Goal: Task Accomplishment & Management: Complete application form

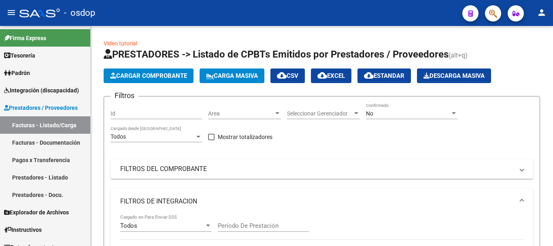
scroll to position [325, 0]
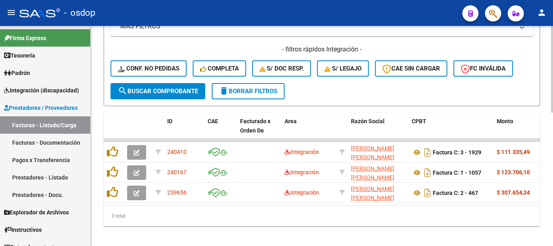
click at [185, 220] on div "3 total" at bounding box center [322, 216] width 436 height 20
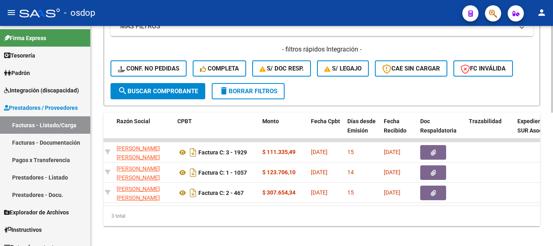
scroll to position [0, 232]
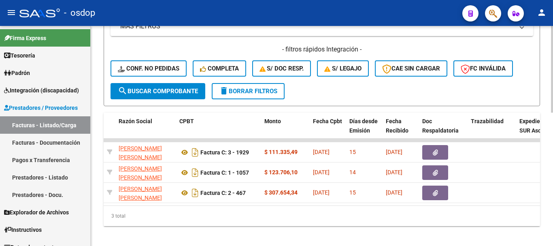
drag, startPoint x: 204, startPoint y: 219, endPoint x: 188, endPoint y: 162, distance: 58.3
click at [203, 219] on div "3 total" at bounding box center [322, 216] width 436 height 20
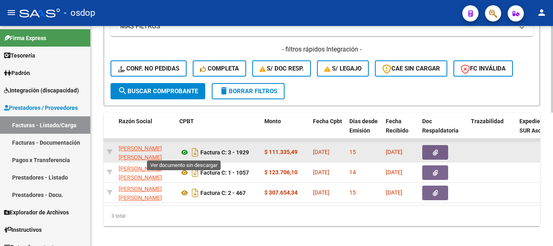
click at [185, 147] on icon at bounding box center [184, 152] width 11 height 10
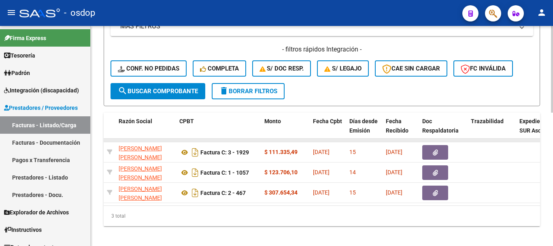
click at [430, 141] on datatable-body-cell at bounding box center [443, 139] width 49 height 3
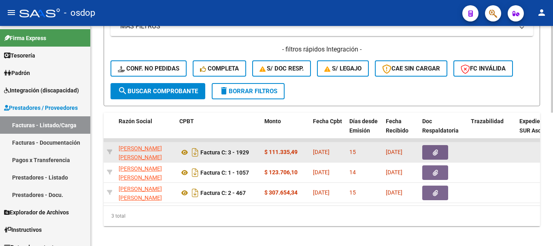
click at [432, 155] on button "button" at bounding box center [435, 152] width 26 height 15
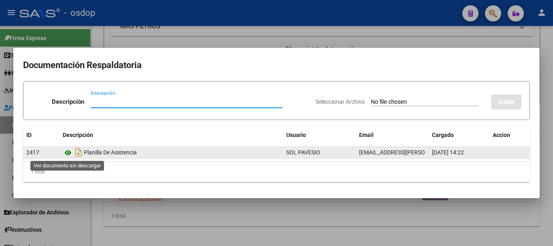
click at [71, 151] on icon at bounding box center [68, 153] width 11 height 10
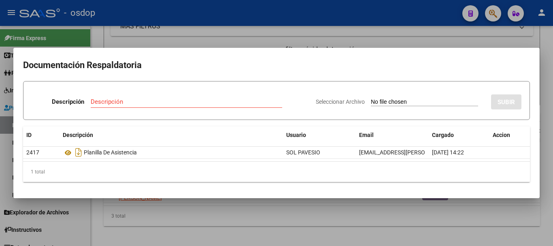
click at [137, 41] on div at bounding box center [276, 123] width 553 height 246
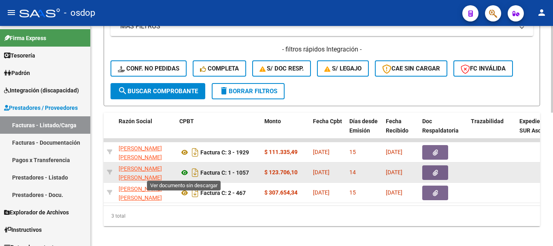
click at [186, 169] on icon at bounding box center [184, 173] width 11 height 10
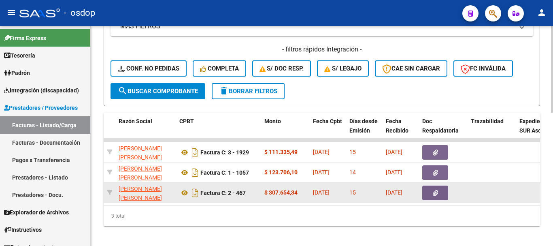
click at [441, 183] on datatable-body-cell at bounding box center [443, 193] width 49 height 20
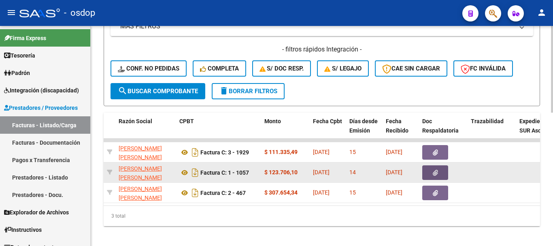
click at [438, 176] on button "button" at bounding box center [435, 172] width 26 height 15
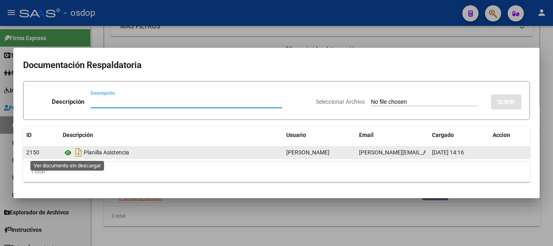
click at [70, 153] on icon at bounding box center [68, 153] width 11 height 10
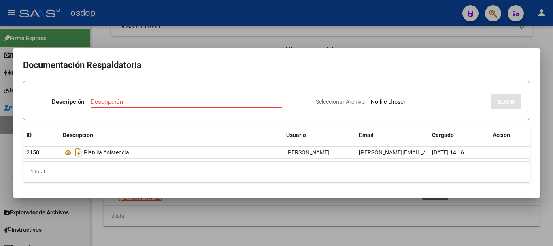
click at [104, 16] on div at bounding box center [276, 123] width 553 height 246
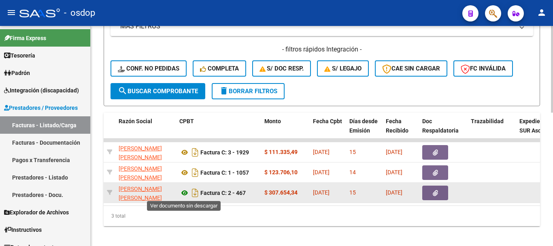
click at [188, 194] on icon at bounding box center [184, 193] width 11 height 10
click at [432, 195] on button "button" at bounding box center [435, 192] width 26 height 15
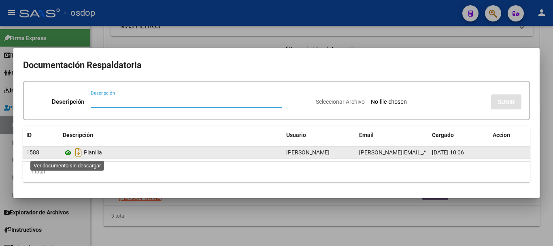
click at [67, 155] on icon at bounding box center [68, 153] width 11 height 10
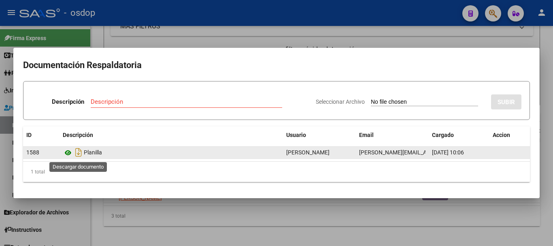
click at [70, 153] on icon at bounding box center [68, 153] width 11 height 10
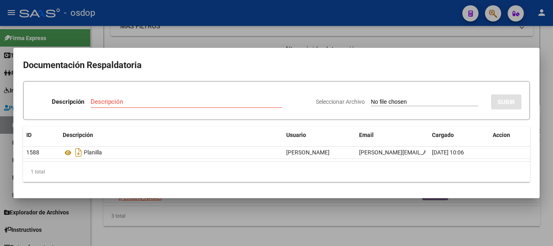
click at [128, 36] on div at bounding box center [276, 123] width 553 height 246
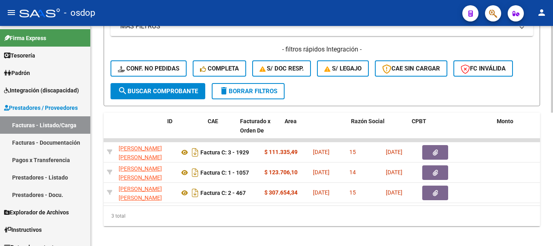
scroll to position [0, 0]
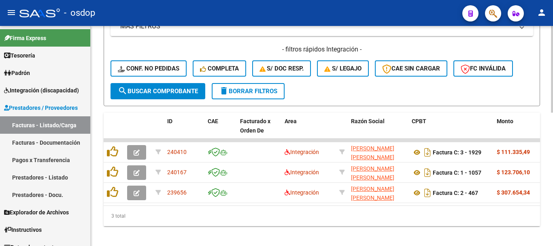
click at [133, 224] on div "3 total" at bounding box center [322, 216] width 436 height 20
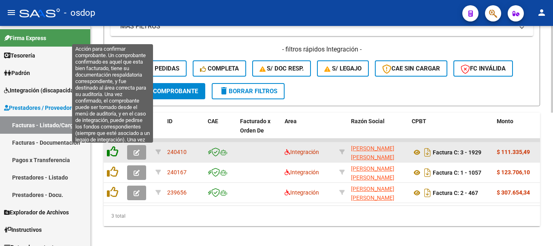
click at [113, 154] on icon at bounding box center [112, 151] width 11 height 11
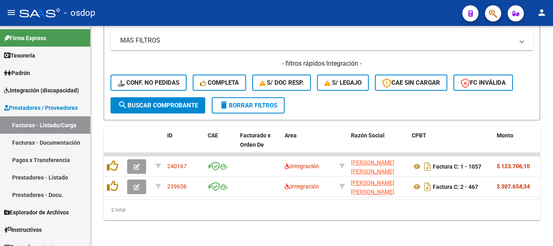
scroll to position [317, 0]
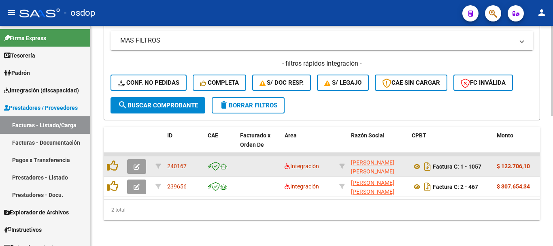
click at [106, 161] on datatable-body-cell at bounding box center [114, 166] width 20 height 20
click at [111, 161] on icon at bounding box center [112, 165] width 11 height 11
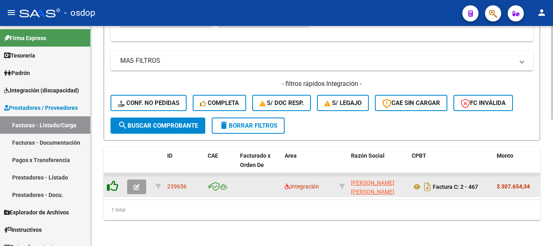
scroll to position [297, 0]
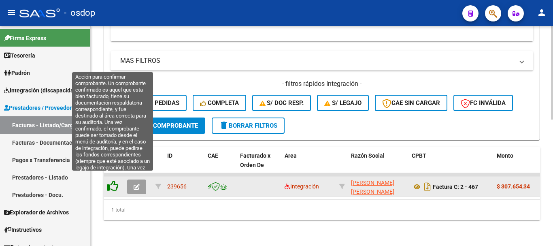
click at [116, 180] on icon at bounding box center [112, 185] width 11 height 11
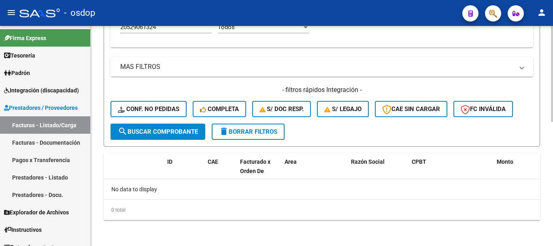
scroll to position [285, 0]
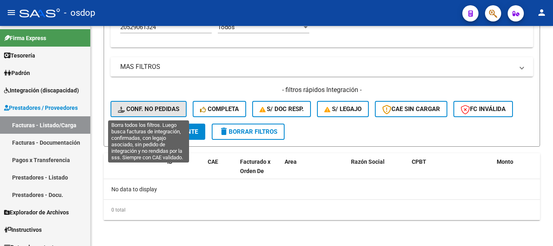
click at [160, 111] on span "Conf. no pedidas" at bounding box center [149, 108] width 62 height 7
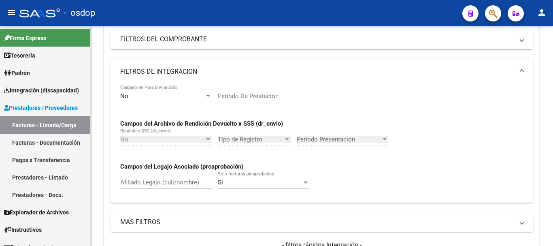
scroll to position [123, 0]
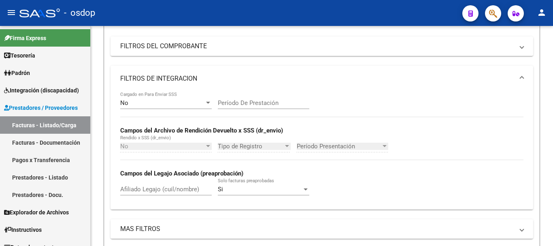
drag, startPoint x: 117, startPoint y: 166, endPoint x: 135, endPoint y: 193, distance: 32.0
click at [116, 167] on div "No Cargado en Para Enviar SSS Período De Prestación Campos del Archivo de Rendi…" at bounding box center [322, 151] width 423 height 118
click at [136, 192] on input "Afiliado Legajo (cuil/nombre)" at bounding box center [166, 188] width 92 height 7
paste input "20529061324"
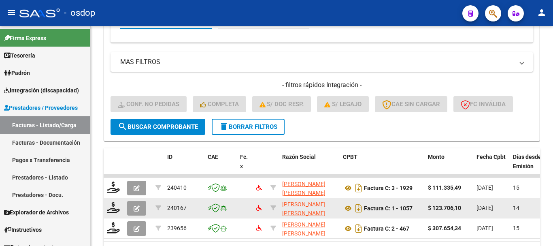
scroll to position [338, 0]
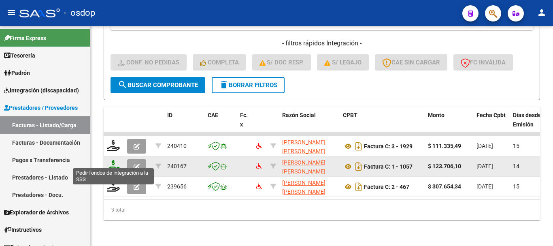
type input "20529061324"
click at [110, 162] on icon at bounding box center [113, 165] width 13 height 11
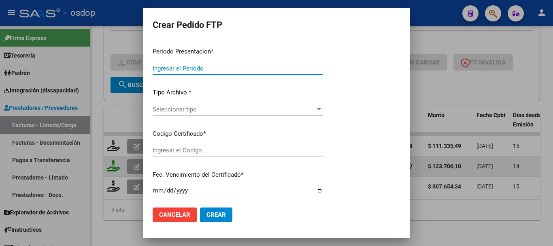
type input "202507"
type input "$ 123.706,10"
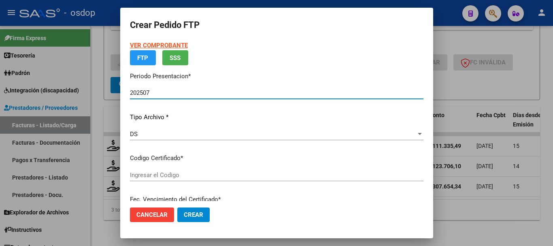
type input "2172563177"
type input "2030-12-02"
click at [236, 163] on p "Certificados disponibles" at bounding box center [277, 157] width 294 height 9
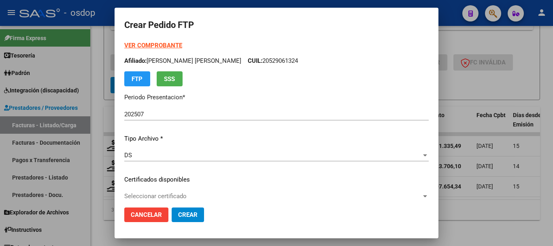
click at [216, 194] on span "Seleccionar certificado" at bounding box center [272, 195] width 297 height 7
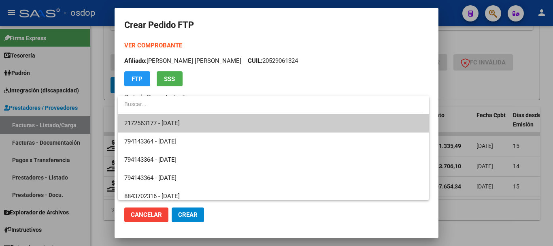
click at [211, 127] on span "2172563177 - 2030-12-02" at bounding box center [273, 123] width 298 height 18
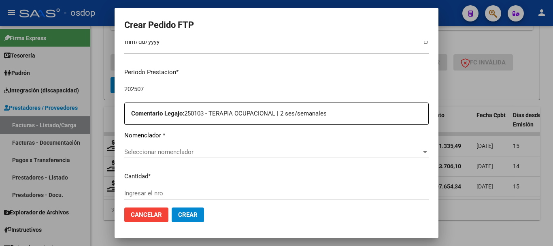
scroll to position [243, 0]
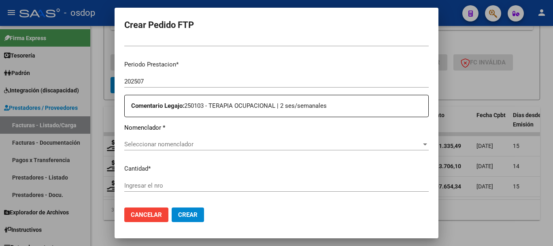
click at [184, 141] on span "Seleccionar nomenclador" at bounding box center [272, 143] width 297 height 7
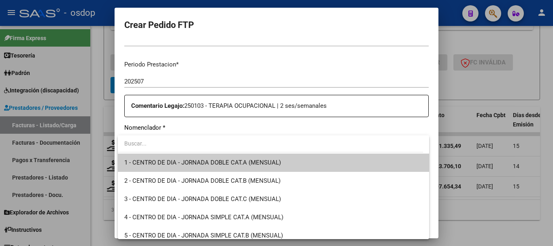
click at [121, 122] on div at bounding box center [276, 123] width 553 height 246
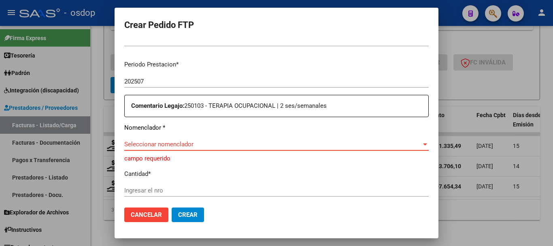
click at [174, 145] on span "Seleccionar nomenclador" at bounding box center [272, 143] width 297 height 7
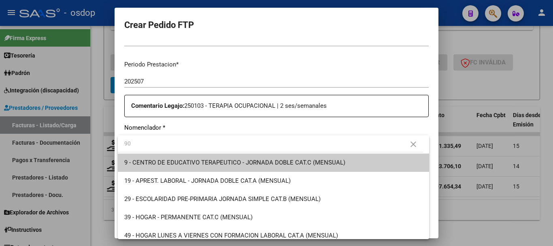
type input "90"
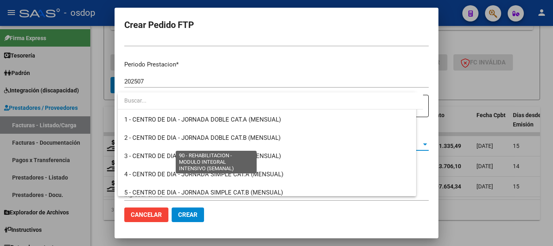
scroll to position [1597, 0]
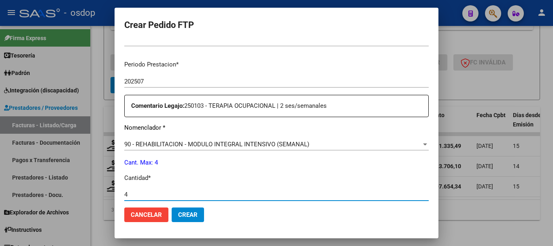
type input "4"
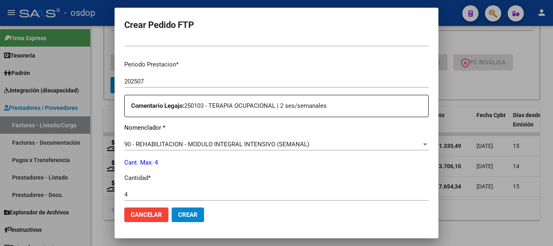
scroll to position [373, 0]
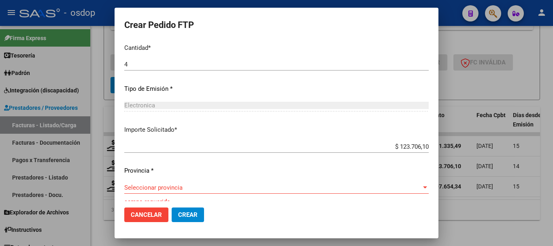
click at [220, 180] on div "Periodo Prestacion * 202507 Ingresar el Periodo Prestacion Comentario Legajo: 2…" at bounding box center [276, 65] width 304 height 282
click at [227, 185] on span "Seleccionar provincia" at bounding box center [272, 187] width 297 height 7
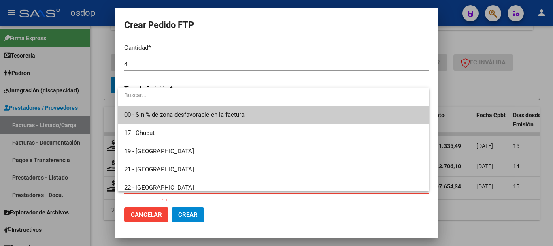
click at [216, 117] on span "00 - Sin % de zona desfavorable en la factura" at bounding box center [184, 114] width 120 height 7
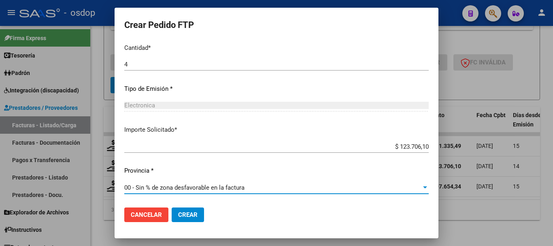
click at [187, 211] on span "Crear" at bounding box center [187, 214] width 19 height 7
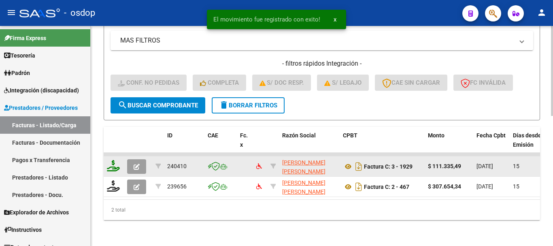
scroll to position [317, 0]
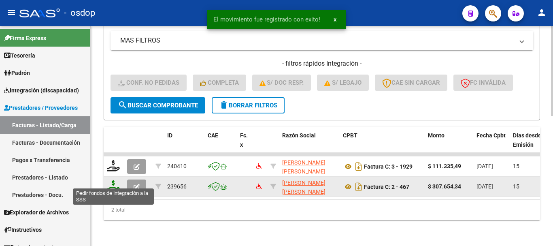
click at [111, 182] on icon at bounding box center [113, 185] width 13 height 11
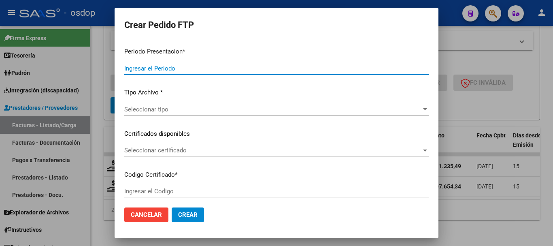
type input "202507"
type input "$ 307.654,34"
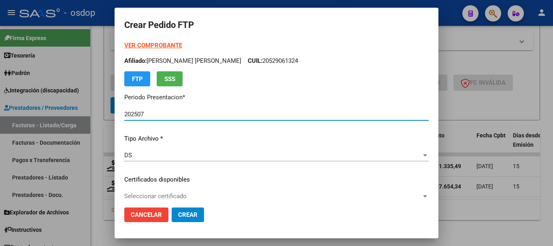
type input "2172563177"
type input "2030-12-02"
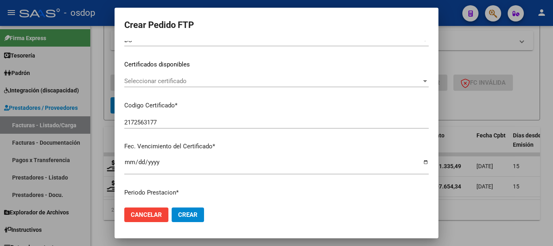
scroll to position [121, 0]
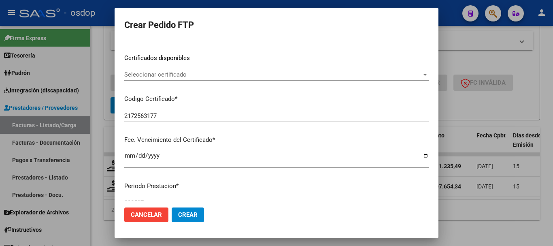
click at [197, 74] on span "Seleccionar certificado" at bounding box center [272, 74] width 297 height 7
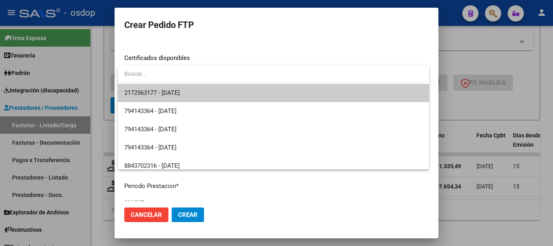
click at [213, 94] on span "2172563177 - 2030-12-02" at bounding box center [273, 93] width 298 height 18
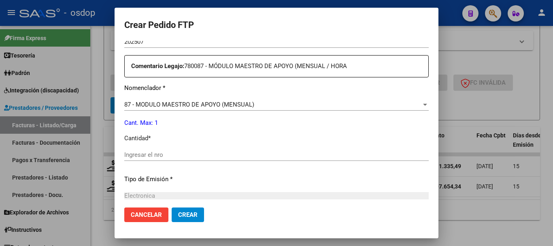
scroll to position [283, 0]
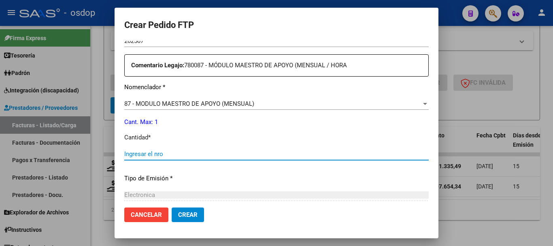
click at [226, 154] on input "Ingresar el nro" at bounding box center [276, 153] width 304 height 7
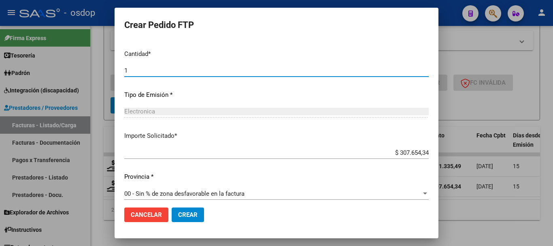
scroll to position [373, 0]
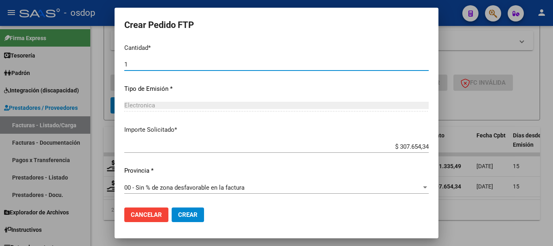
type input "1"
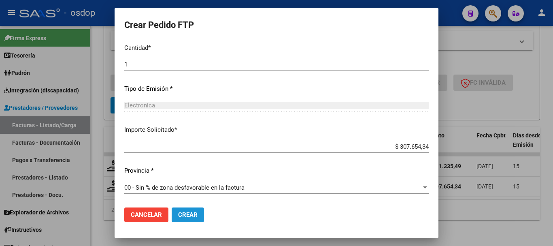
click at [195, 216] on span "Crear" at bounding box center [187, 214] width 19 height 7
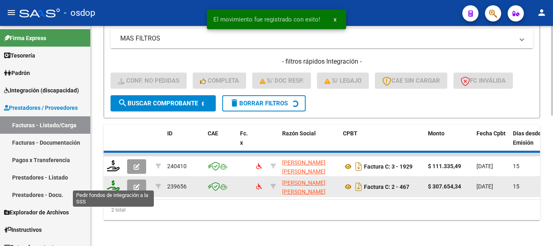
scroll to position [297, 0]
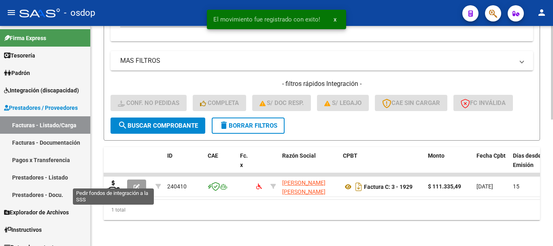
click at [111, 180] on icon at bounding box center [113, 185] width 13 height 11
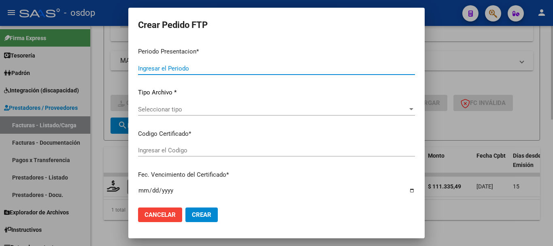
type input "202507"
type input "$ 111.335,49"
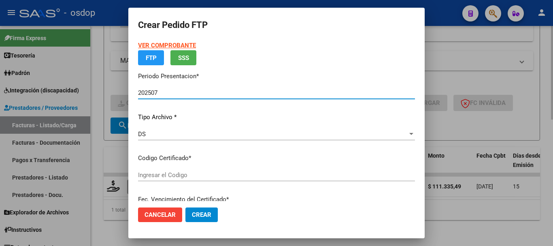
type input "2172563177"
type input "2030-12-02"
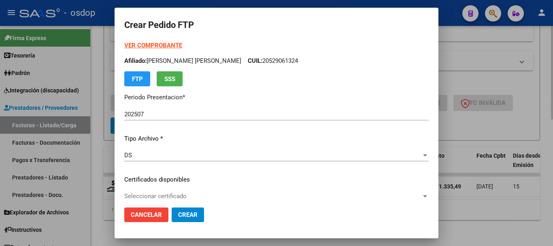
click at [174, 178] on p "Certificados disponibles" at bounding box center [276, 179] width 304 height 9
click at [174, 190] on div "Seleccionar certificado Seleccionar certificado" at bounding box center [276, 196] width 304 height 12
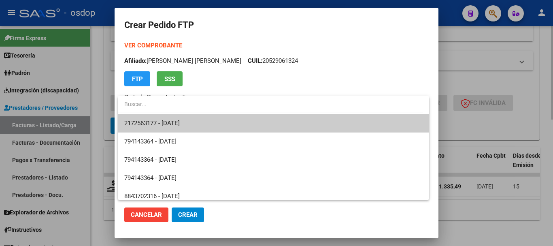
click at [201, 123] on span "2172563177 - 2030-12-02" at bounding box center [273, 123] width 298 height 18
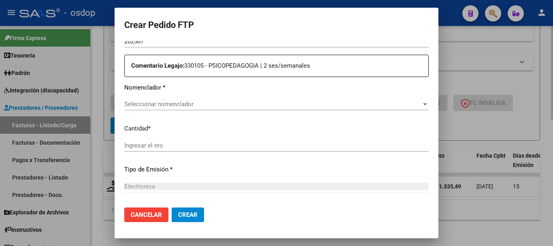
scroll to position [283, 0]
click at [170, 98] on div "Seleccionar nomenclador Seleccionar nomenclador" at bounding box center [276, 104] width 304 height 12
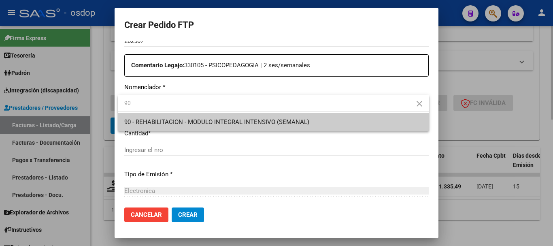
type input "90"
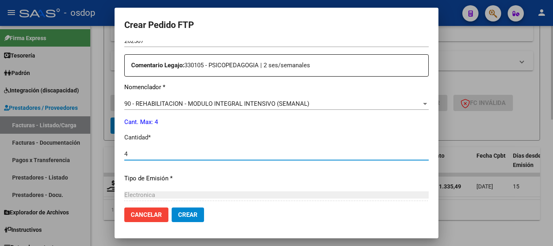
type input "4"
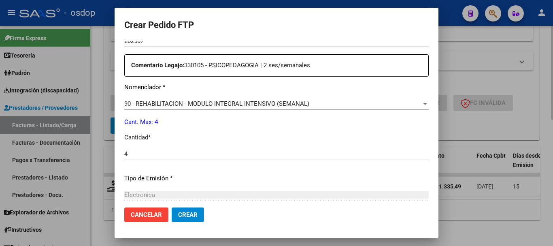
scroll to position [373, 0]
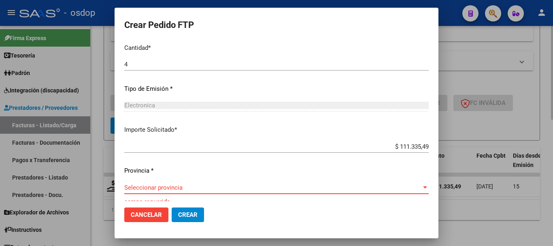
click at [236, 190] on span "Seleccionar provincia" at bounding box center [272, 187] width 297 height 7
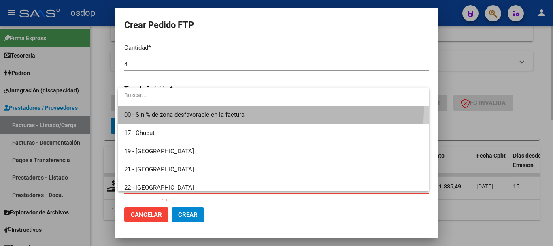
click at [227, 108] on span "00 - Sin % de zona desfavorable en la factura" at bounding box center [273, 115] width 298 height 18
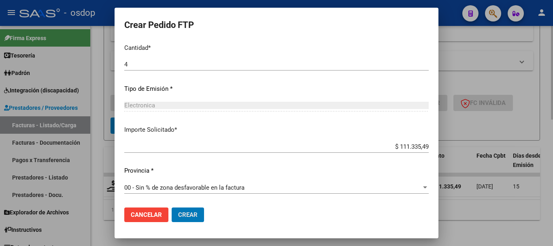
click at [172, 207] on button "Crear" at bounding box center [188, 214] width 32 height 15
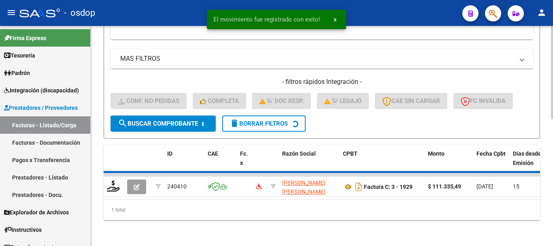
scroll to position [285, 0]
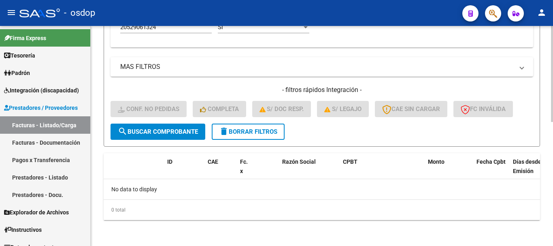
click at [234, 127] on button "delete Borrar Filtros" at bounding box center [248, 131] width 73 height 16
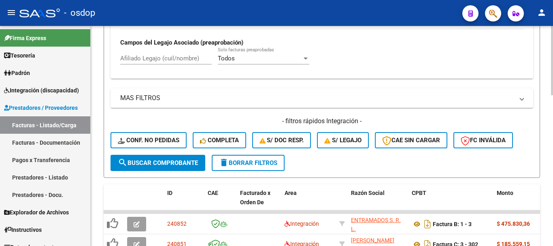
scroll to position [204, 0]
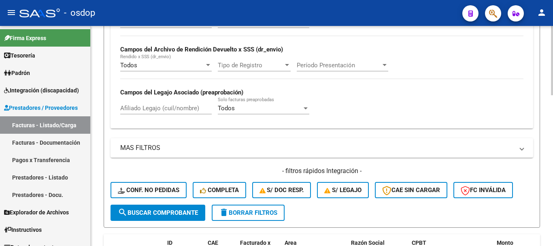
click at [187, 105] on input "Afiliado Legajo (cuil/nombre)" at bounding box center [166, 107] width 92 height 7
paste input "27562960355"
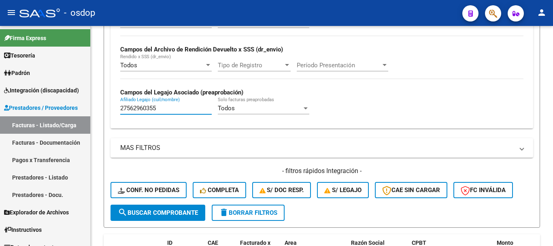
scroll to position [358, 0]
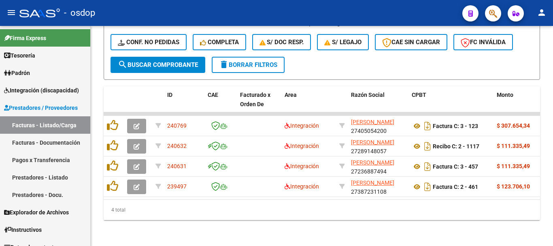
type input "27562960355"
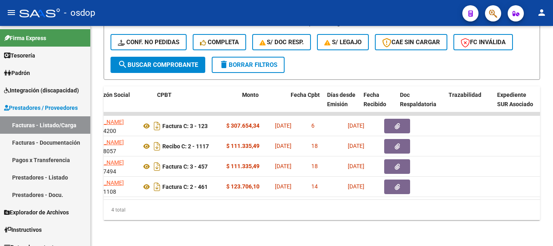
scroll to position [0, 166]
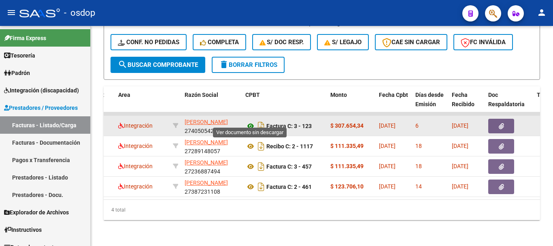
click at [250, 121] on icon at bounding box center [250, 126] width 11 height 10
click at [491, 119] on button "button" at bounding box center [501, 126] width 26 height 15
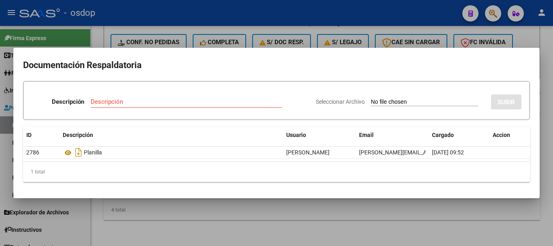
click at [496, 115] on div "Descripción Descripción Seleccionar Archivo SUBIR ID Descripción Usuario Email …" at bounding box center [276, 131] width 507 height 101
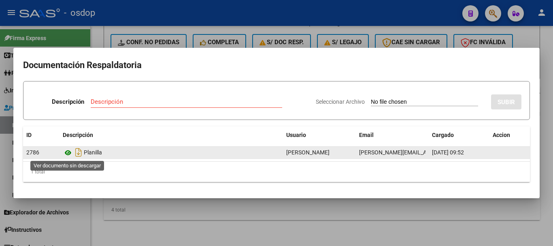
click at [66, 154] on icon at bounding box center [68, 153] width 11 height 10
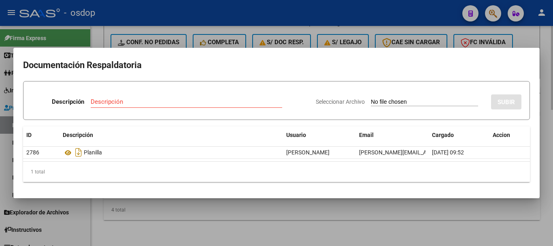
drag, startPoint x: 209, startPoint y: 228, endPoint x: 206, endPoint y: 203, distance: 24.8
click at [209, 228] on div at bounding box center [276, 123] width 553 height 246
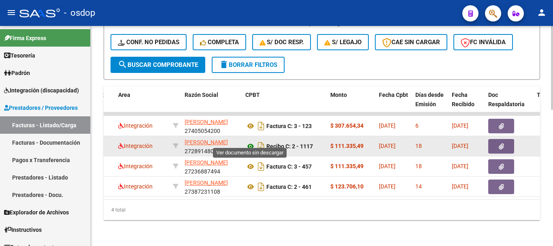
click at [249, 141] on icon at bounding box center [250, 146] width 11 height 10
click at [499, 143] on span "button" at bounding box center [501, 146] width 5 height 7
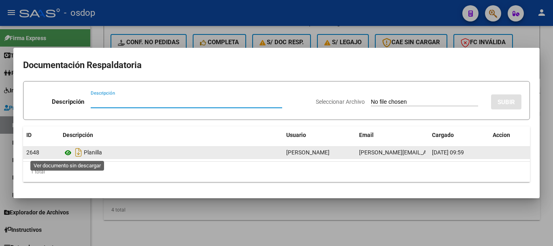
click at [67, 152] on icon at bounding box center [68, 153] width 11 height 10
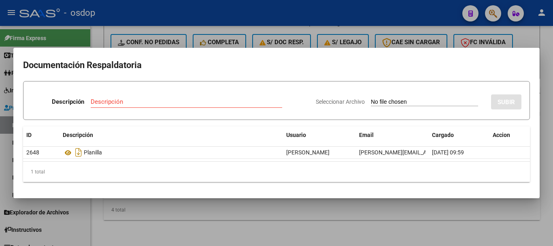
click at [163, 213] on div at bounding box center [276, 123] width 553 height 246
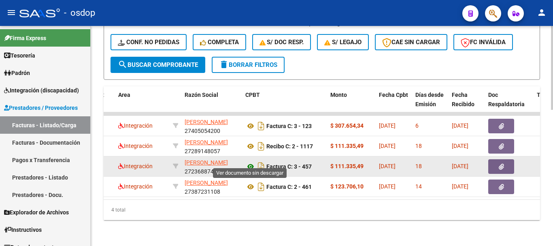
click at [249, 162] on icon at bounding box center [250, 167] width 11 height 10
click at [498, 164] on button "button" at bounding box center [501, 166] width 26 height 15
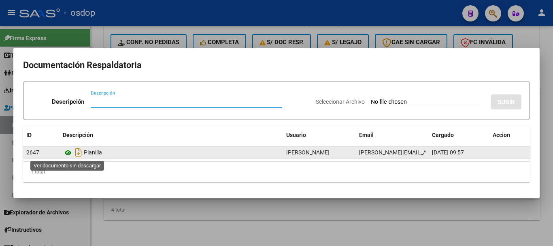
click at [67, 151] on icon at bounding box center [68, 153] width 11 height 10
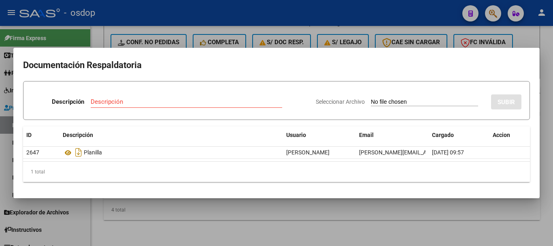
click at [202, 228] on div at bounding box center [276, 123] width 553 height 246
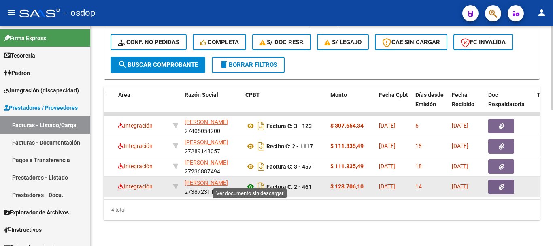
click at [253, 182] on icon at bounding box center [250, 187] width 11 height 10
click at [499, 179] on button "button" at bounding box center [501, 186] width 26 height 15
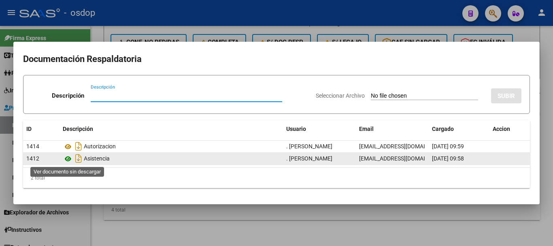
click at [69, 158] on icon at bounding box center [68, 159] width 11 height 10
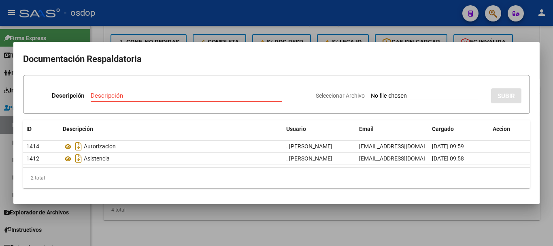
click at [192, 238] on div at bounding box center [276, 123] width 553 height 246
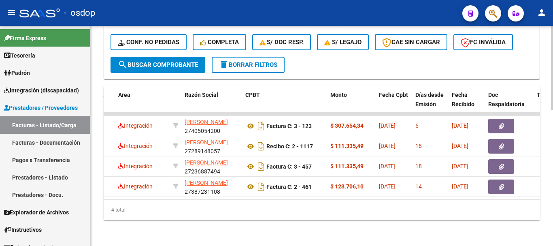
scroll to position [0, 0]
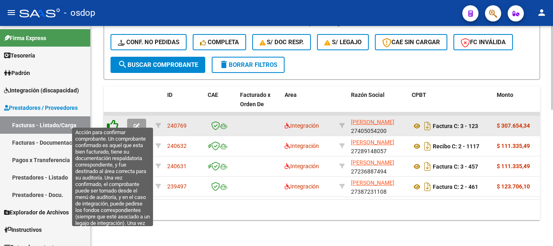
click at [115, 119] on icon at bounding box center [112, 124] width 11 height 11
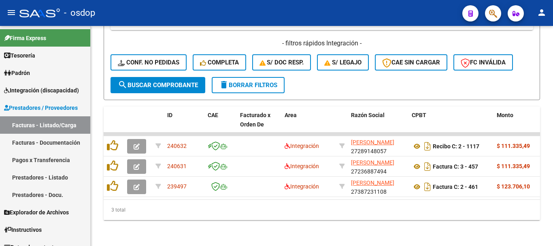
scroll to position [338, 0]
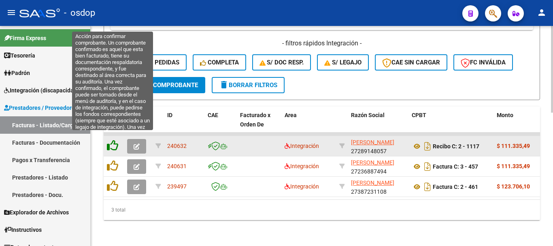
click at [111, 140] on icon at bounding box center [112, 145] width 11 height 11
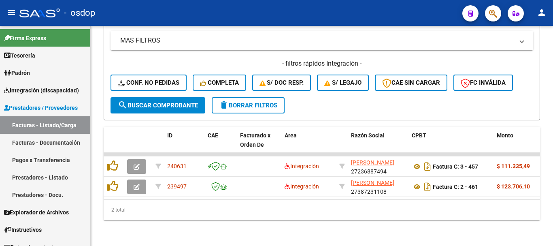
scroll to position [317, 0]
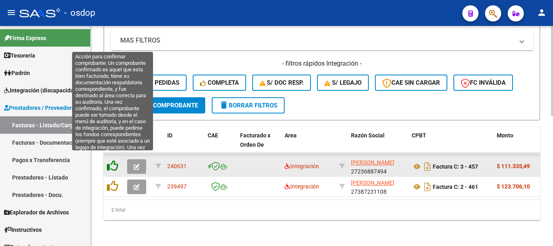
click at [113, 161] on icon at bounding box center [112, 165] width 11 height 11
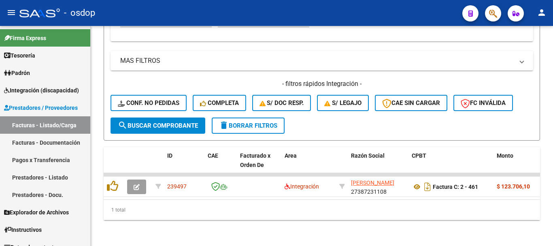
scroll to position [297, 0]
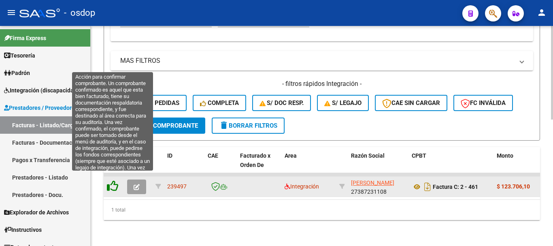
click at [111, 180] on icon at bounding box center [112, 185] width 11 height 11
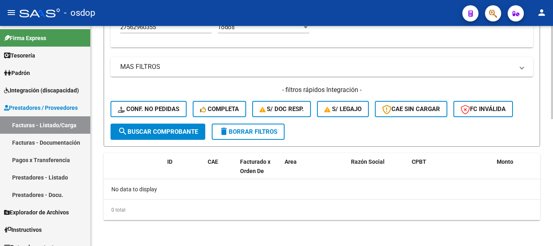
scroll to position [285, 0]
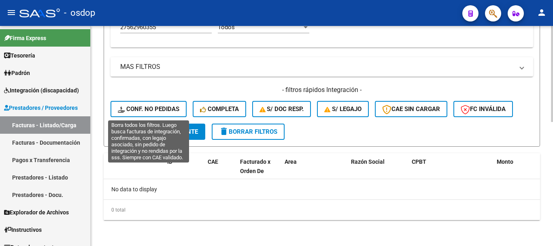
click at [164, 108] on span "Conf. no pedidas" at bounding box center [149, 108] width 62 height 7
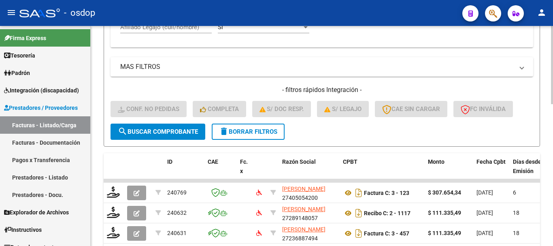
click at [146, 28] on input "Afiliado Legajo (cuil/nombre)" at bounding box center [166, 26] width 92 height 7
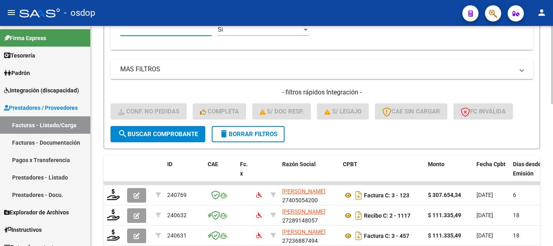
click at [168, 26] on input "Afiliado Legajo (cuil/nombre)" at bounding box center [166, 29] width 92 height 7
paste input "27562960355"
type input "27562960355"
click at [92, 91] on div "Video tutorial PRESTADORES -> Listado de CPBTs Emitidos por Prestadores / Prove…" at bounding box center [322, 29] width 462 height 571
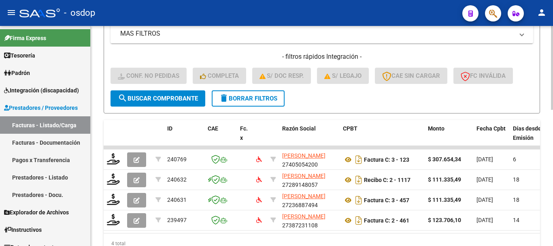
scroll to position [358, 0]
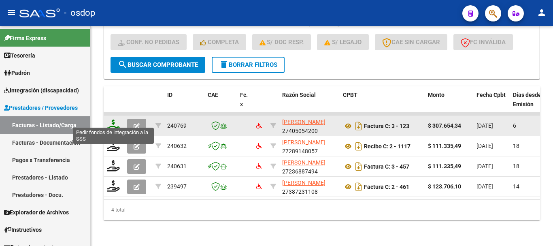
click at [109, 121] on icon at bounding box center [113, 124] width 13 height 11
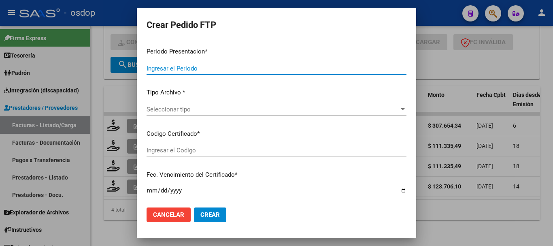
type input "202507"
type input "$ 307.654,34"
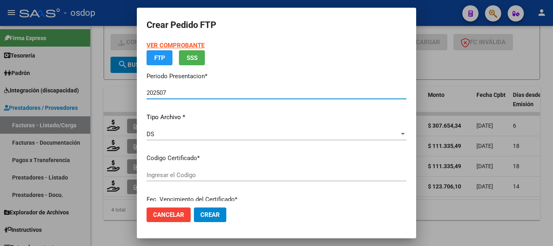
type input "9658928120"
type input "2027-01-11"
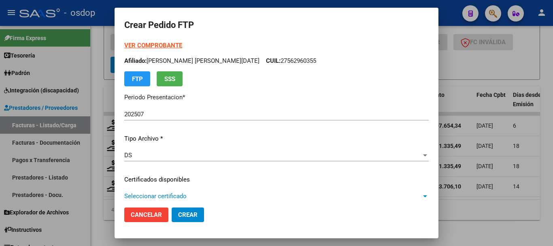
click at [228, 196] on span "Seleccionar certificado" at bounding box center [272, 195] width 297 height 7
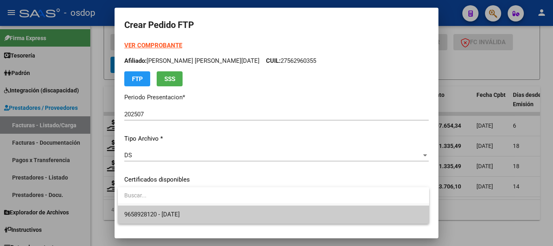
click at [236, 213] on span "9658928120 - 2027-01-11" at bounding box center [273, 214] width 298 height 18
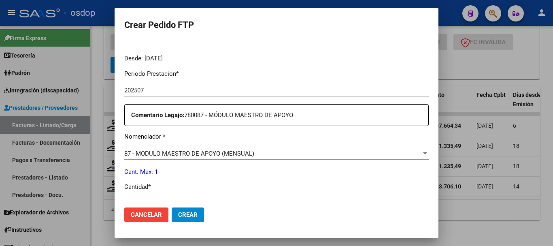
scroll to position [283, 0]
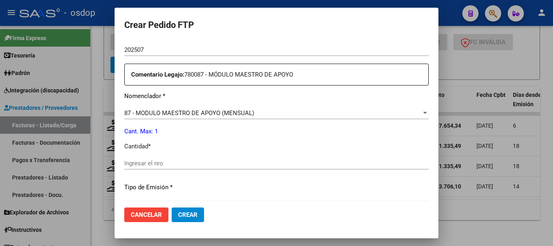
click at [206, 157] on div "Ingresar el nro" at bounding box center [276, 163] width 304 height 12
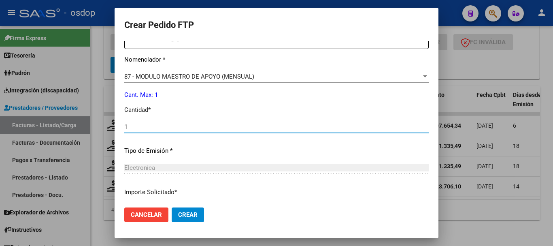
scroll to position [382, 0]
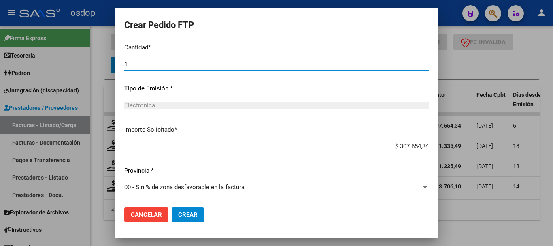
type input "1"
click at [197, 215] on span "Crear" at bounding box center [187, 214] width 19 height 7
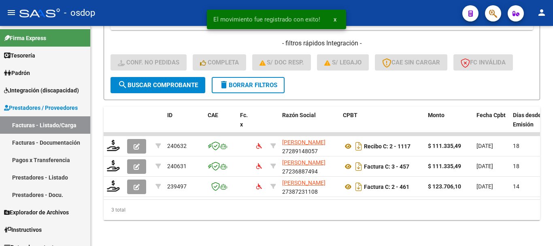
scroll to position [338, 0]
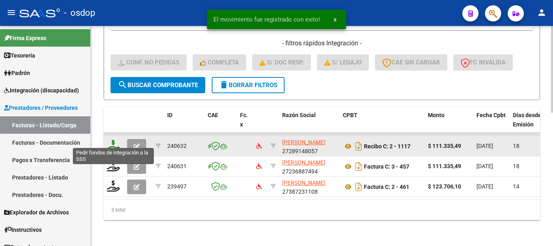
click at [112, 143] on icon at bounding box center [113, 145] width 13 height 11
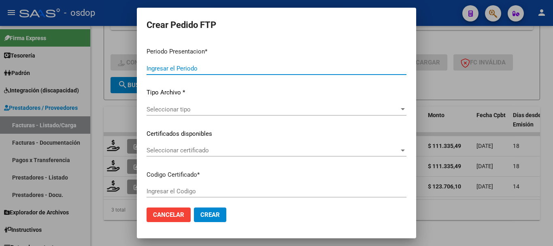
type input "202507"
type input "$ 111.335,49"
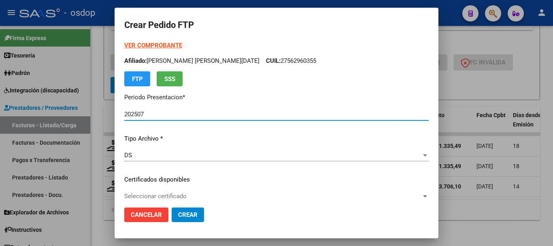
type input "9658928120"
type input "2027-01-11"
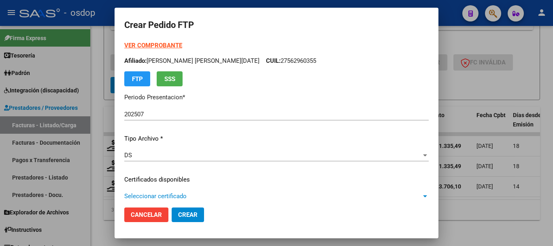
click at [193, 196] on span "Seleccionar certificado" at bounding box center [272, 195] width 297 height 7
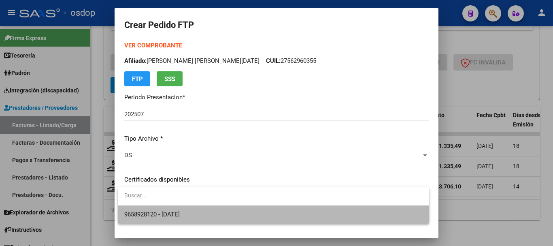
click at [184, 208] on span "9658928120 - 2027-01-11" at bounding box center [273, 214] width 298 height 18
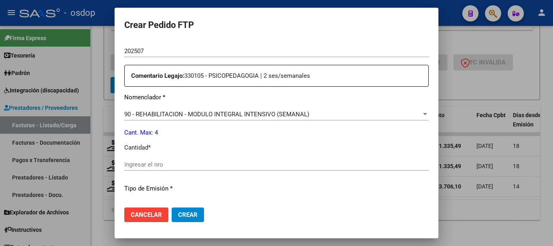
scroll to position [283, 0]
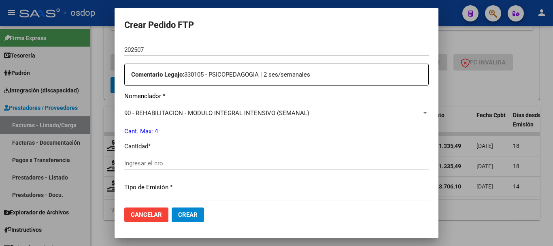
click at [193, 159] on div "Ingresar el nro" at bounding box center [276, 163] width 304 height 12
type input "4"
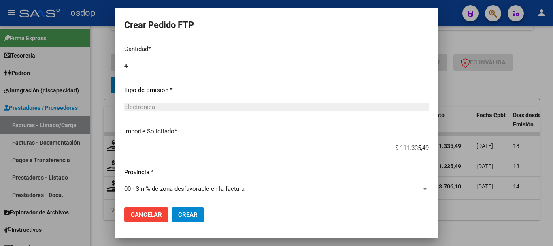
scroll to position [382, 0]
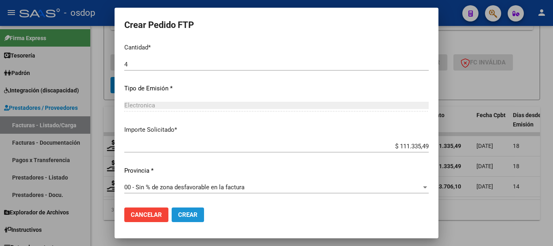
click at [181, 217] on span "Crear" at bounding box center [187, 214] width 19 height 7
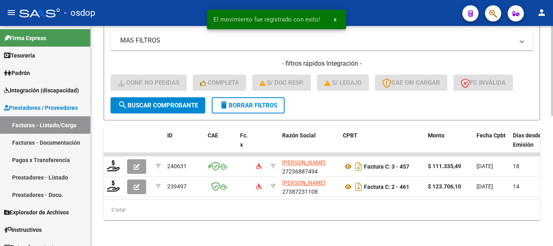
scroll to position [317, 0]
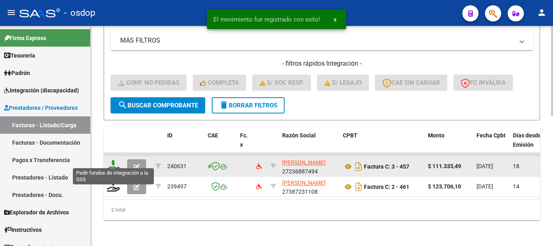
click at [113, 160] on icon at bounding box center [113, 165] width 13 height 11
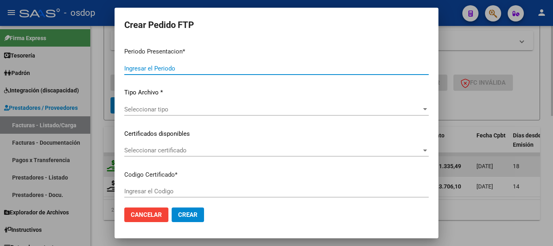
type input "202507"
type input "$ 111.335,49"
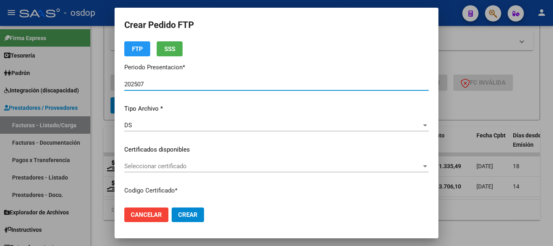
type input "9658928120"
type input "2027-01-11"
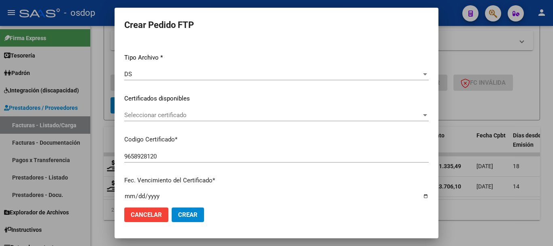
click at [205, 122] on div "Seleccionar certificado Seleccionar certificado" at bounding box center [276, 119] width 304 height 20
click at [206, 119] on span "Seleccionar certificado" at bounding box center [272, 114] width 297 height 7
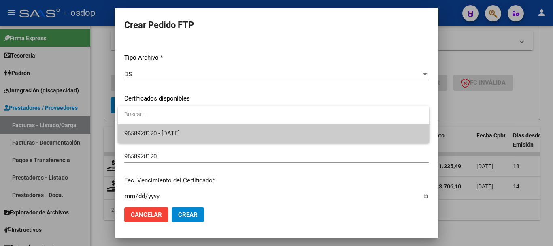
click at [211, 128] on span "9658928120 - 2027-01-11" at bounding box center [273, 133] width 298 height 18
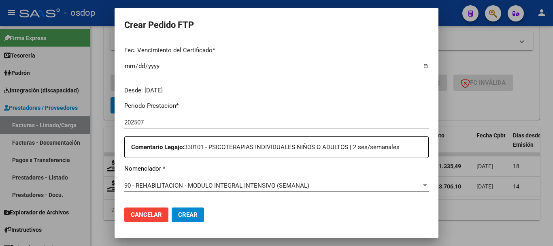
scroll to position [324, 0]
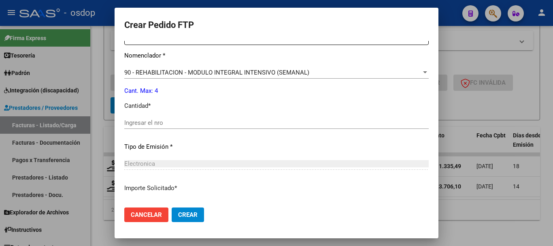
click at [185, 125] on input "Ingresar el nro" at bounding box center [276, 122] width 304 height 7
type input "4"
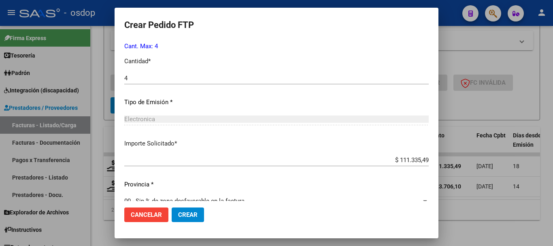
scroll to position [382, 0]
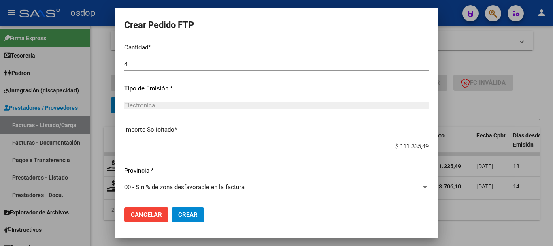
click at [187, 216] on span "Crear" at bounding box center [187, 214] width 19 height 7
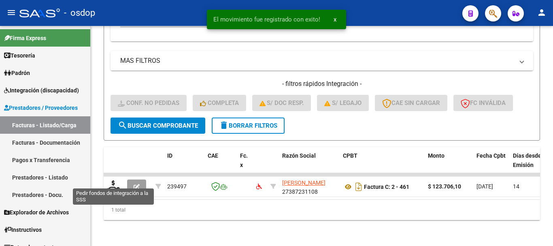
scroll to position [297, 0]
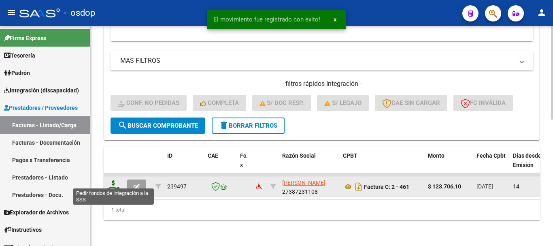
click at [107, 180] on icon at bounding box center [113, 185] width 13 height 11
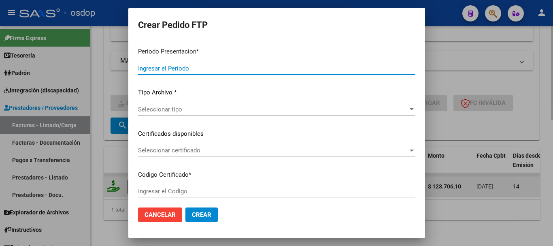
type input "202507"
type input "$ 123.706,10"
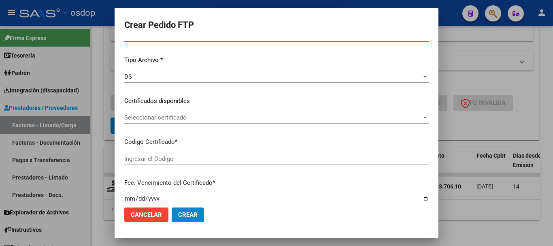
scroll to position [81, 0]
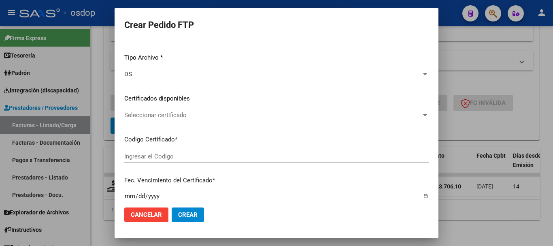
type input "9658928120"
type input "2027-01-11"
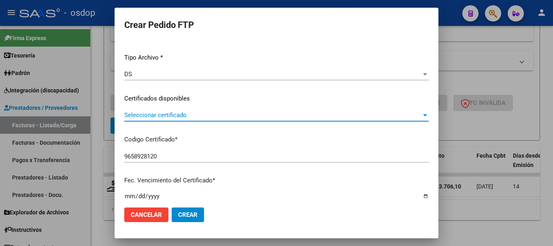
click at [202, 112] on span "Seleccionar certificado" at bounding box center [272, 114] width 297 height 7
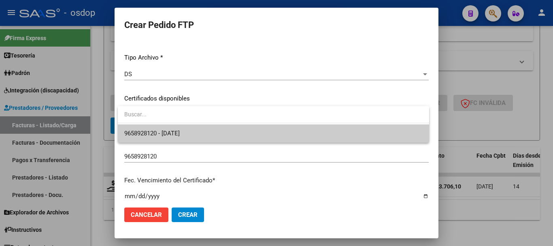
click at [202, 122] on input "dropdown search" at bounding box center [273, 114] width 311 height 17
click at [203, 128] on span "9658928120 - 2027-01-11" at bounding box center [273, 133] width 298 height 18
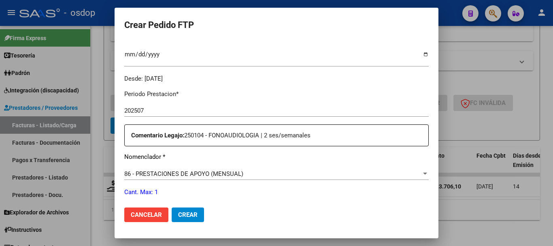
scroll to position [324, 0]
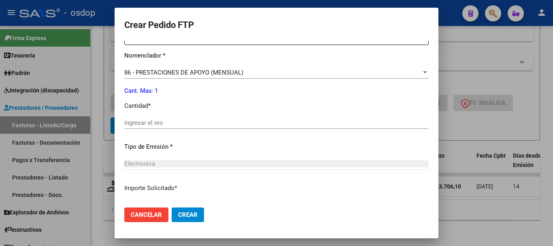
click at [186, 127] on div "Ingresar el nro" at bounding box center [276, 123] width 304 height 12
click at [185, 123] on input "Ingresar el nro" at bounding box center [276, 122] width 304 height 7
click at [174, 70] on span "86 - PRESTACIONES DE APOYO (MENSUAL)" at bounding box center [183, 72] width 119 height 7
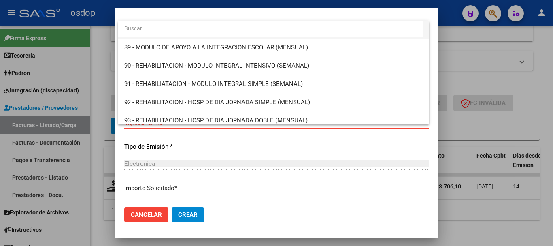
scroll to position [1605, 0]
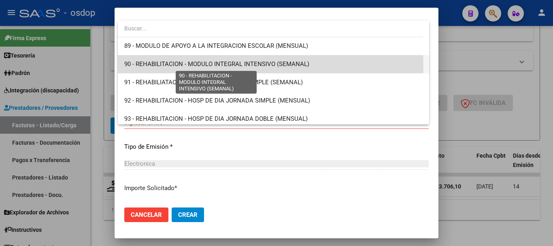
click at [168, 67] on span "90 - REHABILITACION - MODULO INTEGRAL INTENSIVO (SEMANAL)" at bounding box center [216, 63] width 185 height 7
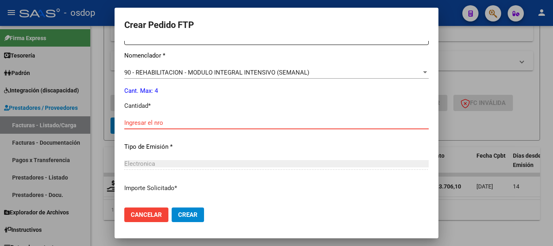
click at [150, 124] on input "Ingresar el nro" at bounding box center [276, 122] width 304 height 7
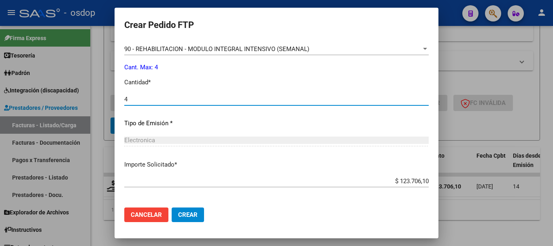
scroll to position [382, 0]
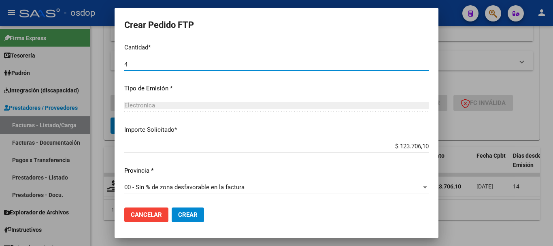
type input "4"
click at [178, 214] on span "Crear" at bounding box center [187, 214] width 19 height 7
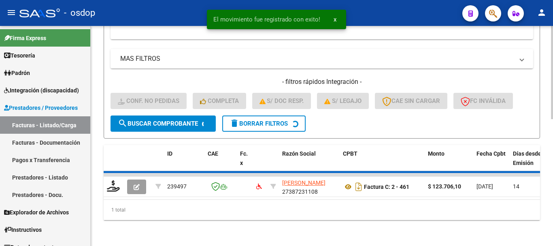
scroll to position [285, 0]
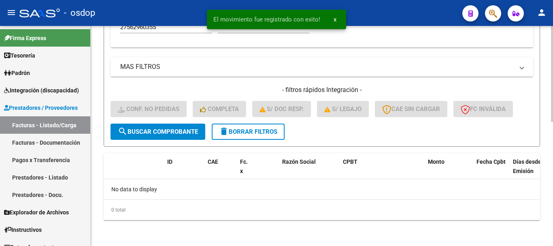
click at [247, 136] on button "delete Borrar Filtros" at bounding box center [248, 131] width 73 height 16
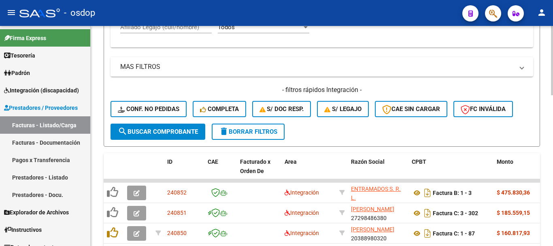
click at [168, 28] on input "Afiliado Legajo (cuil/nombre)" at bounding box center [166, 26] width 92 height 7
paste input "20584858703"
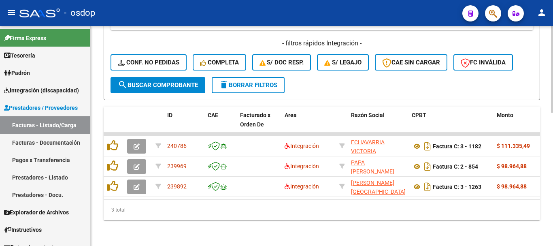
scroll to position [338, 0]
type input "20584858703"
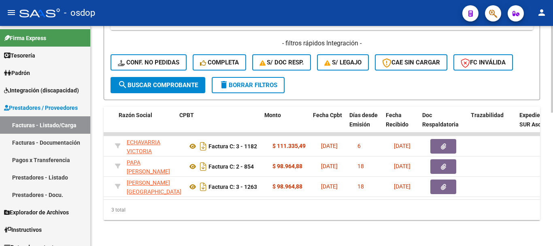
scroll to position [0, 232]
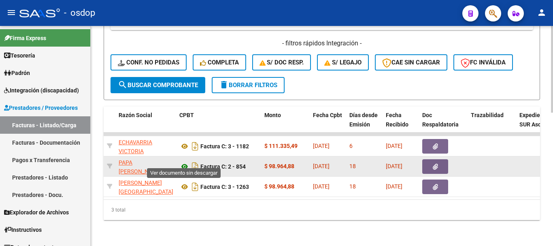
click at [184, 162] on icon at bounding box center [184, 167] width 11 height 10
click at [435, 164] on icon "button" at bounding box center [435, 167] width 5 height 6
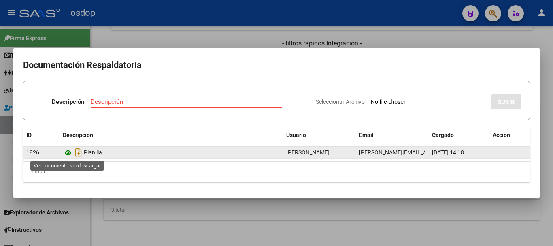
click at [68, 153] on icon at bounding box center [68, 153] width 11 height 10
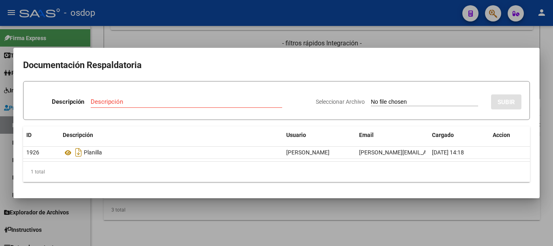
click at [250, 40] on div at bounding box center [276, 123] width 553 height 246
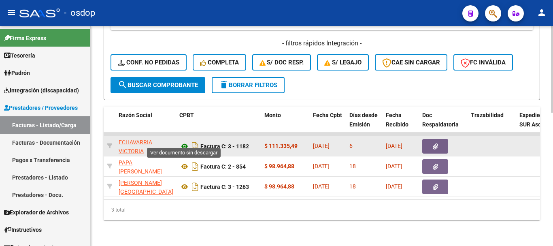
click at [187, 141] on icon at bounding box center [184, 146] width 11 height 10
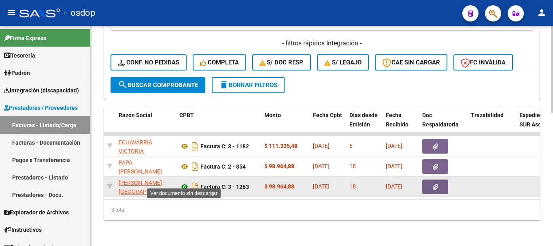
click at [184, 182] on icon at bounding box center [184, 187] width 11 height 10
click at [439, 179] on button "button" at bounding box center [435, 186] width 26 height 15
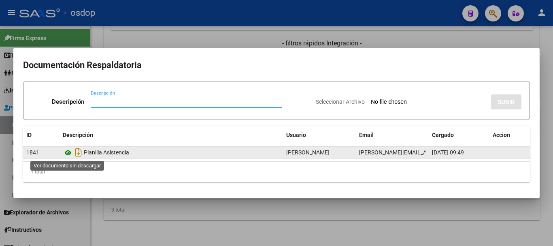
click at [69, 154] on icon at bounding box center [68, 153] width 11 height 10
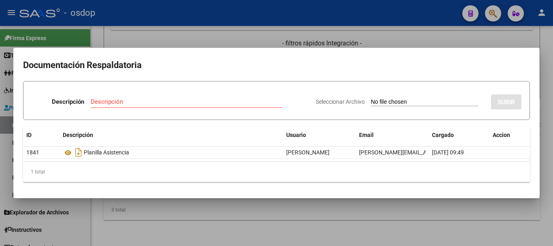
click at [102, 45] on div at bounding box center [276, 123] width 553 height 246
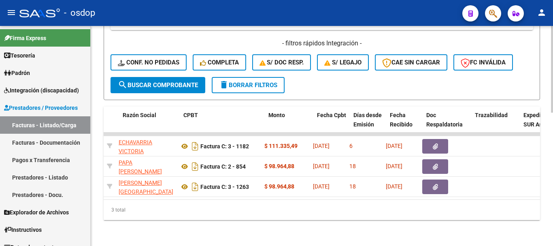
scroll to position [0, 0]
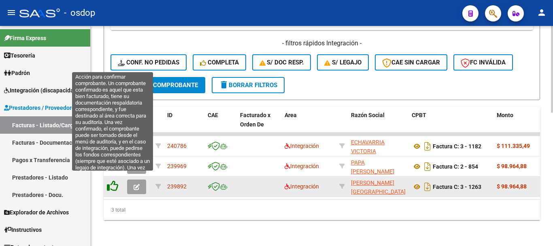
click at [111, 180] on icon at bounding box center [112, 185] width 11 height 11
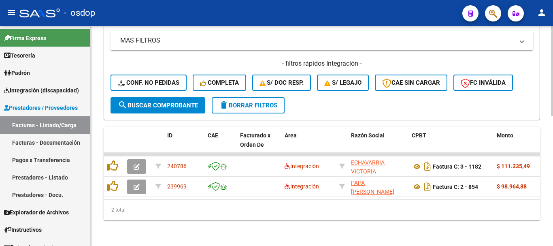
scroll to position [317, 0]
click at [551, 138] on div at bounding box center [552, 136] width 2 height 220
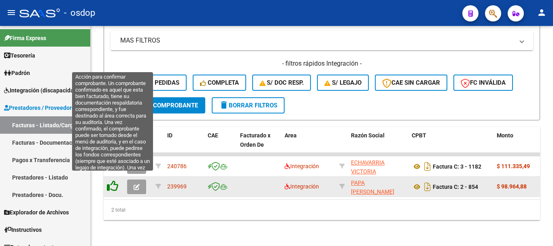
click at [111, 183] on icon at bounding box center [112, 185] width 11 height 11
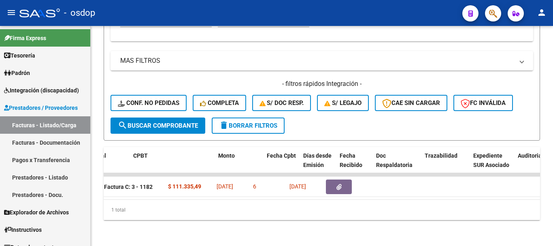
scroll to position [0, 256]
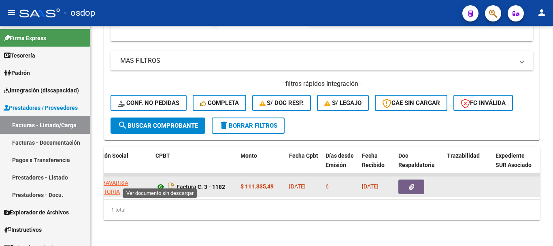
click at [159, 182] on icon at bounding box center [160, 187] width 11 height 10
click at [401, 185] on button "button" at bounding box center [411, 186] width 26 height 15
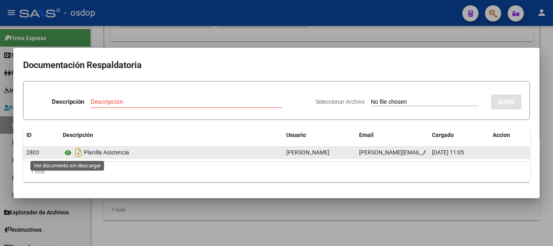
click at [67, 150] on icon at bounding box center [68, 153] width 11 height 10
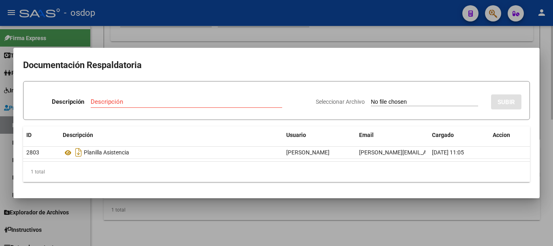
drag, startPoint x: 233, startPoint y: 219, endPoint x: 222, endPoint y: 204, distance: 18.8
click at [232, 218] on div at bounding box center [276, 123] width 553 height 246
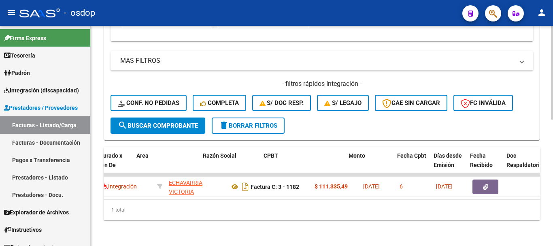
scroll to position [0, 0]
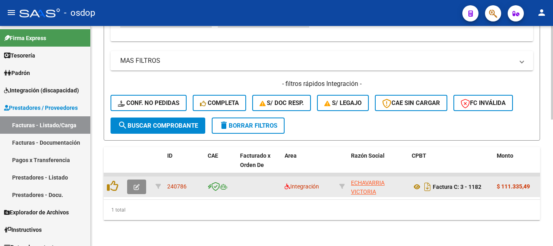
click at [138, 184] on icon "button" at bounding box center [137, 187] width 6 height 6
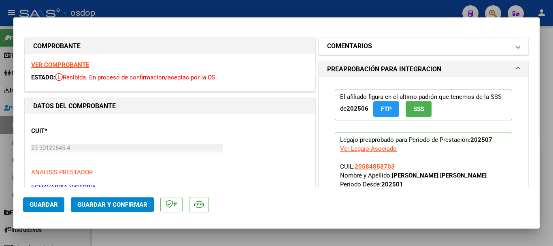
click at [373, 53] on mat-expansion-panel-header "COMENTARIOS" at bounding box center [423, 46] width 209 height 16
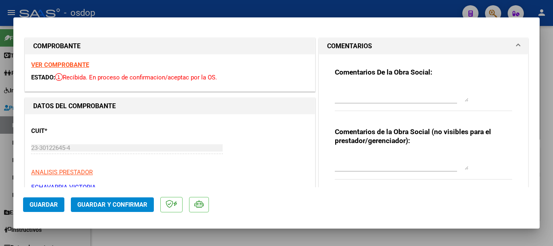
click at [369, 166] on textarea at bounding box center [402, 161] width 134 height 16
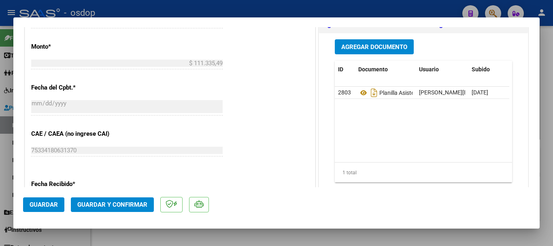
scroll to position [405, 0]
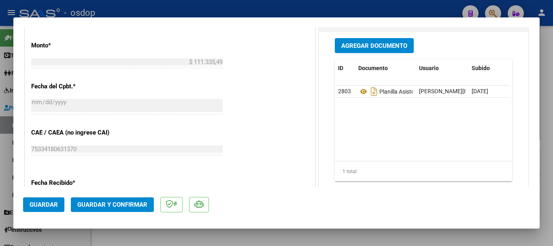
type textarea "A cargo de OSDOP"
click at [110, 201] on span "Guardar y Confirmar" at bounding box center [112, 204] width 70 height 7
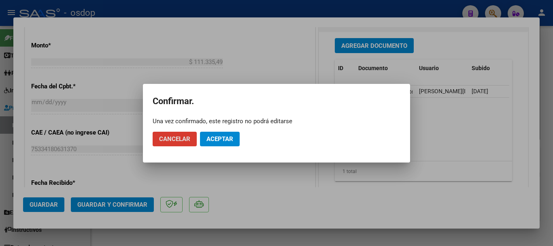
click at [221, 137] on span "Aceptar" at bounding box center [219, 138] width 27 height 7
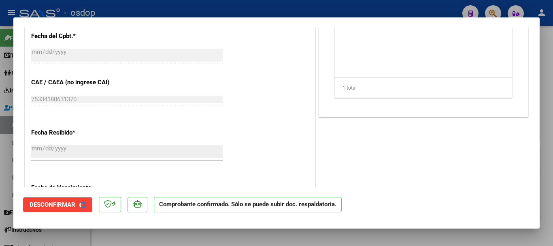
scroll to position [355, 0]
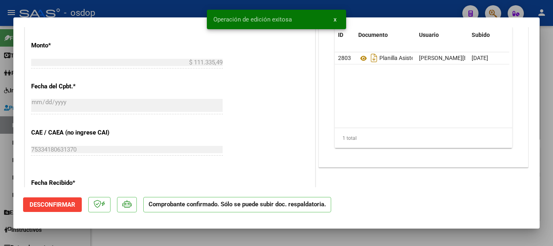
click at [0, 68] on div at bounding box center [276, 123] width 553 height 246
type input "$ 0,00"
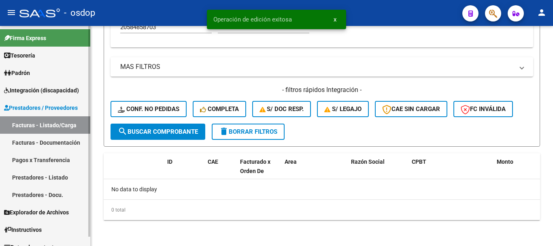
scroll to position [285, 0]
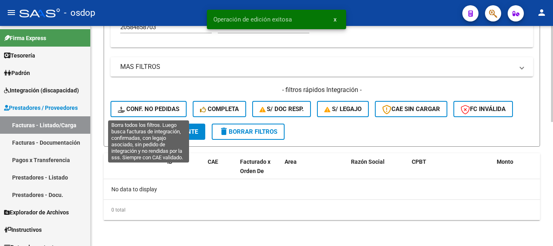
click at [117, 113] on button "Conf. no pedidas" at bounding box center [149, 109] width 76 height 16
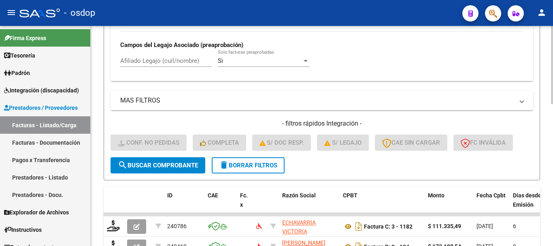
scroll to position [204, 0]
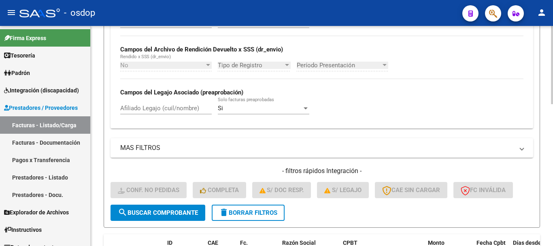
click at [166, 114] on div "Afiliado Legajo (cuil/nombre)" at bounding box center [166, 105] width 92 height 17
click at [153, 98] on div "Afiliado Legajo (cuil/nombre)" at bounding box center [166, 105] width 92 height 17
click at [167, 111] on input "Afiliado Legajo (cuil/nombre)" at bounding box center [166, 107] width 92 height 7
paste input "20584858703"
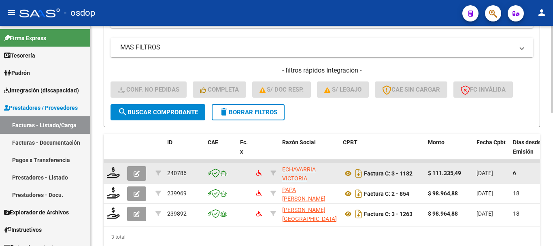
scroll to position [325, 0]
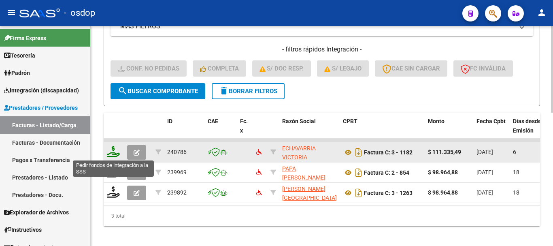
type input "20584858703"
click at [113, 155] on icon at bounding box center [113, 151] width 13 height 11
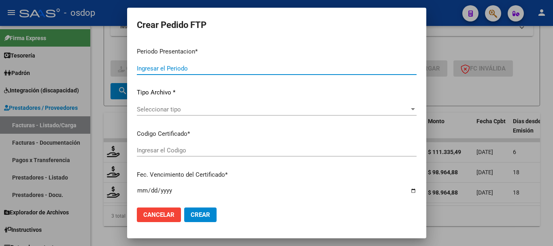
type input "202507"
type input "$ 111.335,49"
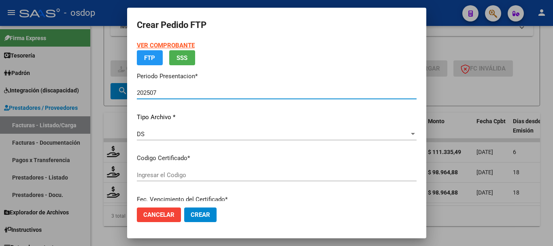
type input "2885217663"
type input "2029-01-02"
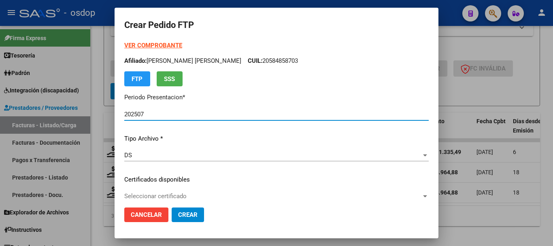
click at [209, 173] on div "VER COMPROBANTE ARCA Padrón Afiliado: FABIO SOTO SAMUEL GUILLERMO CUIL: 2058485…" at bounding box center [276, 173] width 304 height 265
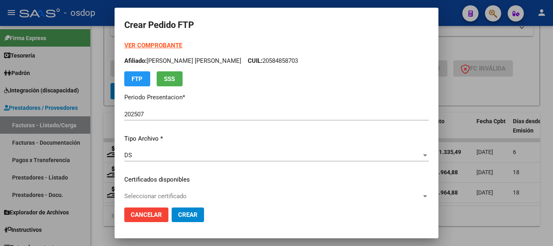
click at [205, 193] on span "Seleccionar certificado" at bounding box center [272, 195] width 297 height 7
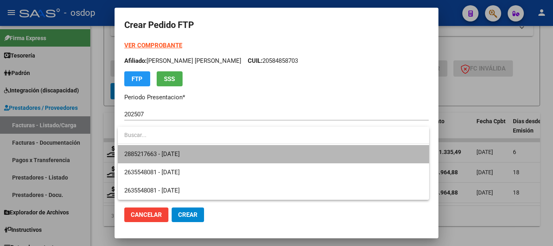
click at [205, 151] on span "2885217663 - 2029-01-02" at bounding box center [273, 154] width 298 height 18
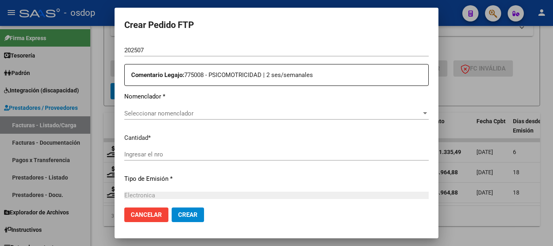
scroll to position [283, 0]
click at [190, 113] on span "Seleccionar nomenclador" at bounding box center [272, 112] width 297 height 7
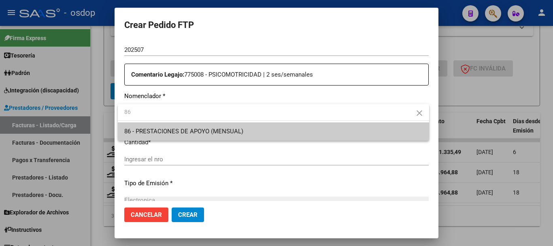
type input "86"
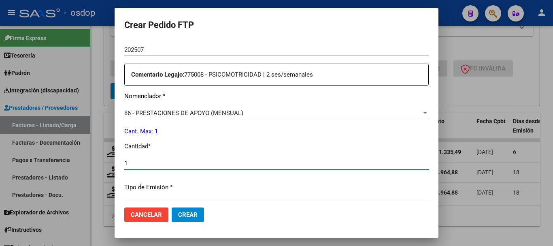
type input "1"
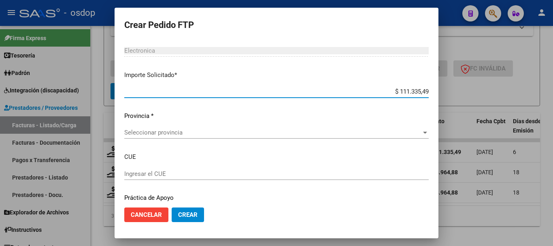
scroll to position [464, 0]
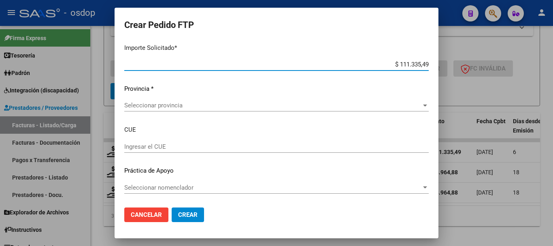
click at [171, 96] on div "Periodo Prestacion * 202507 Ingresar el Periodo Prestacion Comentario Legajo: 7…" at bounding box center [276, 21] width 304 height 359
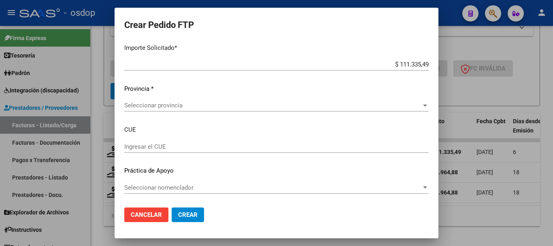
click at [175, 102] on span "Seleccionar provincia" at bounding box center [272, 105] width 297 height 7
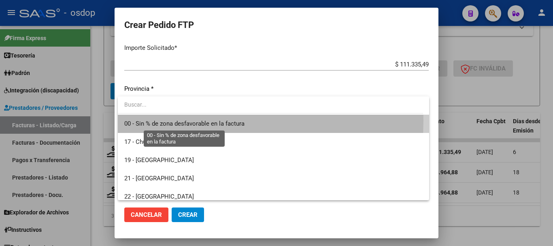
click at [184, 120] on span "00 - Sin % de zona desfavorable en la factura" at bounding box center [184, 123] width 120 height 7
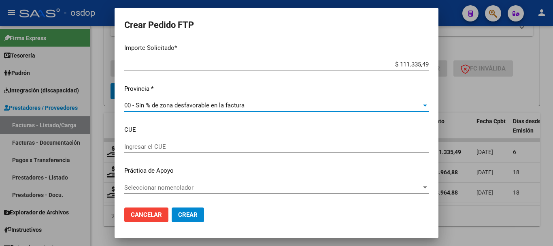
click at [188, 211] on span "Crear" at bounding box center [187, 214] width 19 height 7
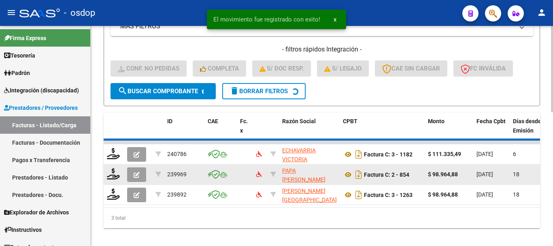
scroll to position [317, 0]
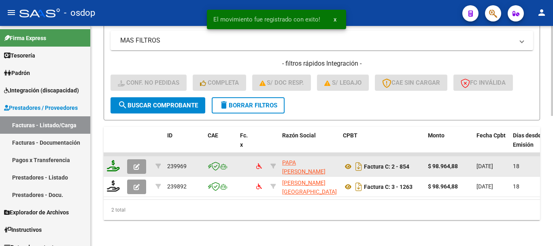
click at [115, 164] on icon at bounding box center [113, 165] width 13 height 11
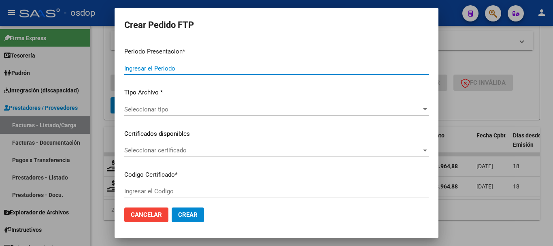
type input "202507"
type input "$ 98.964,88"
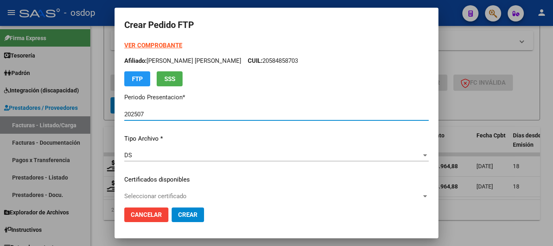
type input "2885217663"
type input "2029-01-02"
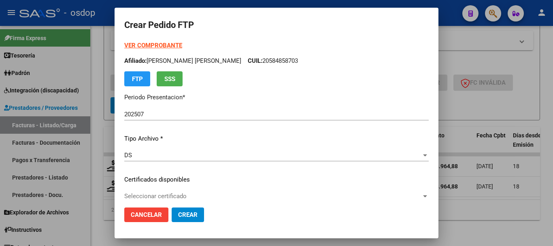
click at [164, 204] on mat-dialog-actions "Cancelar Crear" at bounding box center [276, 215] width 304 height 28
click at [164, 192] on div "Seleccionar certificado Seleccionar certificado" at bounding box center [276, 196] width 304 height 12
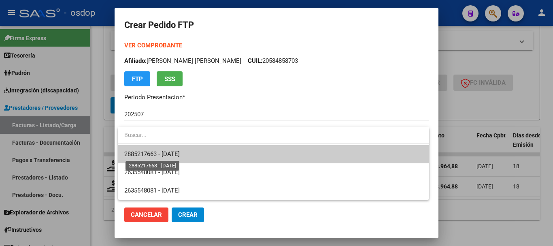
click at [189, 146] on span "2885217663 - 2029-01-02" at bounding box center [273, 154] width 298 height 18
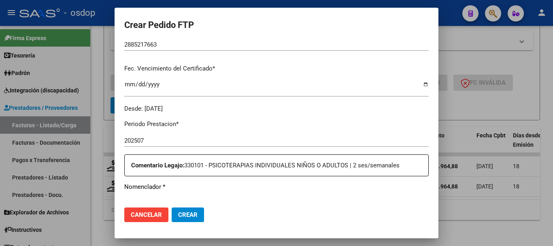
scroll to position [243, 0]
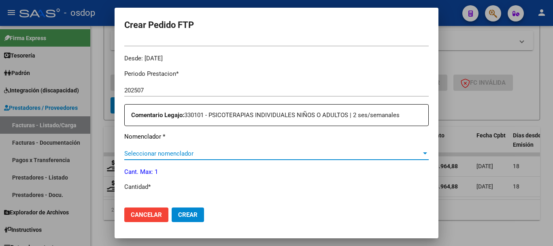
click at [185, 151] on span "Seleccionar nomenclador" at bounding box center [272, 153] width 297 height 7
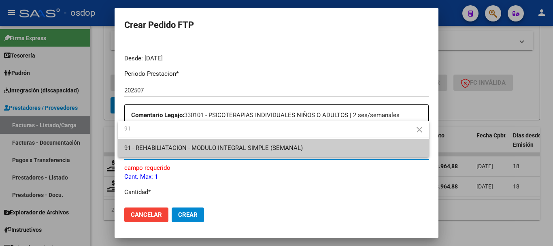
type input "91"
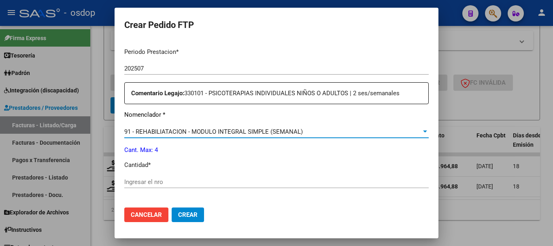
scroll to position [283, 0]
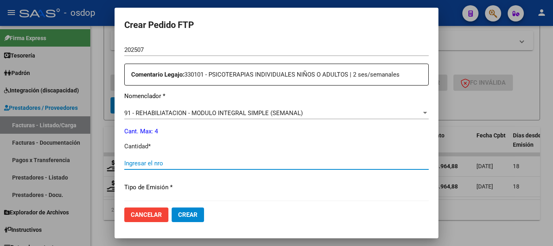
click at [183, 162] on input "Ingresar el nro" at bounding box center [276, 163] width 304 height 7
type input "4"
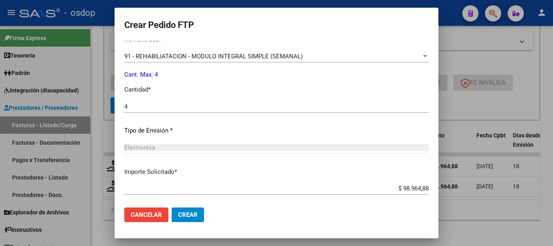
scroll to position [382, 0]
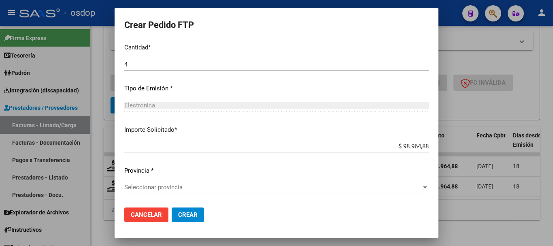
click at [187, 183] on span "Seleccionar provincia" at bounding box center [272, 186] width 297 height 7
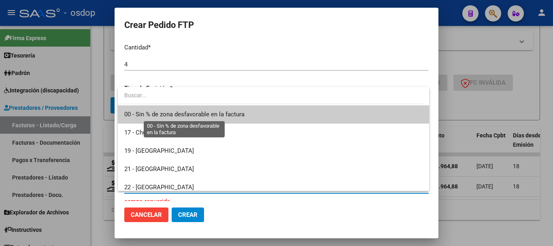
click at [201, 116] on span "00 - Sin % de zona desfavorable en la factura" at bounding box center [184, 114] width 120 height 7
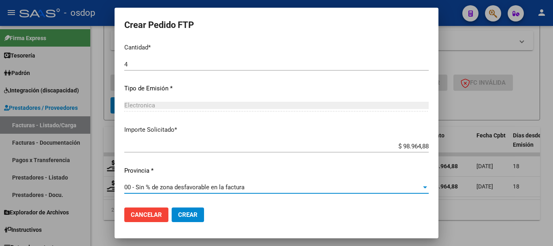
click at [190, 213] on span "Crear" at bounding box center [187, 214] width 19 height 7
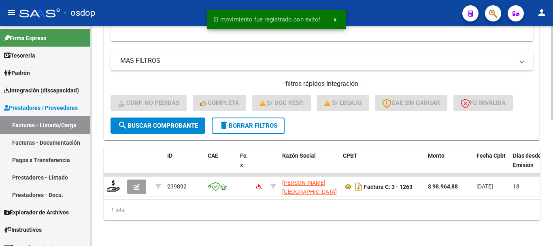
scroll to position [297, 0]
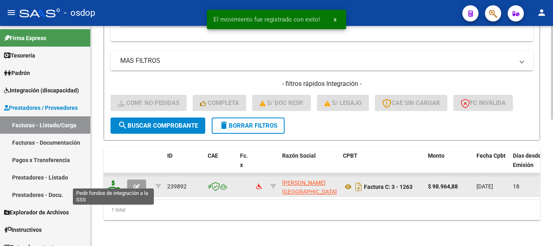
click at [114, 180] on icon at bounding box center [113, 185] width 13 height 11
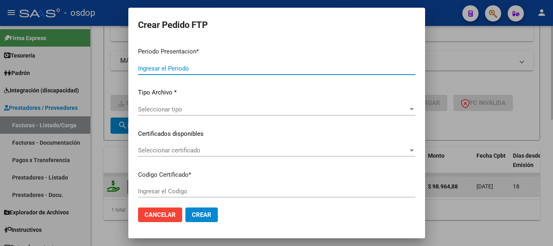
type input "202507"
type input "$ 98.964,88"
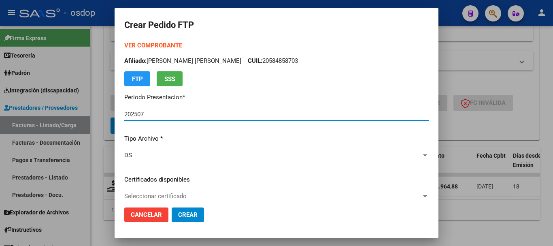
type input "2885217663"
type input "2029-01-02"
click at [159, 192] on span "Seleccionar certificado" at bounding box center [272, 195] width 297 height 7
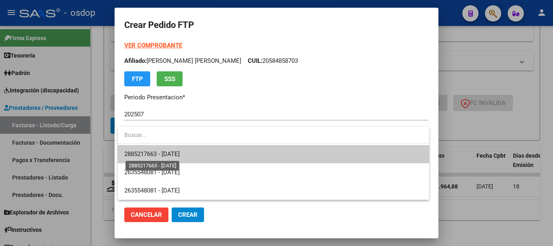
click at [173, 153] on span "2885217663 - 2029-01-02" at bounding box center [151, 153] width 55 height 7
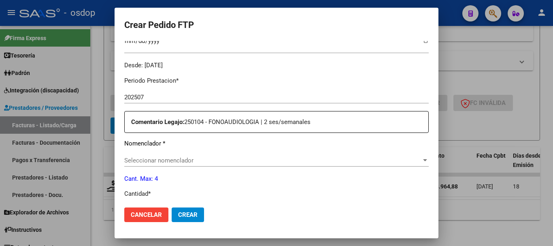
scroll to position [283, 0]
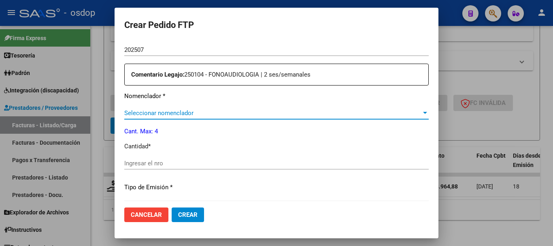
click at [168, 114] on span "Seleccionar nomenclador" at bounding box center [272, 112] width 297 height 7
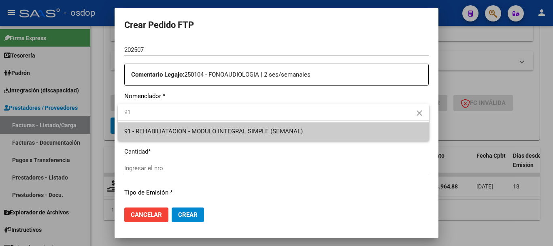
type input "91"
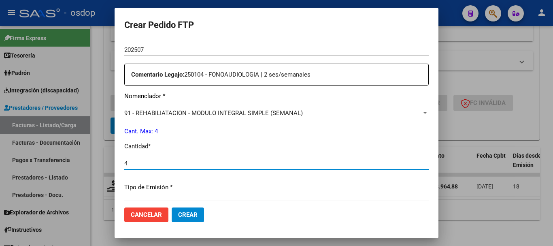
type input "4"
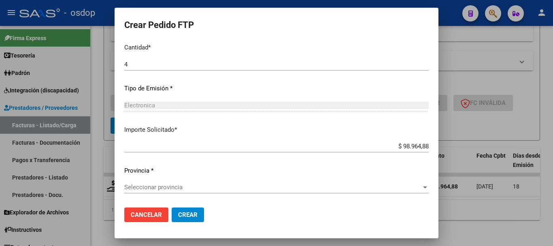
click at [172, 181] on div "Seleccionar provincia Seleccionar provincia" at bounding box center [276, 187] width 304 height 12
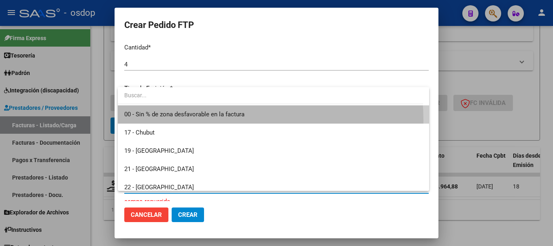
click at [195, 121] on span "00 - Sin % de zona desfavorable en la factura" at bounding box center [273, 114] width 298 height 18
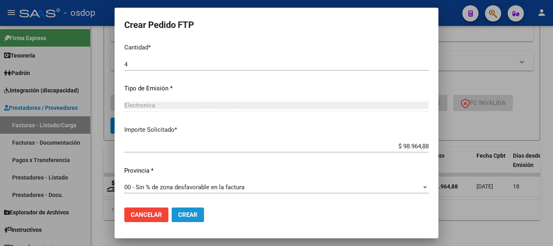
click at [184, 214] on span "Crear" at bounding box center [187, 214] width 19 height 7
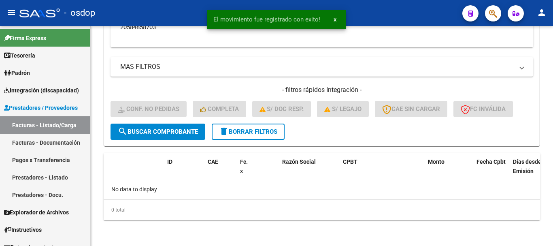
scroll to position [285, 0]
click at [243, 136] on button "delete Borrar Filtros" at bounding box center [248, 131] width 73 height 16
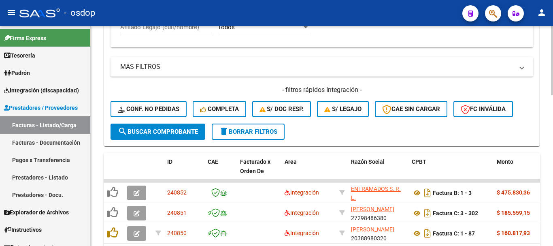
click at [113, 66] on mat-expansion-panel-header "MAS FILTROS" at bounding box center [322, 66] width 423 height 19
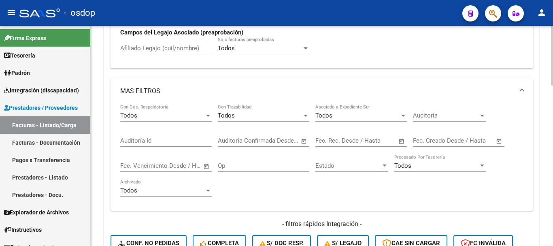
scroll to position [244, 0]
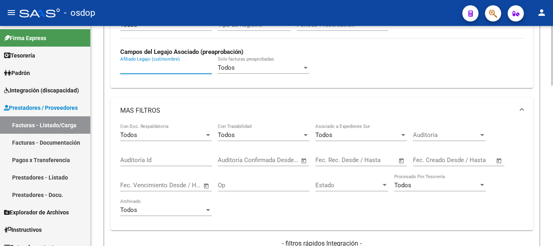
click at [138, 67] on input "Afiliado Legajo (cuil/nombre)" at bounding box center [166, 67] width 92 height 7
paste input "27507918986"
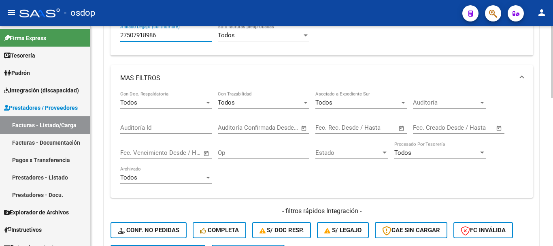
scroll to position [285, 0]
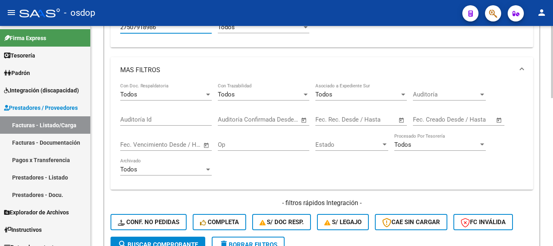
type input "27507918986"
click at [171, 71] on mat-panel-title "MAS FILTROS" at bounding box center [317, 70] width 394 height 9
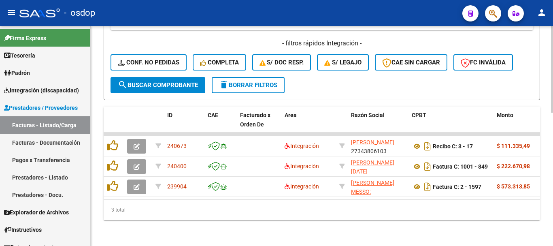
scroll to position [338, 0]
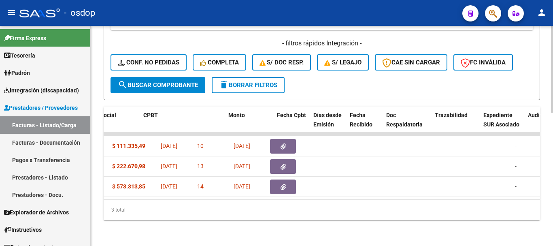
scroll to position [0, 264]
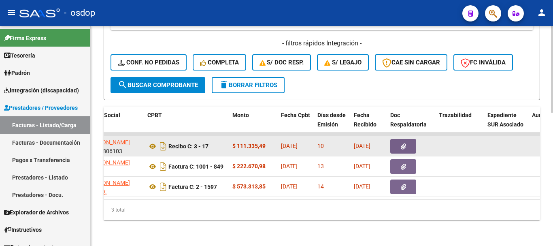
click at [146, 142] on datatable-body-cell "Recibo C: 3 - 17" at bounding box center [186, 146] width 85 height 20
click at [148, 141] on icon at bounding box center [152, 146] width 11 height 10
click at [410, 144] on button "button" at bounding box center [403, 146] width 26 height 15
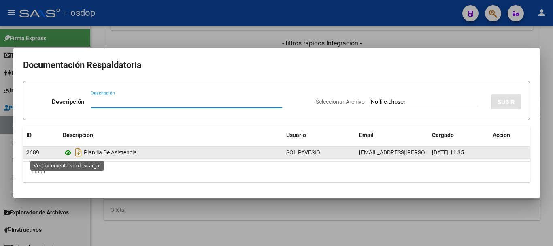
click at [65, 151] on icon at bounding box center [68, 153] width 11 height 10
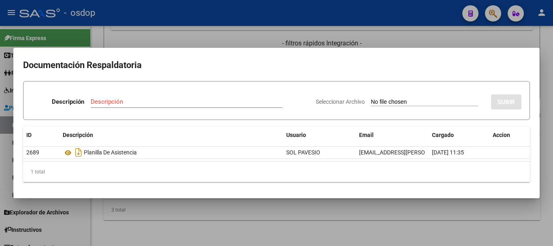
click at [138, 38] on div at bounding box center [276, 123] width 553 height 246
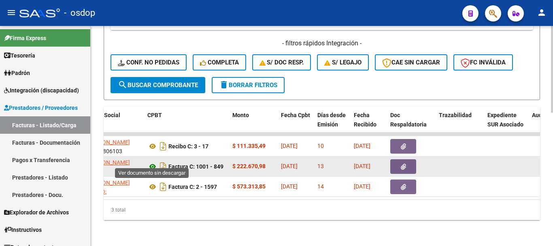
click at [149, 162] on icon at bounding box center [152, 167] width 11 height 10
click at [398, 159] on button "button" at bounding box center [403, 166] width 26 height 15
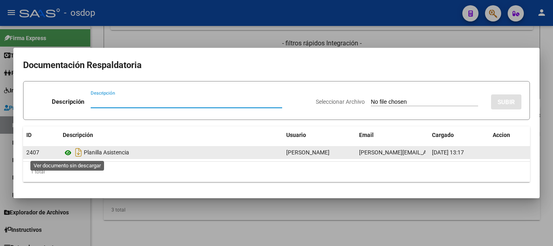
click at [70, 151] on icon at bounding box center [68, 153] width 11 height 10
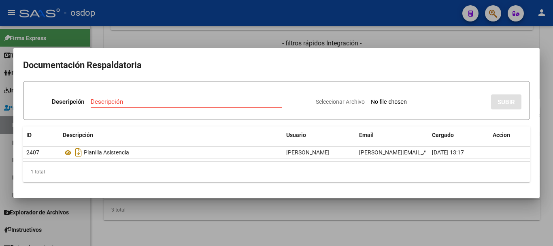
click at [164, 34] on div at bounding box center [276, 123] width 553 height 246
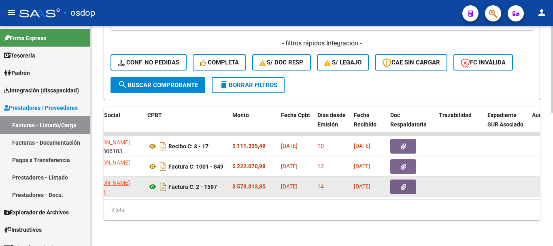
click at [153, 182] on icon at bounding box center [152, 187] width 11 height 10
click at [411, 179] on button "button" at bounding box center [403, 186] width 26 height 15
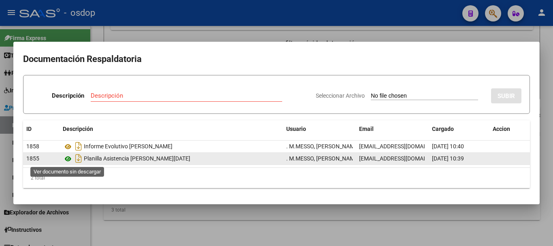
click at [68, 158] on icon at bounding box center [68, 159] width 11 height 10
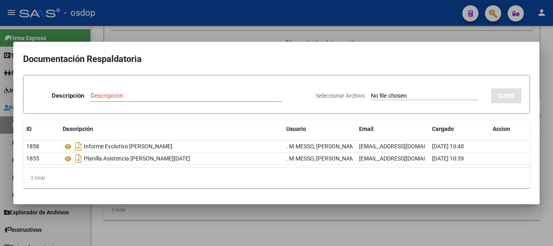
click at [115, 22] on div at bounding box center [276, 123] width 553 height 246
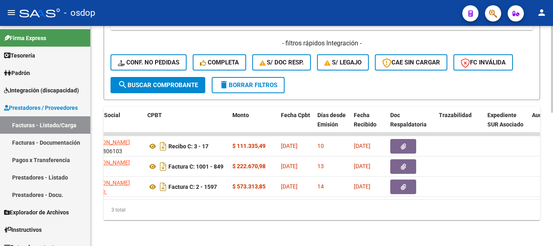
click at [214, 192] on datatable-body "240673 Integración MARCHELLI ROCIO SOLEDAD 27343806103 Recibo C: 3 - 17 $ 111.3…" at bounding box center [322, 165] width 436 height 67
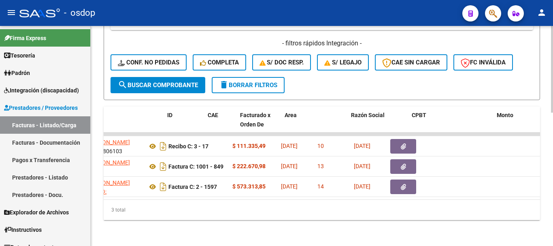
scroll to position [0, 0]
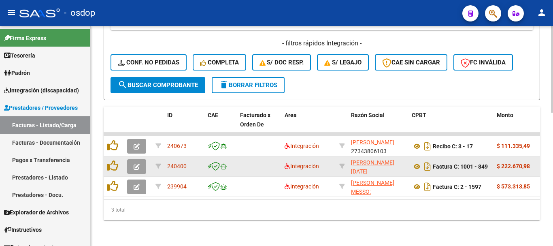
drag, startPoint x: 166, startPoint y: 211, endPoint x: 161, endPoint y: 162, distance: 48.8
click at [166, 211] on div "3 total" at bounding box center [322, 210] width 436 height 20
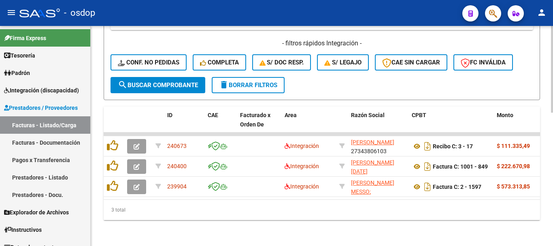
click at [217, 213] on div "3 total" at bounding box center [322, 210] width 436 height 20
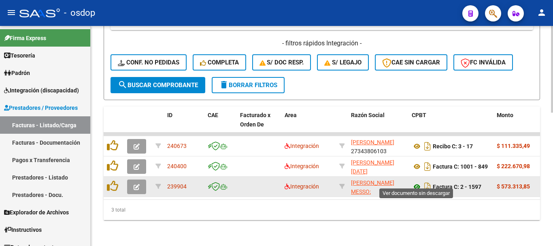
click at [417, 182] on icon at bounding box center [417, 187] width 11 height 10
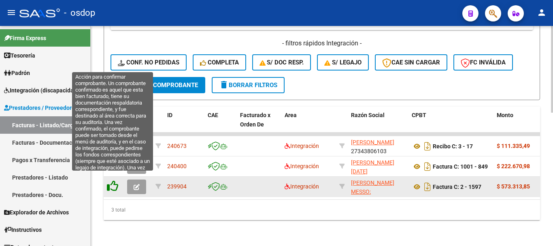
click at [111, 181] on icon at bounding box center [112, 185] width 11 height 11
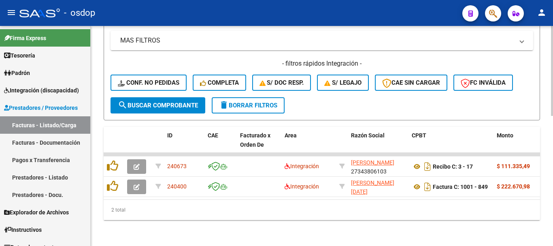
scroll to position [317, 0]
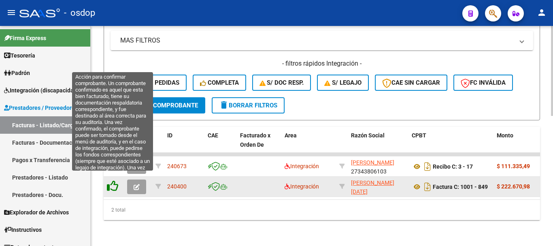
click at [113, 180] on icon at bounding box center [112, 185] width 11 height 11
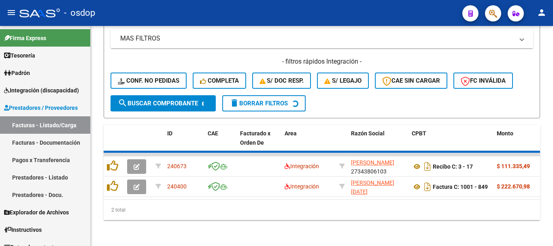
scroll to position [297, 0]
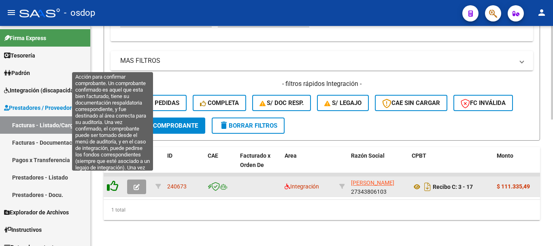
click at [113, 180] on icon at bounding box center [112, 185] width 11 height 11
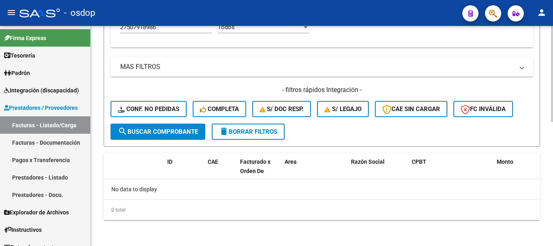
scroll to position [285, 0]
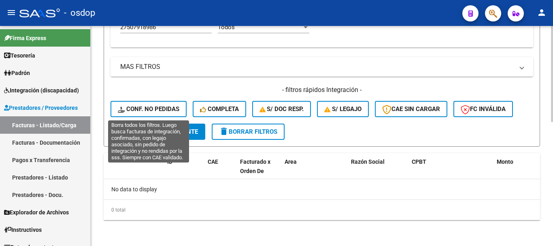
click at [158, 104] on button "Conf. no pedidas" at bounding box center [149, 109] width 76 height 16
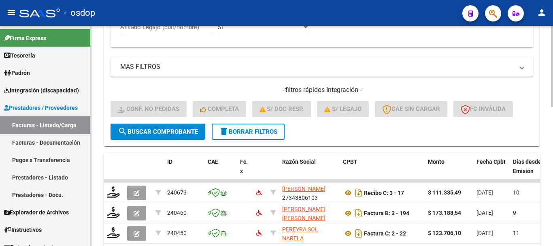
click at [148, 32] on div "Afiliado Legajo (cuil/nombre)" at bounding box center [166, 24] width 92 height 17
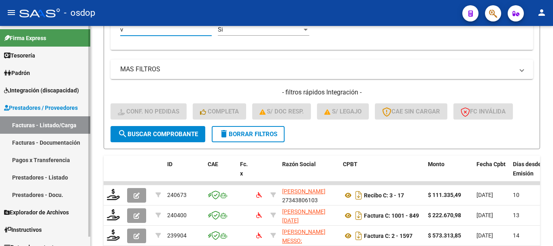
drag, startPoint x: 140, startPoint y: 32, endPoint x: 86, endPoint y: 30, distance: 54.3
click at [91, 32] on div "Video tutorial PRESTADORES -> Listado de CPBTs Emitidos por Prestadores / Prove…" at bounding box center [322, 19] width 462 height 551
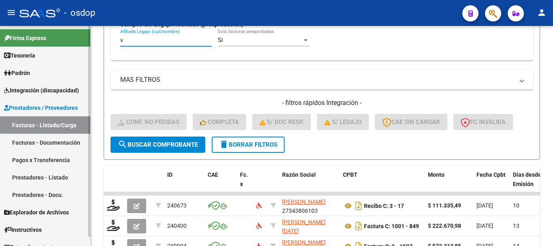
paste input "27507918986"
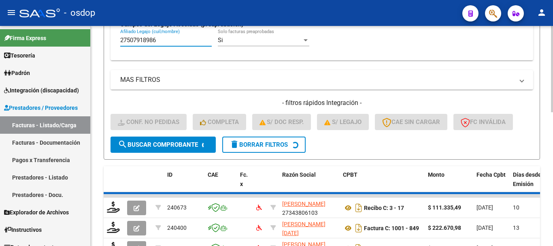
type input "27507918986"
click at [99, 58] on div "Video tutorial PRESTADORES -> Listado de CPBTs Emitidos por Prestadores / Prove…" at bounding box center [322, 30] width 462 height 553
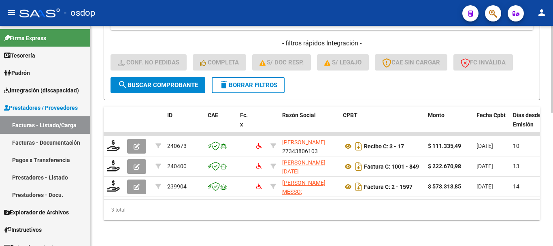
scroll to position [338, 0]
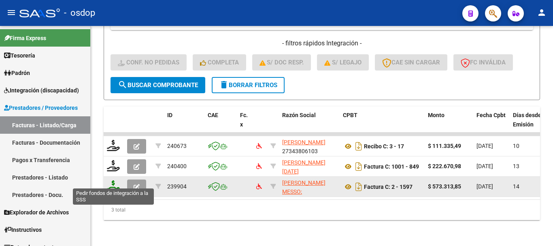
click at [115, 181] on icon at bounding box center [113, 185] width 13 height 11
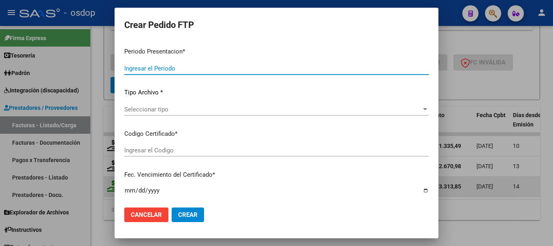
type input "202507"
type input "$ 573.313,85"
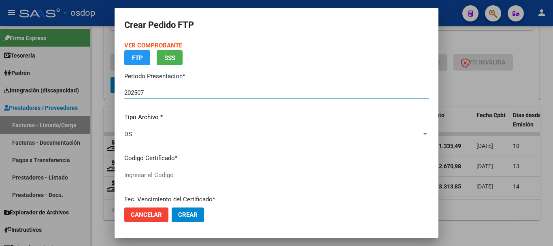
type input "699858032"
type input "2028-12-18"
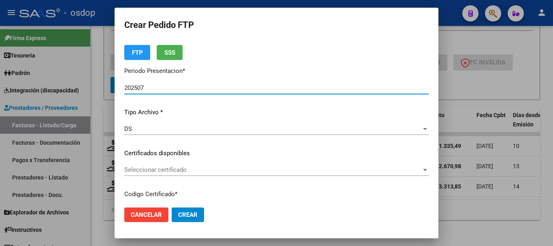
scroll to position [40, 0]
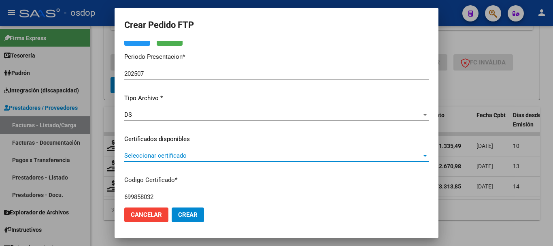
click at [163, 158] on span "Seleccionar certificado" at bounding box center [272, 155] width 297 height 7
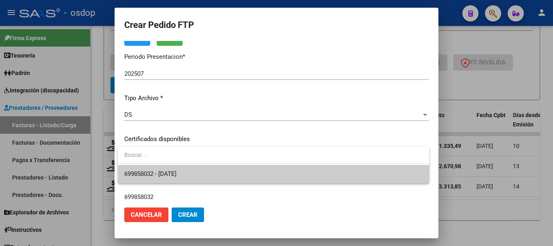
click at [173, 169] on span "699858032 - 2028-12-18" at bounding box center [273, 174] width 298 height 18
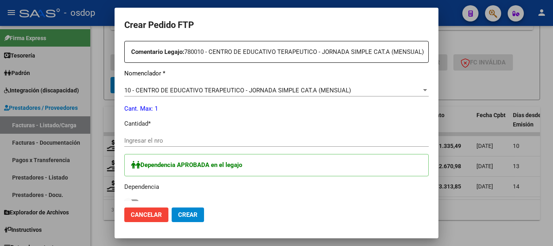
scroll to position [324, 0]
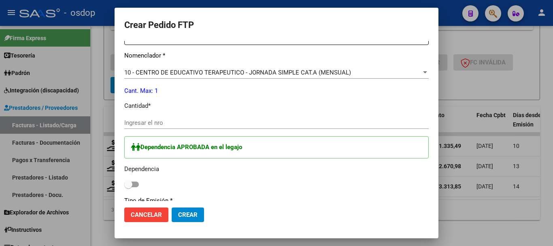
click at [121, 136] on mat-dialog-content "VER COMPROBANTE ARCA Padrón Afiliado: ALVAREZ JUANA CUIL: 27507918986 FTP SSS P…" at bounding box center [277, 121] width 324 height 160
click at [137, 126] on input "Ingresar el nro" at bounding box center [276, 122] width 304 height 7
type input "1"
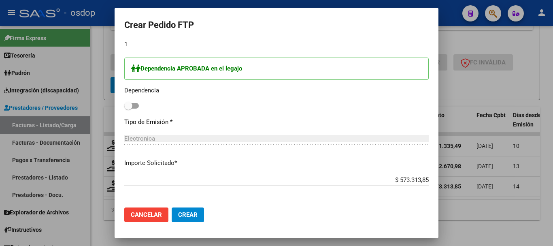
scroll to position [405, 0]
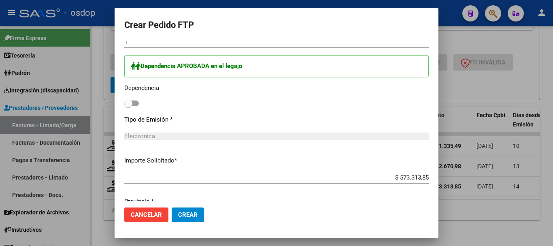
click at [134, 108] on label at bounding box center [131, 103] width 15 height 10
click at [128, 106] on input "checkbox" at bounding box center [128, 106] width 0 height 0
checkbox input "true"
click at [119, 98] on mat-dialog-content "VER COMPROBANTE ARCA Padrón Afiliado: ALVAREZ JUANA CUIL: 27507918986 FTP SSS P…" at bounding box center [277, 121] width 324 height 160
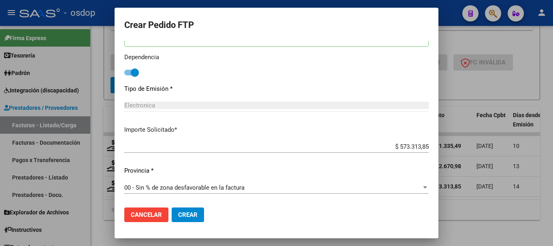
click at [187, 217] on span "Crear" at bounding box center [187, 214] width 19 height 7
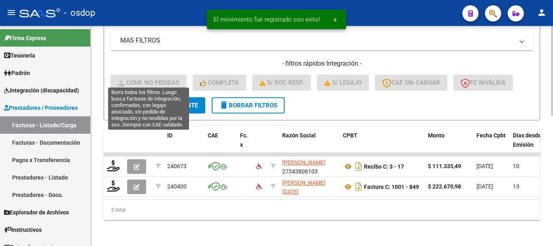
scroll to position [317, 0]
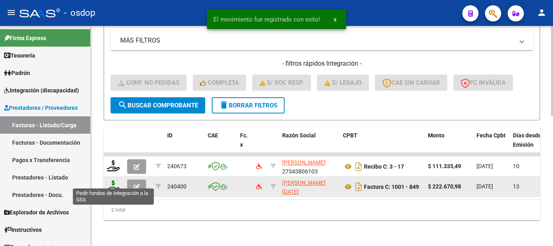
click at [115, 180] on icon at bounding box center [113, 185] width 13 height 11
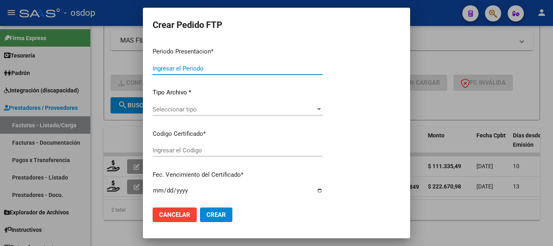
type input "202507"
type input "$ 222.670,98"
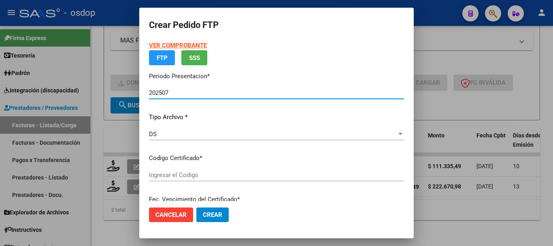
type input "699858032"
type input "2028-12-18"
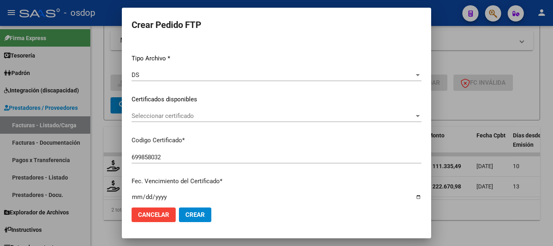
scroll to position [81, 0]
click at [198, 123] on div "Seleccionar certificado Seleccionar certificado" at bounding box center [277, 119] width 290 height 20
click at [195, 115] on span "Seleccionar certificado" at bounding box center [273, 114] width 283 height 7
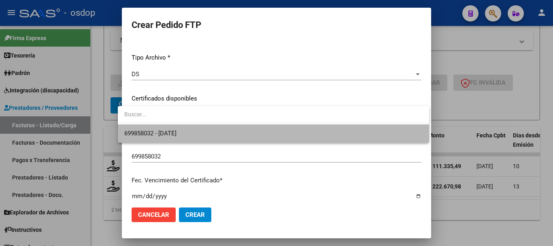
click at [195, 128] on span "699858032 - 2028-12-18" at bounding box center [273, 133] width 298 height 18
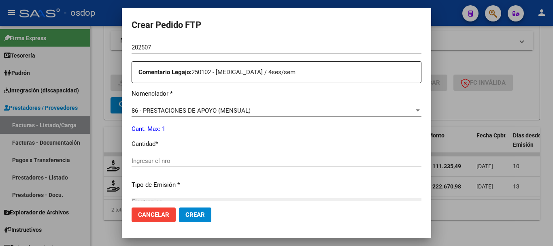
scroll to position [283, 0]
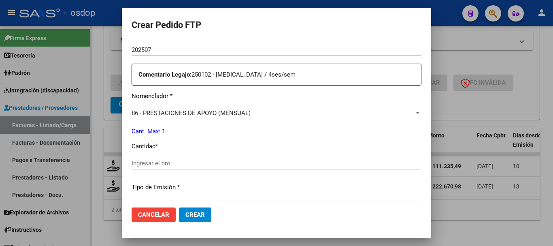
click at [177, 160] on div "Ingresar el nro" at bounding box center [277, 163] width 290 height 12
type input "1"
click at [231, 114] on span "86 - PRESTACIONES DE APOYO (MENSUAL)" at bounding box center [191, 112] width 119 height 7
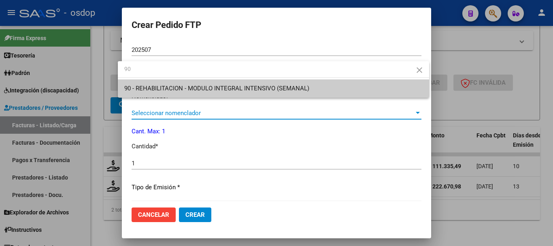
scroll to position [0, 0]
type input "90"
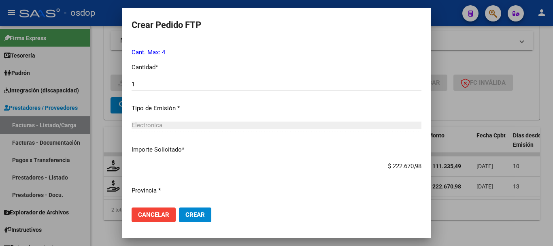
scroll to position [382, 0]
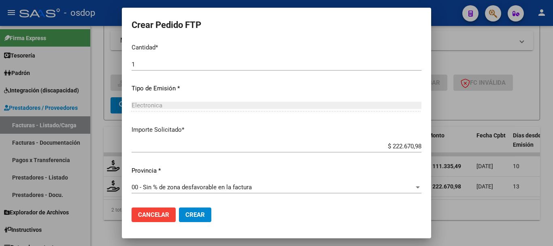
click at [179, 214] on button "Crear" at bounding box center [195, 214] width 32 height 15
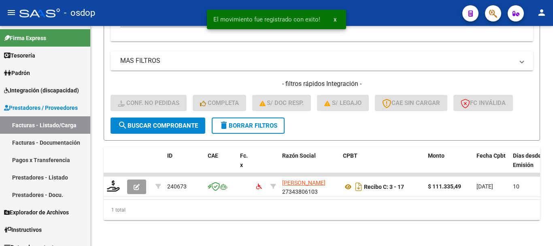
scroll to position [297, 0]
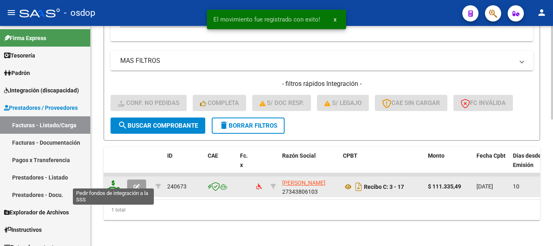
click at [116, 180] on icon at bounding box center [113, 185] width 13 height 11
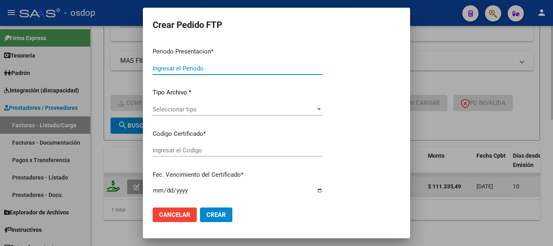
type input "202507"
type input "$ 111.335,49"
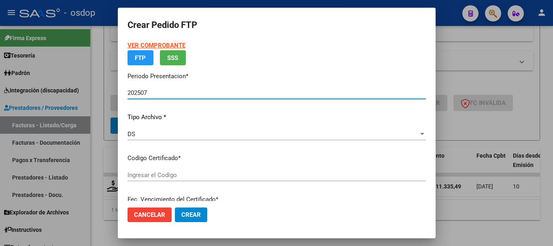
type input "699858032"
type input "2028-12-18"
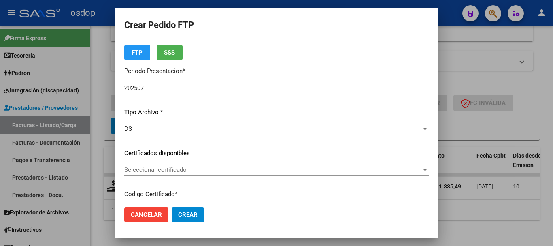
scroll to position [40, 0]
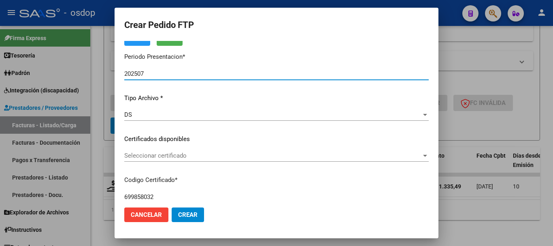
click at [161, 159] on span "Seleccionar certificado" at bounding box center [272, 155] width 297 height 7
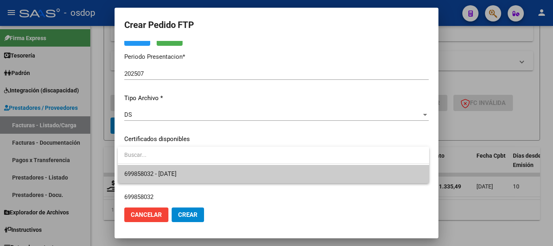
click at [164, 166] on span "699858032 - 2028-12-18" at bounding box center [273, 174] width 298 height 18
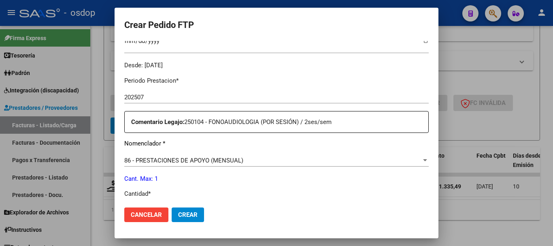
scroll to position [243, 0]
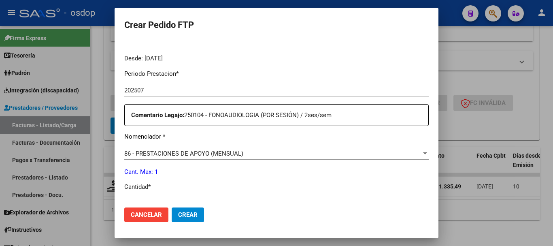
click at [117, 147] on mat-dialog-content "VER COMPROBANTE ARCA Padrón Afiliado: ALVAREZ JUANA CUIL: 27507918986 FTP SSS P…" at bounding box center [277, 121] width 324 height 160
click at [131, 152] on span "86 - PRESTACIONES DE APOYO (MENSUAL)" at bounding box center [183, 153] width 119 height 7
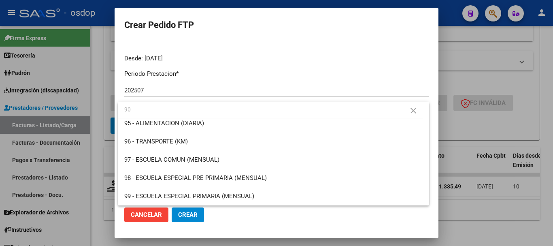
scroll to position [0, 0]
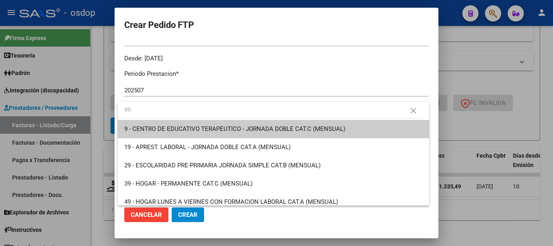
type input "90"
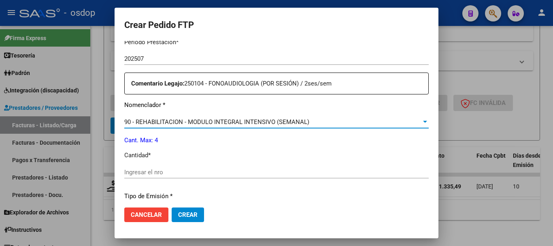
scroll to position [324, 0]
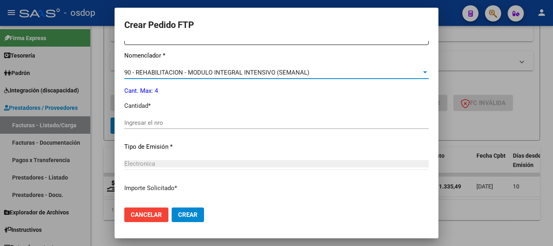
click at [163, 120] on input "Ingresar el nro" at bounding box center [276, 122] width 304 height 7
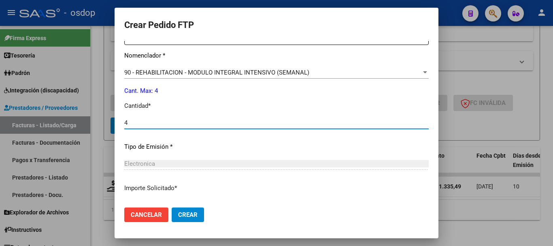
type input "4"
click at [191, 212] on span "Crear" at bounding box center [187, 214] width 19 height 7
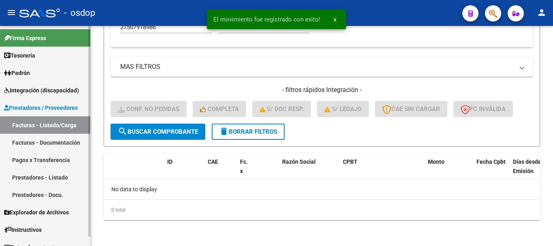
scroll to position [285, 0]
click at [20, 89] on span "Integración (discapacidad)" at bounding box center [41, 90] width 75 height 9
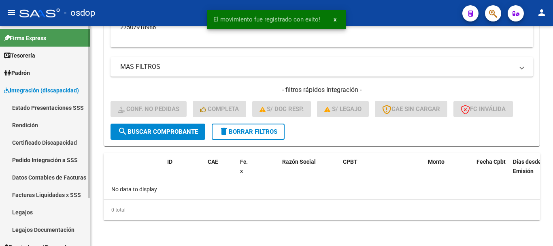
click at [58, 152] on link "Pedido Integración a SSS" at bounding box center [45, 159] width 90 height 17
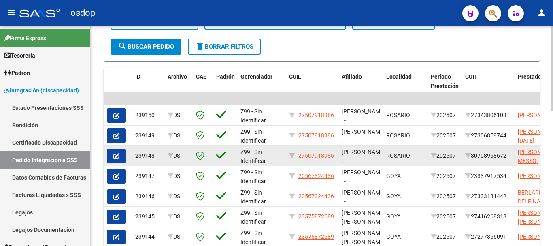
scroll to position [243, 0]
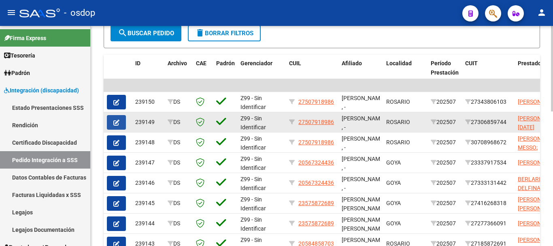
click at [113, 125] on button "button" at bounding box center [116, 122] width 19 height 15
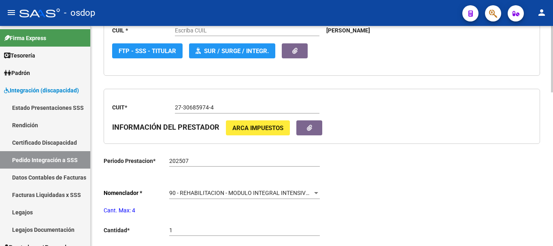
type input "27507918986"
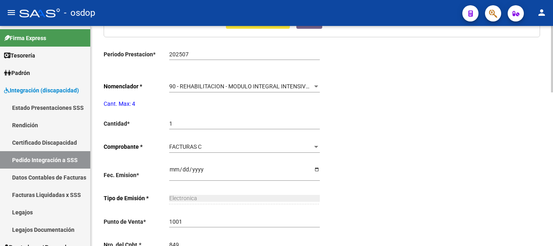
scroll to position [405, 0]
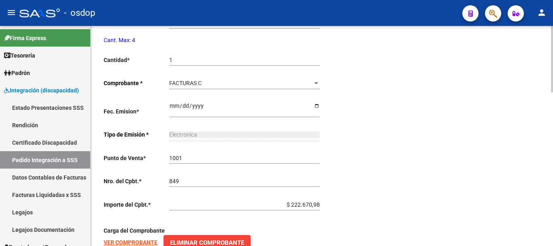
drag, startPoint x: 181, startPoint y: 59, endPoint x: 130, endPoint y: 51, distance: 51.5
click at [141, 57] on app-form-text-field "Cantidad * 1 Ingresar el nro" at bounding box center [212, 60] width 216 height 6
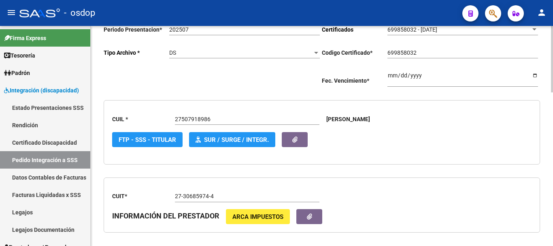
scroll to position [0, 0]
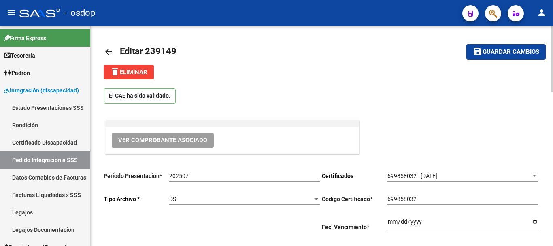
type input "4"
click at [529, 44] on button "save Guardar cambios" at bounding box center [505, 51] width 79 height 15
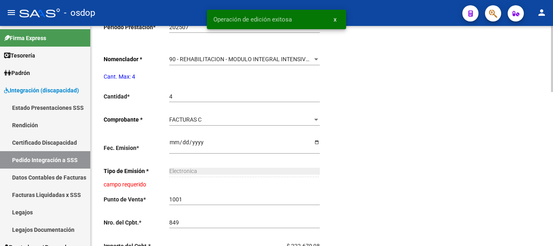
scroll to position [512, 0]
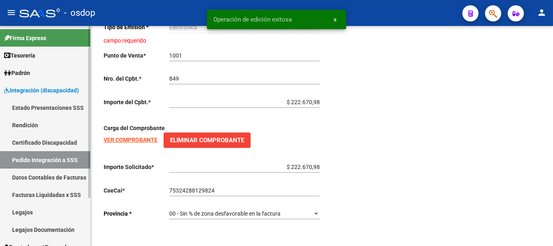
click at [20, 97] on link "Integración (discapacidad)" at bounding box center [45, 89] width 90 height 17
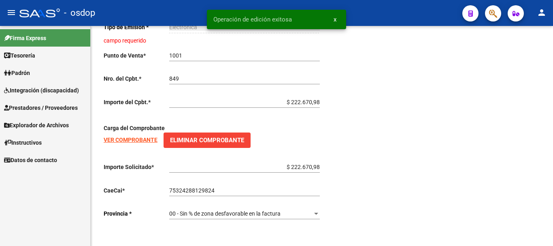
click at [20, 104] on span "Prestadores / Proveedores" at bounding box center [41, 107] width 74 height 9
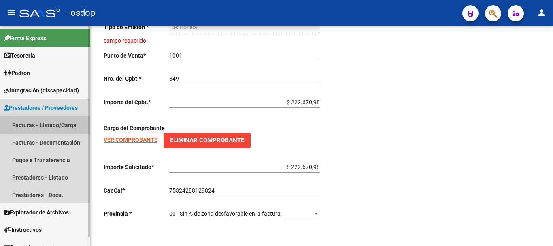
click at [48, 127] on link "Facturas - Listado/Carga" at bounding box center [45, 124] width 90 height 17
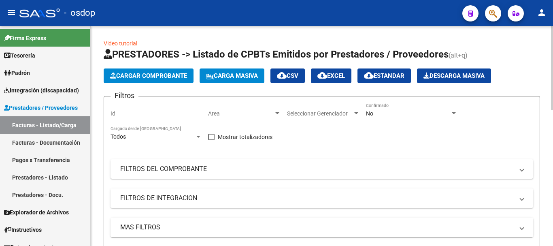
click at [228, 189] on mat-expansion-panel-header "FILTROS DE INTEGRACION" at bounding box center [322, 197] width 423 height 19
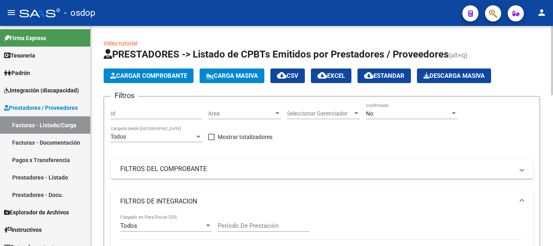
scroll to position [81, 0]
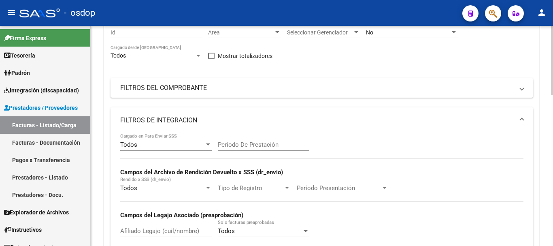
click at [153, 224] on div "Afiliado Legajo (cuil/nombre)" at bounding box center [166, 227] width 92 height 17
paste input "23554084214"
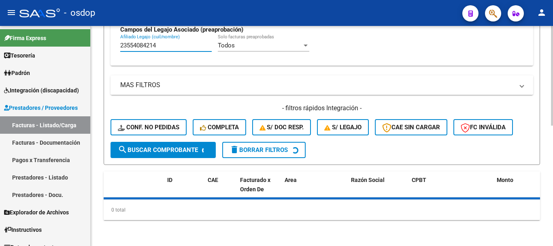
scroll to position [283, 0]
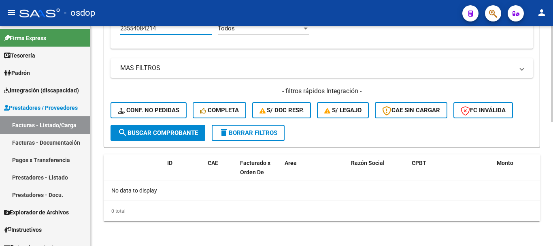
type input "23554084214"
click at [243, 133] on span "delete Borrar Filtros" at bounding box center [248, 132] width 58 height 7
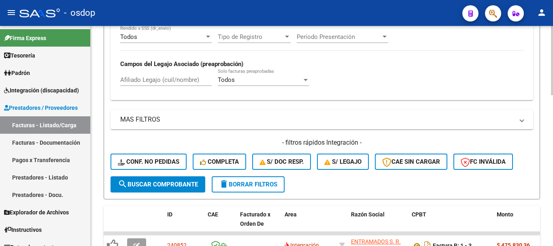
scroll to position [202, 0]
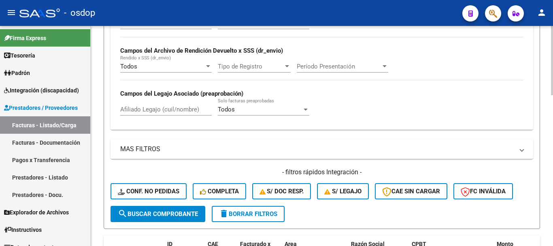
click at [165, 103] on div "Afiliado Legajo (cuil/nombre)" at bounding box center [166, 106] width 92 height 17
paste input "23554084214"
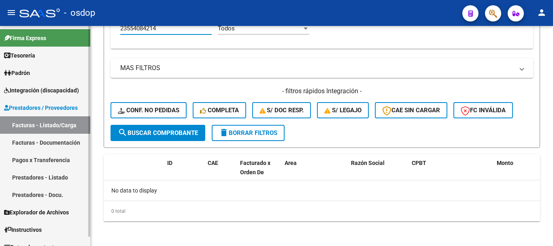
scroll to position [251, 0]
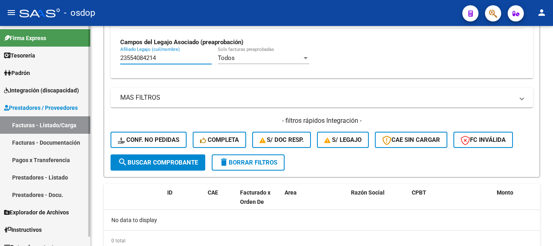
drag, startPoint x: 174, startPoint y: 29, endPoint x: 38, endPoint y: 31, distance: 135.6
click at [38, 31] on mat-sidenav-container "Firma Express Tesorería Extractos Procesados (csv) Extractos Originales (pdf) P…" at bounding box center [276, 136] width 553 height 220
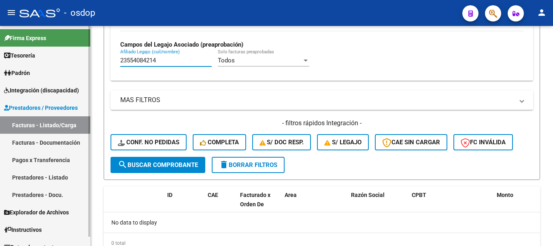
paste input "0506982678"
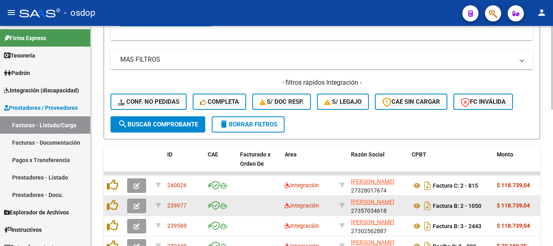
scroll to position [332, 0]
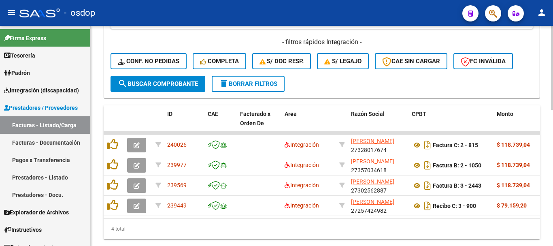
type input "20506982678"
click at [140, 235] on div "4 total" at bounding box center [322, 229] width 436 height 20
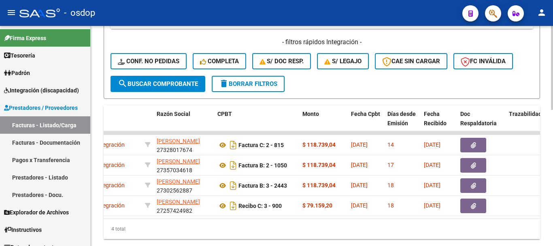
scroll to position [0, 164]
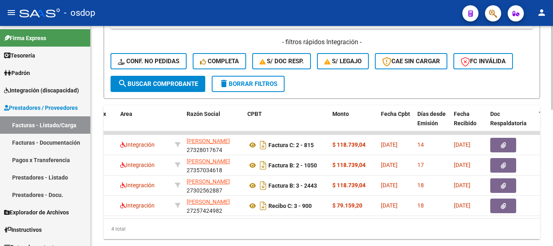
click at [250, 232] on div "4 total" at bounding box center [322, 229] width 436 height 20
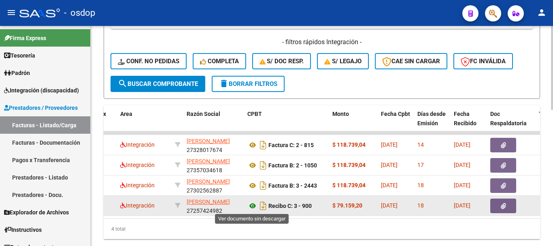
click at [249, 203] on icon at bounding box center [252, 206] width 11 height 10
click at [504, 208] on icon "button" at bounding box center [503, 206] width 5 height 6
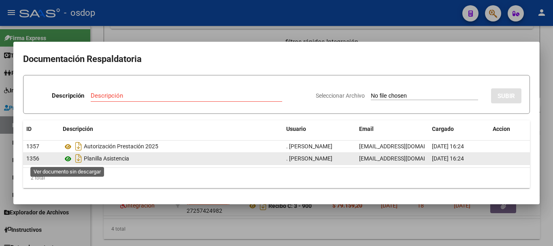
click at [67, 156] on icon at bounding box center [68, 159] width 11 height 10
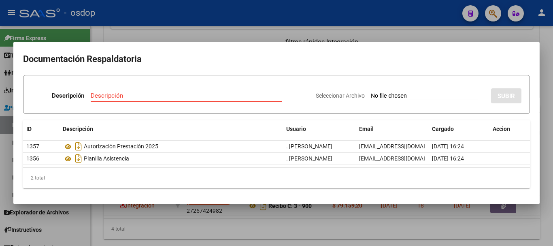
click at [144, 215] on div at bounding box center [276, 123] width 553 height 246
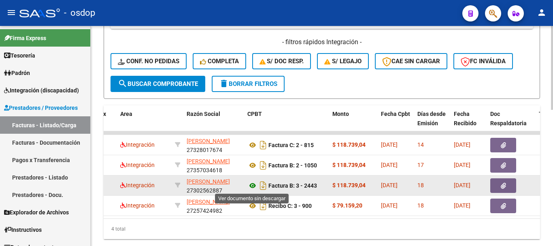
click at [251, 186] on icon at bounding box center [252, 186] width 11 height 10
click at [509, 186] on button "button" at bounding box center [503, 185] width 26 height 15
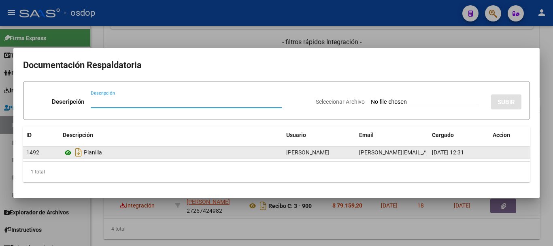
click at [65, 153] on icon at bounding box center [68, 153] width 11 height 10
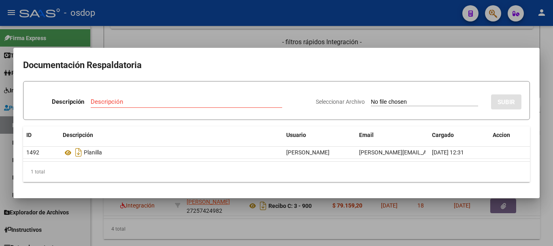
click at [154, 209] on div at bounding box center [276, 123] width 553 height 246
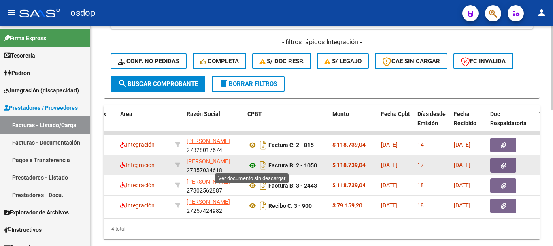
click at [255, 164] on icon at bounding box center [252, 165] width 11 height 10
click at [507, 165] on button "button" at bounding box center [503, 165] width 26 height 15
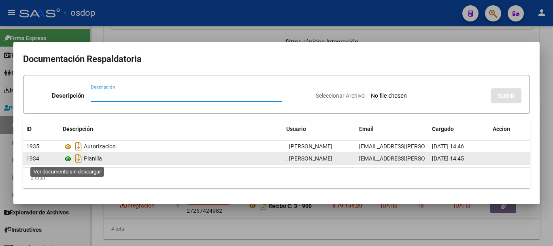
click at [66, 157] on icon at bounding box center [68, 159] width 11 height 10
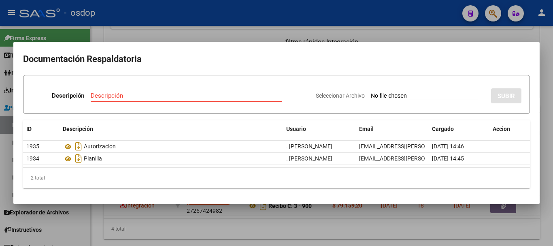
drag, startPoint x: 122, startPoint y: 10, endPoint x: 127, endPoint y: 18, distance: 9.4
click at [124, 15] on div at bounding box center [276, 123] width 553 height 246
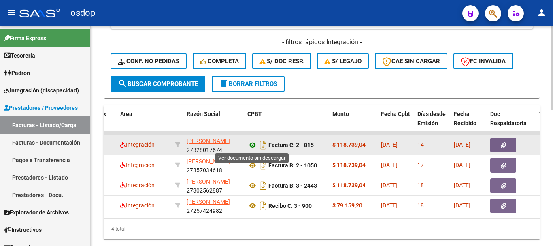
click at [255, 144] on icon at bounding box center [252, 145] width 11 height 10
click at [503, 143] on icon "button" at bounding box center [503, 145] width 5 height 6
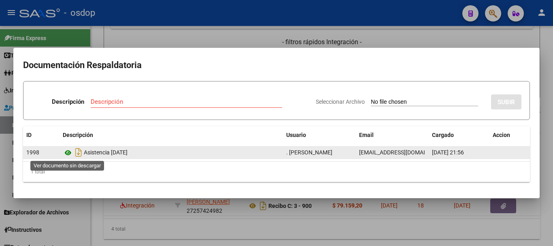
click at [71, 151] on icon at bounding box center [68, 153] width 11 height 10
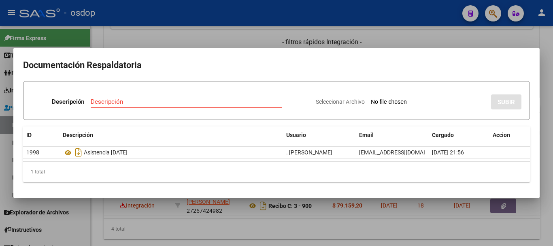
click at [132, 48] on mat-dialog-container "Documentación Respaldatoria Descripción Descripción Seleccionar Archivo SUBIR I…" at bounding box center [276, 123] width 526 height 150
click at [132, 34] on div at bounding box center [276, 123] width 553 height 246
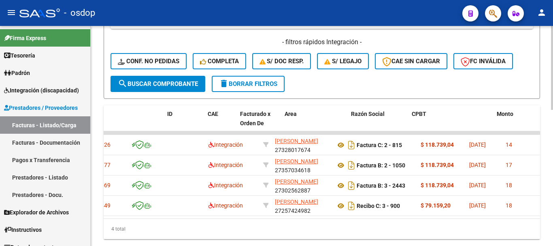
scroll to position [0, 0]
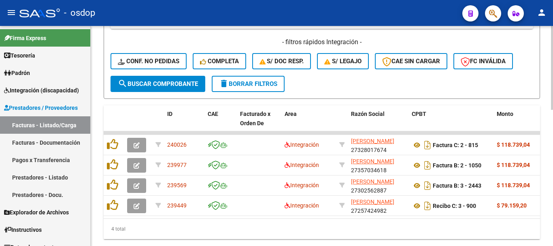
click at [125, 229] on div "4 total" at bounding box center [322, 229] width 436 height 20
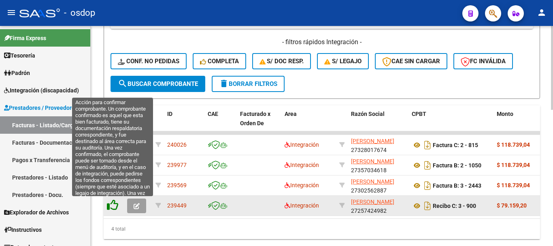
click at [116, 202] on icon at bounding box center [112, 204] width 11 height 11
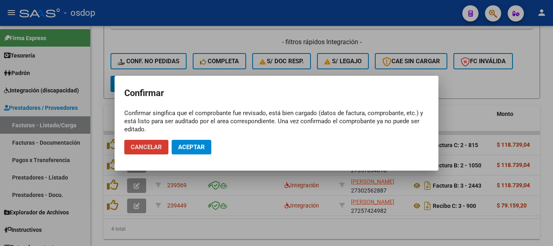
click at [193, 148] on span "Aceptar" at bounding box center [191, 146] width 27 height 7
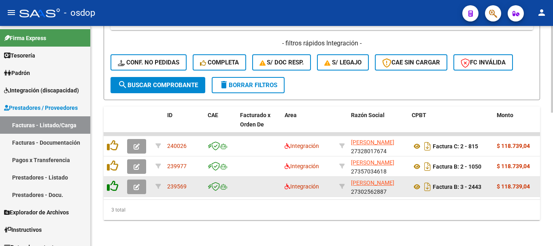
click at [110, 187] on icon at bounding box center [112, 185] width 11 height 11
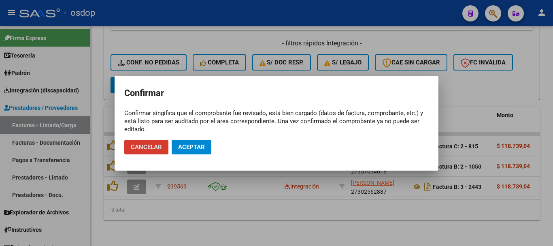
click at [201, 142] on button "Aceptar" at bounding box center [192, 147] width 40 height 15
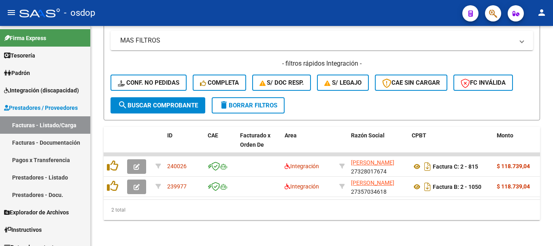
scroll to position [317, 0]
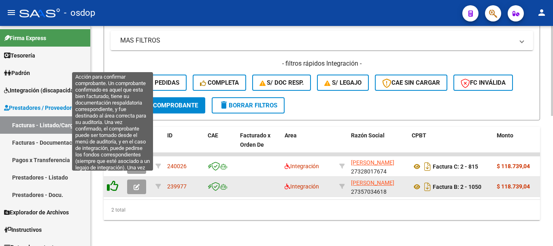
click at [109, 180] on icon at bounding box center [112, 185] width 11 height 11
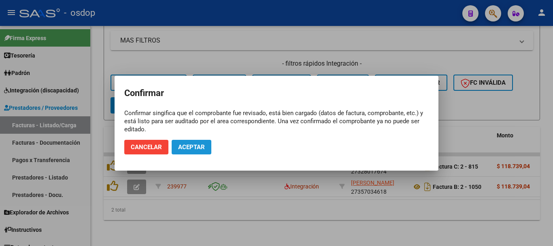
click at [181, 144] on span "Aceptar" at bounding box center [191, 146] width 27 height 7
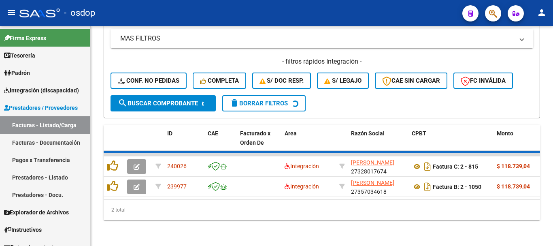
scroll to position [297, 0]
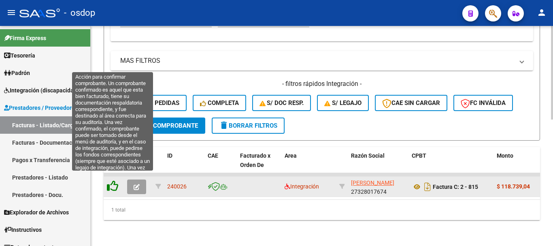
click at [115, 183] on icon at bounding box center [112, 185] width 11 height 11
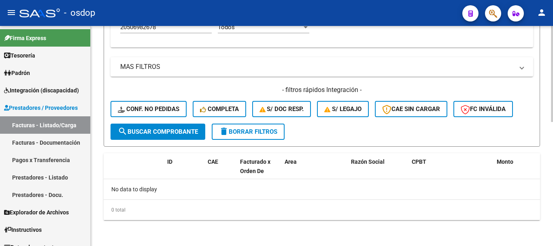
scroll to position [285, 0]
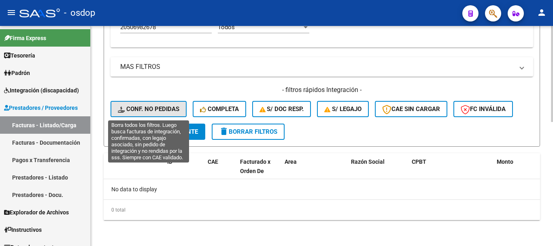
click at [181, 106] on button "Conf. no pedidas" at bounding box center [149, 109] width 76 height 16
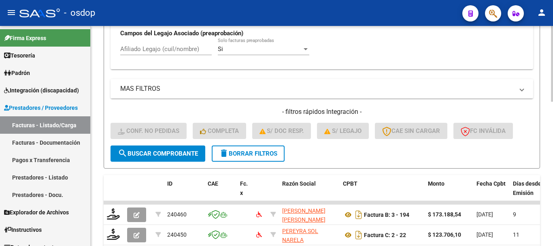
scroll to position [244, 0]
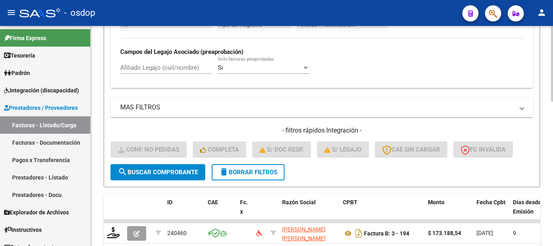
click at [184, 71] on input "Afiliado Legajo (cuil/nombre)" at bounding box center [166, 67] width 92 height 7
click at [189, 65] on input "Afiliado Legajo (cuil/nombre)" at bounding box center [166, 67] width 92 height 7
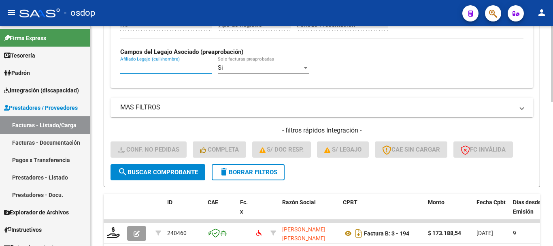
paste input "23506982669"
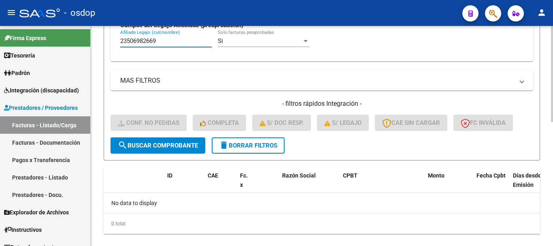
scroll to position [285, 0]
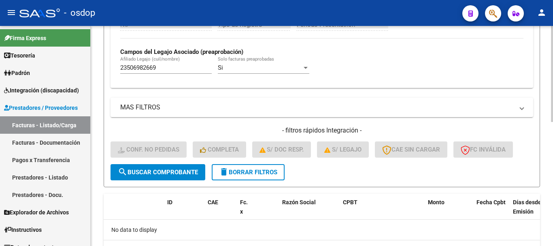
click at [176, 75] on div "23506982669 Afiliado Legajo (cuil/nombre)" at bounding box center [166, 68] width 92 height 25
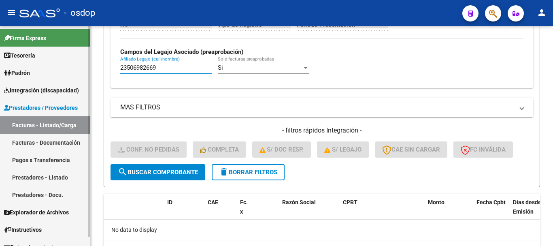
drag, startPoint x: 177, startPoint y: 70, endPoint x: 67, endPoint y: 63, distance: 109.6
click at [69, 63] on mat-sidenav-container "Firma Express Tesorería Extractos Procesados (csv) Extractos Originales (pdf) P…" at bounding box center [276, 136] width 553 height 220
paste input "0506982678"
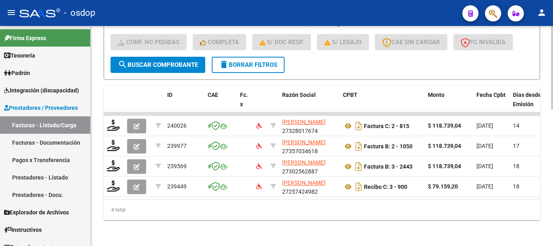
scroll to position [358, 0]
type input "20506982678"
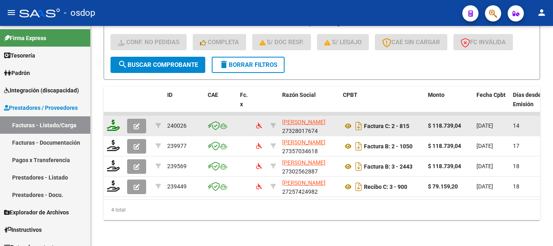
click at [110, 120] on icon at bounding box center [113, 124] width 13 height 11
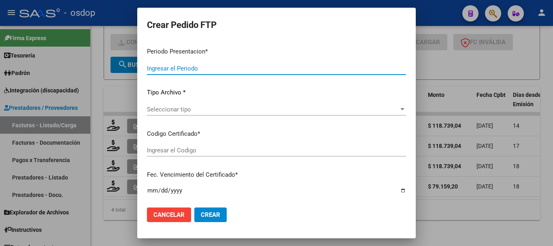
type input "202507"
type input "$ 118.739,04"
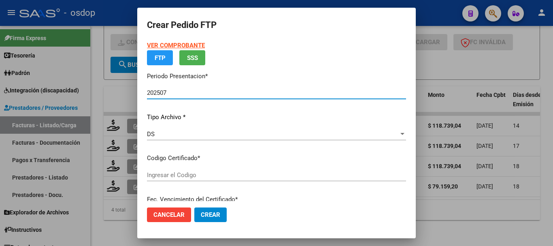
type input "8758337319"
type input "2030-01-26"
click at [185, 169] on div "VER COMPROBANTE ARCA Padrón FTP SSS Periodo Presentacion * 202507 Ingresar el P…" at bounding box center [276, 163] width 259 height 244
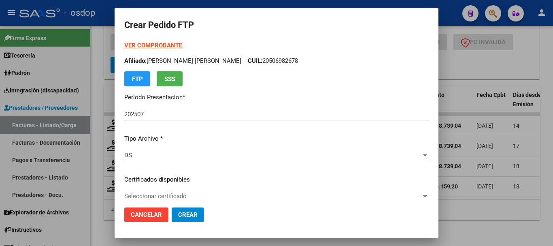
click at [189, 194] on span "Seleccionar certificado" at bounding box center [272, 195] width 297 height 7
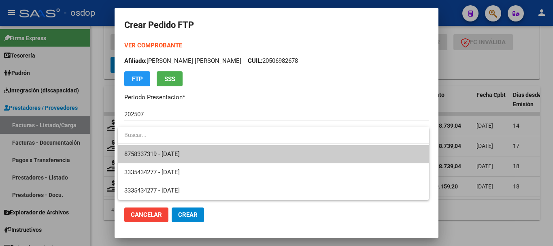
click at [204, 153] on span "8758337319 - 2030-01-26" at bounding box center [273, 154] width 298 height 18
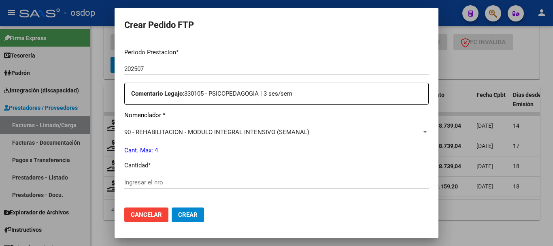
scroll to position [283, 0]
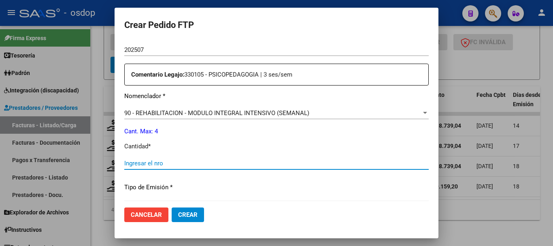
click at [200, 163] on input "Ingresar el nro" at bounding box center [276, 163] width 304 height 7
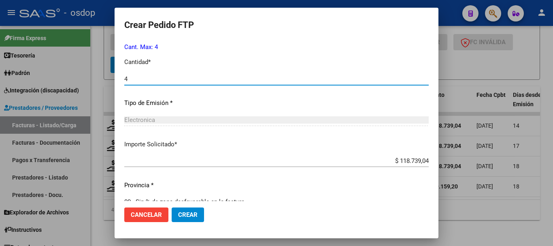
scroll to position [382, 0]
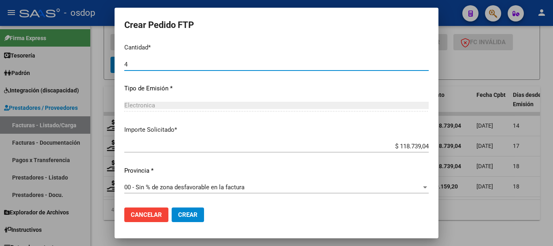
type input "4"
click at [183, 213] on span "Crear" at bounding box center [187, 214] width 19 height 7
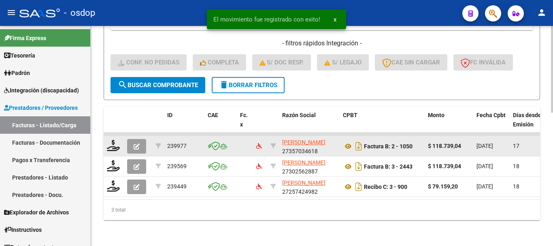
scroll to position [338, 0]
click at [107, 140] on icon at bounding box center [113, 145] width 13 height 11
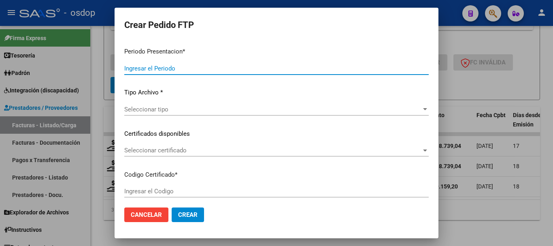
type input "202507"
type input "$ 118.739,04"
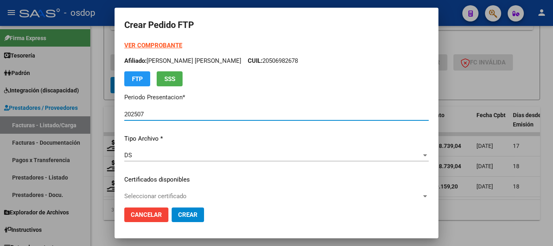
type input "8758337319"
type input "2030-01-26"
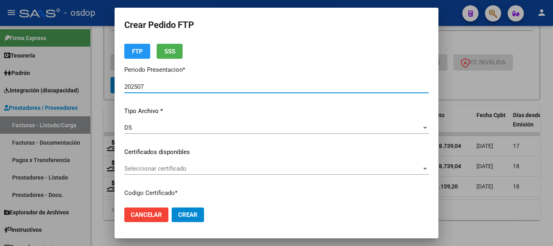
scroll to position [40, 0]
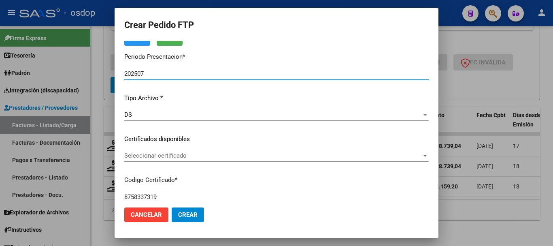
click at [176, 148] on div "VER COMPROBANTE ARCA Padrón Afiliado: KEREKES PLUIS MATIAS GABRIEL CUIL: 205069…" at bounding box center [276, 132] width 304 height 265
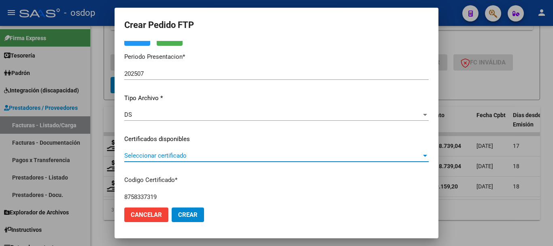
click at [180, 153] on span "Seleccionar certificado" at bounding box center [272, 155] width 297 height 7
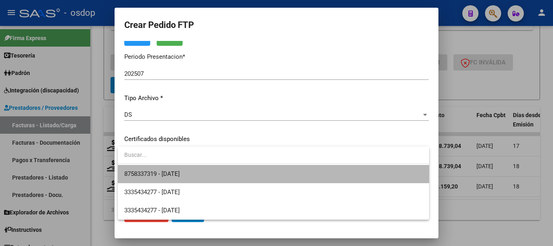
click at [191, 168] on span "8758337319 - 2030-01-26" at bounding box center [273, 174] width 298 height 18
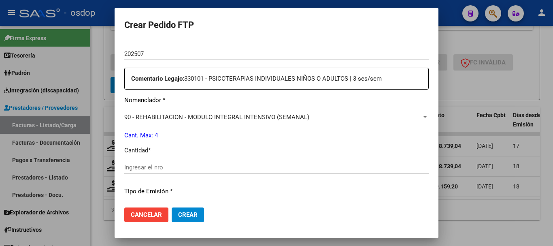
scroll to position [324, 0]
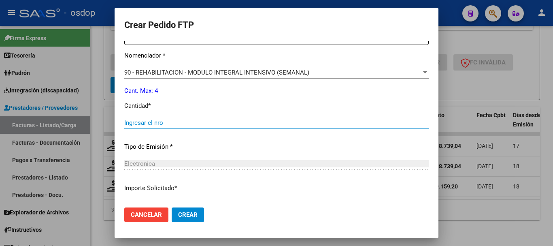
click at [168, 123] on input "Ingresar el nro" at bounding box center [276, 122] width 304 height 7
type input "4"
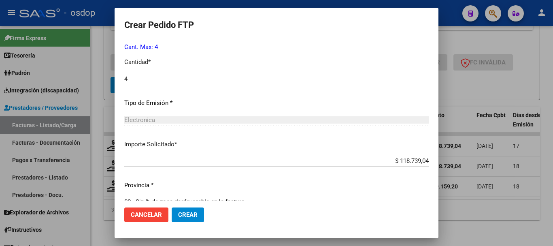
scroll to position [382, 0]
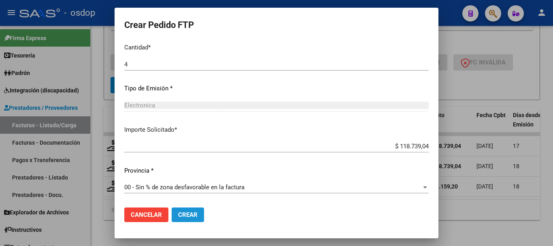
click at [183, 215] on span "Crear" at bounding box center [187, 214] width 19 height 7
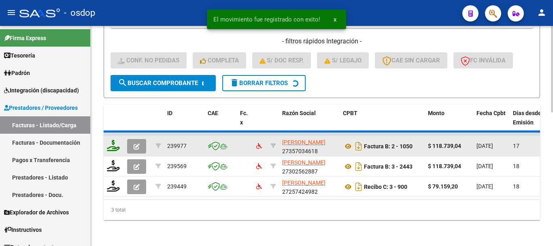
scroll to position [317, 0]
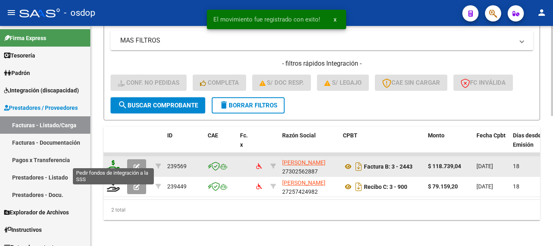
click at [115, 160] on icon at bounding box center [113, 165] width 13 height 11
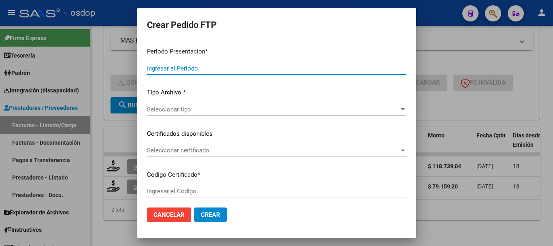
type input "202507"
type input "$ 118.739,04"
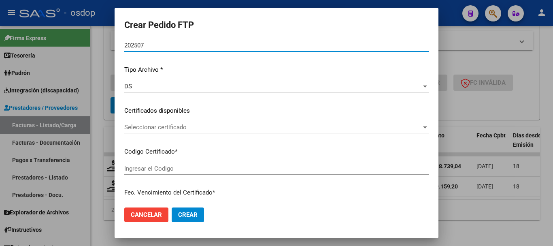
type input "8758337319"
type input "2030-01-26"
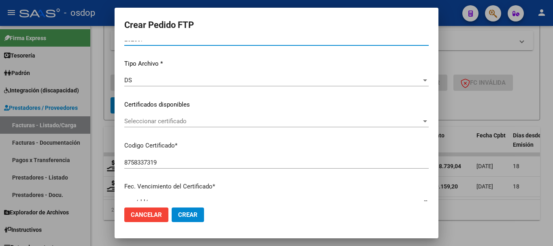
scroll to position [121, 0]
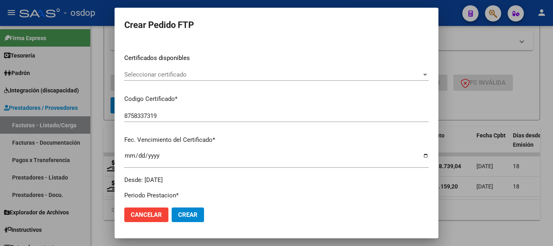
click at [198, 80] on div "Seleccionar certificado Seleccionar certificado" at bounding box center [276, 74] width 304 height 12
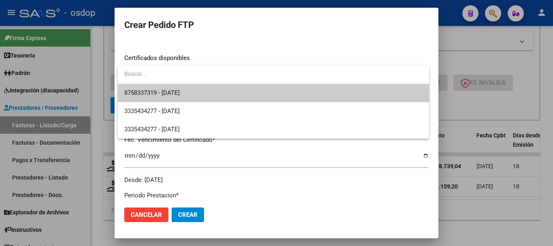
click at [205, 91] on span "8758337319 - 2030-01-26" at bounding box center [273, 93] width 298 height 18
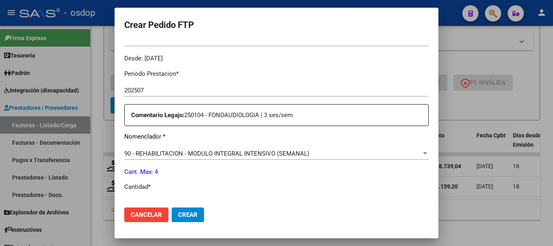
scroll to position [324, 0]
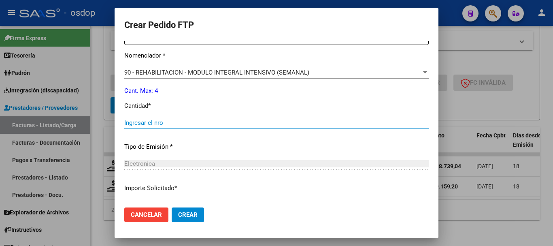
click at [205, 125] on input "Ingresar el nro" at bounding box center [276, 122] width 304 height 7
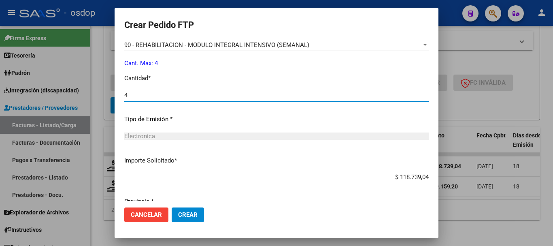
scroll to position [382, 0]
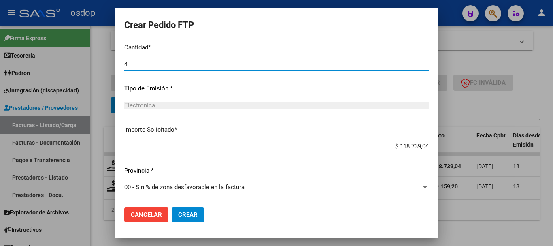
type input "4"
click at [193, 211] on span "Crear" at bounding box center [187, 214] width 19 height 7
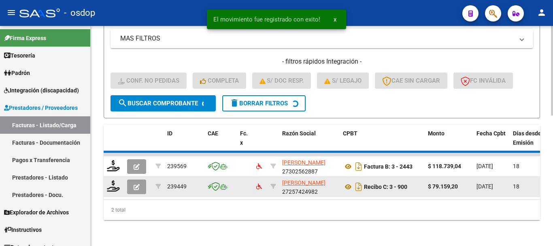
scroll to position [297, 0]
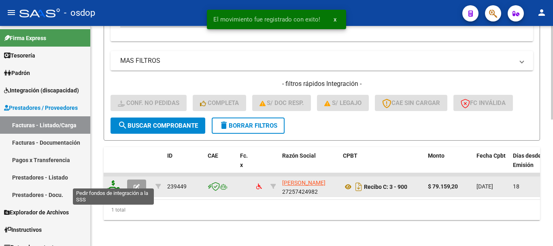
click at [113, 180] on icon at bounding box center [113, 185] width 13 height 11
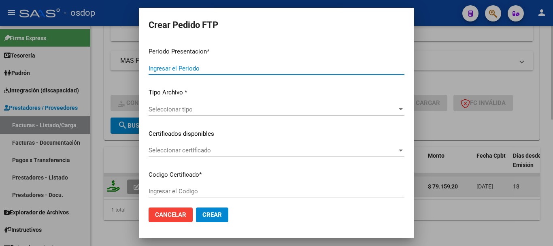
type input "202507"
type input "$ 79.159,20"
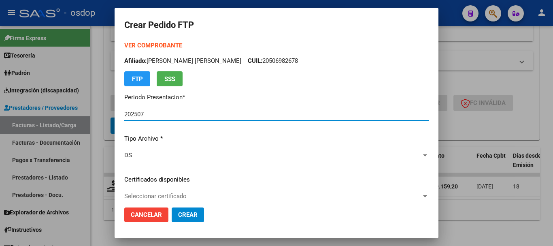
type input "8758337319"
type input "2030-01-26"
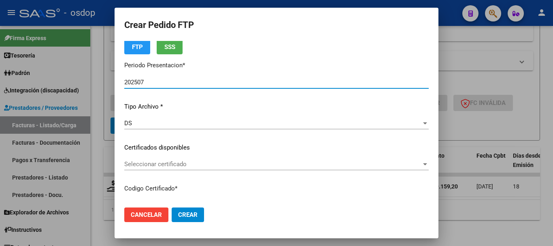
scroll to position [81, 0]
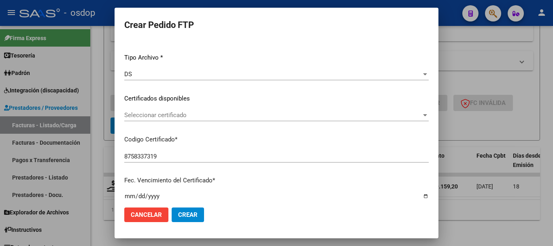
click at [191, 98] on p "Certificados disponibles" at bounding box center [276, 98] width 304 height 9
click at [192, 111] on div "Seleccionar certificado Seleccionar certificado" at bounding box center [276, 115] width 304 height 12
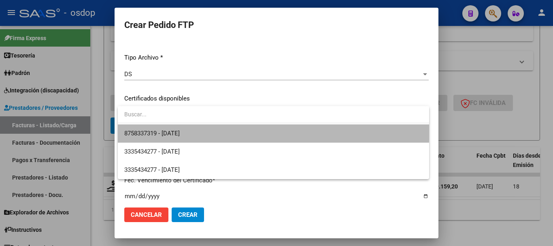
click at [201, 126] on span "8758337319 - 2030-01-26" at bounding box center [273, 133] width 298 height 18
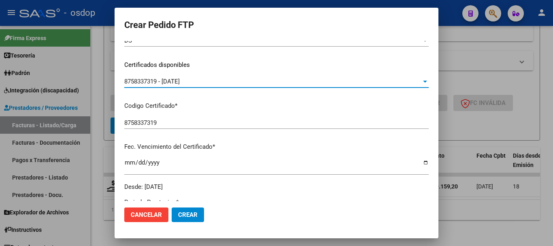
scroll to position [324, 0]
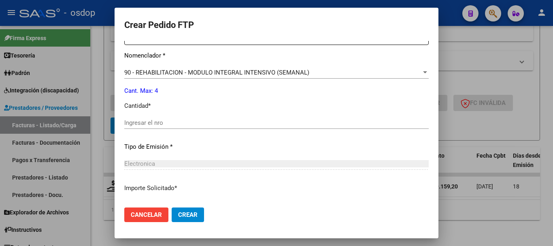
click at [195, 120] on input "Ingresar el nro" at bounding box center [276, 122] width 304 height 7
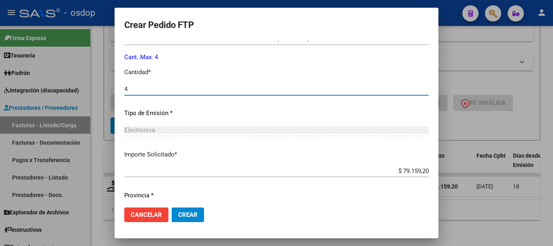
scroll to position [382, 0]
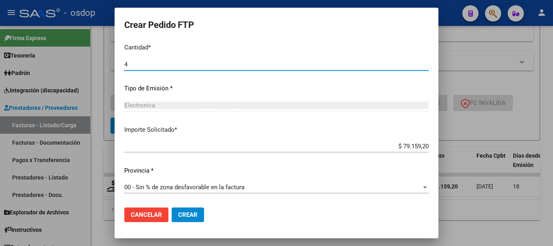
type input "4"
click at [190, 217] on span "Crear" at bounding box center [187, 214] width 19 height 7
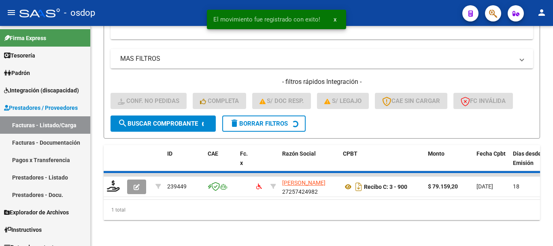
scroll to position [285, 0]
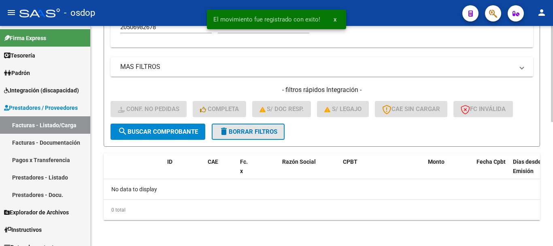
click at [274, 130] on span "delete Borrar Filtros" at bounding box center [248, 131] width 58 height 7
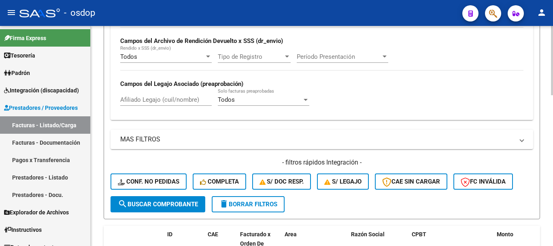
scroll to position [204, 0]
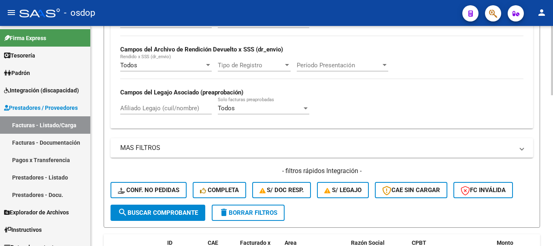
click at [143, 111] on input "Afiliado Legajo (cuil/nombre)" at bounding box center [166, 107] width 92 height 7
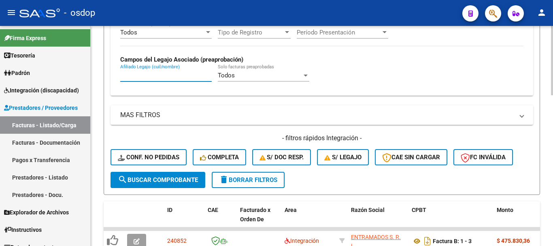
scroll to position [155, 0]
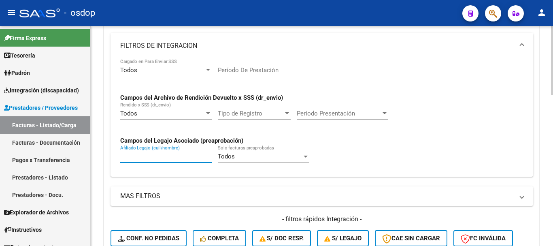
paste input "23506982669"
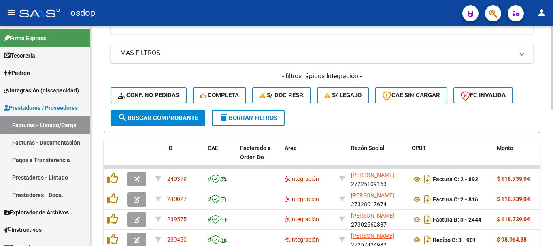
scroll to position [317, 0]
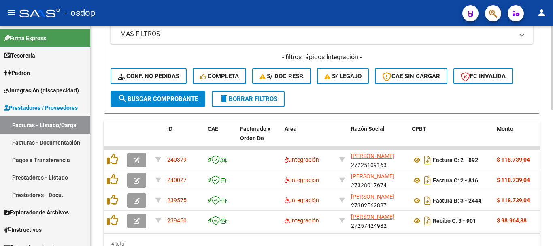
type input "23506982669"
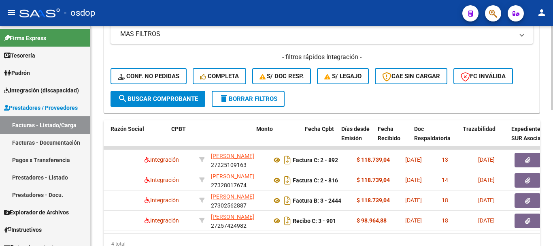
scroll to position [0, 243]
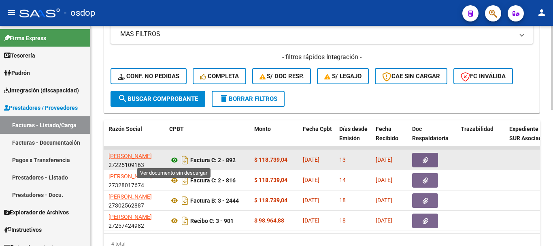
click at [179, 160] on icon at bounding box center [174, 160] width 11 height 10
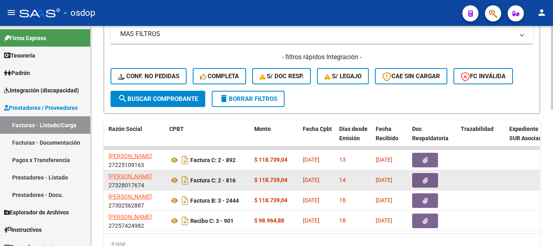
click at [436, 172] on datatable-body-cell at bounding box center [433, 180] width 49 height 20
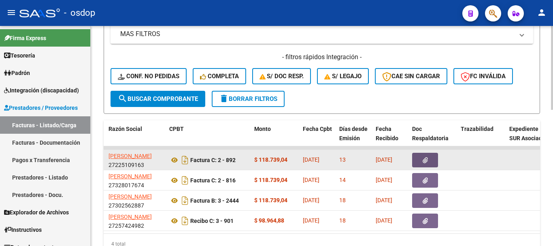
click at [436, 164] on button "button" at bounding box center [425, 160] width 26 height 15
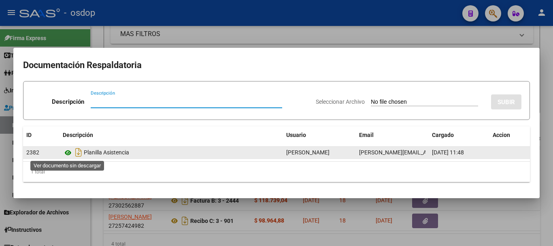
click at [68, 156] on icon at bounding box center [68, 153] width 11 height 10
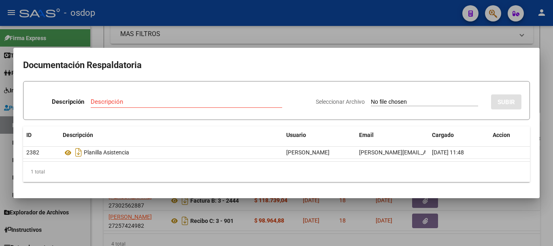
drag, startPoint x: 131, startPoint y: 20, endPoint x: 175, endPoint y: 104, distance: 94.9
click at [133, 23] on div at bounding box center [276, 123] width 553 height 246
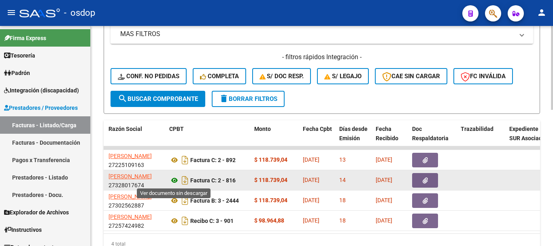
click at [175, 181] on icon at bounding box center [174, 180] width 11 height 10
click at [420, 185] on button "button" at bounding box center [425, 180] width 26 height 15
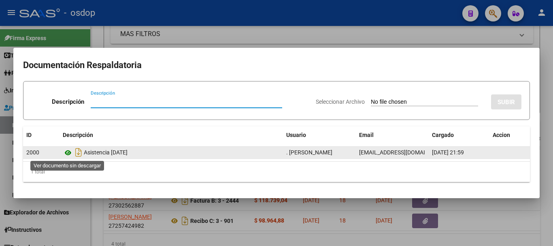
click at [68, 153] on icon at bounding box center [68, 153] width 11 height 10
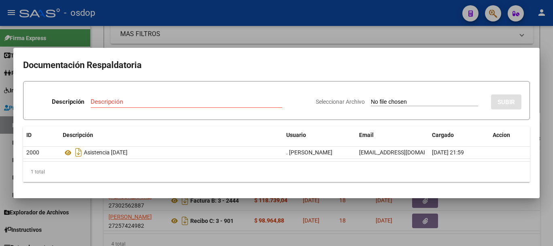
click at [108, 42] on div at bounding box center [276, 123] width 553 height 246
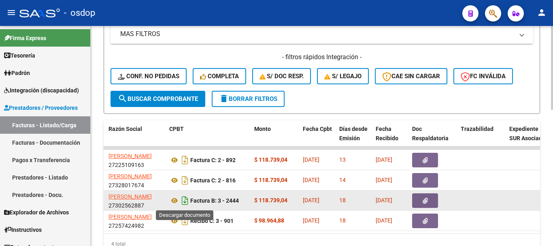
click at [182, 200] on icon "Descargar documento" at bounding box center [185, 200] width 11 height 13
click at [179, 200] on icon at bounding box center [174, 201] width 11 height 10
click at [434, 198] on button "button" at bounding box center [425, 200] width 26 height 15
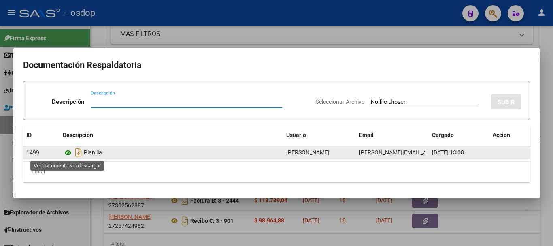
click at [66, 153] on icon at bounding box center [68, 153] width 11 height 10
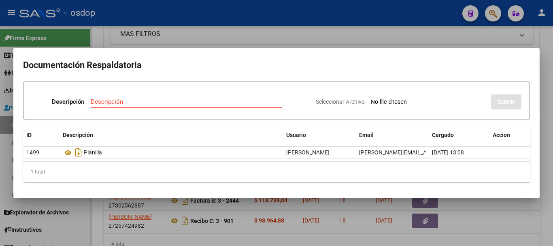
click at [343, 51] on mat-dialog-container "Documentación Respaldatoria Descripción Descripción Seleccionar Archivo SUBIR I…" at bounding box center [276, 123] width 526 height 150
click at [300, 47] on div "Documentación Respaldatoria Descripción Descripción Seleccionar Archivo SUBIR I…" at bounding box center [276, 123] width 553 height 246
drag, startPoint x: 300, startPoint y: 38, endPoint x: 270, endPoint y: 109, distance: 76.8
click at [300, 39] on div at bounding box center [276, 123] width 553 height 246
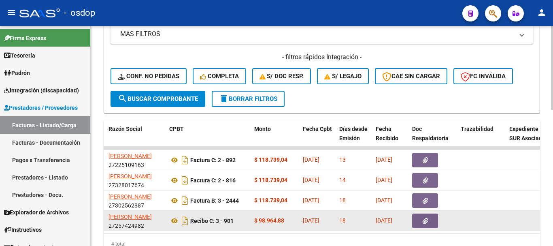
click at [168, 222] on datatable-body-cell "Recibo C: 3 - 901" at bounding box center [208, 221] width 85 height 20
click at [176, 221] on icon at bounding box center [174, 221] width 11 height 10
click at [425, 226] on button "button" at bounding box center [425, 220] width 26 height 15
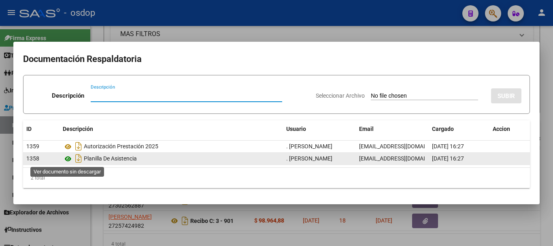
click at [70, 156] on icon at bounding box center [68, 159] width 11 height 10
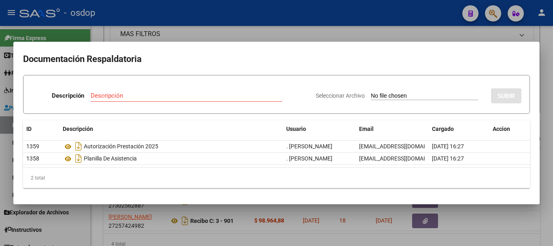
click at [138, 210] on div at bounding box center [276, 123] width 553 height 246
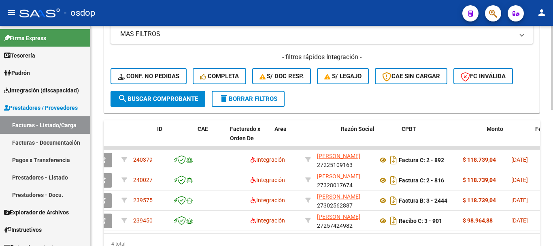
scroll to position [0, 0]
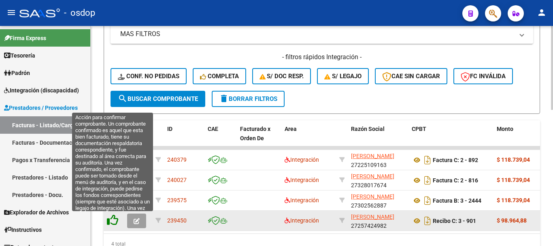
click at [109, 224] on icon at bounding box center [112, 219] width 11 height 11
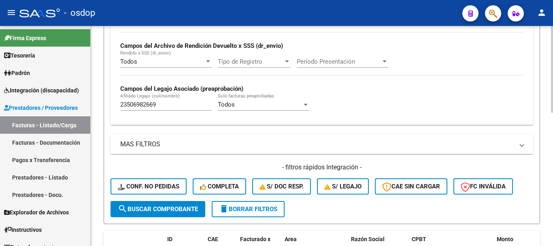
scroll to position [196, 0]
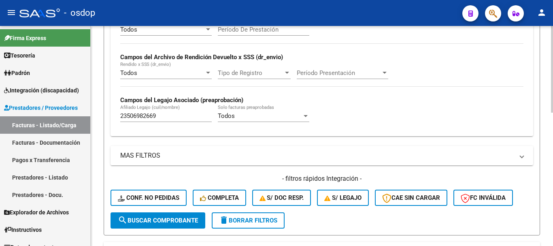
click at [91, 143] on div "Video tutorial PRESTADORES -> Listado de CPBTs Emitidos por Prestadores / Prove…" at bounding box center [322, 105] width 462 height 551
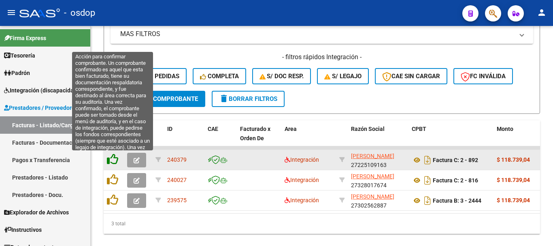
click at [118, 157] on icon at bounding box center [112, 158] width 11 height 11
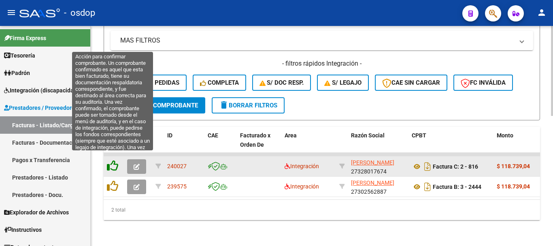
click at [110, 160] on icon at bounding box center [112, 165] width 11 height 11
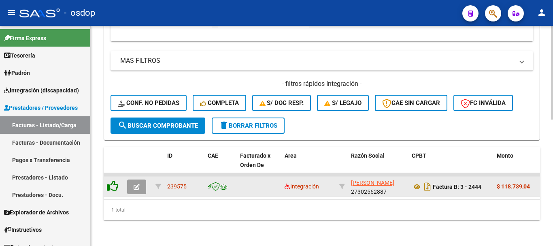
scroll to position [297, 0]
click at [414, 182] on icon at bounding box center [417, 187] width 11 height 10
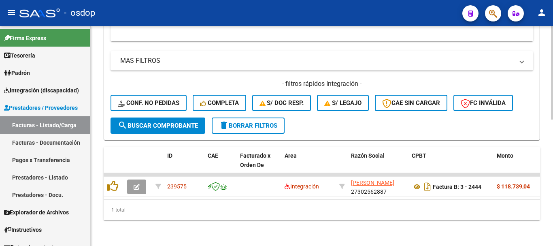
click at [193, 192] on datatable-selection "239575 Integración BURKLE CELESTE MAIA 27302562887 Factura B: 3 - 2444 $ 118.73…" at bounding box center [322, 195] width 436 height 6
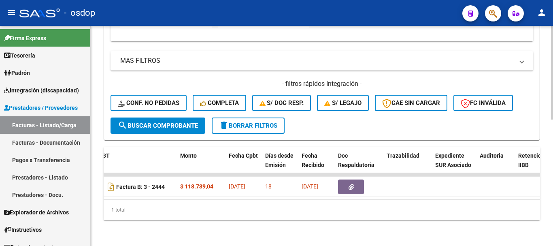
scroll to position [0, 433]
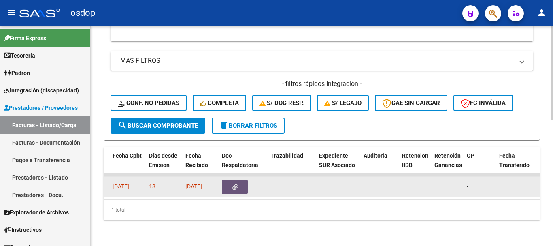
click at [243, 181] on button "button" at bounding box center [235, 186] width 26 height 15
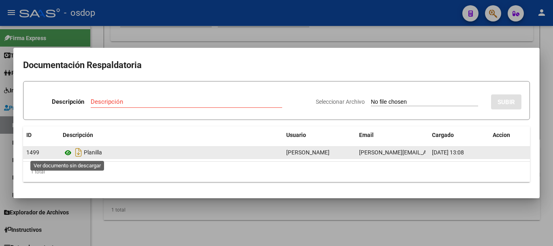
click at [69, 153] on icon at bounding box center [68, 153] width 11 height 10
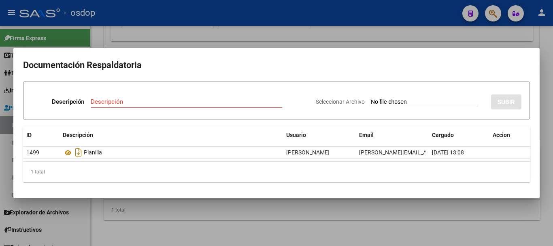
click at [89, 45] on div at bounding box center [276, 123] width 553 height 246
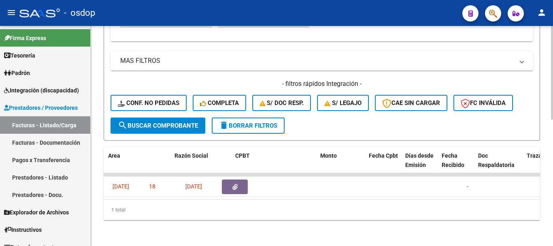
scroll to position [0, 0]
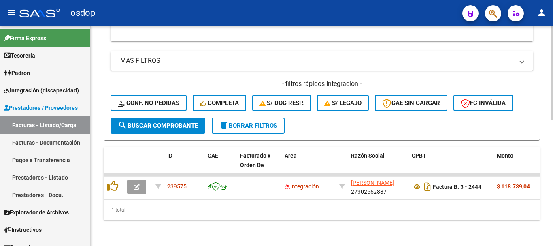
drag, startPoint x: 143, startPoint y: 225, endPoint x: 127, endPoint y: 184, distance: 43.5
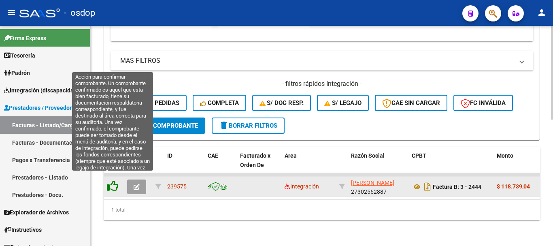
click at [113, 180] on icon at bounding box center [112, 185] width 11 height 11
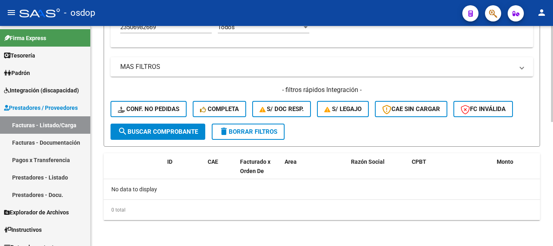
scroll to position [285, 0]
click at [158, 111] on span "Conf. no pedidas" at bounding box center [149, 108] width 62 height 7
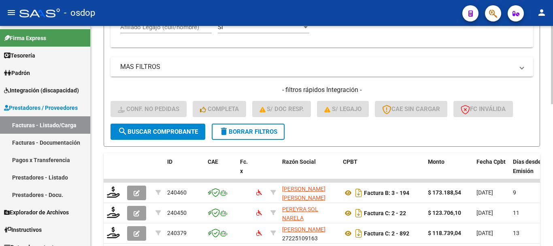
click at [102, 49] on div "Video tutorial PRESTADORES -> Listado de CPBTs Emitidos por Prestadores / Prove…" at bounding box center [322, 47] width 462 height 612
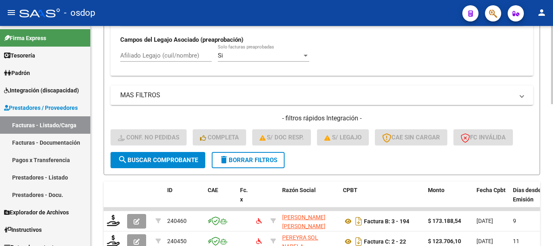
scroll to position [244, 0]
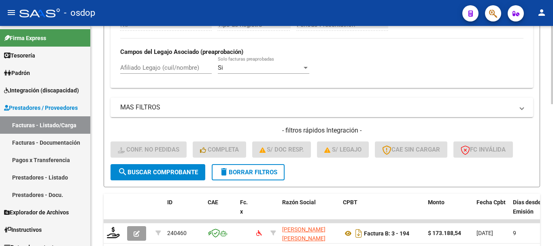
drag, startPoint x: 148, startPoint y: 76, endPoint x: 148, endPoint y: 70, distance: 5.7
click at [148, 75] on div "Afiliado Legajo (cuil/nombre)" at bounding box center [166, 68] width 92 height 25
click at [147, 65] on input "Afiliado Legajo (cuil/nombre)" at bounding box center [166, 67] width 92 height 7
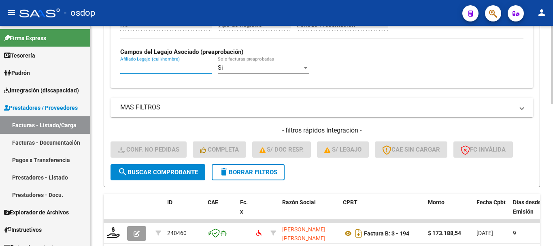
paste input "23506982669"
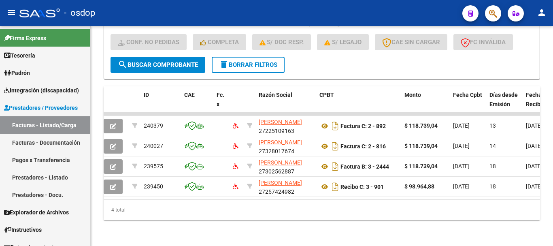
scroll to position [0, 0]
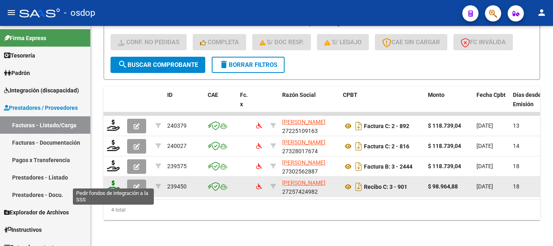
type input "23506982669"
click at [111, 180] on icon at bounding box center [113, 185] width 13 height 11
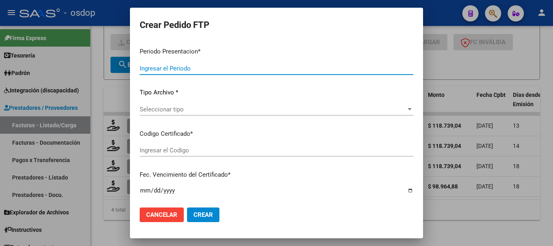
type input "202507"
type input "$ 98.964,88"
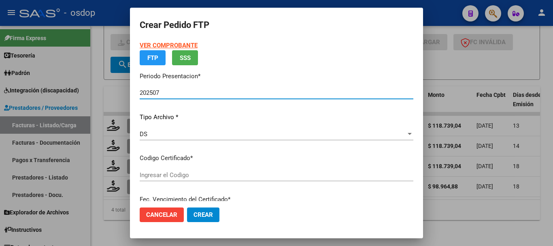
type input "6828021068"
type input "2027-04-05"
click at [199, 175] on app-drop-down-list "Certificados disponibles Seleccionar certificado Seleccionar certificado" at bounding box center [280, 165] width 280 height 25
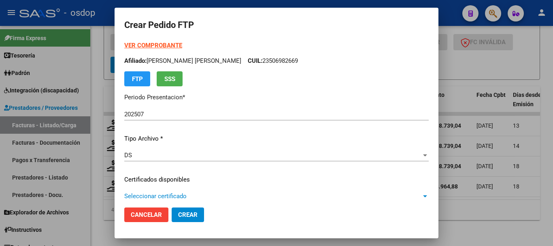
scroll to position [40, 0]
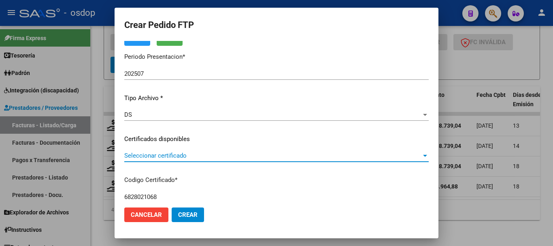
click at [190, 160] on div "Seleccionar certificado Seleccionar certificado" at bounding box center [276, 155] width 304 height 12
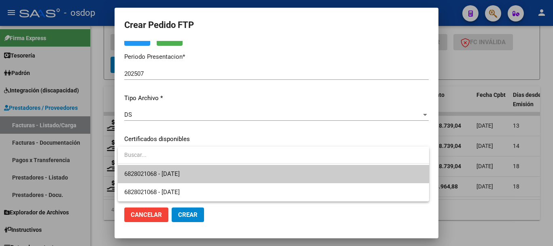
click at [207, 168] on span "6828021068 - 2027-04-05" at bounding box center [273, 174] width 298 height 18
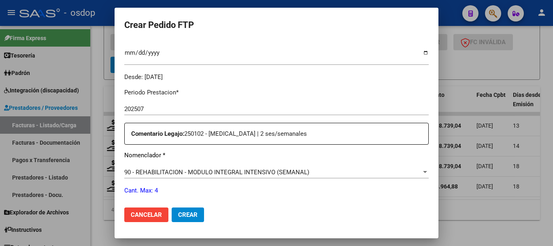
scroll to position [243, 0]
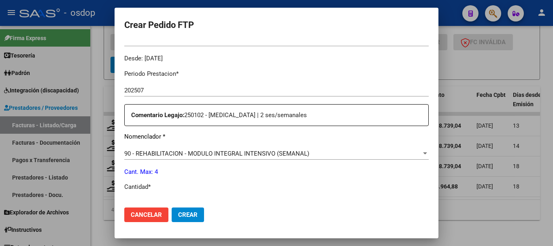
click at [192, 153] on span "90 - REHABILITACION - MODULO INTEGRAL INTENSIVO (SEMANAL)" at bounding box center [216, 153] width 185 height 7
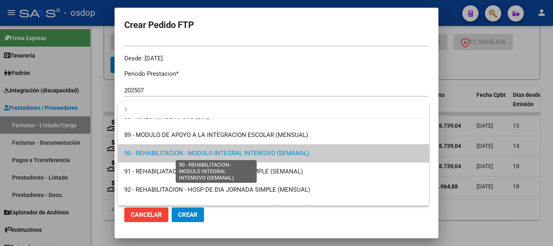
scroll to position [0, 0]
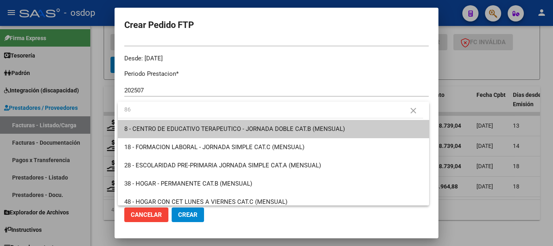
type input "86"
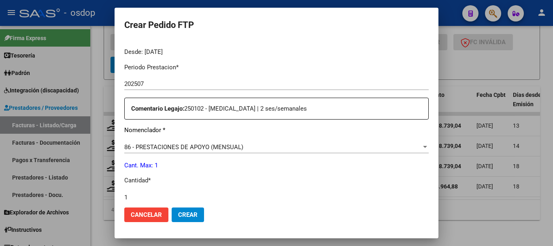
type input "1"
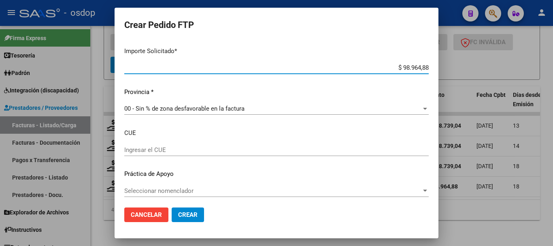
scroll to position [464, 0]
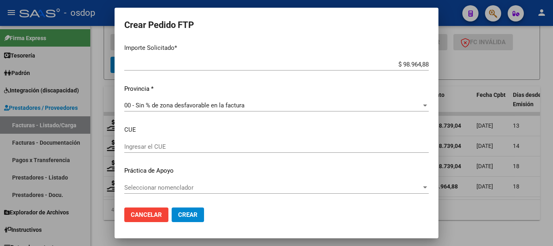
click at [189, 181] on div "Seleccionar nomenclador Seleccionar nomenclador" at bounding box center [276, 187] width 304 height 12
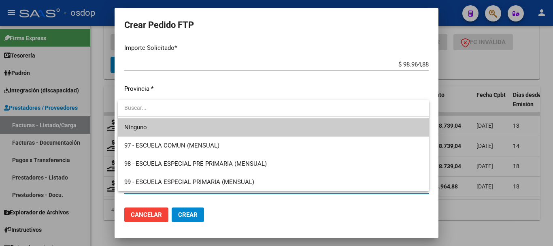
click at [188, 90] on div at bounding box center [276, 123] width 553 height 246
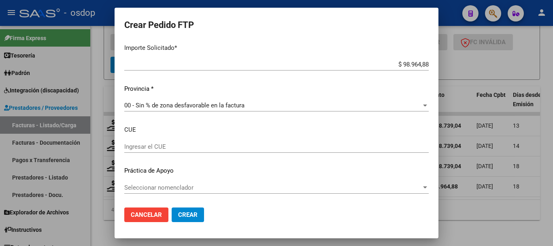
click at [194, 211] on span "Crear" at bounding box center [187, 214] width 19 height 7
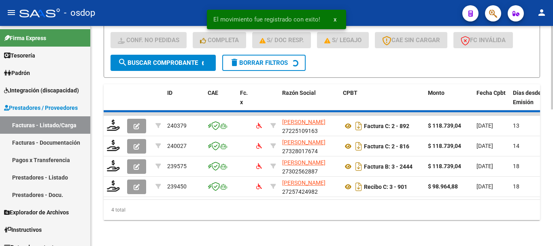
scroll to position [338, 0]
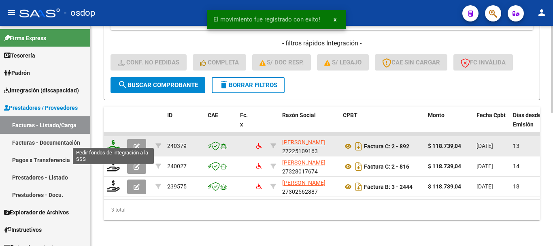
click at [116, 142] on icon at bounding box center [113, 145] width 13 height 11
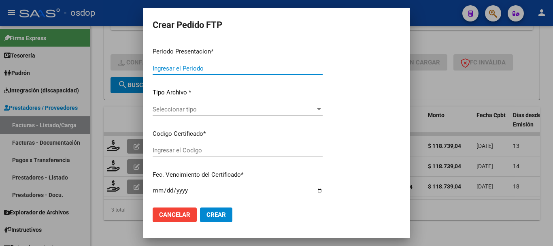
type input "202507"
type input "$ 118.739,04"
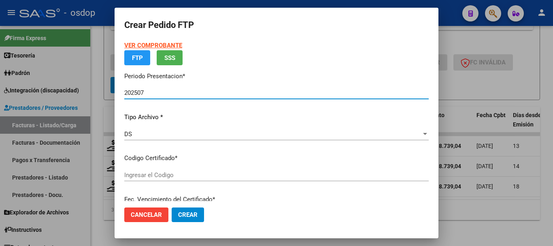
type input "6828021068"
type input "2027-04-05"
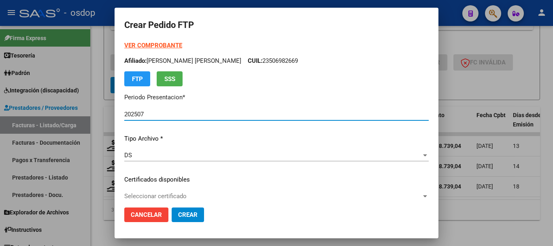
click at [240, 199] on span "Seleccionar certificado" at bounding box center [272, 195] width 297 height 7
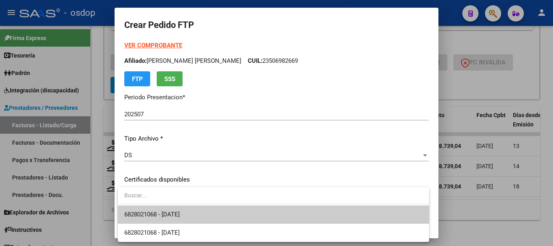
click at [211, 213] on span "6828021068 - 2027-04-05" at bounding box center [273, 214] width 298 height 18
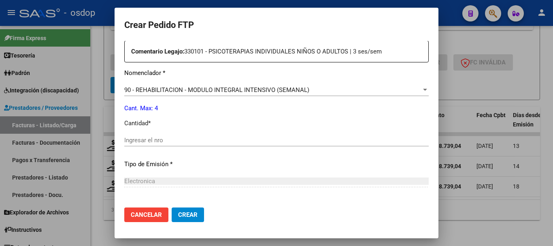
scroll to position [324, 0]
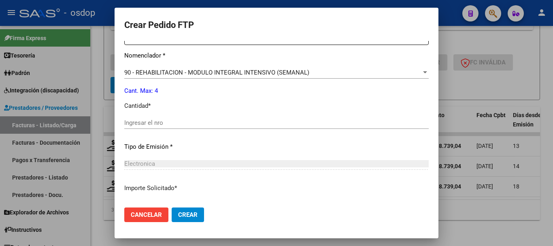
click at [166, 122] on input "Ingresar el nro" at bounding box center [276, 122] width 304 height 7
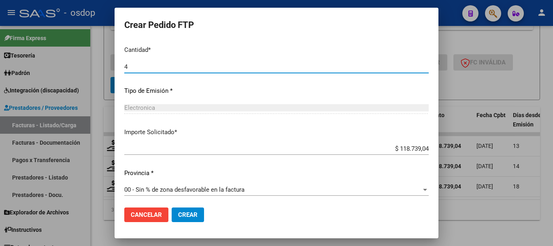
scroll to position [382, 0]
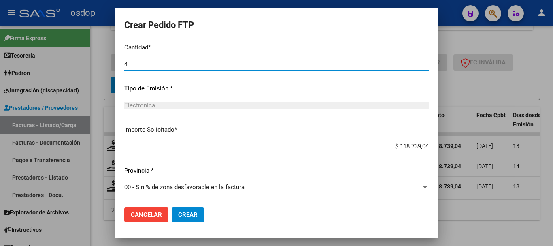
type input "4"
click at [192, 212] on span "Crear" at bounding box center [187, 214] width 19 height 7
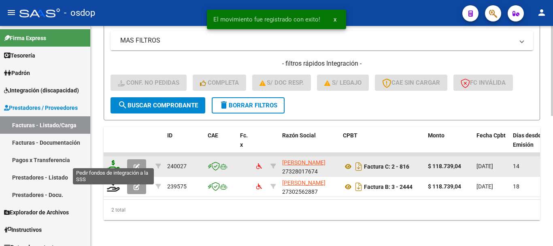
scroll to position [317, 0]
click at [117, 160] on icon at bounding box center [113, 165] width 13 height 11
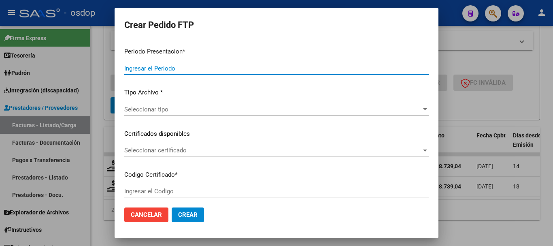
type input "202507"
type input "$ 118.739,04"
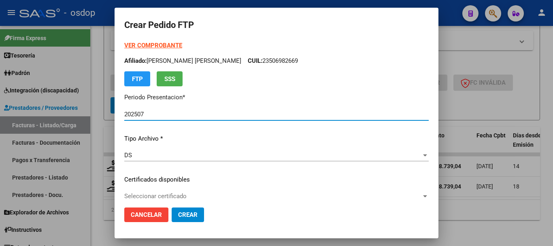
type input "6828021068"
type input "2027-04-05"
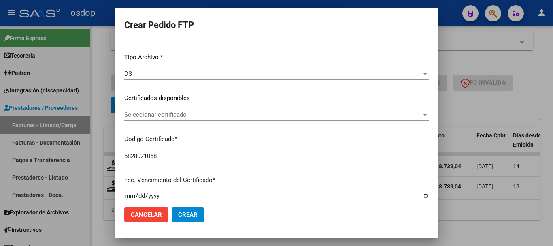
scroll to position [81, 0]
click at [185, 113] on span "Seleccionar certificado" at bounding box center [272, 114] width 297 height 7
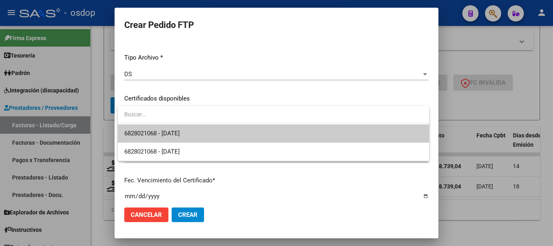
click at [206, 127] on span "6828021068 - 2027-04-05" at bounding box center [273, 133] width 298 height 18
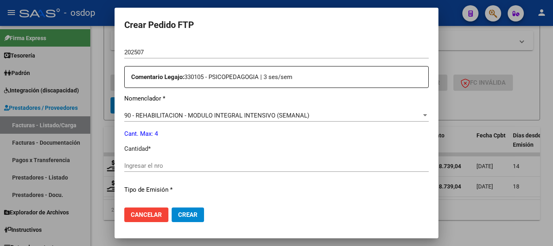
scroll to position [364, 0]
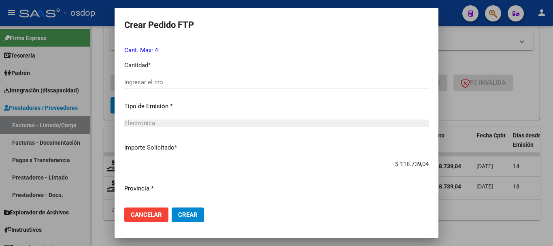
click at [176, 81] on input "Ingresar el nro" at bounding box center [276, 82] width 304 height 7
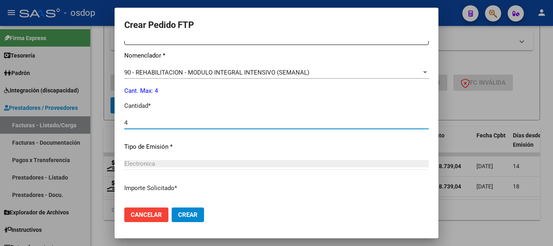
type input "4"
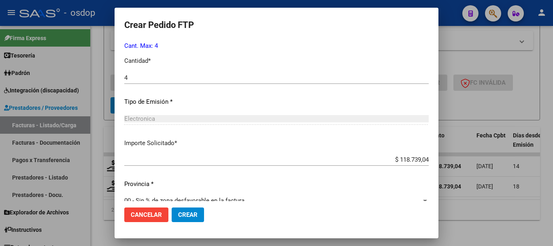
scroll to position [382, 0]
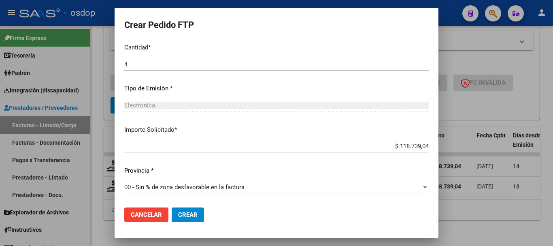
click at [200, 216] on button "Crear" at bounding box center [188, 214] width 32 height 15
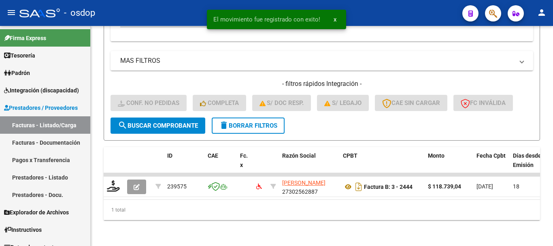
scroll to position [297, 0]
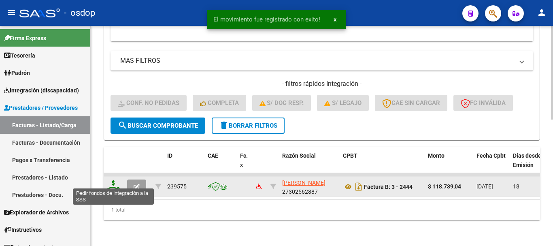
click at [115, 180] on icon at bounding box center [113, 185] width 13 height 11
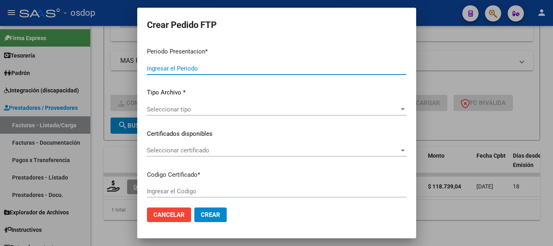
type input "202507"
type input "$ 118.739,04"
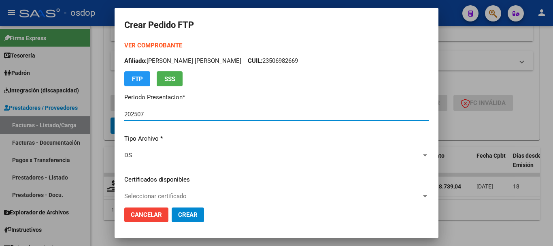
type input "6828021068"
type input "2027-04-05"
click at [192, 202] on mat-dialog-actions "Cancelar Crear" at bounding box center [276, 215] width 304 height 28
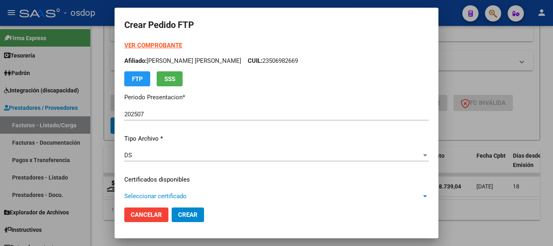
click at [192, 197] on span "Seleccionar certificado" at bounding box center [272, 195] width 297 height 7
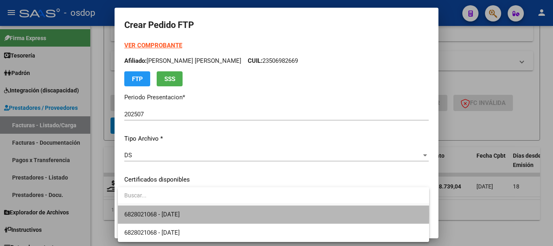
click at [194, 214] on span "6828021068 - 2027-04-05" at bounding box center [273, 214] width 298 height 18
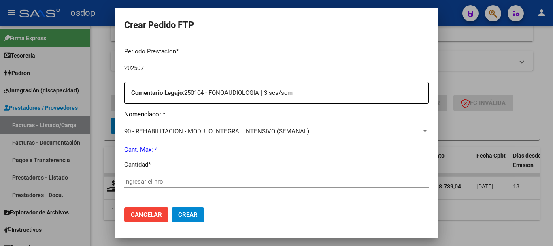
scroll to position [283, 0]
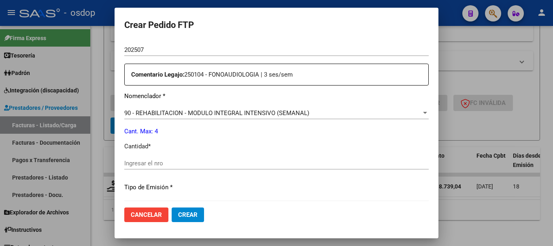
click at [179, 163] on input "Ingresar el nro" at bounding box center [276, 163] width 304 height 7
type input "4"
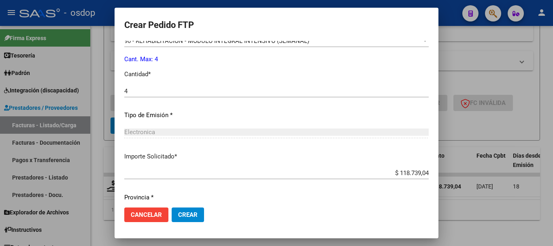
scroll to position [382, 0]
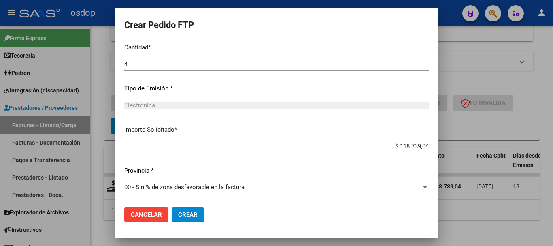
click at [193, 213] on span "Crear" at bounding box center [187, 214] width 19 height 7
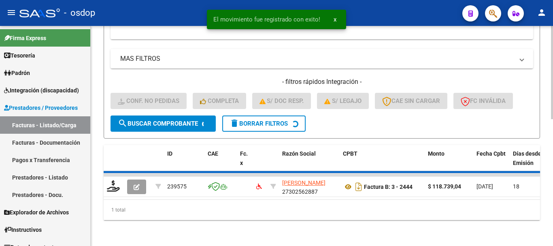
scroll to position [285, 0]
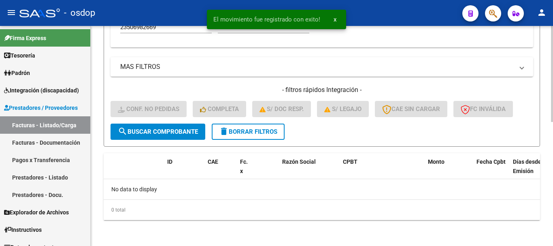
click at [247, 132] on span "delete Borrar Filtros" at bounding box center [248, 131] width 58 height 7
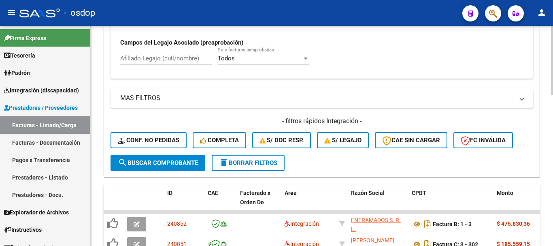
scroll to position [204, 0]
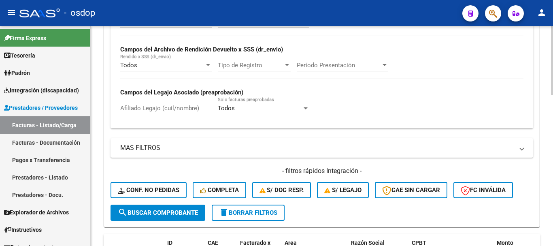
click at [177, 104] on div "Afiliado Legajo (cuil/nombre)" at bounding box center [166, 105] width 92 height 17
paste input "20494498511"
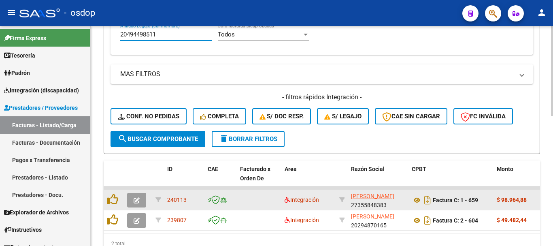
scroll to position [317, 0]
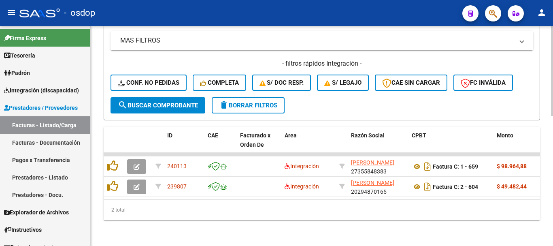
type input "20494498511"
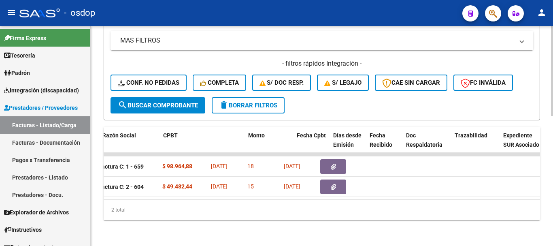
scroll to position [0, 216]
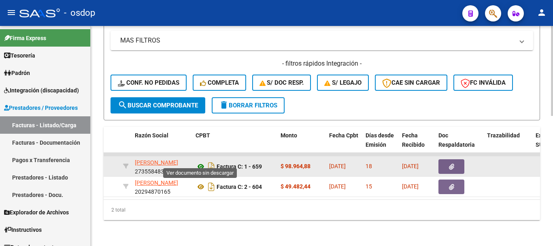
click at [201, 162] on icon at bounding box center [201, 167] width 11 height 10
click at [452, 164] on icon "button" at bounding box center [451, 167] width 5 height 6
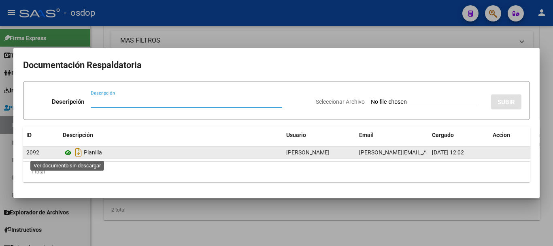
click at [70, 148] on icon at bounding box center [68, 153] width 11 height 10
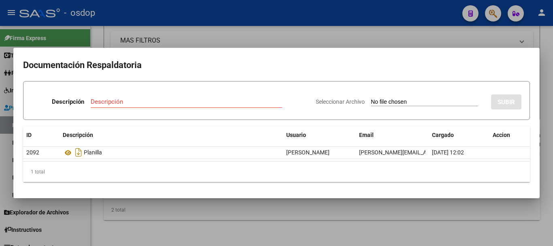
click at [175, 232] on div at bounding box center [276, 123] width 553 height 246
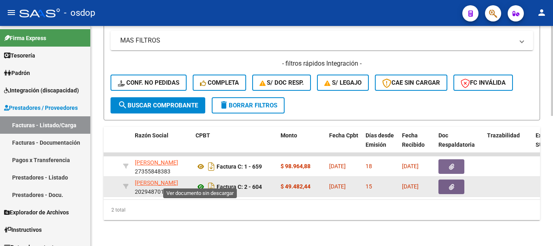
click at [202, 182] on icon at bounding box center [201, 187] width 11 height 10
click at [451, 184] on icon "button" at bounding box center [451, 187] width 5 height 6
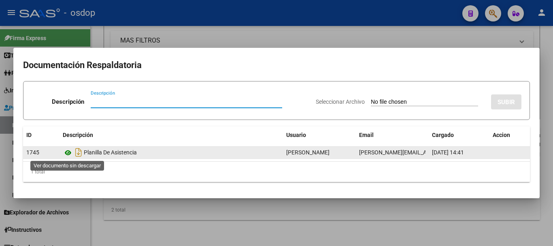
click at [70, 157] on icon at bounding box center [68, 153] width 11 height 10
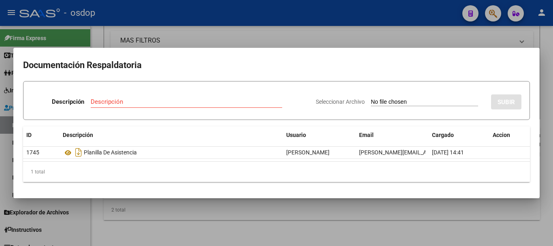
click at [156, 205] on div at bounding box center [276, 123] width 553 height 246
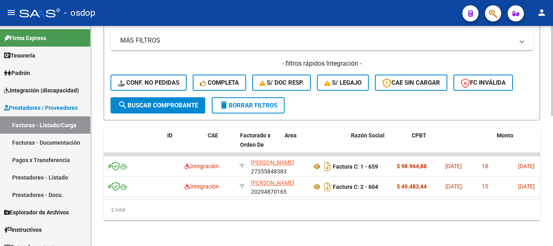
scroll to position [0, 0]
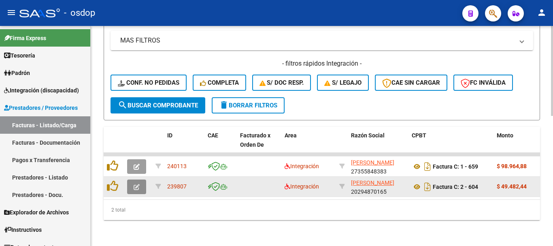
click at [143, 179] on button "button" at bounding box center [136, 186] width 19 height 15
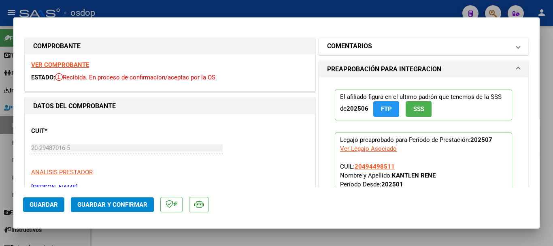
click at [385, 47] on mat-panel-title "COMENTARIOS" at bounding box center [418, 46] width 183 height 10
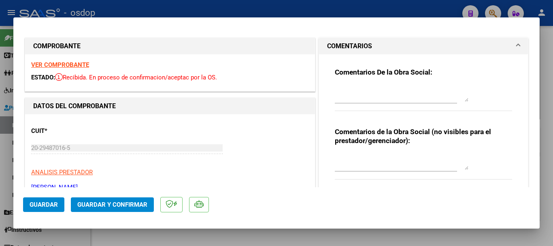
click at [366, 161] on textarea at bounding box center [402, 161] width 134 height 16
type textarea "A cargo de OSDOP"
click at [119, 202] on span "Guardar y Confirmar" at bounding box center [112, 204] width 70 height 7
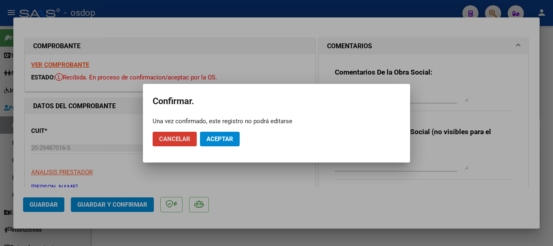
click at [234, 145] on button "Aceptar" at bounding box center [220, 139] width 40 height 15
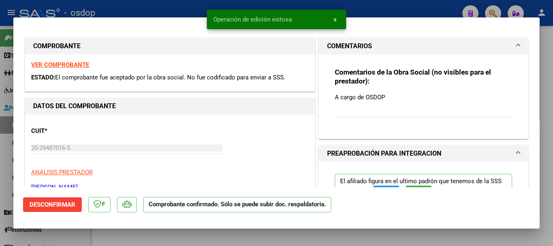
click at [99, 10] on div at bounding box center [276, 123] width 553 height 246
type input "$ 0,00"
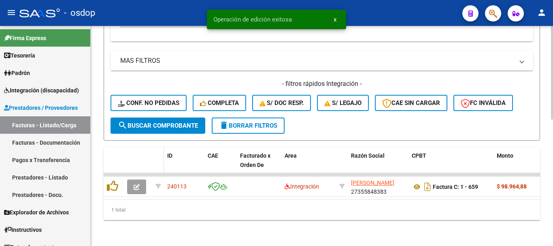
scroll to position [297, 0]
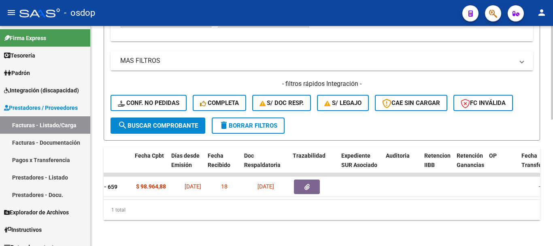
scroll to position [0, 411]
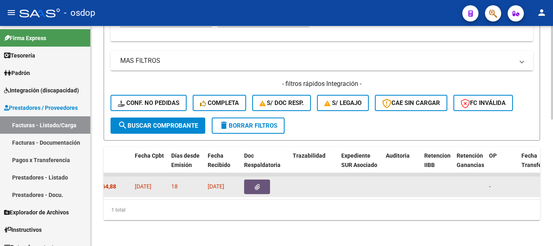
click at [264, 181] on button "button" at bounding box center [257, 186] width 26 height 15
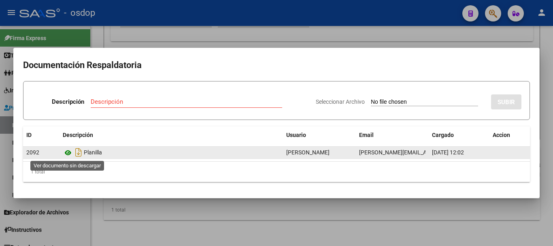
click at [66, 152] on icon at bounding box center [68, 153] width 11 height 10
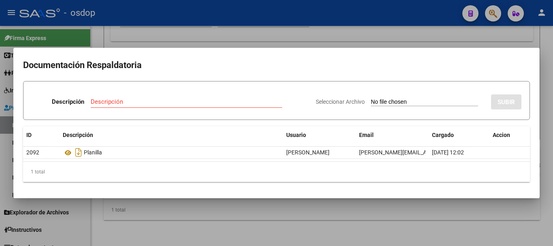
click at [115, 211] on div at bounding box center [276, 123] width 553 height 246
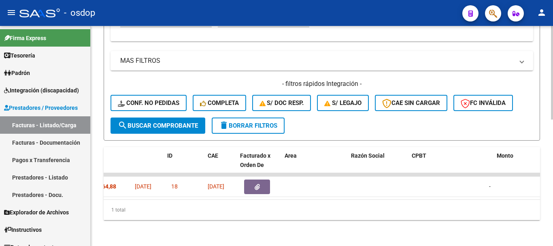
scroll to position [0, 0]
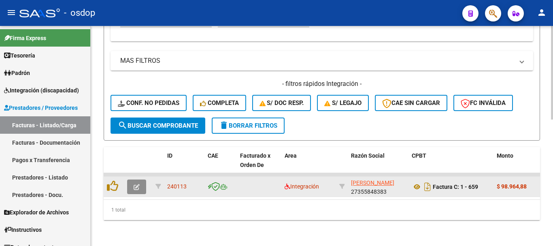
click at [133, 183] on button "button" at bounding box center [136, 186] width 19 height 15
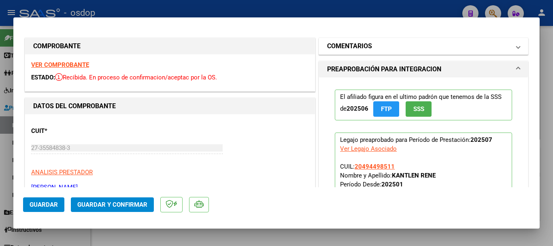
click at [384, 52] on mat-expansion-panel-header "COMENTARIOS" at bounding box center [423, 46] width 209 height 16
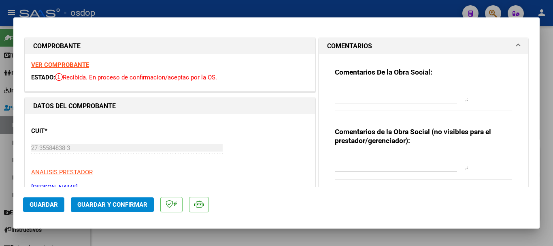
click at [383, 162] on textarea at bounding box center [402, 161] width 134 height 16
type textarea "n"
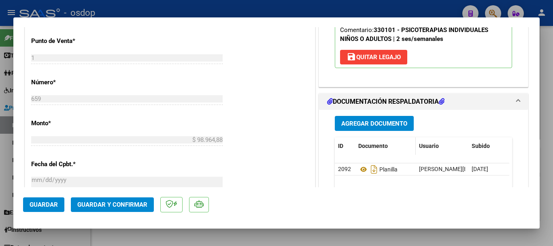
scroll to position [283, 0]
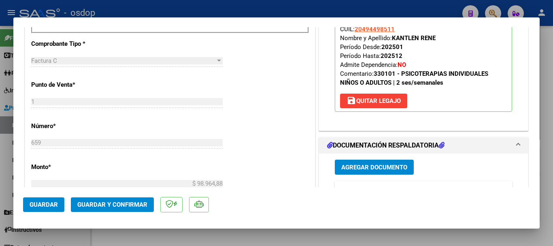
type textarea "No se adjunto la planilla de asistencias"
click at [373, 104] on span "save [PERSON_NAME]" at bounding box center [374, 100] width 54 height 7
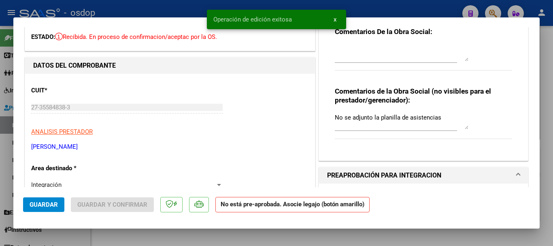
scroll to position [0, 0]
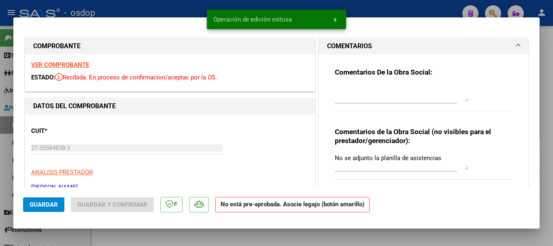
click at [439, 162] on textarea "No se adjunto la planilla de asistencias" at bounding box center [402, 161] width 134 height 16
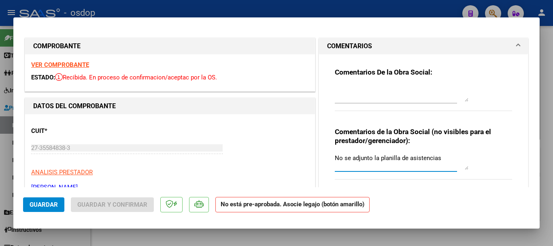
click at [283, 19] on mat-dialog-container "COMPROBANTE VER COMPROBANTE ESTADO: Recibida. En proceso de confirmacion/acepta…" at bounding box center [276, 122] width 526 height 211
click at [278, 9] on div at bounding box center [276, 123] width 553 height 246
type input "$ 0,00"
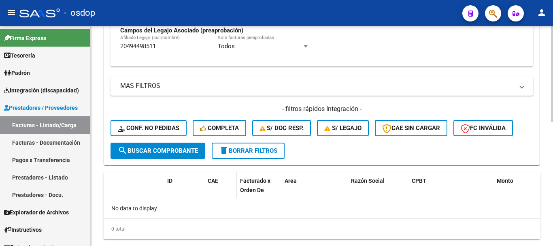
scroll to position [285, 0]
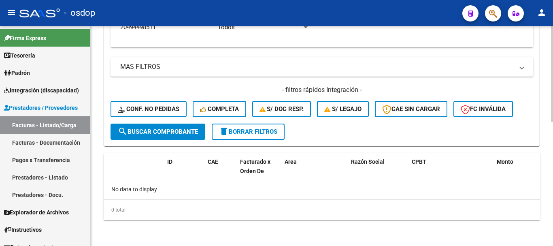
click at [253, 132] on span "delete Borrar Filtros" at bounding box center [248, 131] width 58 height 7
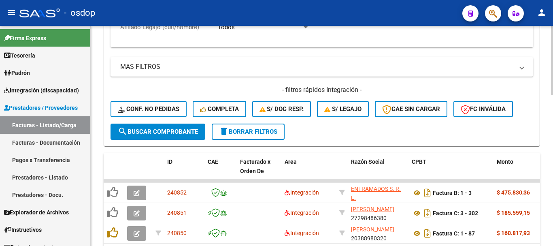
click at [253, 129] on span "delete Borrar Filtros" at bounding box center [248, 131] width 58 height 7
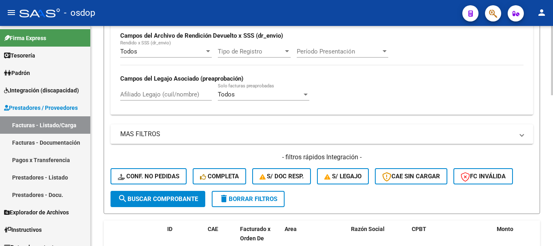
scroll to position [163, 0]
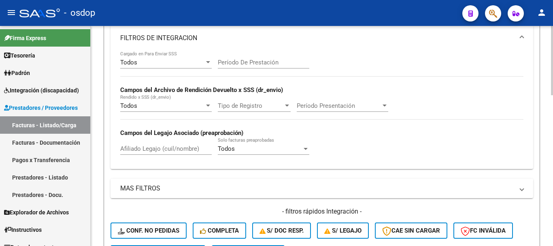
click at [187, 153] on div "Afiliado Legajo (cuil/nombre)" at bounding box center [166, 145] width 92 height 17
paste input "27570405107"
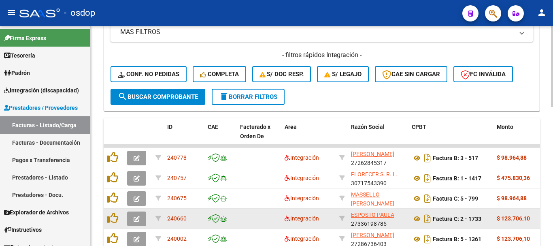
scroll to position [378, 0]
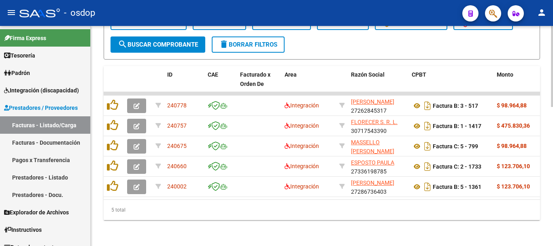
type input "27570405107"
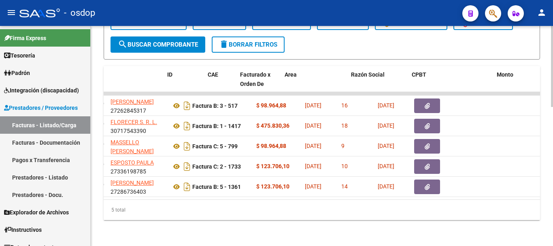
scroll to position [0, 0]
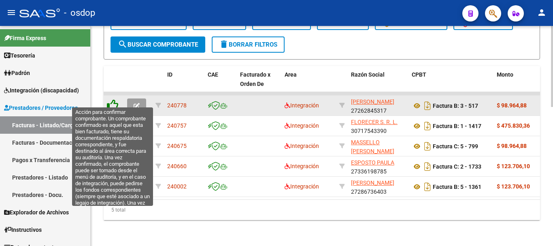
click at [115, 99] on icon at bounding box center [112, 104] width 11 height 11
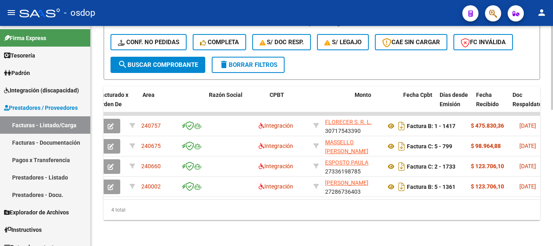
scroll to position [0, 142]
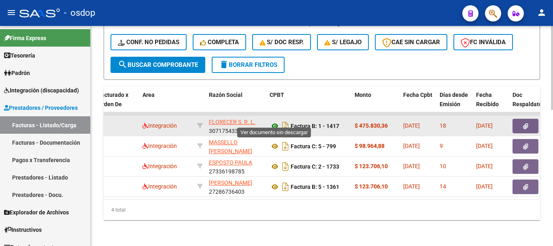
click at [275, 121] on icon at bounding box center [275, 126] width 11 height 10
click at [524, 125] on button "button" at bounding box center [526, 126] width 26 height 15
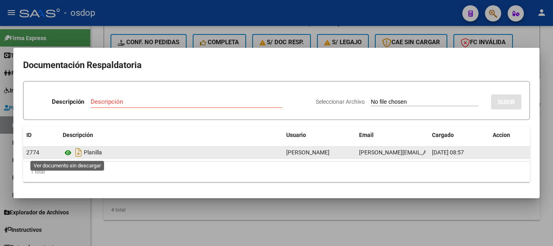
click at [66, 157] on icon at bounding box center [68, 153] width 11 height 10
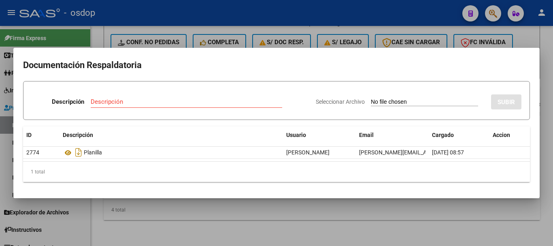
click at [133, 210] on div at bounding box center [276, 123] width 553 height 246
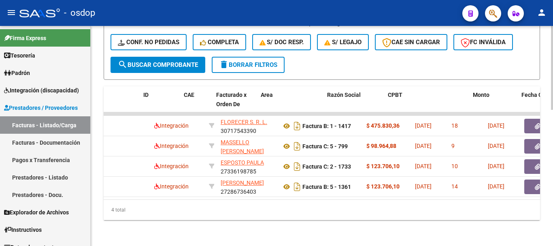
scroll to position [0, 0]
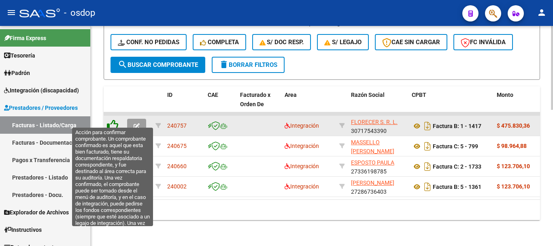
click at [113, 119] on icon at bounding box center [112, 124] width 11 height 11
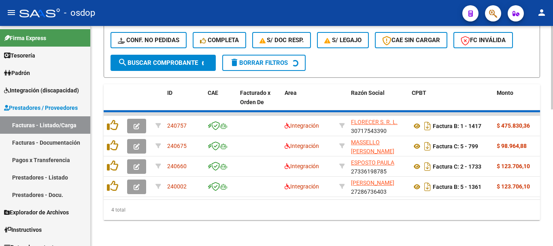
scroll to position [338, 0]
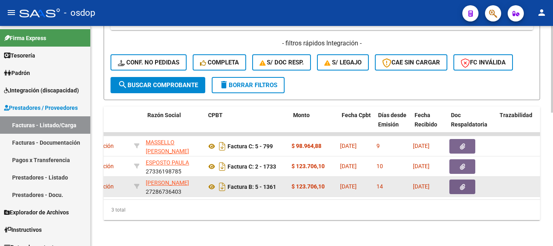
scroll to position [0, 187]
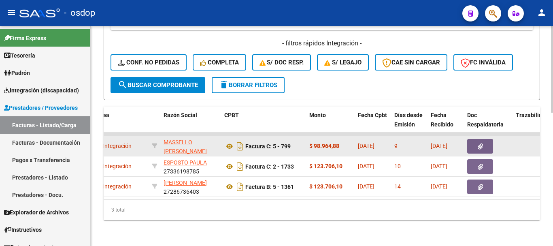
click at [224, 139] on datatable-body-cell "Factura C: 5 - 799" at bounding box center [263, 146] width 85 height 20
click at [230, 141] on icon at bounding box center [229, 146] width 11 height 10
click at [481, 143] on icon "button" at bounding box center [480, 146] width 5 height 6
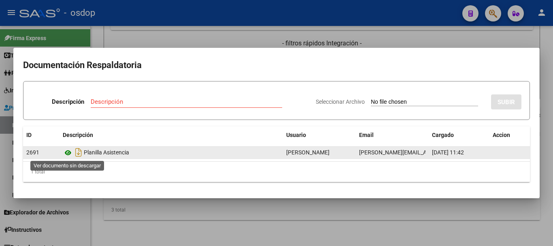
click at [68, 154] on icon at bounding box center [68, 153] width 11 height 10
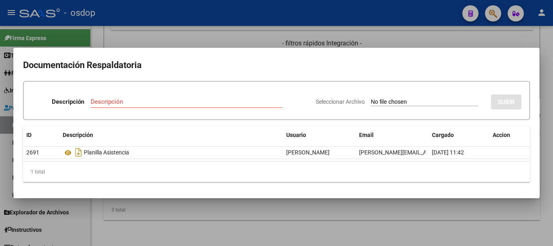
click at [136, 53] on mat-dialog-container "Documentación Respaldatoria Descripción Descripción Seleccionar Archivo SUBIR I…" at bounding box center [276, 123] width 526 height 150
click at [149, 39] on div at bounding box center [276, 123] width 553 height 246
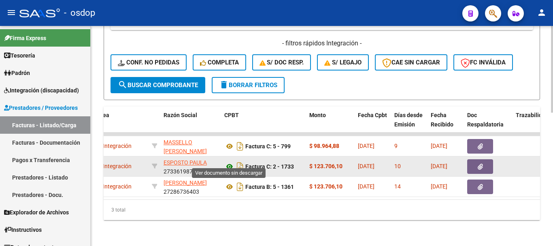
click at [229, 162] on icon at bounding box center [229, 167] width 11 height 10
click at [469, 159] on button "button" at bounding box center [480, 166] width 26 height 15
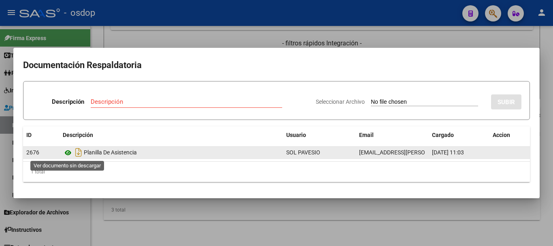
click at [70, 155] on icon at bounding box center [68, 153] width 11 height 10
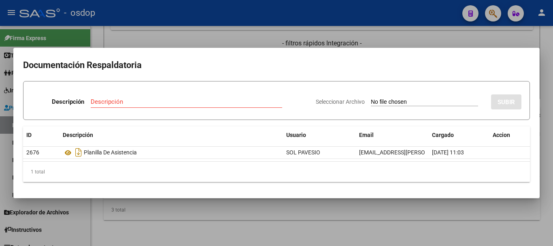
click at [132, 35] on div at bounding box center [276, 123] width 553 height 246
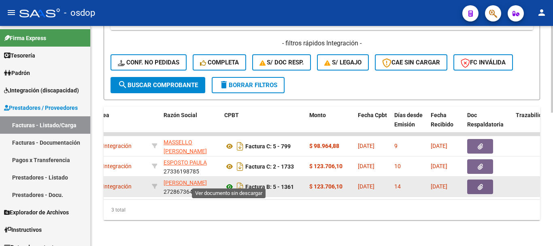
click at [233, 182] on icon at bounding box center [229, 187] width 11 height 10
click at [480, 184] on icon "button" at bounding box center [480, 187] width 5 height 6
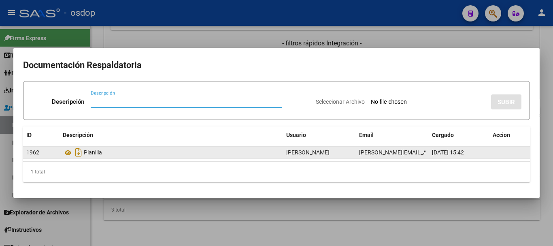
click at [62, 156] on datatable-body-cell "Planilla" at bounding box center [172, 153] width 224 height 12
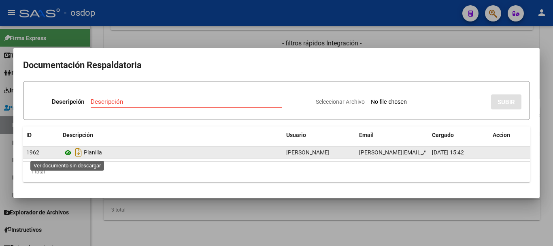
click at [66, 154] on icon at bounding box center [68, 153] width 11 height 10
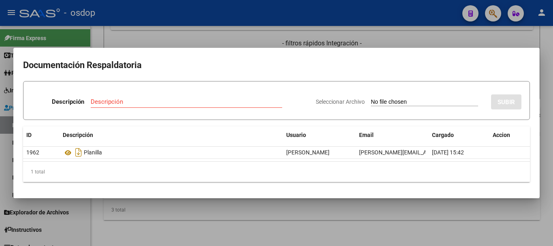
click at [129, 34] on div at bounding box center [276, 123] width 553 height 246
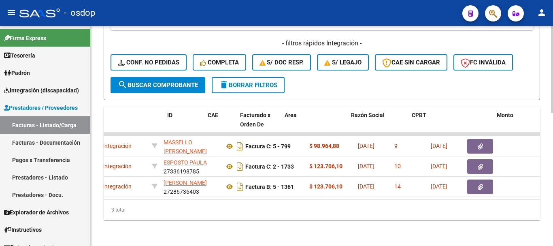
scroll to position [0, 0]
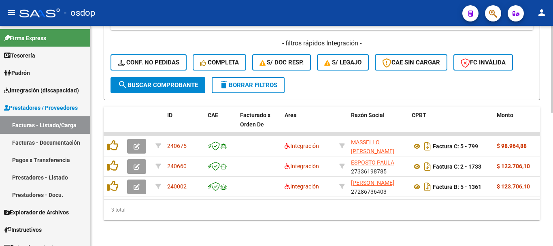
click at [132, 219] on div "3 total" at bounding box center [322, 210] width 436 height 20
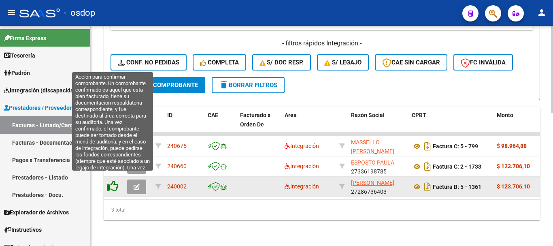
click at [108, 183] on icon at bounding box center [112, 185] width 11 height 11
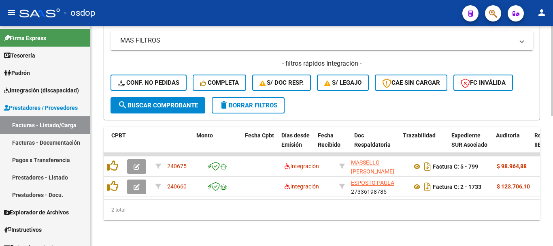
scroll to position [0, 304]
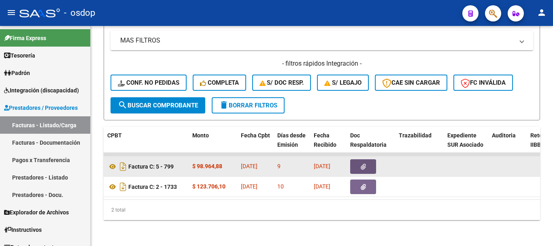
click at [372, 159] on button "button" at bounding box center [363, 166] width 26 height 15
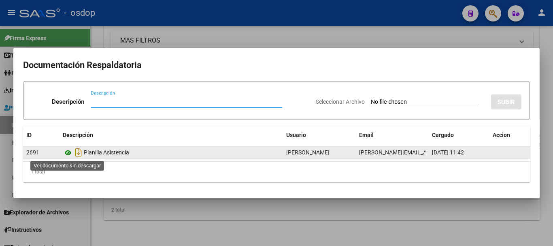
click at [67, 153] on icon at bounding box center [68, 153] width 11 height 10
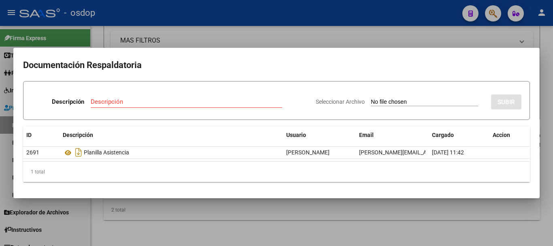
click at [192, 217] on div at bounding box center [276, 123] width 553 height 246
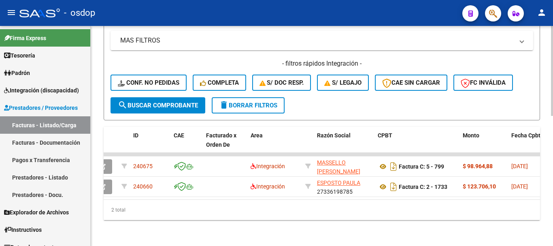
scroll to position [0, 22]
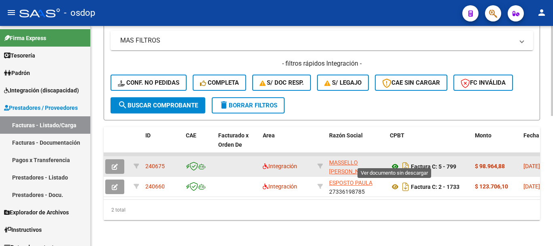
click at [394, 162] on icon at bounding box center [395, 167] width 11 height 10
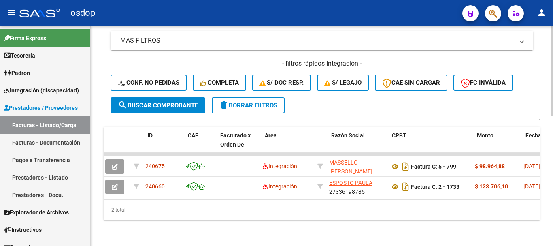
scroll to position [0, 0]
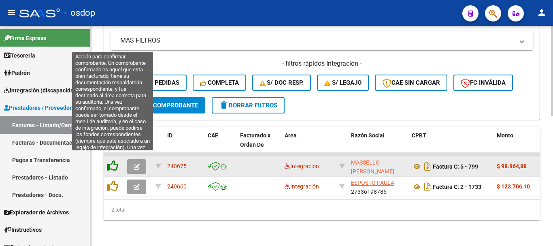
click at [112, 160] on icon at bounding box center [112, 165] width 11 height 11
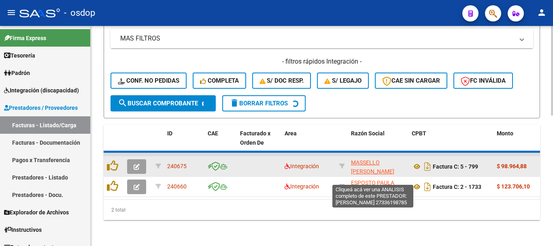
scroll to position [297, 0]
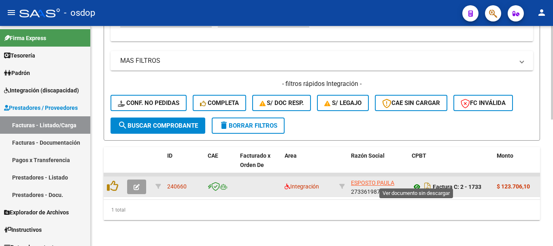
click at [417, 182] on icon at bounding box center [417, 187] width 11 height 10
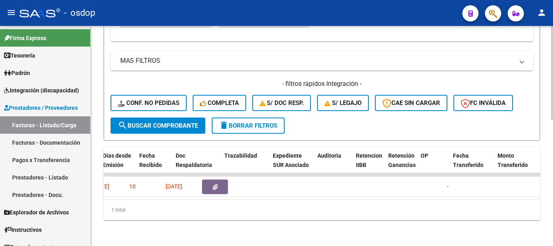
scroll to position [0, 499]
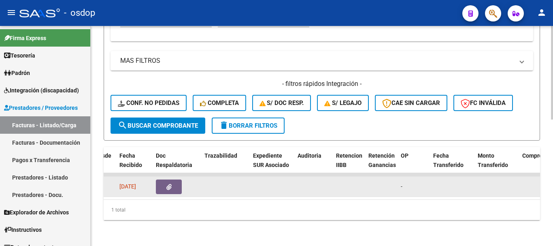
click at [171, 184] on icon "button" at bounding box center [168, 187] width 5 height 6
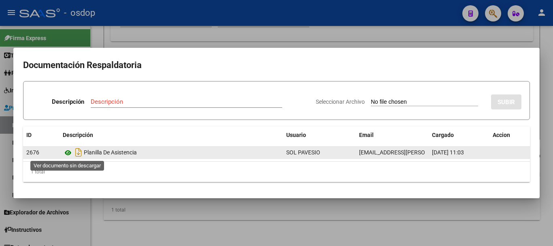
click at [70, 152] on icon at bounding box center [68, 153] width 11 height 10
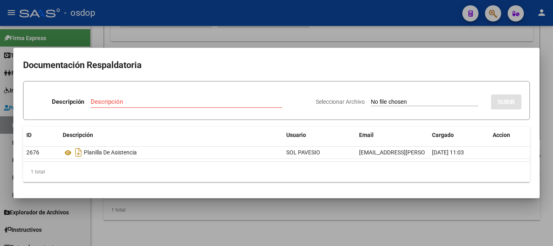
click at [182, 211] on div at bounding box center [276, 123] width 553 height 246
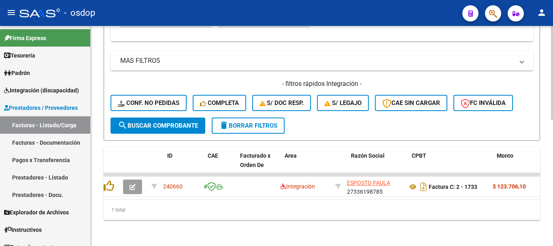
scroll to position [0, 0]
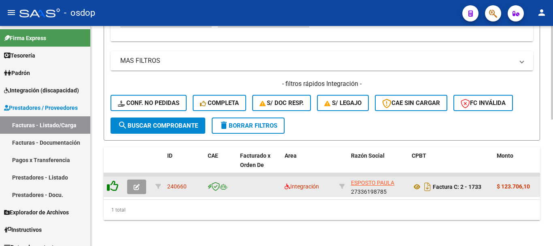
click at [111, 180] on icon at bounding box center [112, 185] width 11 height 11
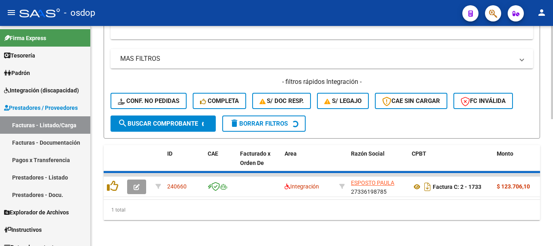
scroll to position [285, 0]
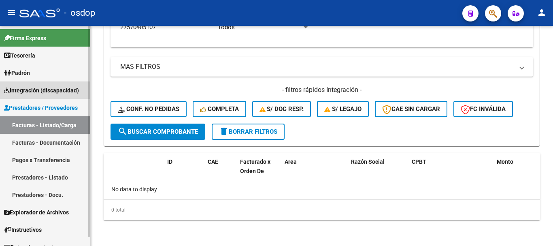
click at [36, 83] on link "Integración (discapacidad)" at bounding box center [45, 89] width 90 height 17
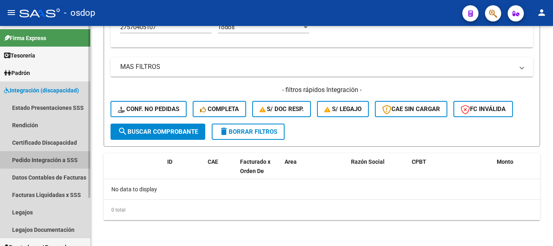
click at [49, 153] on link "Pedido Integración a SSS" at bounding box center [45, 159] width 90 height 17
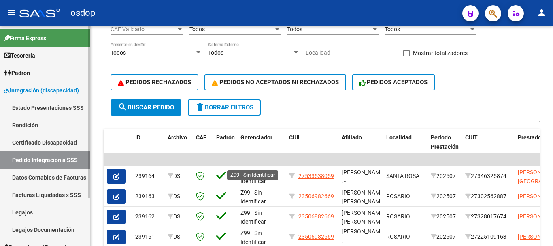
scroll to position [165, 0]
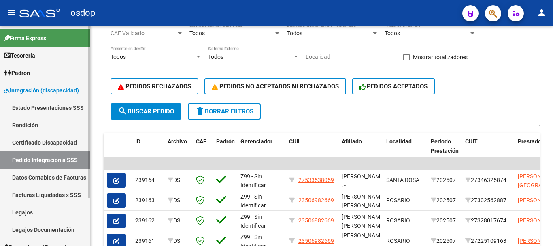
click at [37, 89] on span "Integración (discapacidad)" at bounding box center [41, 90] width 75 height 9
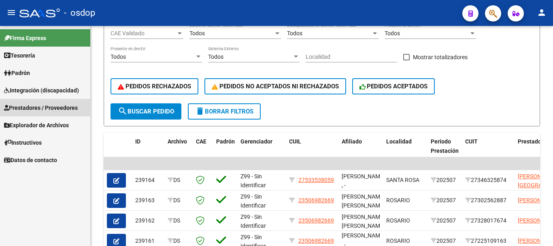
click at [50, 112] on span "Prestadores / Proveedores" at bounding box center [41, 107] width 74 height 9
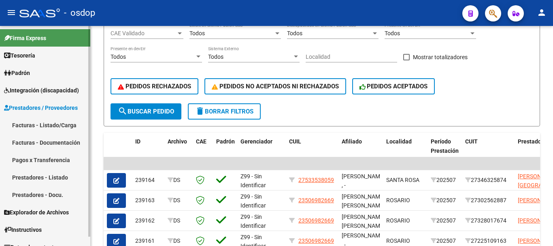
click at [59, 132] on link "Facturas - Listado/Carga" at bounding box center [45, 124] width 90 height 17
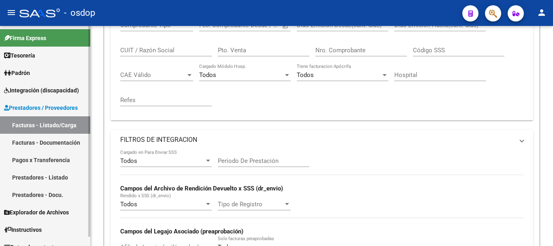
scroll to position [142, 0]
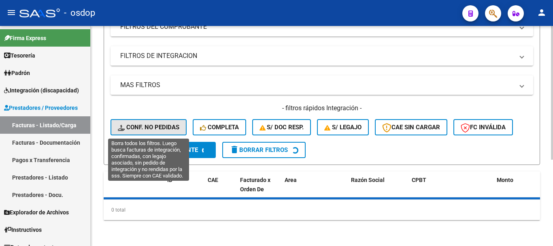
click at [162, 123] on button "Conf. no pedidas" at bounding box center [149, 127] width 76 height 16
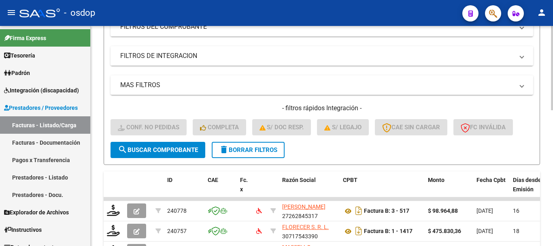
click at [153, 57] on mat-panel-title "FILTROS DE INTEGRACION" at bounding box center [317, 55] width 394 height 9
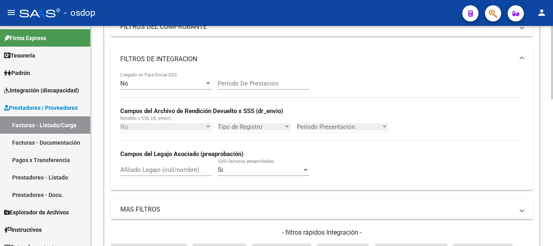
drag, startPoint x: 151, startPoint y: 164, endPoint x: 147, endPoint y: 166, distance: 5.0
click at [151, 166] on div "Afiliado Legajo (cuil/nombre)" at bounding box center [166, 166] width 92 height 17
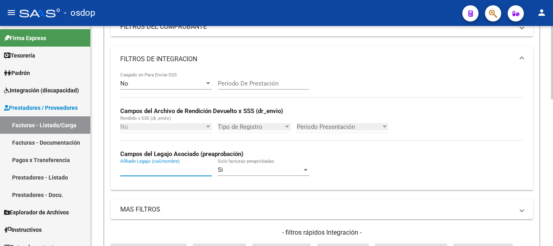
click at [140, 166] on div "Afiliado Legajo (cuil/nombre)" at bounding box center [166, 166] width 92 height 17
drag, startPoint x: 180, startPoint y: 173, endPoint x: 174, endPoint y: 171, distance: 5.9
click at [178, 173] on input "Afiliado Legajo (cuil/nombre)" at bounding box center [166, 169] width 92 height 7
paste input "DELFINA VICTORIA"
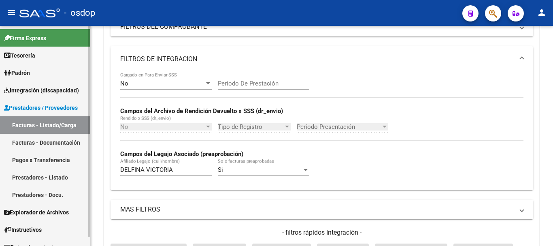
drag, startPoint x: 186, startPoint y: 170, endPoint x: 0, endPoint y: 171, distance: 185.9
click at [0, 177] on mat-sidenav-container "Firma Express Tesorería Extractos Procesados (csv) Extractos Originales (pdf) P…" at bounding box center [276, 136] width 553 height 220
paste input "27570405107"
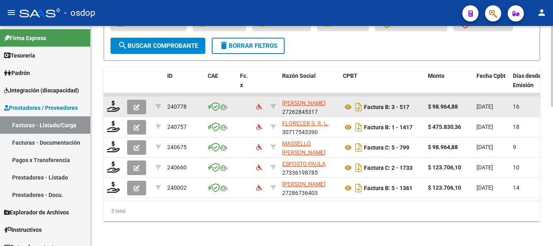
scroll to position [378, 0]
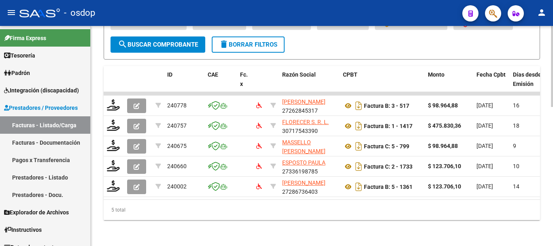
type input "27570405107"
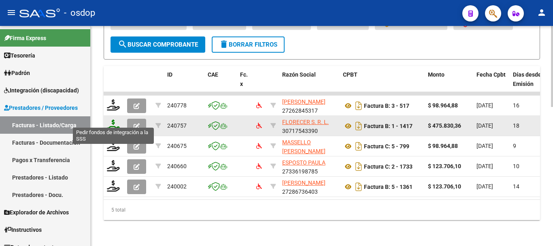
click at [114, 119] on icon at bounding box center [113, 124] width 13 height 11
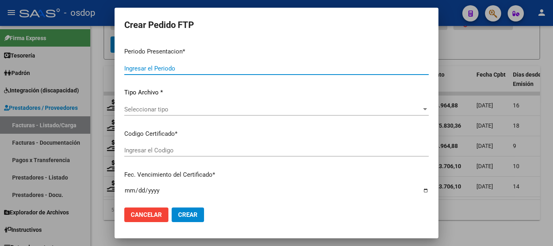
type input "202507"
type input "$ 475.830,36"
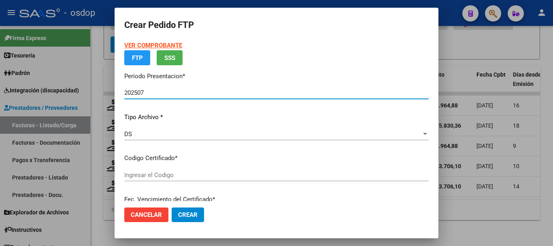
type input "1799020593"
type input "2028-03-03"
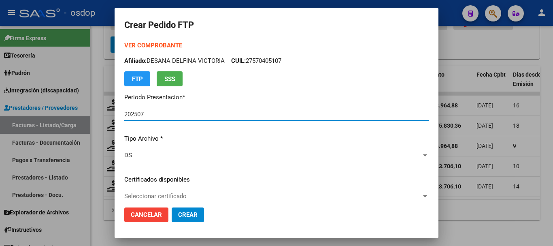
click at [175, 177] on p "Certificados disponibles" at bounding box center [276, 179] width 304 height 9
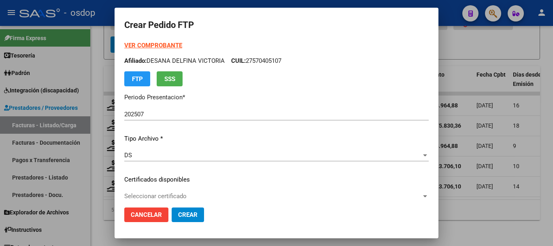
click at [178, 186] on div "VER COMPROBANTE ARCA Padrón Afiliado: DESANA DELFINA VICTORIA CUIL: 27570405107…" at bounding box center [276, 173] width 304 height 265
click at [181, 192] on div "Seleccionar certificado Seleccionar certificado" at bounding box center [276, 196] width 304 height 12
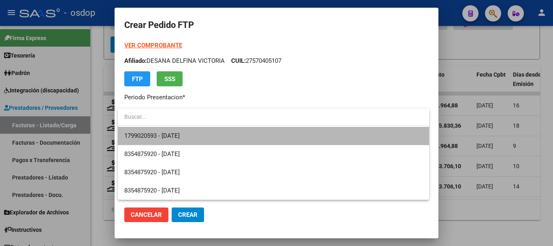
click at [203, 134] on span "1799020593 - 2028-03-03" at bounding box center [273, 136] width 298 height 18
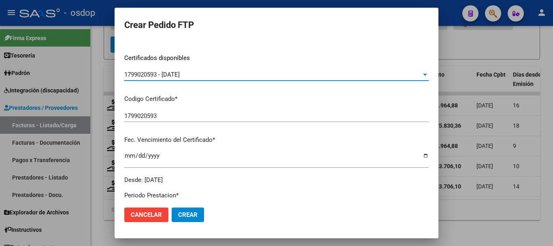
click at [120, 141] on mat-dialog-content "VER COMPROBANTE ARCA Padrón Afiliado: DESANA DELFINA VICTORIA CUIL: 27570405107…" at bounding box center [277, 121] width 324 height 160
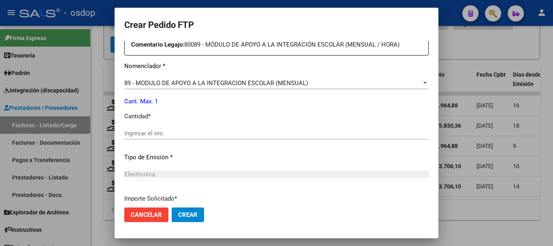
scroll to position [324, 0]
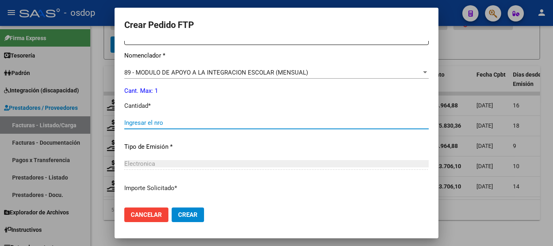
click at [166, 126] on input "Ingresar el nro" at bounding box center [276, 122] width 304 height 7
type input "1"
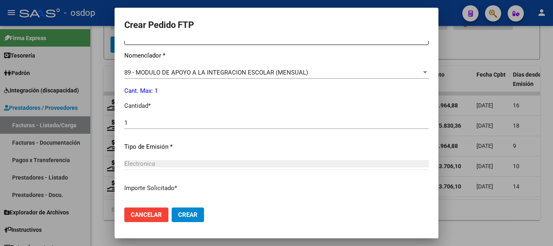
click at [117, 119] on mat-dialog-content "VER COMPROBANTE ARCA Padrón Afiliado: DESANA DELFINA VICTORIA CUIL: 27570405107…" at bounding box center [277, 121] width 324 height 160
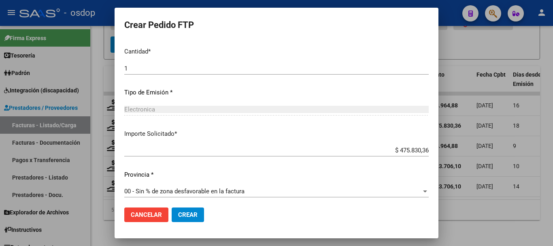
scroll to position [382, 0]
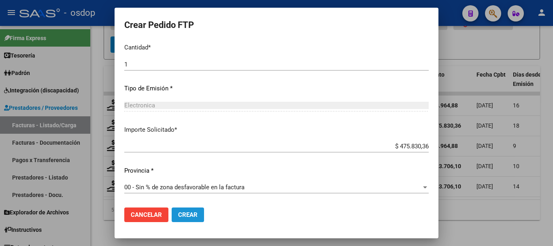
click at [186, 207] on button "Crear" at bounding box center [188, 214] width 32 height 15
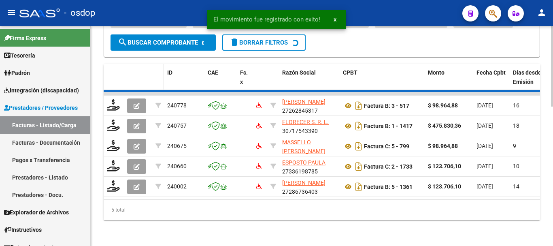
scroll to position [358, 0]
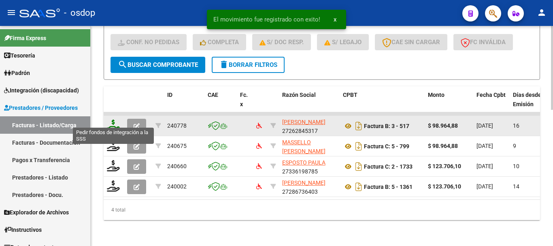
click at [114, 120] on icon at bounding box center [113, 124] width 13 height 11
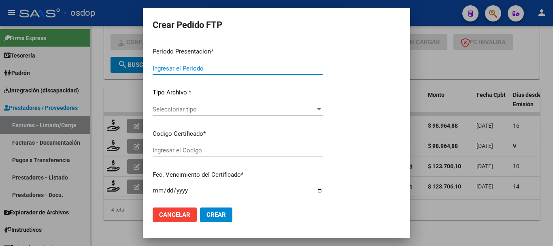
type input "202507"
type input "$ 98.964,88"
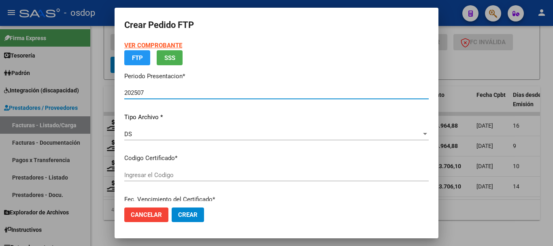
type input "1799020593"
type input "2028-03-03"
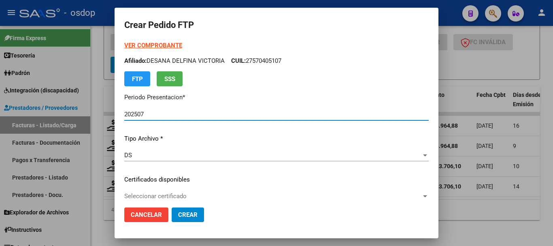
click at [181, 192] on div "Seleccionar certificado Seleccionar certificado" at bounding box center [276, 196] width 304 height 12
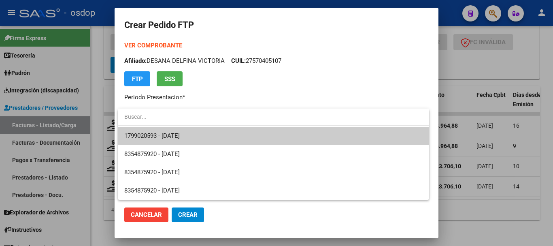
click at [198, 140] on span "1799020593 - 2028-03-03" at bounding box center [273, 136] width 298 height 18
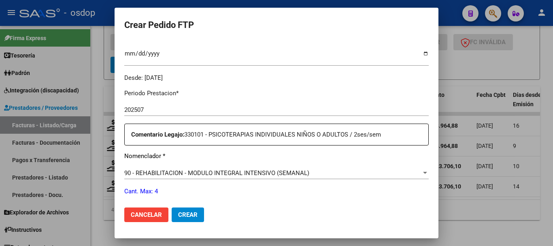
scroll to position [283, 0]
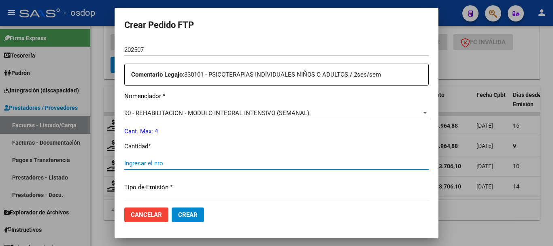
click at [163, 164] on input "Ingresar el nro" at bounding box center [276, 163] width 304 height 7
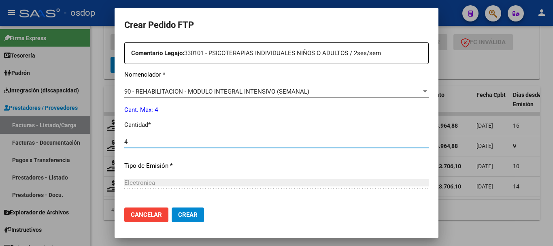
scroll to position [324, 0]
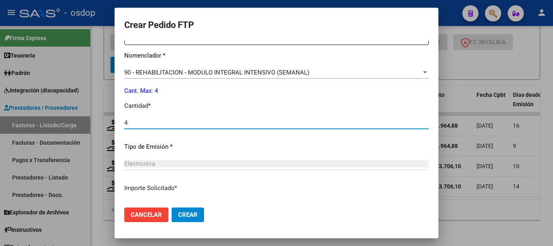
type input "4"
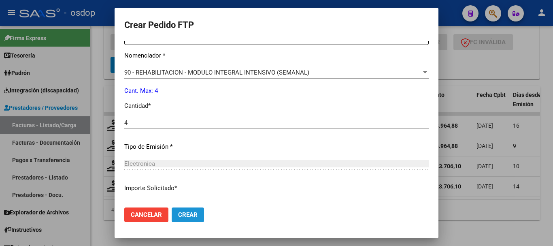
click at [182, 212] on span "Crear" at bounding box center [187, 214] width 19 height 7
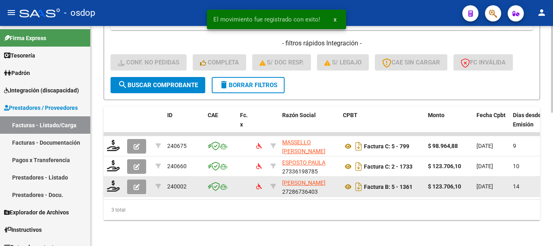
scroll to position [338, 0]
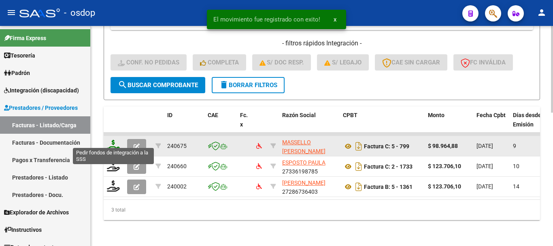
click at [118, 143] on icon at bounding box center [113, 145] width 13 height 11
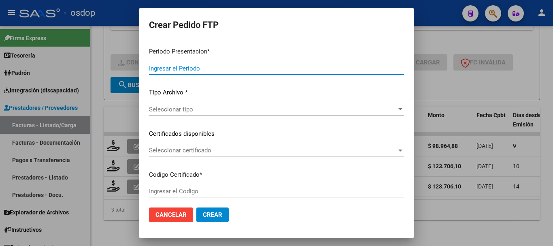
type input "202507"
type input "$ 98.964,88"
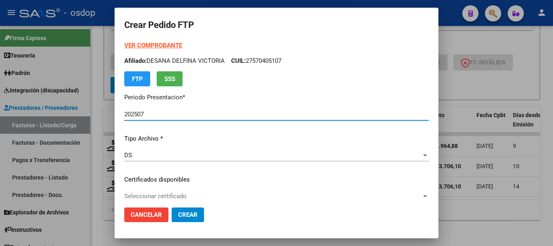
type input "1799020593"
type input "2028-03-03"
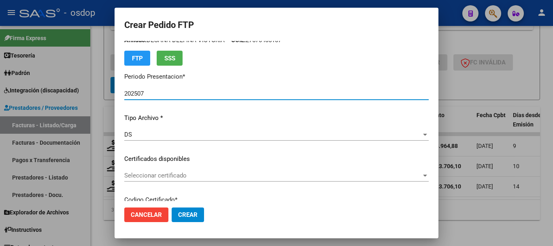
scroll to position [40, 0]
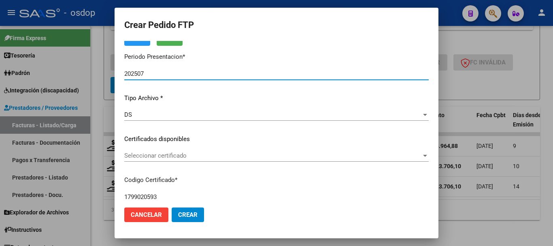
click at [158, 155] on span "Seleccionar certificado" at bounding box center [272, 155] width 297 height 7
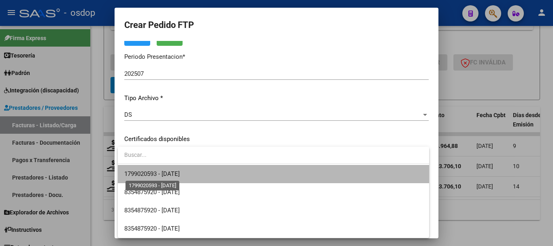
click at [164, 172] on span "1799020593 - 2028-03-03" at bounding box center [151, 173] width 55 height 7
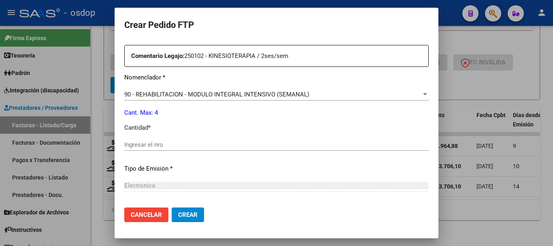
scroll to position [324, 0]
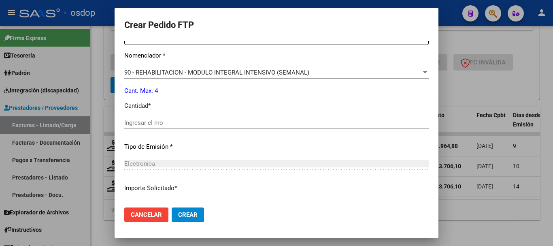
click at [158, 131] on div "Ingresar el nro" at bounding box center [276, 127] width 304 height 20
click at [160, 126] on input "Ingresar el nro" at bounding box center [276, 122] width 304 height 7
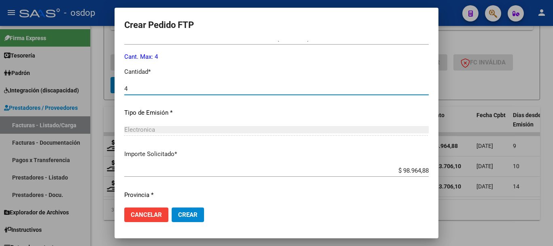
scroll to position [382, 0]
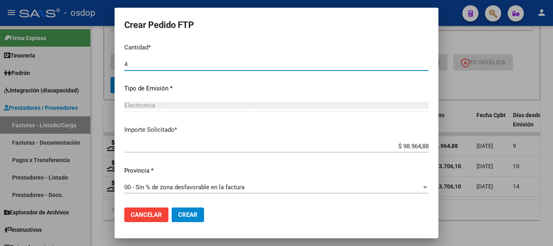
type input "4"
click at [183, 211] on span "Crear" at bounding box center [187, 214] width 19 height 7
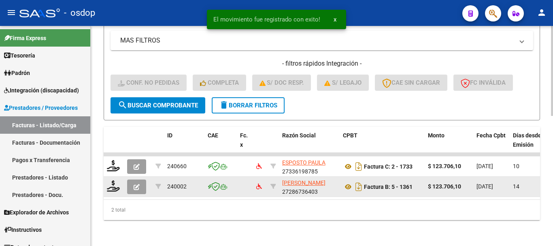
scroll to position [317, 0]
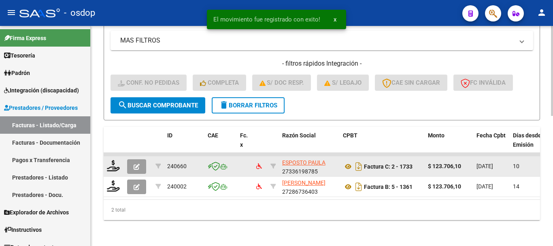
click at [115, 165] on div at bounding box center [114, 166] width 14 height 13
click at [112, 160] on icon at bounding box center [113, 165] width 13 height 11
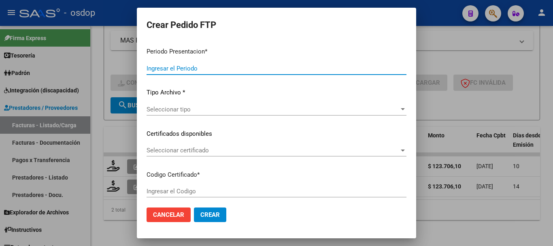
type input "202507"
type input "$ 123.706,10"
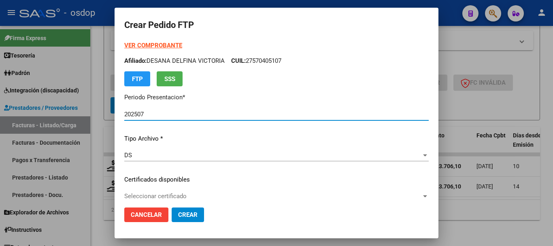
type input "1799020593"
type input "2028-03-03"
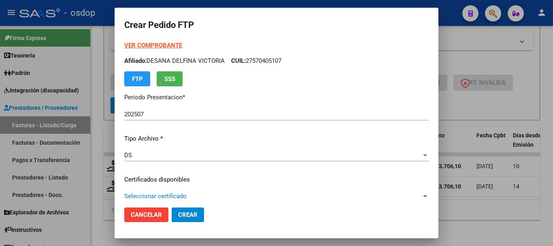
click at [184, 193] on span "Seleccionar certificado" at bounding box center [272, 195] width 297 height 7
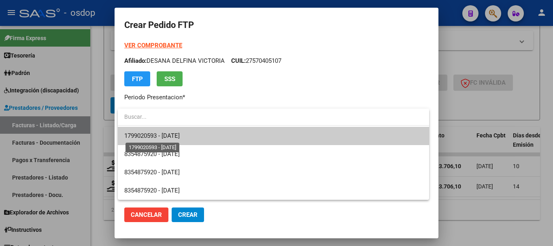
click at [180, 135] on span "1799020593 - 2028-03-03" at bounding box center [151, 135] width 55 height 7
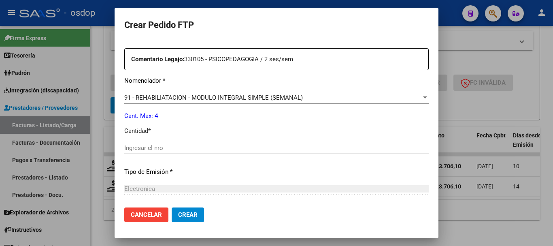
scroll to position [283, 0]
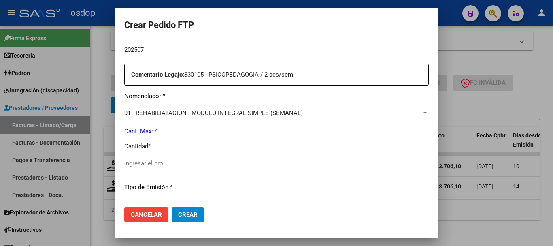
click at [189, 116] on span "91 - REHABILIATACION - MODULO INTEGRAL SIMPLE (SEMANAL)" at bounding box center [213, 112] width 179 height 7
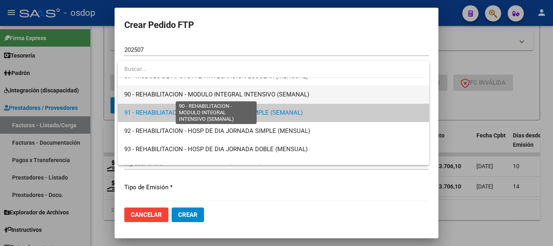
click at [162, 89] on span "90 - REHABILITACION - MODULO INTEGRAL INTENSIVO (SEMANAL)" at bounding box center [273, 94] width 298 height 18
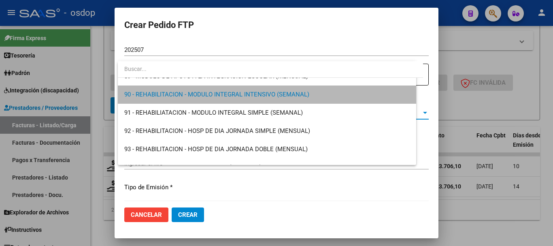
scroll to position [1622, 0]
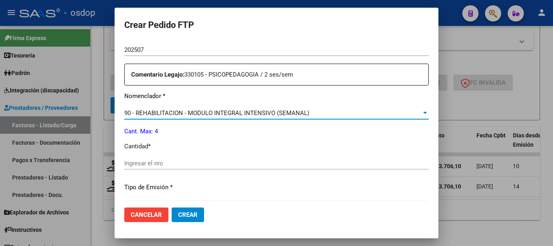
click at [170, 158] on div "Ingresar el nro" at bounding box center [276, 163] width 304 height 12
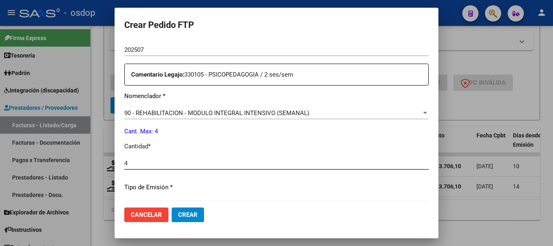
type input "4"
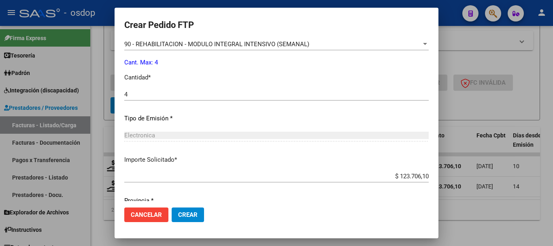
scroll to position [382, 0]
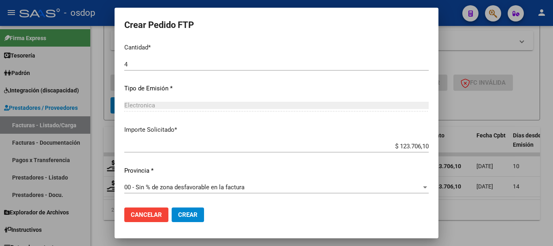
click at [189, 213] on span "Crear" at bounding box center [187, 214] width 19 height 7
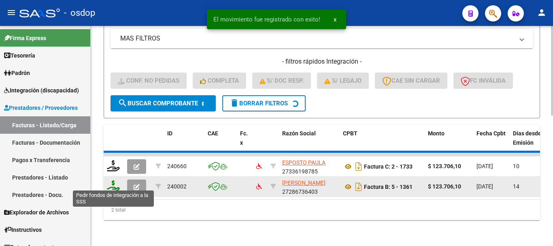
scroll to position [297, 0]
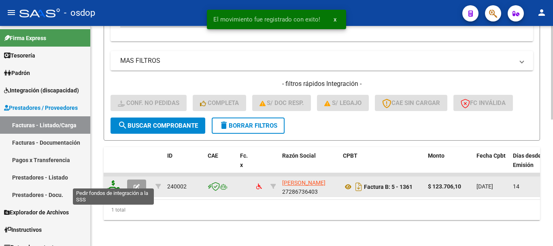
click at [111, 182] on icon at bounding box center [113, 185] width 13 height 11
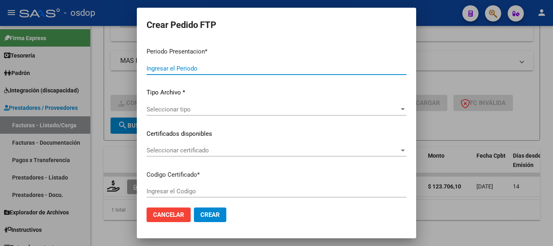
type input "202507"
type input "$ 123.706,10"
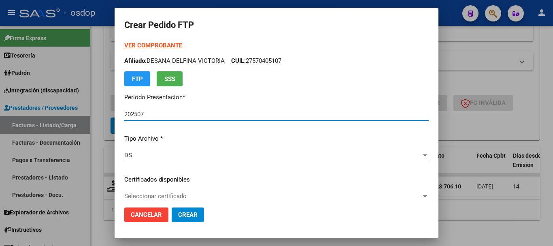
type input "1799020593"
type input "2028-03-03"
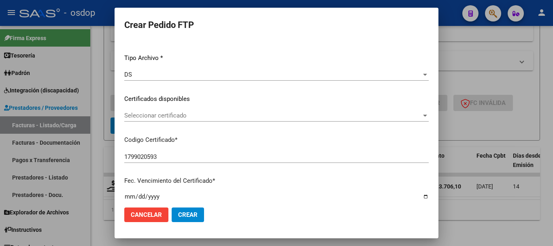
scroll to position [81, 0]
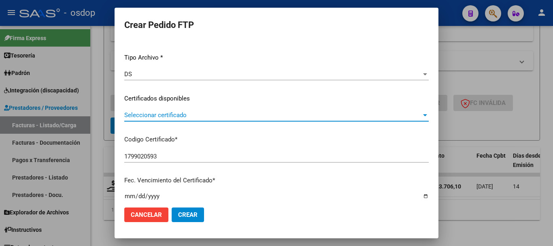
click at [185, 113] on span "Seleccionar certificado" at bounding box center [272, 114] width 297 height 7
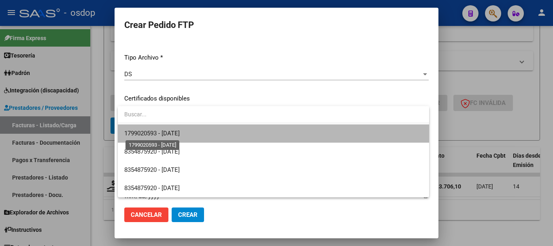
click at [180, 133] on span "1799020593 - 2028-03-03" at bounding box center [151, 133] width 55 height 7
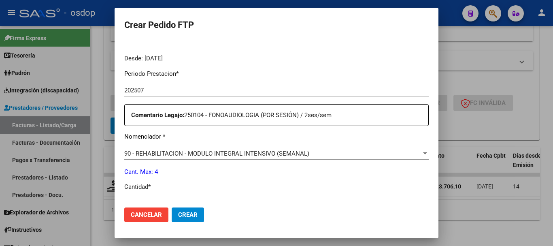
scroll to position [283, 0]
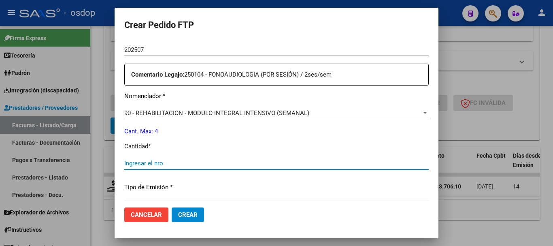
click at [177, 165] on input "Ingresar el nro" at bounding box center [276, 163] width 304 height 7
type input "4"
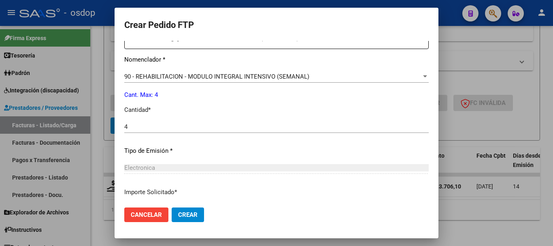
scroll to position [364, 0]
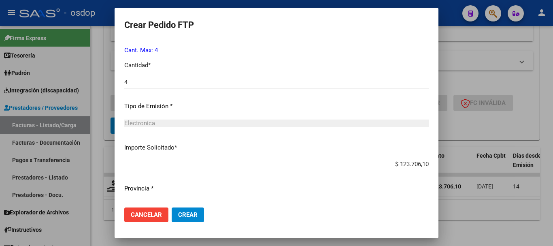
click at [116, 133] on mat-dialog-content "VER COMPROBANTE ARCA Padrón Afiliado: DESANA DELFINA VICTORIA CUIL: 27570405107…" at bounding box center [277, 121] width 324 height 160
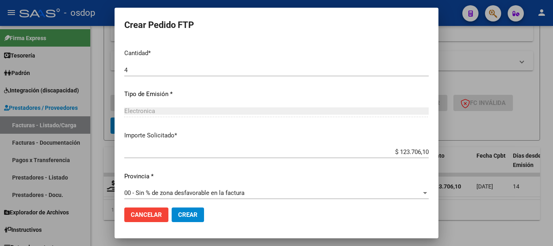
scroll to position [382, 0]
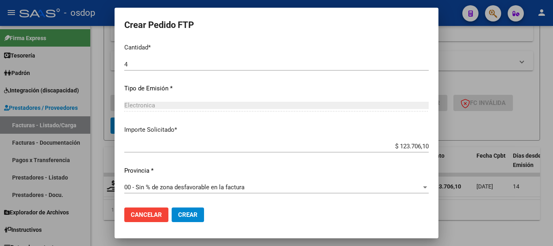
click at [187, 215] on span "Crear" at bounding box center [187, 214] width 19 height 7
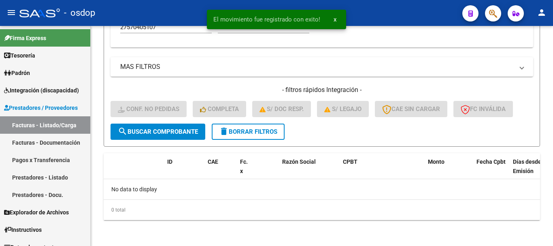
scroll to position [285, 0]
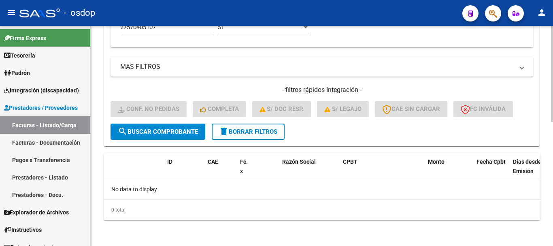
click at [242, 130] on span "delete Borrar Filtros" at bounding box center [248, 131] width 58 height 7
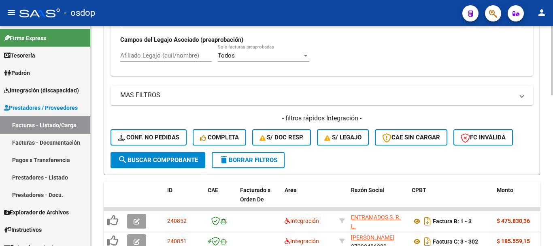
scroll to position [244, 0]
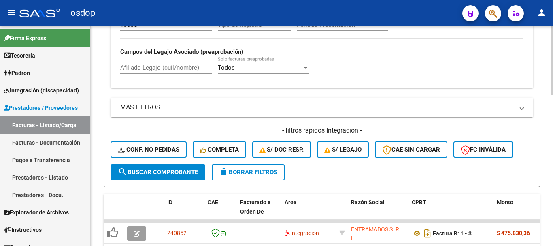
click at [166, 65] on input "Afiliado Legajo (cuil/nombre)" at bounding box center [166, 67] width 92 height 7
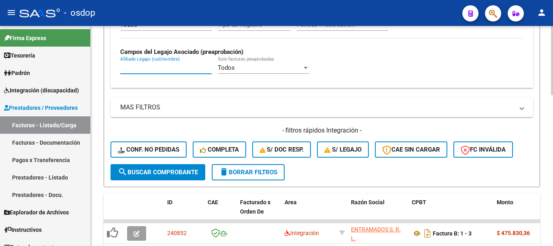
paste input "20541993801"
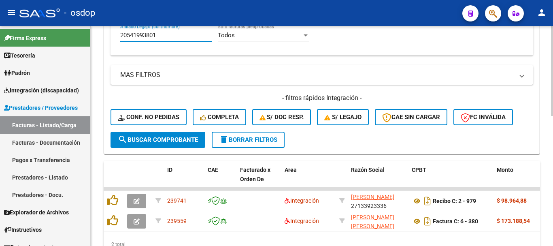
scroll to position [317, 0]
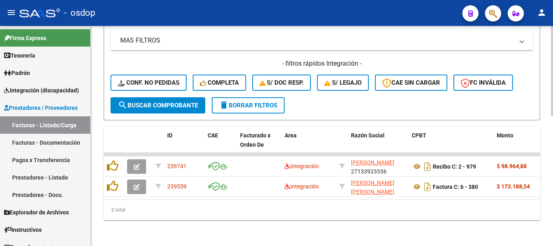
type input "20541993801"
click at [143, 204] on div "2 total" at bounding box center [322, 210] width 436 height 20
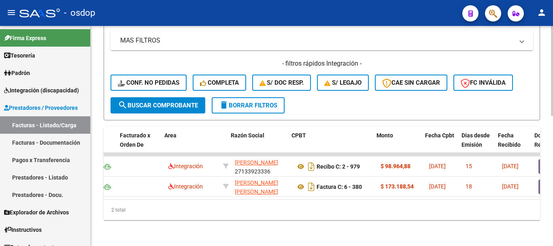
scroll to position [0, 245]
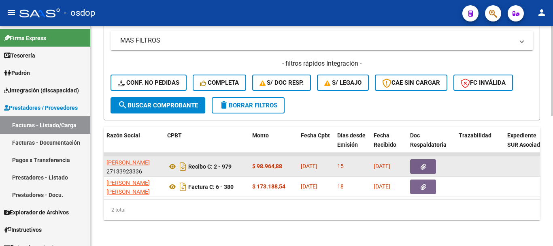
drag, startPoint x: 201, startPoint y: 221, endPoint x: 164, endPoint y: 168, distance: 64.7
click at [174, 162] on icon at bounding box center [172, 167] width 11 height 10
click at [428, 159] on button "button" at bounding box center [423, 166] width 26 height 15
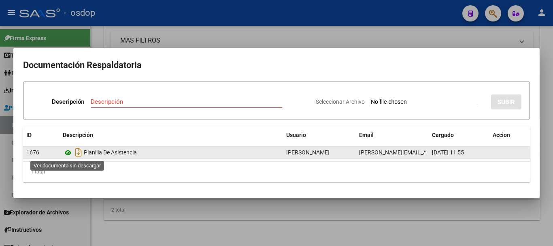
click at [66, 155] on icon at bounding box center [68, 153] width 11 height 10
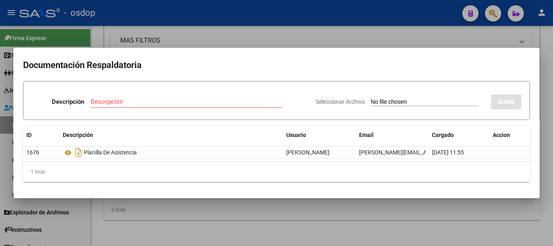
click at [264, 222] on div at bounding box center [276, 123] width 553 height 246
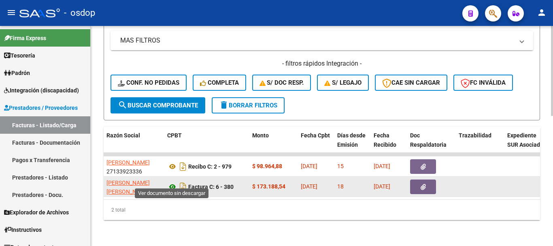
click at [170, 182] on icon at bounding box center [172, 187] width 11 height 10
click at [427, 180] on button "button" at bounding box center [423, 186] width 26 height 15
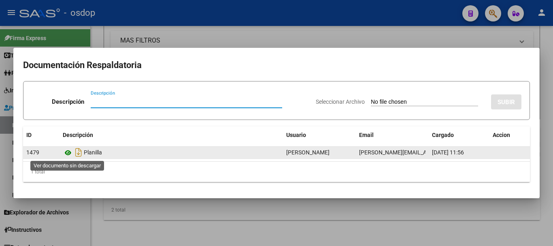
click at [66, 154] on icon at bounding box center [68, 153] width 11 height 10
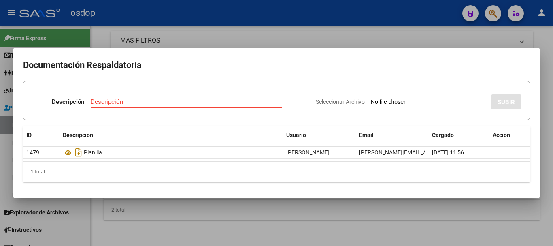
click at [198, 209] on div at bounding box center [276, 123] width 553 height 246
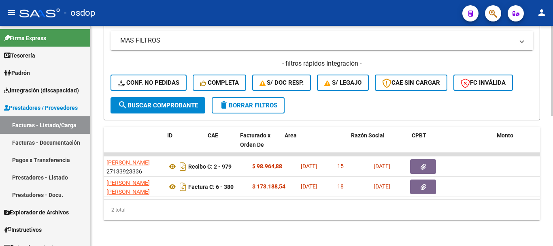
scroll to position [0, 0]
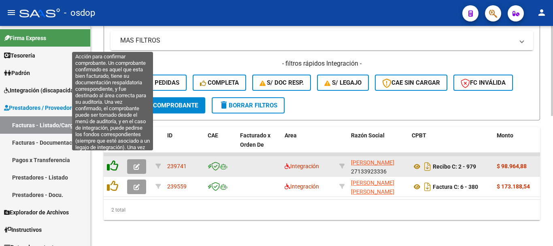
click at [117, 162] on icon at bounding box center [112, 165] width 11 height 11
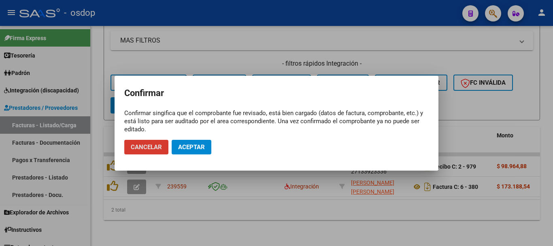
click at [191, 142] on button "Aceptar" at bounding box center [192, 147] width 40 height 15
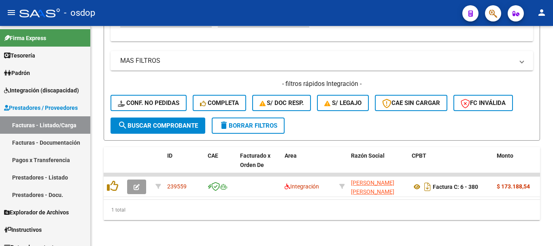
scroll to position [297, 0]
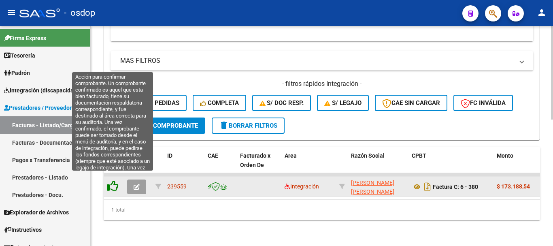
click at [114, 180] on icon at bounding box center [112, 185] width 11 height 11
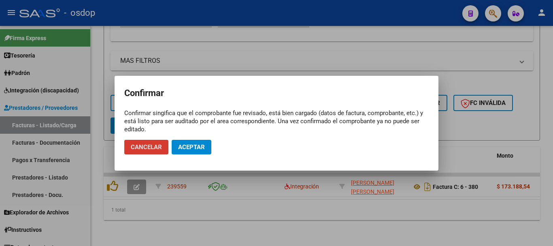
click at [201, 143] on button "Aceptar" at bounding box center [192, 147] width 40 height 15
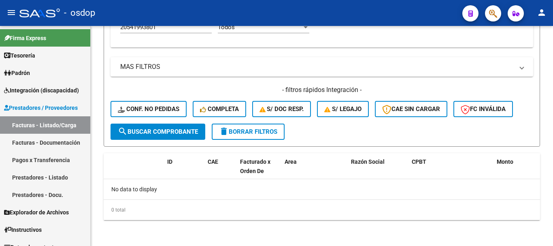
scroll to position [285, 0]
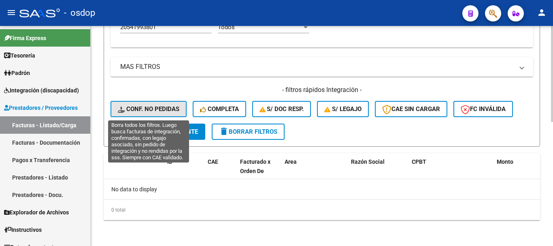
click at [164, 109] on span "Conf. no pedidas" at bounding box center [149, 108] width 62 height 7
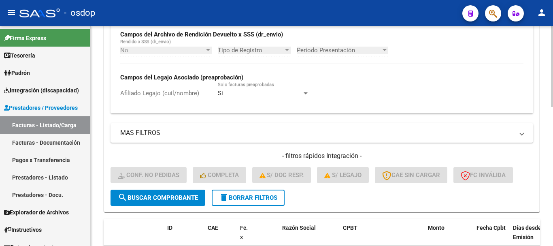
scroll to position [204, 0]
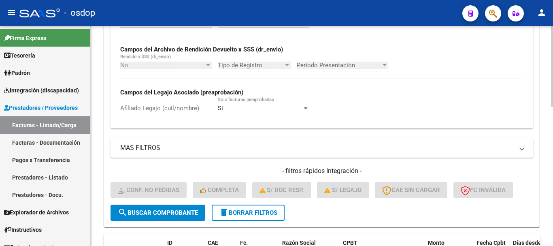
click at [173, 107] on input "Afiliado Legajo (cuil/nombre)" at bounding box center [166, 107] width 92 height 7
type input "v"
paste input "20541993801"
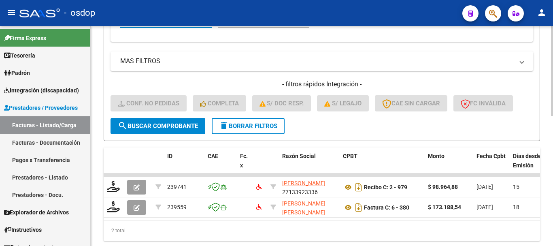
scroll to position [317, 0]
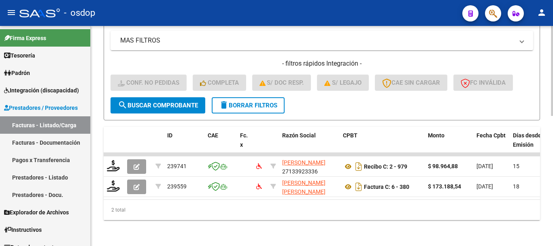
type input "20541993801"
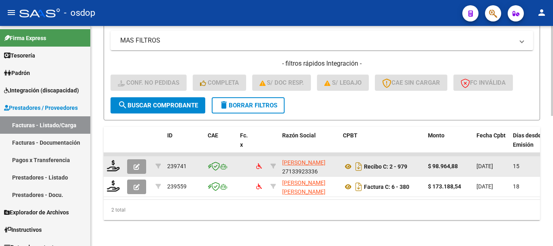
click at [106, 161] on datatable-body-cell at bounding box center [114, 166] width 20 height 20
click at [110, 160] on icon at bounding box center [113, 165] width 13 height 11
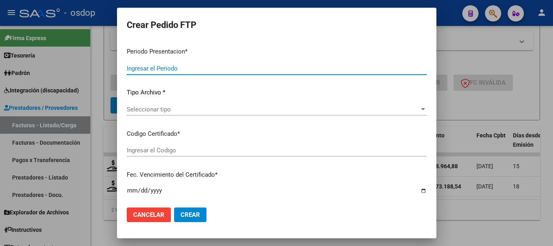
type input "202507"
type input "$ 98.964,88"
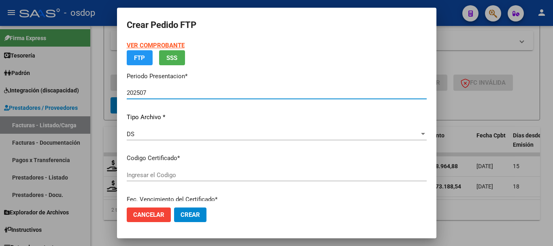
type input "3953125206"
type input "2032-08-22"
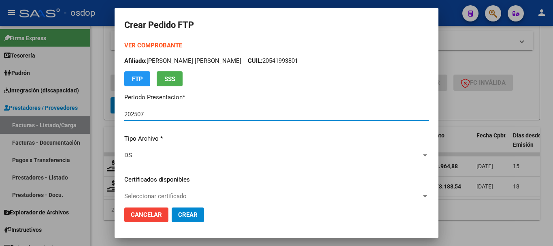
click at [156, 215] on span "Cancelar" at bounding box center [146, 214] width 31 height 7
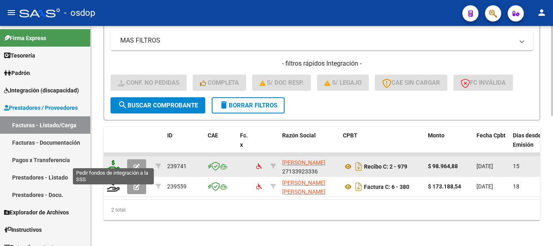
click at [116, 160] on icon at bounding box center [113, 165] width 13 height 11
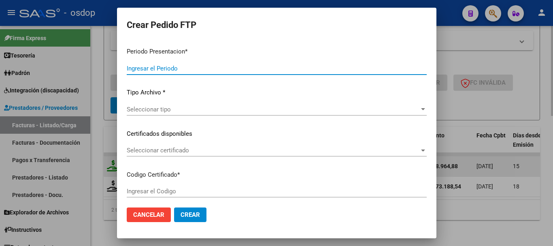
type input "202507"
type input "$ 98.964,88"
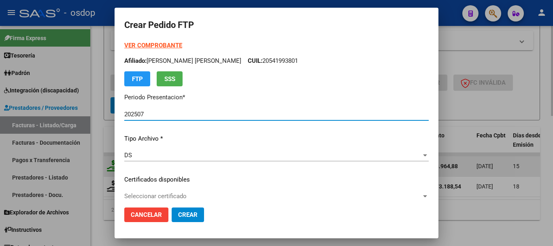
type input "3953125206"
type input "2032-08-22"
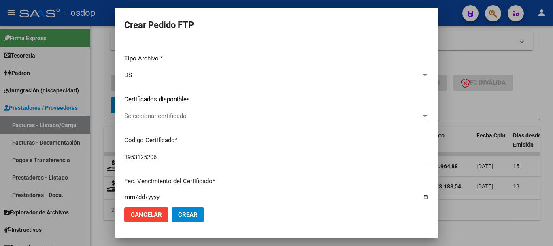
scroll to position [81, 0]
click at [188, 118] on span "Seleccionar certificado" at bounding box center [272, 114] width 297 height 7
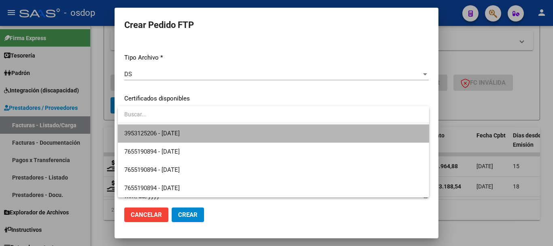
click at [198, 130] on span "3953125206 - 2032-08-22" at bounding box center [273, 133] width 298 height 18
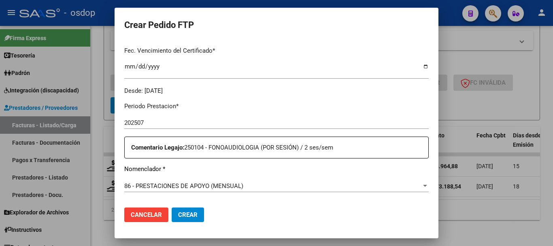
scroll to position [243, 0]
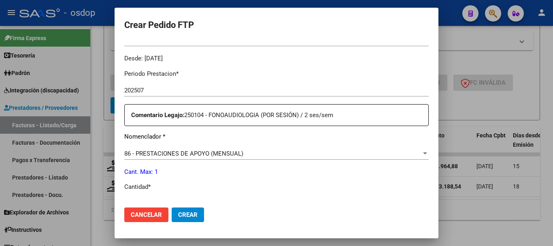
click at [187, 149] on div "86 - PRESTACIONES DE APOYO (MENSUAL) Seleccionar nomenclador" at bounding box center [276, 153] width 304 height 12
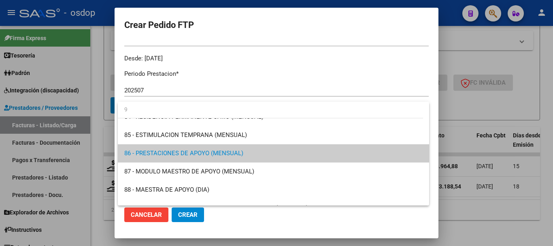
scroll to position [0, 0]
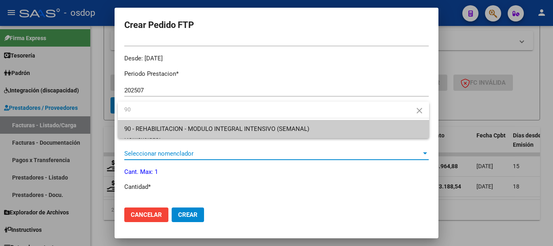
type input "90"
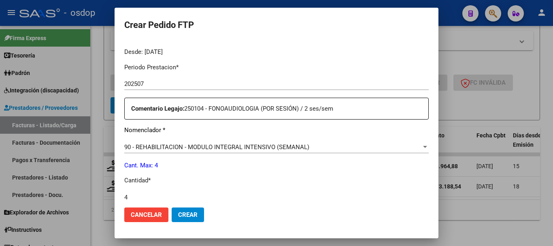
type input "4"
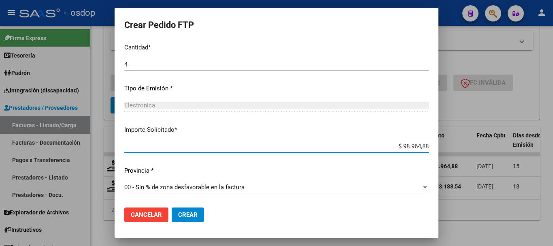
click at [190, 209] on button "Crear" at bounding box center [188, 214] width 32 height 15
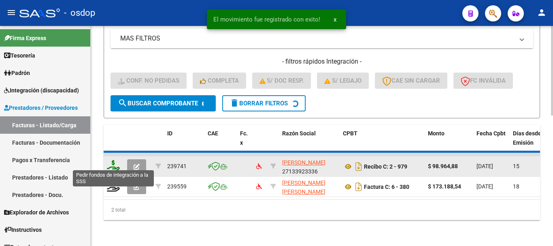
scroll to position [297, 0]
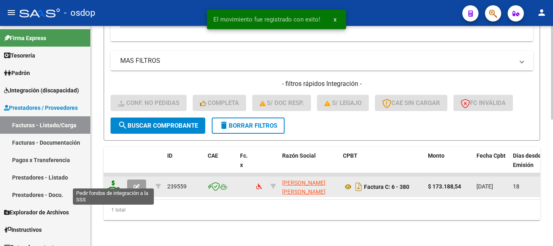
click at [111, 180] on icon at bounding box center [113, 185] width 13 height 11
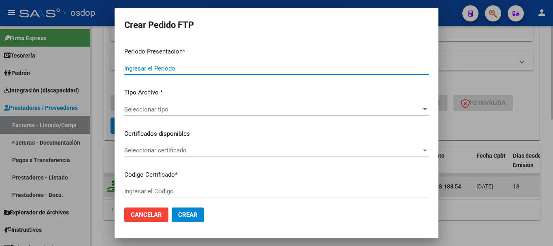
type input "202507"
type input "$ 173.188,54"
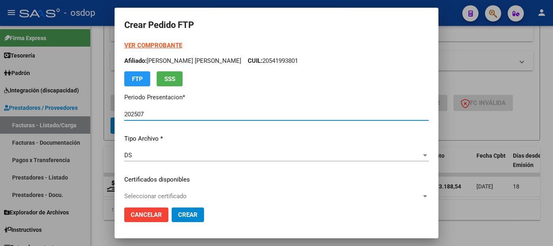
type input "3953125206"
type input "2032-08-22"
click at [188, 198] on span "Seleccionar certificado" at bounding box center [272, 195] width 297 height 7
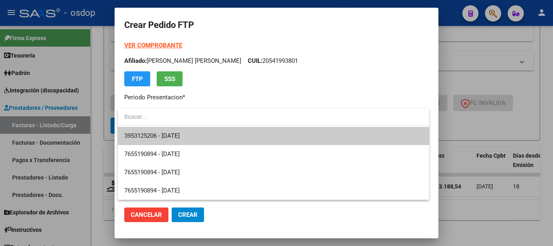
click at [190, 129] on span "3953125206 - 2032-08-22" at bounding box center [273, 136] width 298 height 18
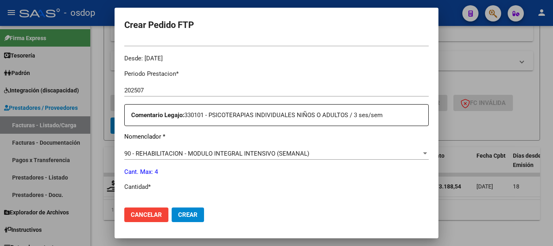
scroll to position [283, 0]
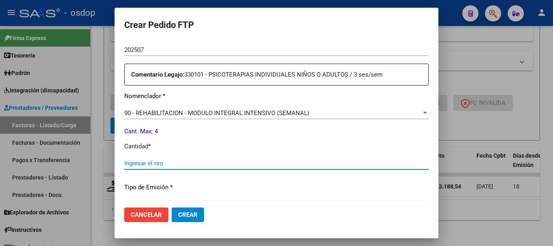
click at [178, 165] on input "Ingresar el nro" at bounding box center [276, 163] width 304 height 7
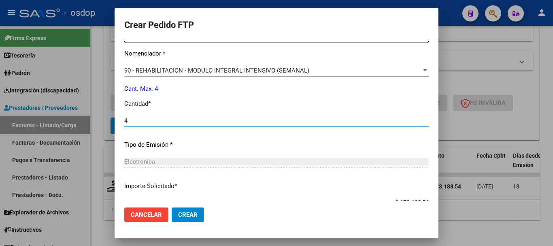
scroll to position [382, 0]
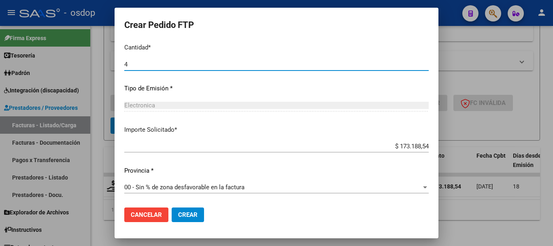
type input "4"
click at [196, 209] on button "Crear" at bounding box center [188, 214] width 32 height 15
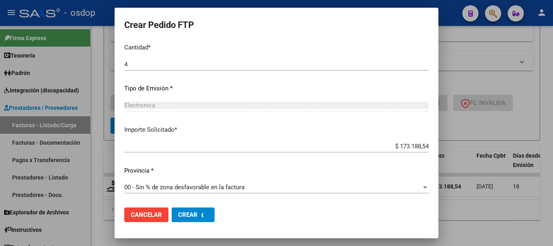
scroll to position [0, 0]
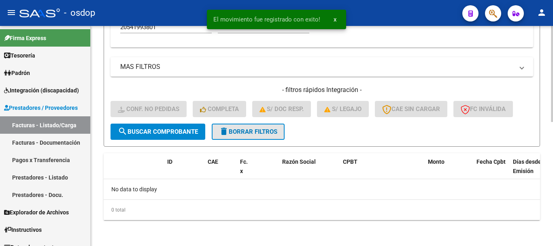
click at [245, 130] on span "delete Borrar Filtros" at bounding box center [248, 131] width 58 height 7
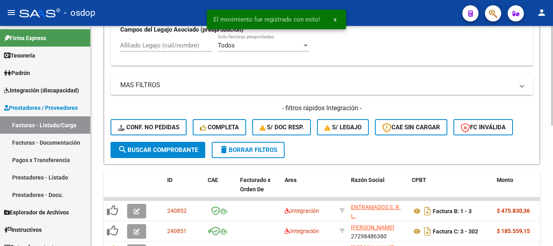
scroll to position [285, 0]
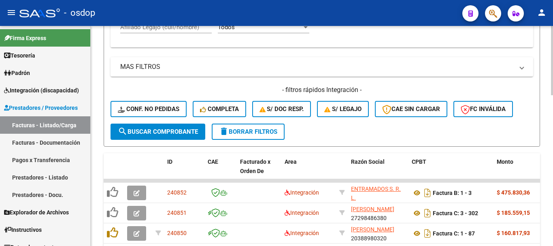
click at [143, 31] on div "Afiliado Legajo (cuil/nombre)" at bounding box center [166, 24] width 92 height 17
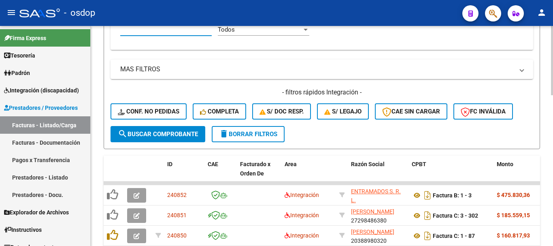
paste input "27566840192"
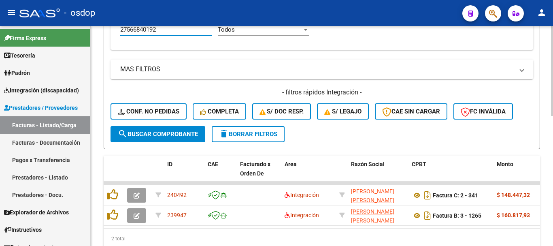
type input "27566840192"
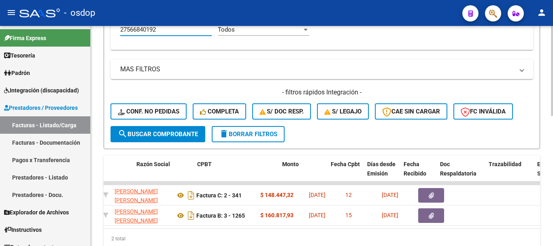
scroll to position [0, 215]
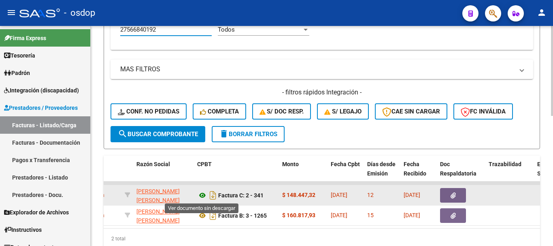
click at [203, 194] on icon at bounding box center [202, 195] width 11 height 10
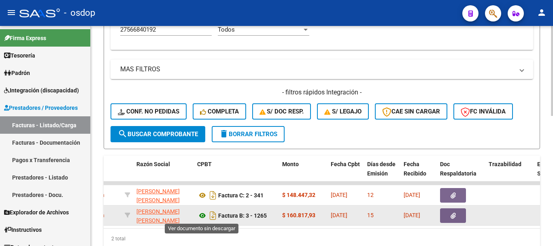
click at [202, 213] on icon at bounding box center [202, 216] width 11 height 10
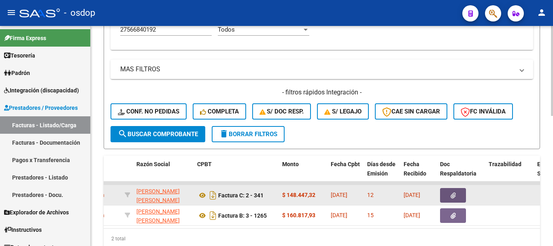
click at [443, 192] on button "button" at bounding box center [453, 195] width 26 height 15
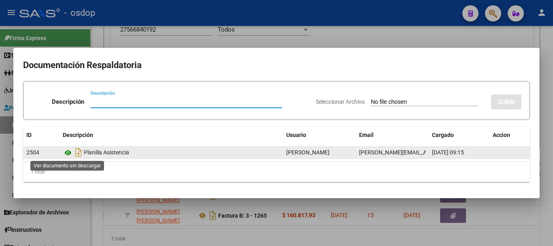
click at [70, 154] on icon at bounding box center [68, 153] width 11 height 10
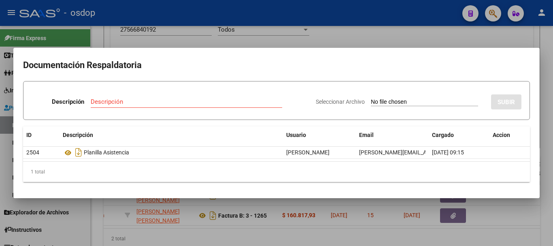
click at [366, 222] on div at bounding box center [276, 123] width 553 height 246
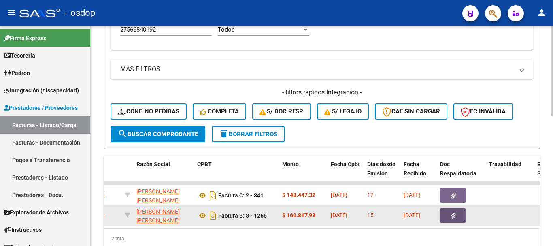
click at [457, 217] on button "button" at bounding box center [453, 215] width 26 height 15
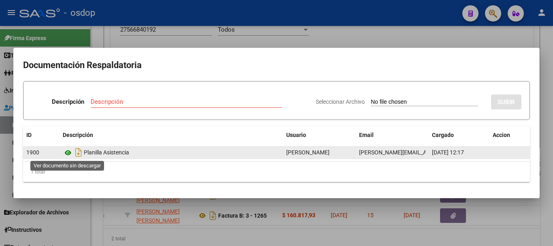
click at [64, 151] on icon at bounding box center [68, 153] width 11 height 10
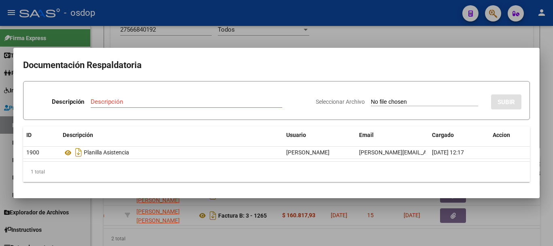
click at [191, 196] on mat-dialog-container "Documentación Respaldatoria Descripción Descripción Seleccionar Archivo SUBIR I…" at bounding box center [276, 123] width 526 height 150
click at [178, 215] on div at bounding box center [276, 123] width 553 height 246
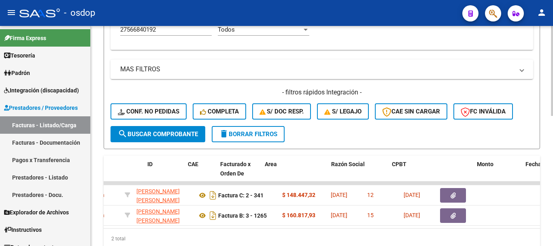
scroll to position [0, 0]
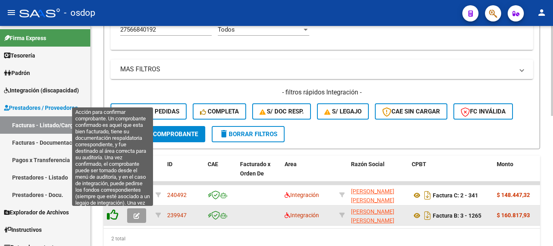
click at [113, 215] on icon at bounding box center [112, 214] width 11 height 11
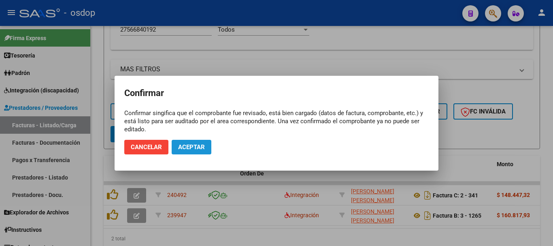
click at [195, 151] on button "Aceptar" at bounding box center [192, 147] width 40 height 15
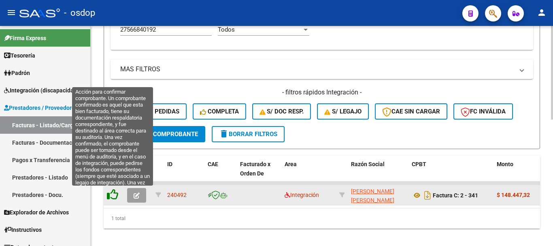
click at [109, 196] on icon at bounding box center [112, 194] width 11 height 11
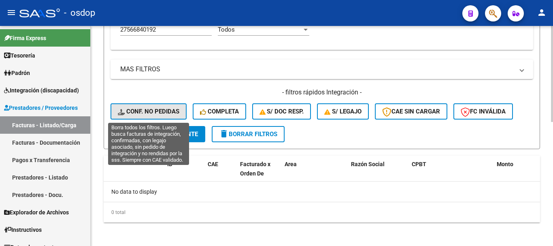
click at [141, 117] on button "Conf. no pedidas" at bounding box center [149, 111] width 76 height 16
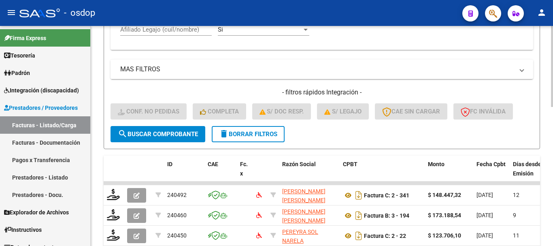
scroll to position [242, 0]
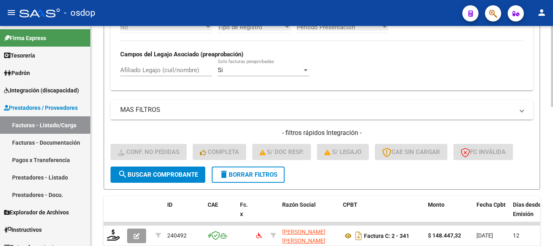
click at [134, 77] on div "Afiliado Legajo (cuil/nombre)" at bounding box center [166, 71] width 92 height 25
click at [141, 75] on div "Afiliado Legajo (cuil/nombre)" at bounding box center [166, 67] width 92 height 17
click at [165, 68] on input "Afiliado Legajo (cuil/nombre)" at bounding box center [166, 69] width 92 height 7
paste input "27566840192"
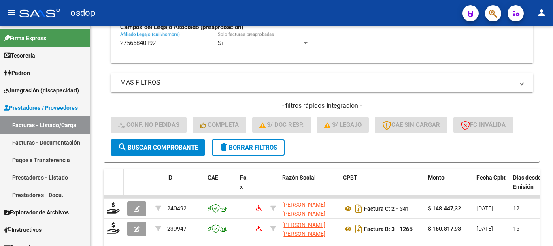
scroll to position [317, 0]
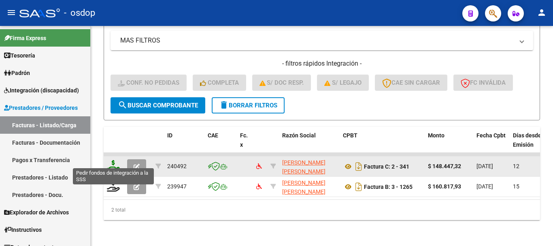
type input "27566840192"
click at [110, 160] on icon at bounding box center [113, 165] width 13 height 11
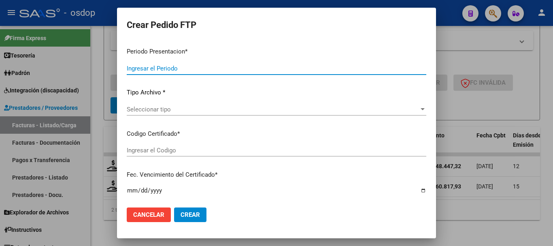
type input "202507"
type input "$ 148.447,32"
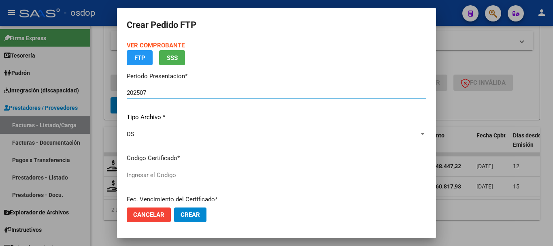
type input "1155341732"
type input "2026-10-12"
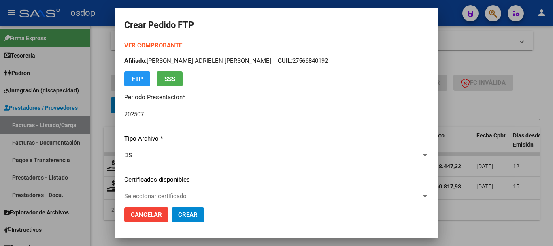
click at [175, 168] on div "DS Seleccionar tipo" at bounding box center [276, 159] width 304 height 20
click at [191, 190] on div "Seleccionar certificado Seleccionar certificado" at bounding box center [276, 196] width 304 height 12
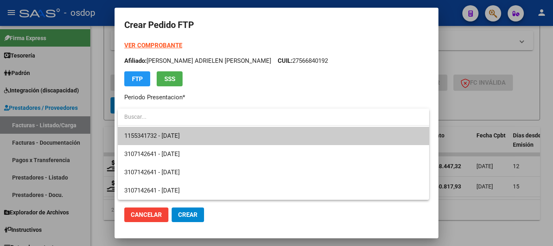
click at [199, 140] on span "1155341732 - 2026-10-12" at bounding box center [273, 136] width 298 height 18
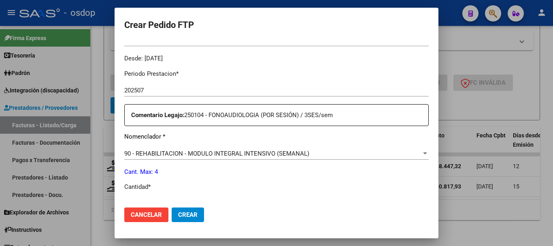
scroll to position [283, 0]
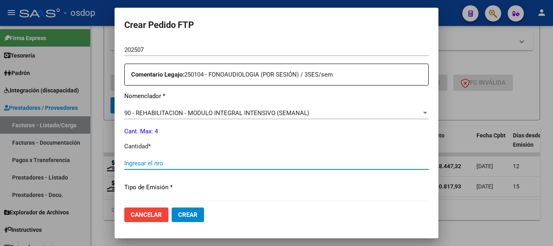
click at [164, 166] on input "Ingresar el nro" at bounding box center [276, 163] width 304 height 7
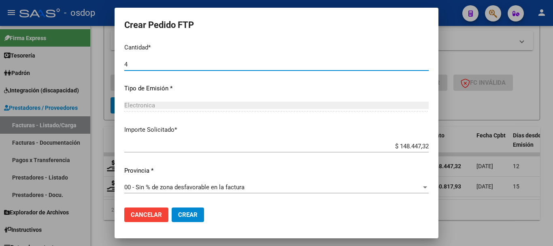
type input "4"
click at [195, 207] on button "Crear" at bounding box center [188, 214] width 32 height 15
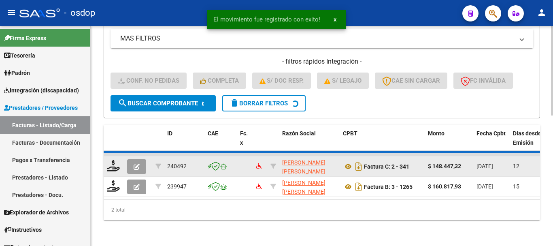
scroll to position [297, 0]
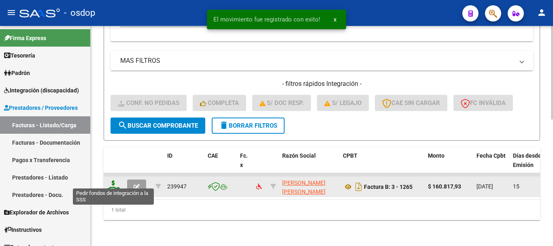
click at [116, 180] on icon at bounding box center [113, 185] width 13 height 11
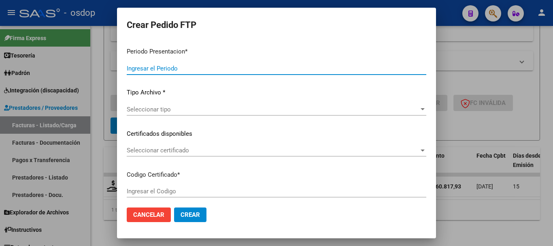
type input "202507"
type input "$ 160.817,93"
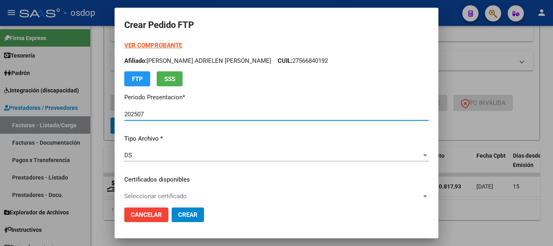
type input "1155341732"
type input "2026-10-12"
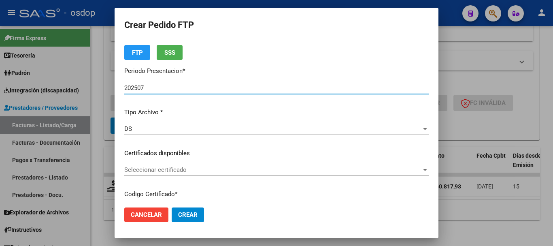
scroll to position [40, 0]
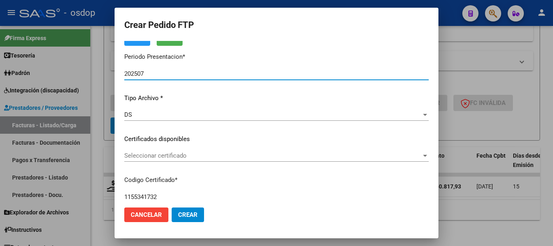
click at [175, 154] on span "Seleccionar certificado" at bounding box center [272, 155] width 297 height 7
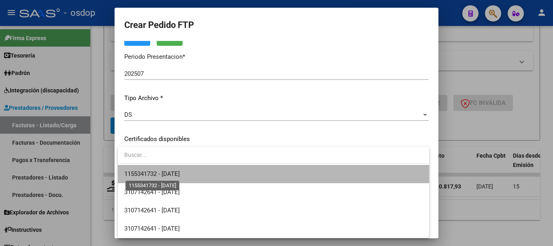
click at [180, 170] on span "1155341732 - 2026-10-12" at bounding box center [151, 173] width 55 height 7
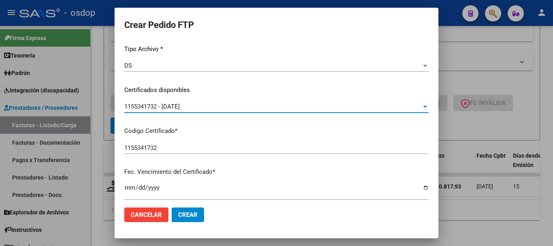
scroll to position [283, 0]
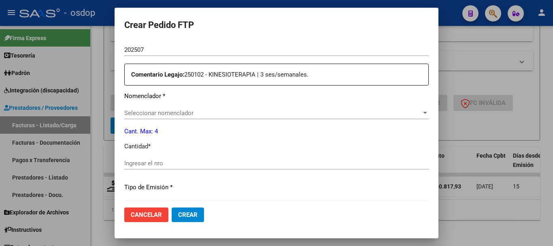
click at [172, 162] on input "Ingresar el nro" at bounding box center [276, 163] width 304 height 7
click at [172, 123] on div "Seleccionar nomenclador Seleccionar nomenclador" at bounding box center [276, 117] width 304 height 20
click at [176, 114] on span "Seleccionar nomenclador" at bounding box center [272, 112] width 297 height 7
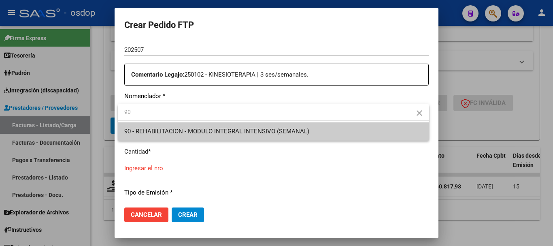
type input "90"
click at [186, 168] on div at bounding box center [276, 123] width 553 height 246
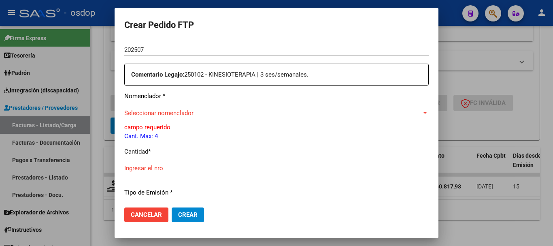
click at [179, 112] on span "Seleccionar nomenclador" at bounding box center [272, 112] width 297 height 7
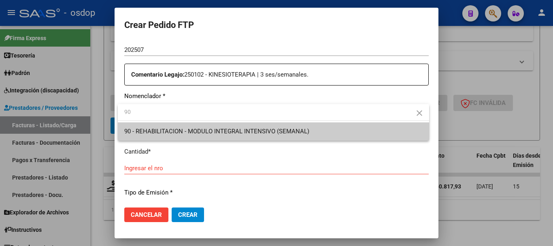
type input "90"
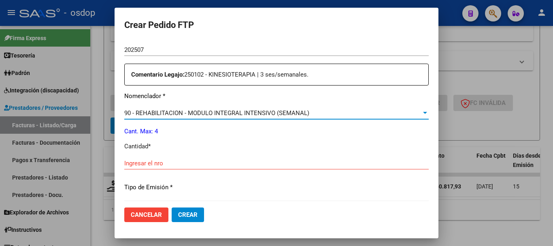
click at [173, 158] on div "Ingresar el nro" at bounding box center [276, 163] width 304 height 12
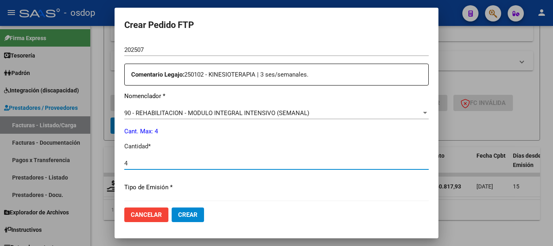
type input "4"
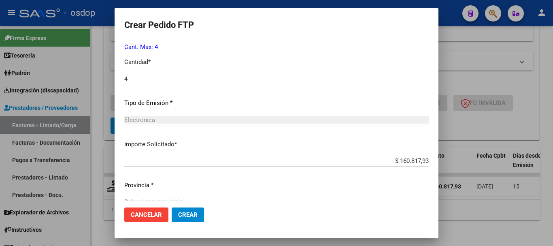
scroll to position [382, 0]
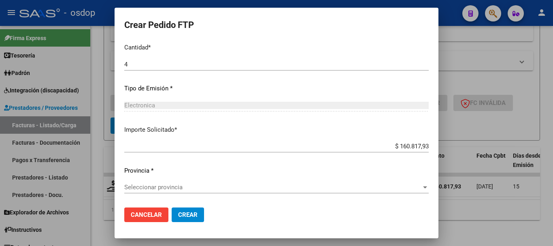
click at [179, 185] on span "Seleccionar provincia" at bounding box center [272, 186] width 297 height 7
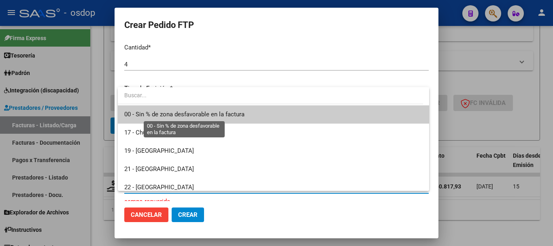
click at [181, 111] on span "00 - Sin % de zona desfavorable en la factura" at bounding box center [184, 114] width 120 height 7
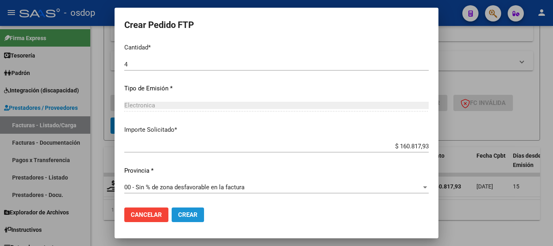
click at [194, 215] on span "Crear" at bounding box center [187, 214] width 19 height 7
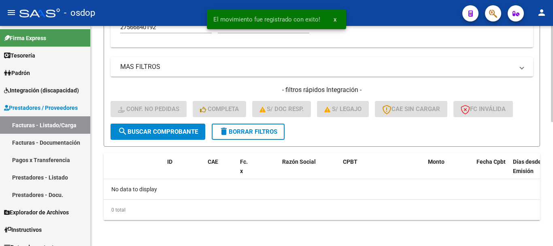
scroll to position [285, 0]
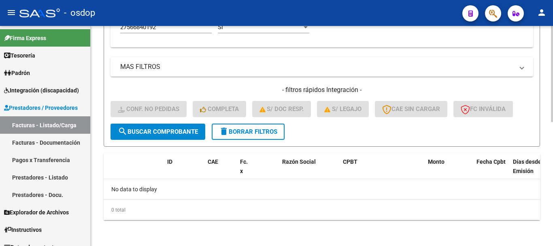
click at [270, 130] on span "delete Borrar Filtros" at bounding box center [248, 131] width 58 height 7
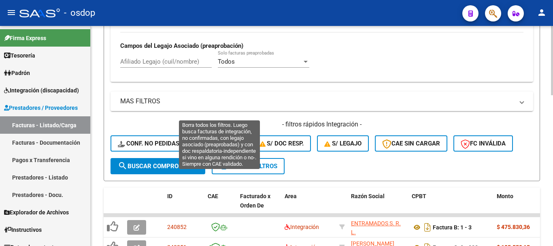
scroll to position [244, 0]
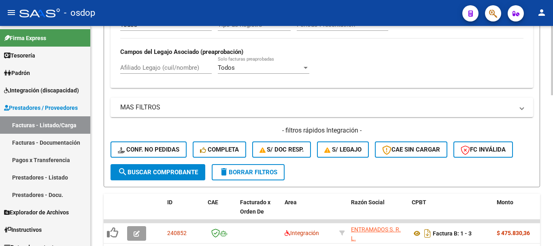
click at [169, 73] on div "Afiliado Legajo (cuil/nombre)" at bounding box center [166, 64] width 92 height 17
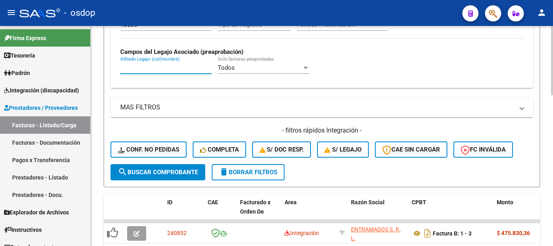
click at [170, 68] on input "Afiliado Legajo (cuil/nombre)" at bounding box center [166, 67] width 92 height 7
paste input "27504524936"
type input "27504524936"
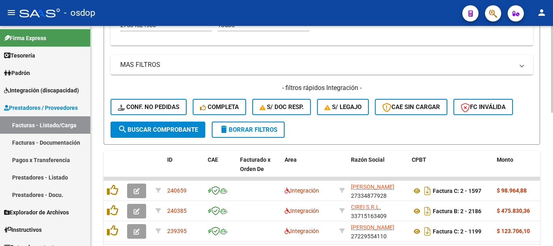
scroll to position [338, 0]
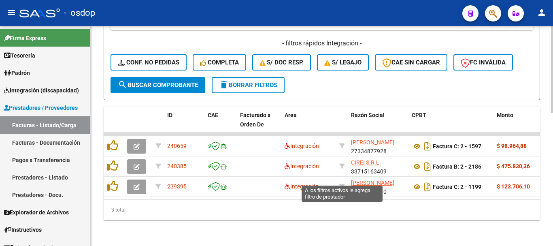
click at [344, 202] on div "3 total" at bounding box center [322, 210] width 436 height 20
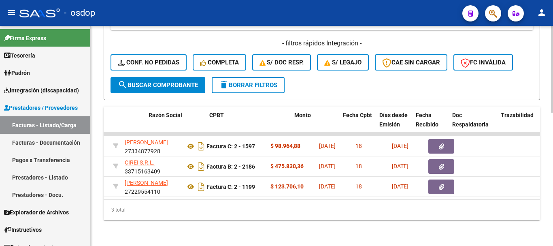
scroll to position [0, 202]
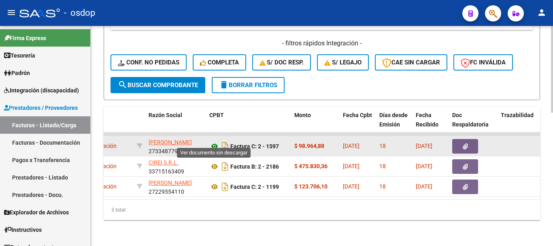
click at [215, 142] on icon at bounding box center [214, 146] width 11 height 10
click at [467, 139] on button "button" at bounding box center [465, 146] width 26 height 15
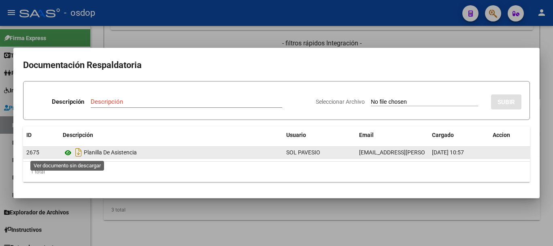
click at [66, 150] on icon at bounding box center [68, 153] width 11 height 10
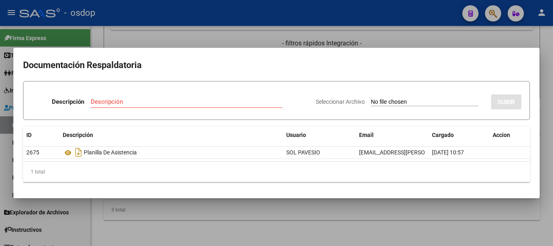
click at [219, 220] on div at bounding box center [276, 123] width 553 height 246
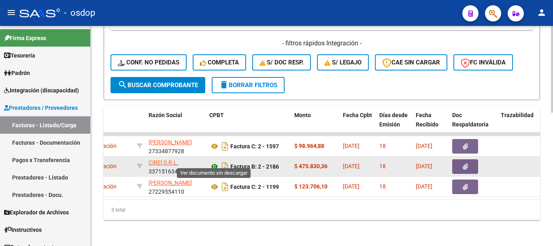
click at [213, 162] on icon at bounding box center [214, 167] width 11 height 10
click at [462, 162] on button "button" at bounding box center [465, 166] width 26 height 15
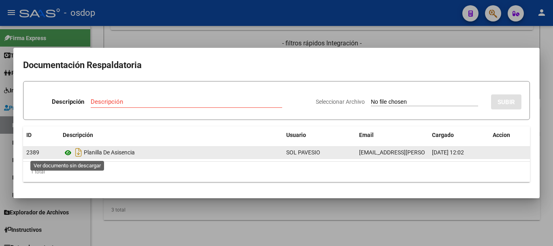
click at [71, 150] on icon at bounding box center [68, 153] width 11 height 10
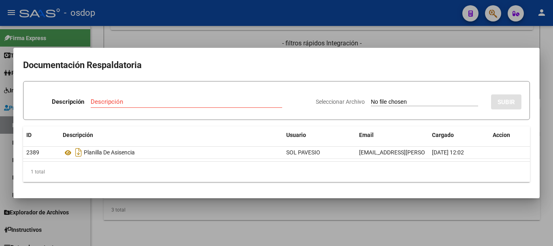
click at [178, 237] on div at bounding box center [276, 123] width 553 height 246
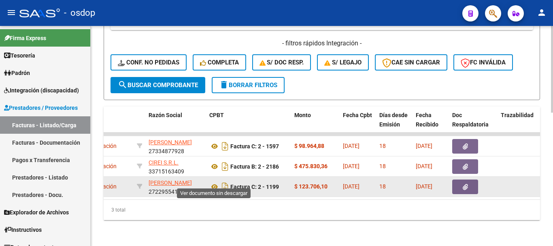
click at [214, 180] on div "Factura C: 2 - 1199" at bounding box center [248, 186] width 79 height 13
click at [217, 182] on icon at bounding box center [214, 187] width 11 height 10
click at [458, 185] on button "button" at bounding box center [465, 186] width 26 height 15
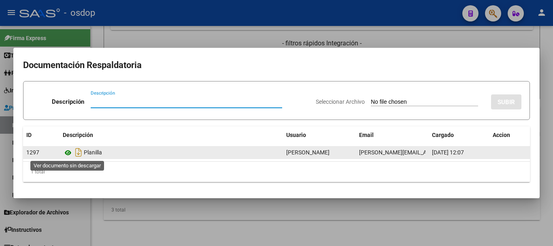
click at [70, 153] on icon at bounding box center [68, 153] width 11 height 10
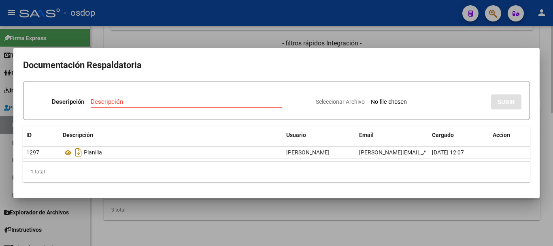
drag, startPoint x: 202, startPoint y: 212, endPoint x: 214, endPoint y: 217, distance: 12.6
click at [207, 216] on div at bounding box center [276, 123] width 553 height 246
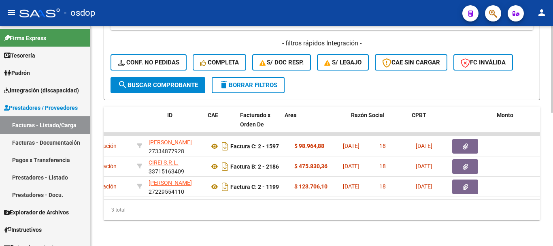
scroll to position [0, 0]
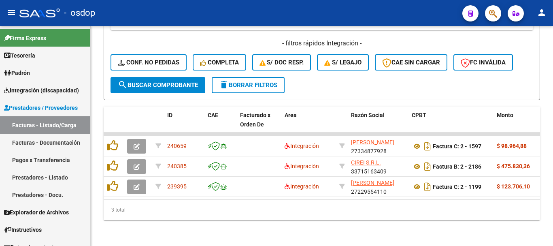
drag, startPoint x: 151, startPoint y: 232, endPoint x: 153, endPoint y: 9, distance: 222.3
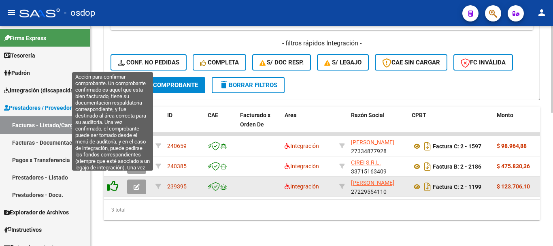
click at [115, 180] on icon at bounding box center [112, 185] width 11 height 11
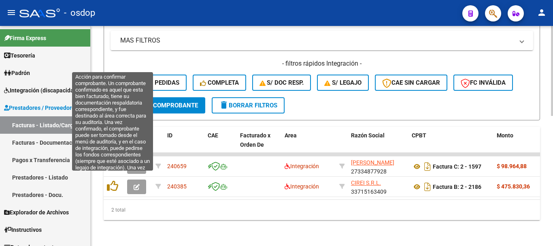
scroll to position [317, 0]
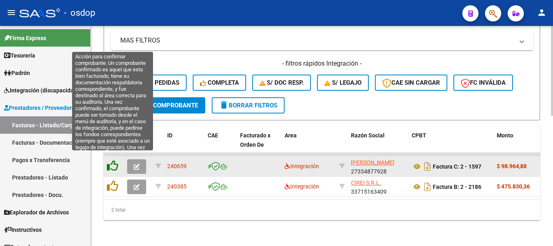
click at [115, 160] on icon at bounding box center [112, 165] width 11 height 11
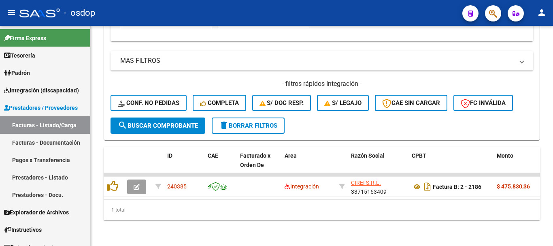
scroll to position [297, 0]
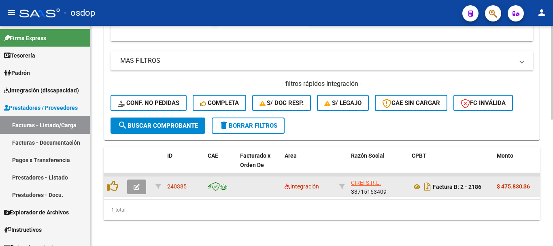
click at [112, 187] on datatable-body-cell at bounding box center [114, 187] width 20 height 20
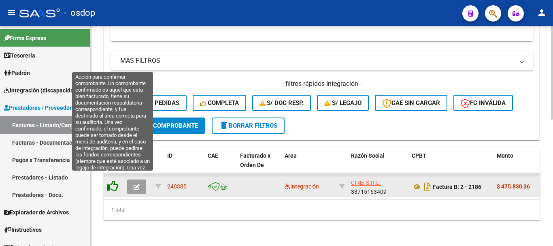
click at [112, 180] on icon at bounding box center [112, 185] width 11 height 11
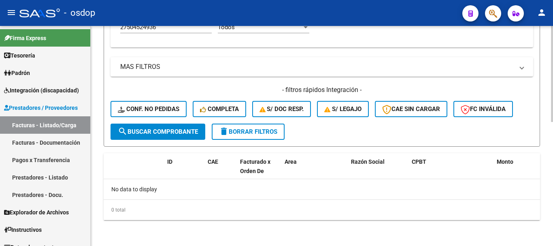
scroll to position [285, 0]
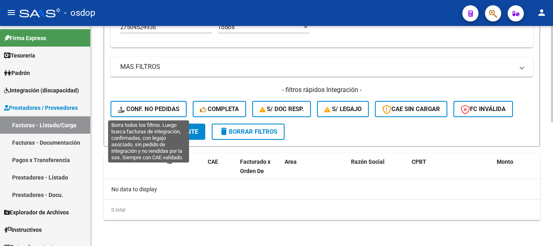
click at [149, 103] on button "Conf. no pedidas" at bounding box center [149, 109] width 76 height 16
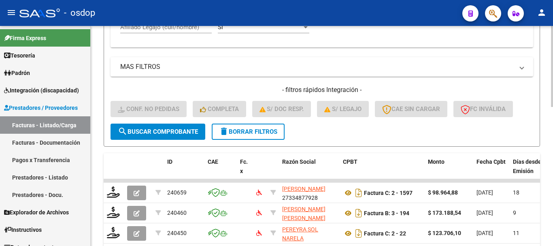
click at [103, 75] on div "Video tutorial PRESTADORES -> Listado de CPBTs Emitidos por Prestadores / Prove…" at bounding box center [322, 37] width 462 height 592
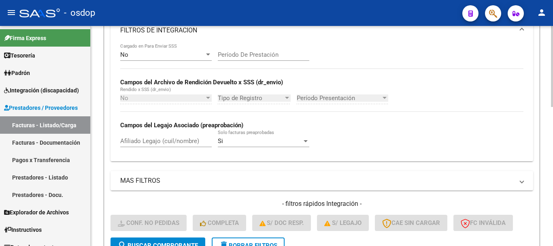
scroll to position [163, 0]
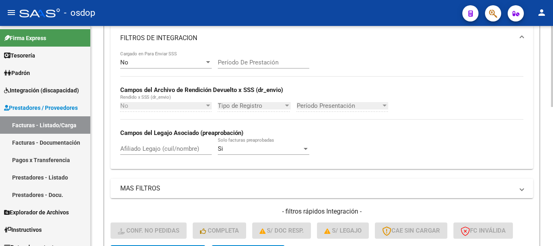
click at [170, 143] on div "Afiliado Legajo (cuil/nombre)" at bounding box center [166, 145] width 92 height 17
paste input "27504524936"
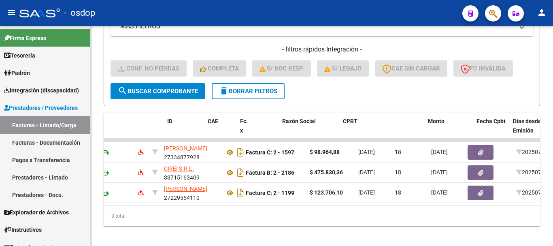
scroll to position [0, 0]
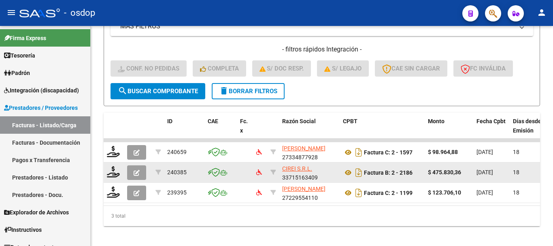
type input "27504524936"
click at [115, 180] on datatable-body-cell at bounding box center [114, 172] width 20 height 20
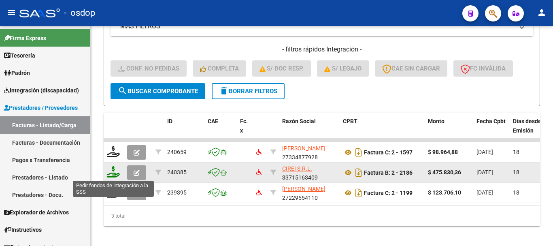
click at [115, 174] on icon at bounding box center [113, 171] width 13 height 11
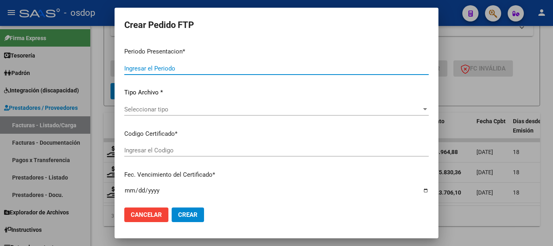
type input "202507"
type input "$ 475.830,36"
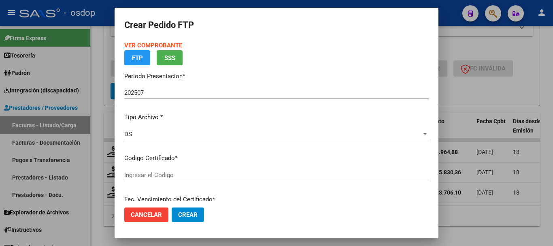
click at [227, 27] on h2 "Crear Pedido FTP" at bounding box center [276, 24] width 304 height 15
type input "294466067"
type input "2025-12-20"
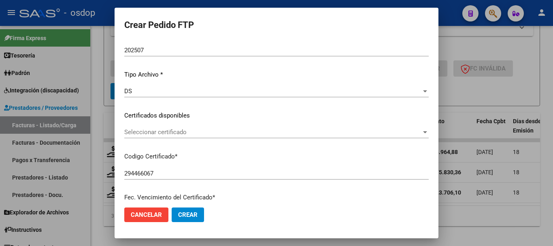
scroll to position [81, 0]
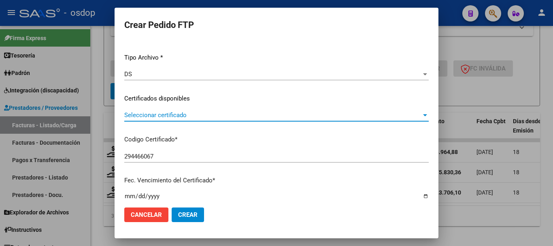
click at [208, 114] on span "Seleccionar certificado" at bounding box center [272, 114] width 297 height 7
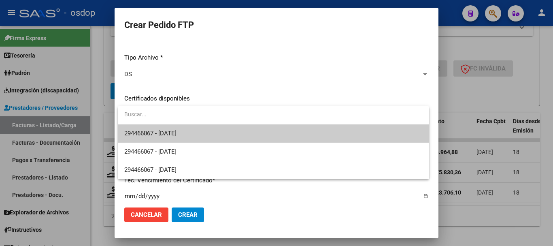
click at [215, 130] on span "294466067 - 2025-12-20" at bounding box center [273, 133] width 298 height 18
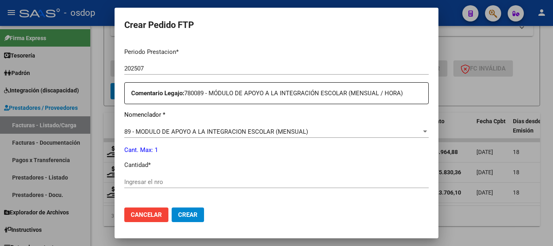
scroll to position [283, 0]
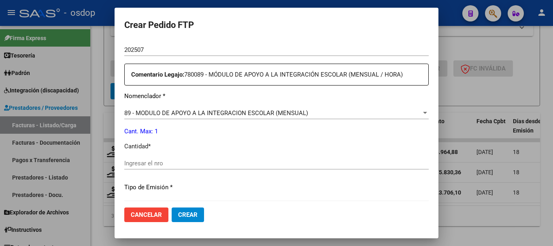
click at [130, 141] on div "Periodo Prestacion * 202507 Ingresar el Periodo Prestacion Comentario Legajo: 7…" at bounding box center [276, 161] width 304 height 277
click at [145, 166] on input "Ingresar el nro" at bounding box center [276, 163] width 304 height 7
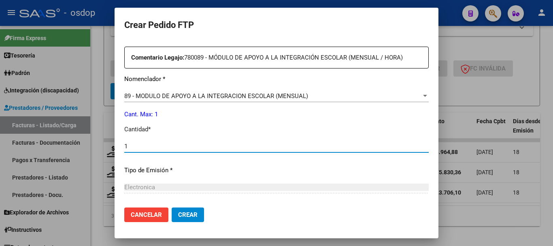
type input "1"
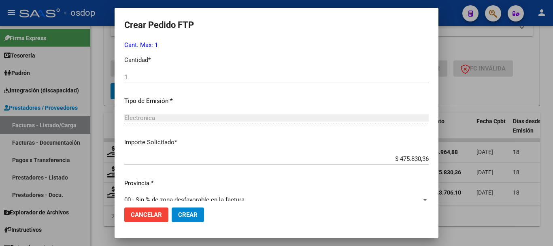
scroll to position [382, 0]
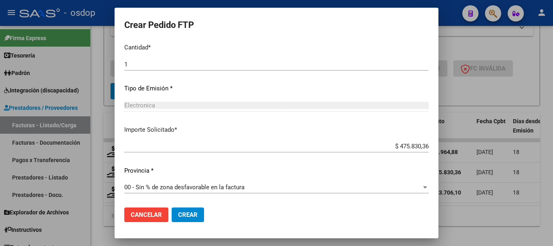
click at [197, 214] on span "Crear" at bounding box center [187, 214] width 19 height 7
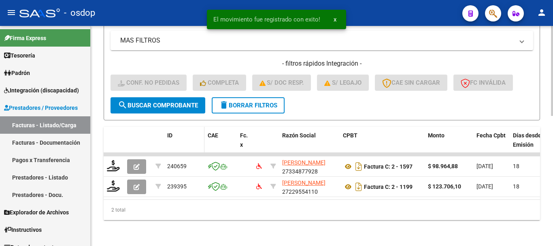
scroll to position [317, 0]
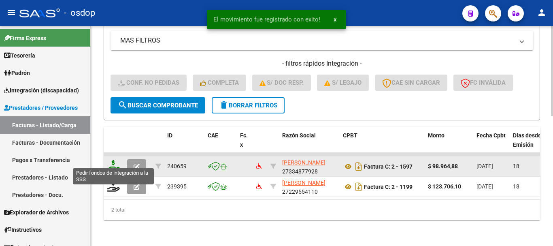
click at [118, 162] on icon at bounding box center [113, 165] width 13 height 11
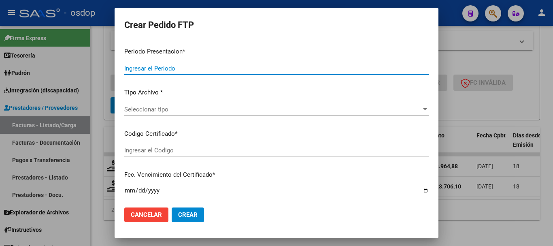
type input "202507"
type input "$ 98.964,88"
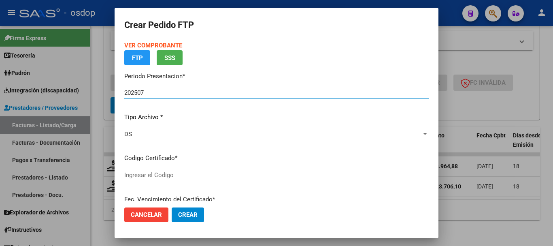
type input "294466067"
type input "2025-12-20"
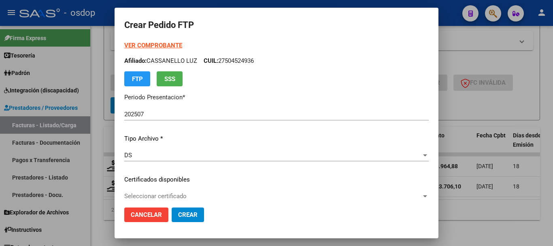
click at [191, 186] on div "VER COMPROBANTE ARCA Padrón Afiliado: CASSANELLO LUZ CUIL: 27504524936 FTP SSS …" at bounding box center [276, 173] width 304 height 265
click at [193, 192] on div "Seleccionar certificado Seleccionar certificado" at bounding box center [276, 196] width 304 height 12
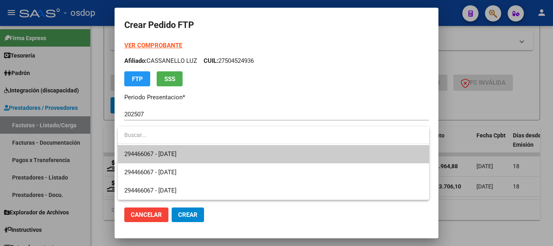
click at [213, 147] on span "294466067 - 2025-12-20" at bounding box center [273, 154] width 298 height 18
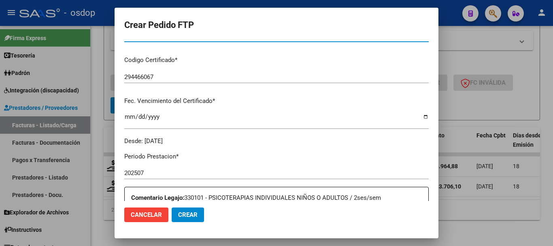
scroll to position [202, 0]
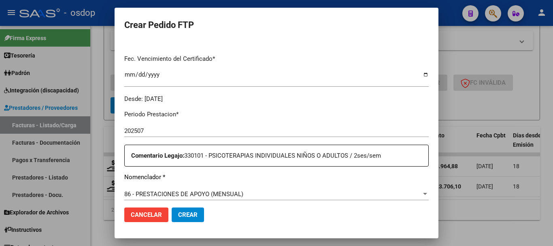
click at [120, 129] on mat-dialog-content "VER COMPROBANTE ARCA Padrón Afiliado: CASSANELLO LUZ CUIL: 27504524936 FTP SSS …" at bounding box center [277, 121] width 324 height 160
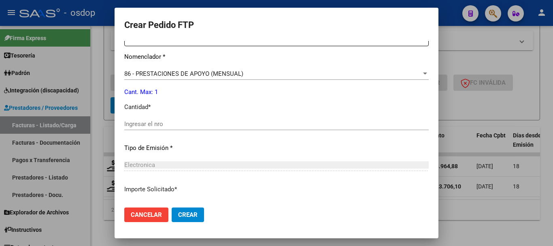
scroll to position [324, 0]
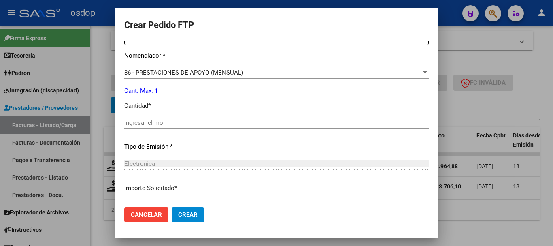
click at [180, 129] on div "Ingresar el nro" at bounding box center [276, 127] width 304 height 20
click at [180, 123] on input "Ingresar el nro" at bounding box center [276, 122] width 304 height 7
click at [194, 72] on span "86 - PRESTACIONES DE APOYO (MENSUAL)" at bounding box center [183, 72] width 119 height 7
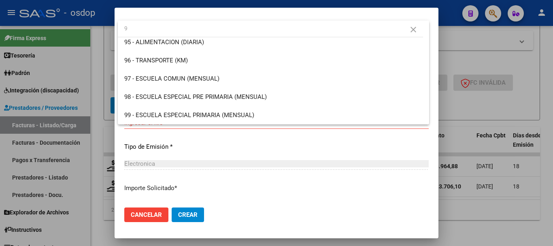
scroll to position [0, 0]
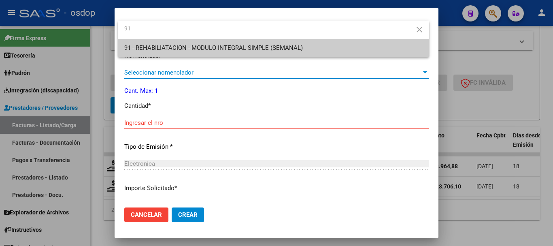
type input "91"
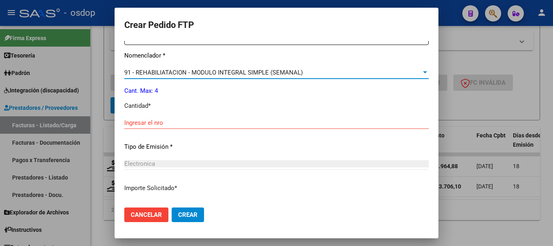
click at [215, 117] on div "Ingresar el nro" at bounding box center [276, 123] width 304 height 12
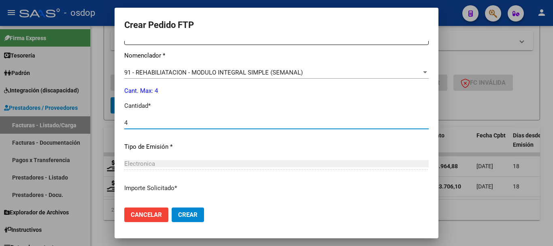
type input "4"
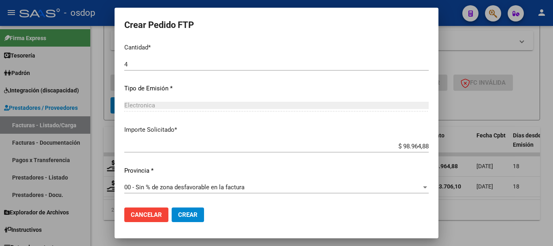
click at [197, 214] on span "Crear" at bounding box center [187, 214] width 19 height 7
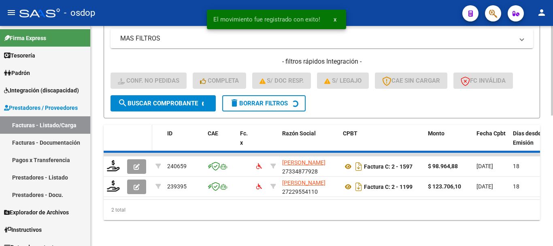
scroll to position [297, 0]
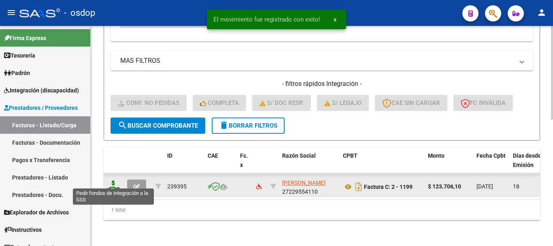
click at [118, 182] on icon at bounding box center [113, 185] width 13 height 11
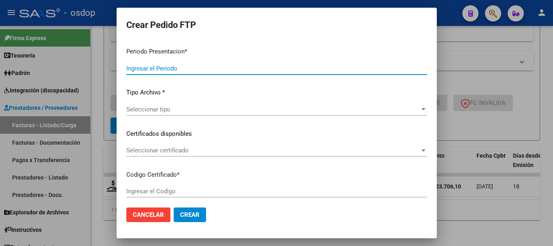
type input "202507"
type input "$ 123.706,10"
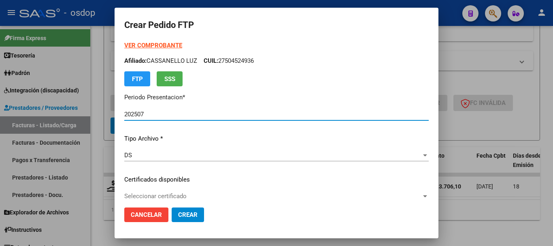
type input "294466067"
type input "2025-12-20"
click at [204, 192] on span "Seleccionar certificado" at bounding box center [272, 195] width 297 height 7
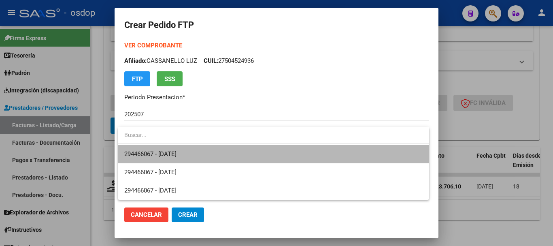
click at [206, 155] on span "294466067 - 2025-12-20" at bounding box center [273, 154] width 298 height 18
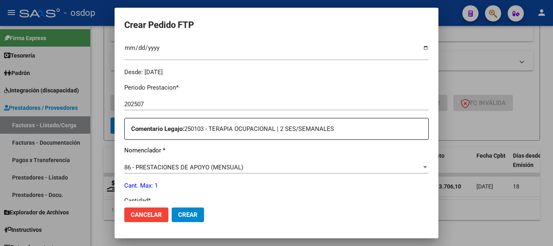
scroll to position [243, 0]
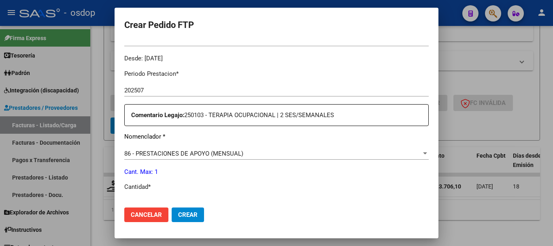
click at [192, 152] on span "86 - PRESTACIONES DE APOYO (MENSUAL)" at bounding box center [183, 153] width 119 height 7
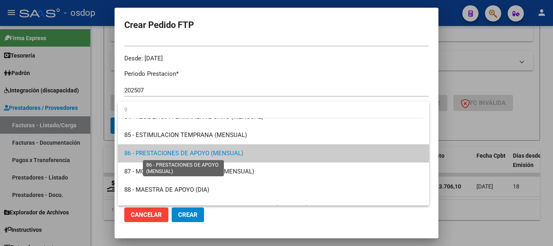
scroll to position [0, 0]
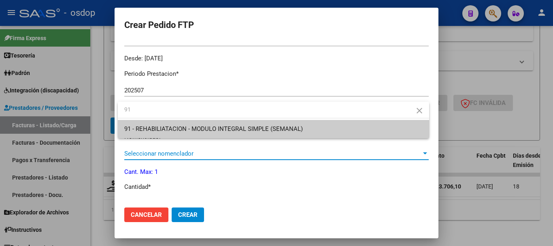
type input "91"
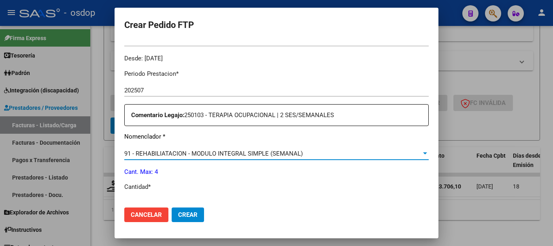
scroll to position [249, 0]
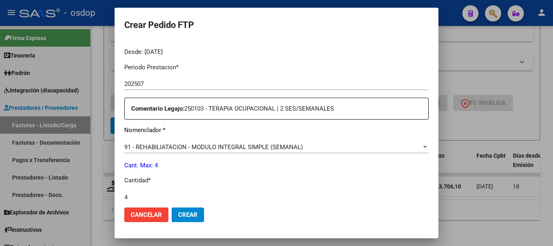
type input "4"
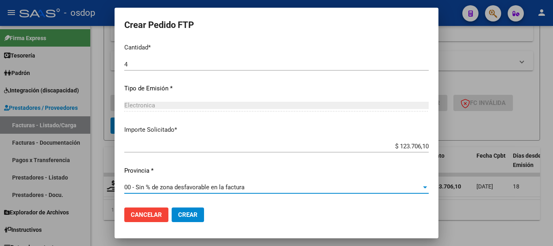
click at [191, 209] on button "Crear" at bounding box center [188, 214] width 32 height 15
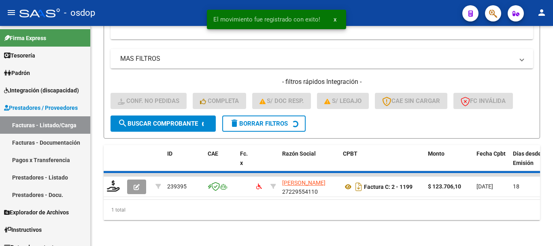
scroll to position [285, 0]
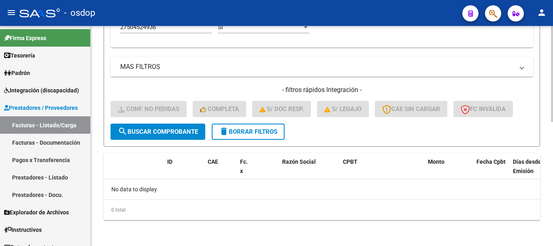
click at [251, 131] on span "delete Borrar Filtros" at bounding box center [248, 131] width 58 height 7
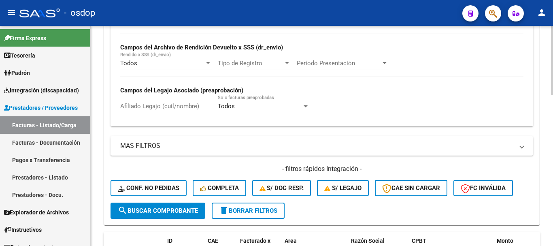
scroll to position [204, 0]
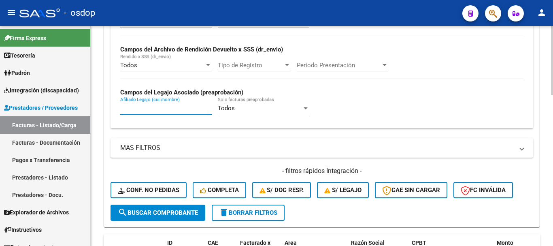
click at [195, 106] on input "Afiliado Legajo (cuil/nombre)" at bounding box center [166, 107] width 92 height 7
paste input "27549917823"
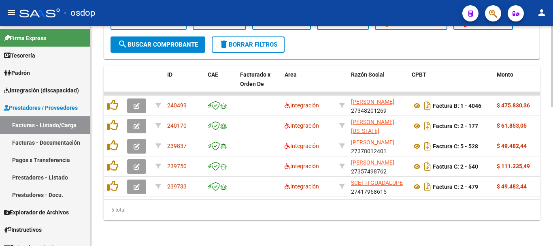
scroll to position [378, 0]
type input "27549917823"
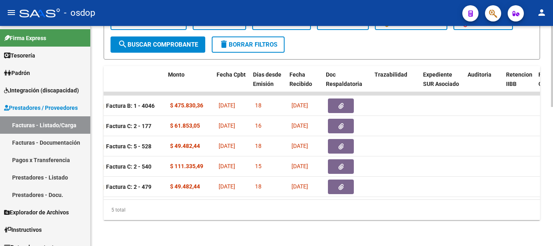
scroll to position [0, 178]
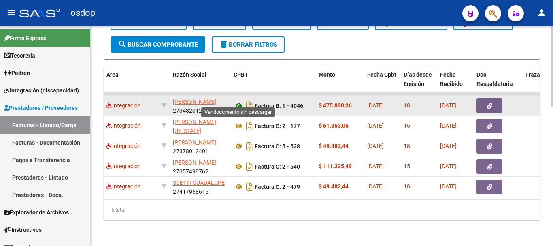
click at [241, 102] on icon at bounding box center [239, 106] width 11 height 10
click at [498, 102] on button "button" at bounding box center [490, 105] width 26 height 15
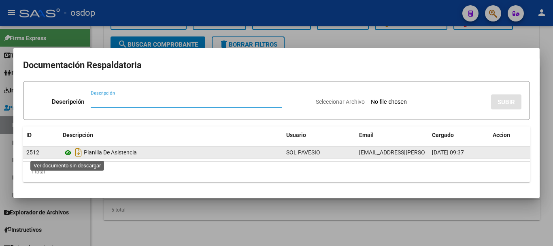
click at [68, 151] on icon at bounding box center [68, 153] width 11 height 10
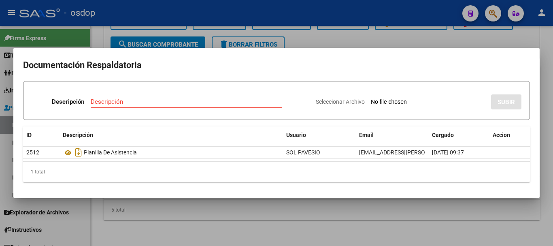
click at [109, 22] on div at bounding box center [276, 123] width 553 height 246
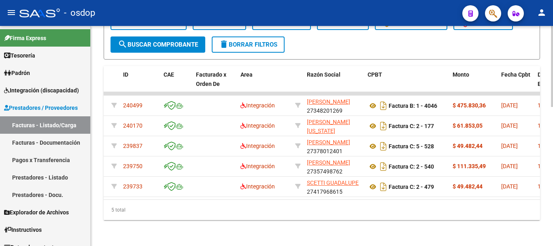
scroll to position [0, 0]
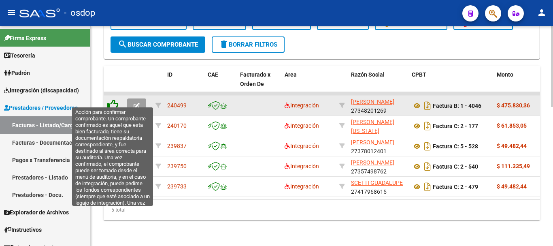
click at [117, 99] on icon at bounding box center [112, 104] width 11 height 11
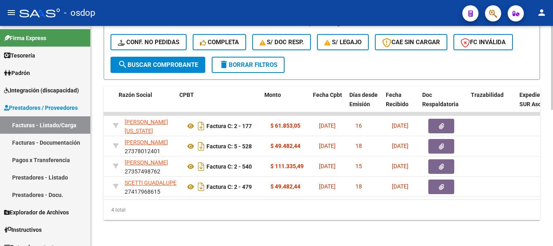
scroll to position [0, 236]
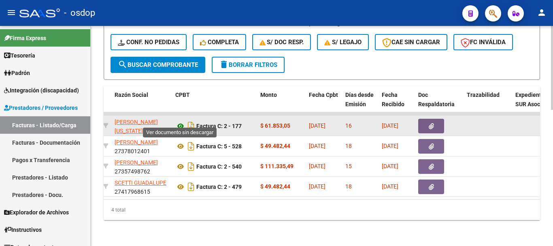
click at [181, 121] on icon at bounding box center [180, 126] width 11 height 10
click at [436, 119] on button "button" at bounding box center [431, 126] width 26 height 15
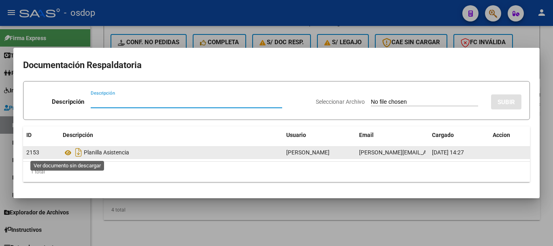
click at [62, 155] on datatable-body-cell "Planilla Asistencia" at bounding box center [172, 153] width 224 height 12
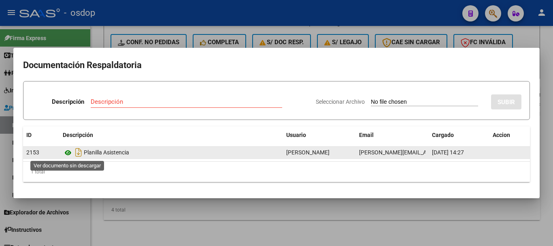
click at [64, 154] on icon at bounding box center [68, 153] width 11 height 10
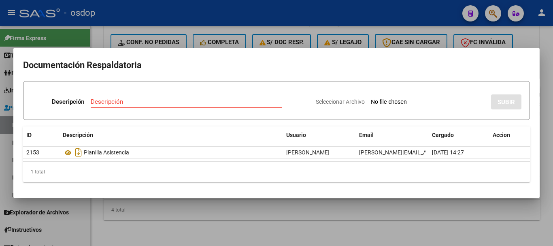
click at [162, 225] on div at bounding box center [276, 123] width 553 height 246
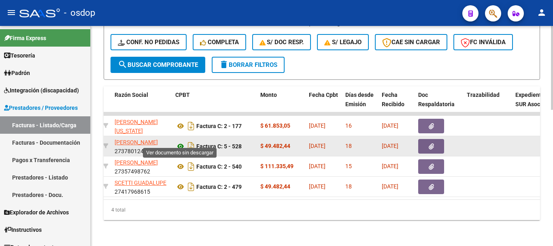
click at [182, 142] on icon at bounding box center [180, 146] width 11 height 10
click at [436, 139] on button "button" at bounding box center [431, 146] width 26 height 15
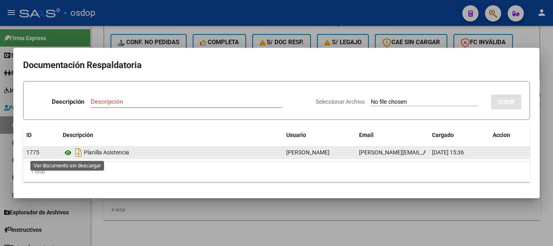
click at [71, 155] on icon at bounding box center [68, 153] width 11 height 10
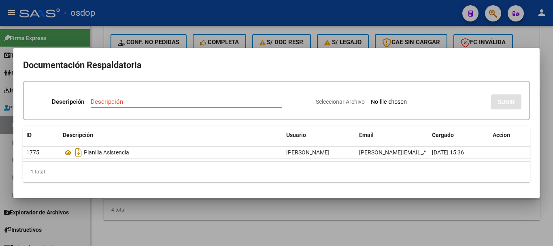
click at [166, 221] on div at bounding box center [276, 123] width 553 height 246
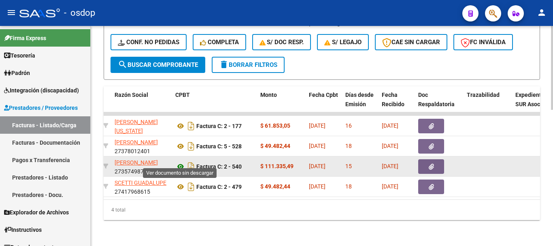
click at [181, 162] on icon at bounding box center [180, 167] width 11 height 10
click at [432, 164] on icon "button" at bounding box center [431, 167] width 5 height 6
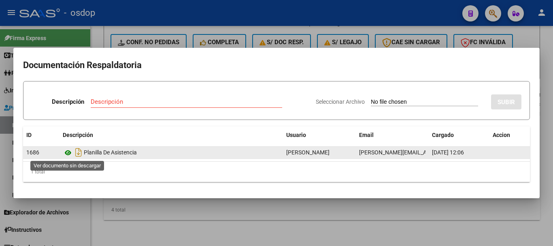
click at [64, 154] on icon at bounding box center [68, 153] width 11 height 10
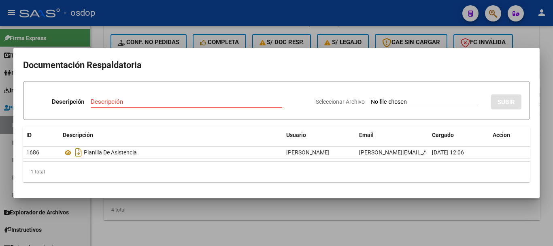
click at [186, 223] on div at bounding box center [276, 123] width 553 height 246
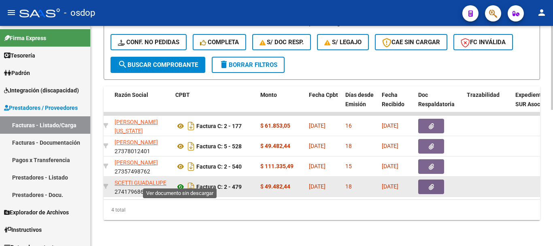
click at [180, 182] on icon at bounding box center [180, 187] width 11 height 10
click at [439, 179] on button "button" at bounding box center [431, 186] width 26 height 15
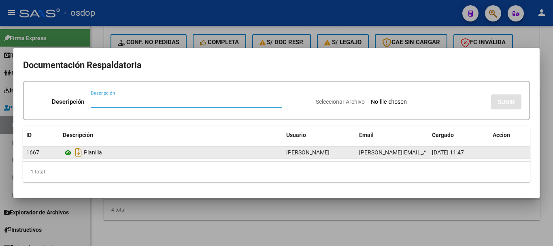
click at [67, 154] on icon at bounding box center [68, 153] width 11 height 10
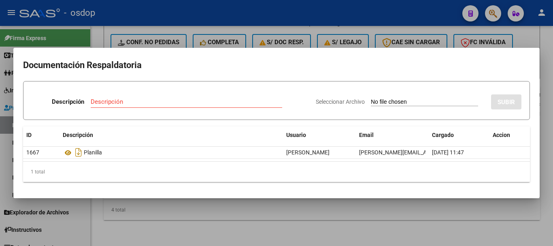
click at [126, 200] on div at bounding box center [276, 123] width 553 height 246
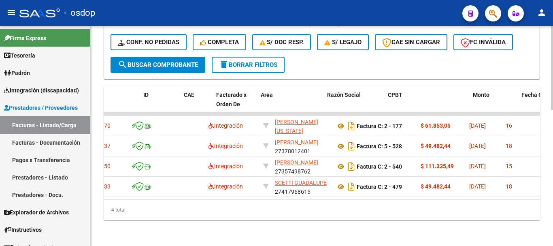
scroll to position [0, 20]
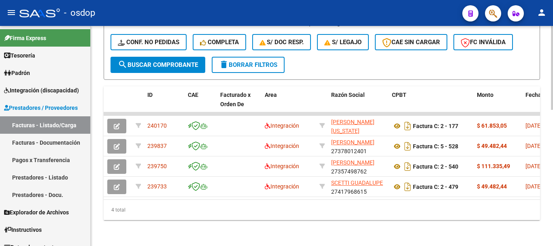
drag, startPoint x: 137, startPoint y: 192, endPoint x: 127, endPoint y: 194, distance: 10.4
click at [117, 192] on datatable-selection "240170 Integración GRINOVERO MARIA VIRGINIA 27344965078 Factura C: 2 - 177 $ 61…" at bounding box center [302, 195] width 436 height 6
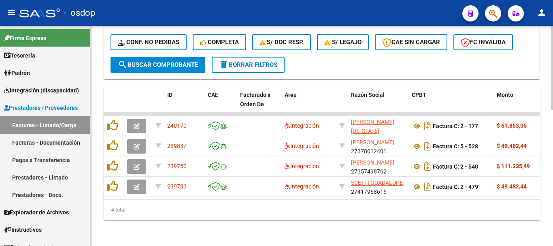
drag, startPoint x: 126, startPoint y: 212, endPoint x: 123, endPoint y: 208, distance: 4.9
click at [125, 212] on div "4 total" at bounding box center [322, 210] width 436 height 20
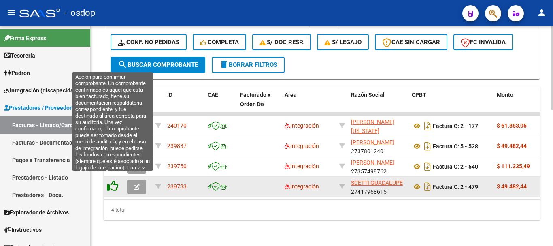
click at [108, 180] on icon at bounding box center [112, 185] width 11 height 11
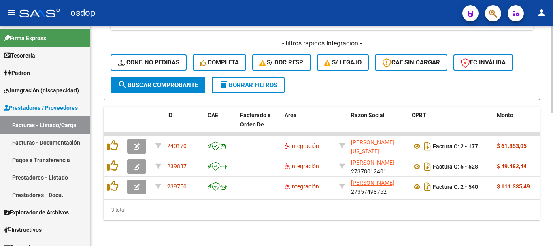
scroll to position [338, 0]
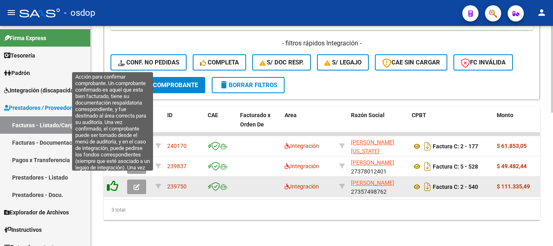
click at [111, 181] on icon at bounding box center [112, 185] width 11 height 11
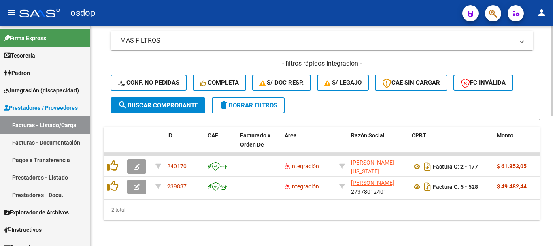
scroll to position [317, 0]
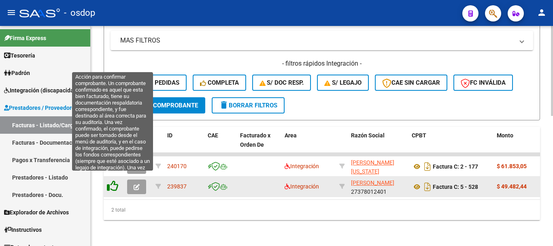
click at [111, 180] on icon at bounding box center [112, 185] width 11 height 11
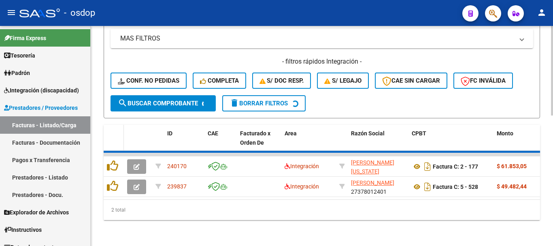
scroll to position [297, 0]
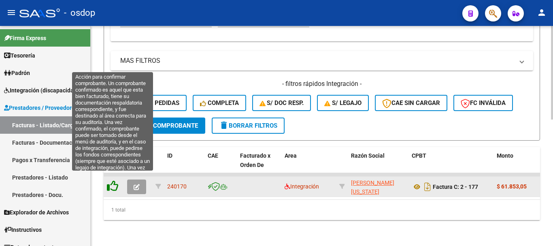
click at [112, 180] on icon at bounding box center [112, 185] width 11 height 11
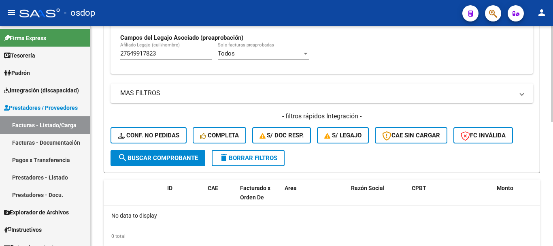
scroll to position [244, 0]
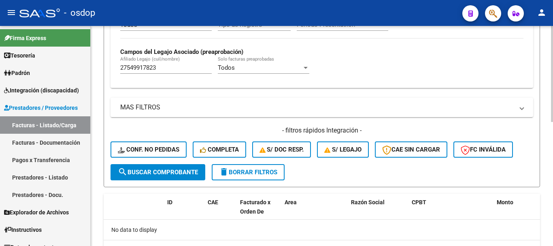
drag, startPoint x: 168, startPoint y: 63, endPoint x: 131, endPoint y: 63, distance: 36.8
click at [131, 63] on div "27549917823 Afiliado Legajo (cuil/nombre)" at bounding box center [166, 64] width 92 height 17
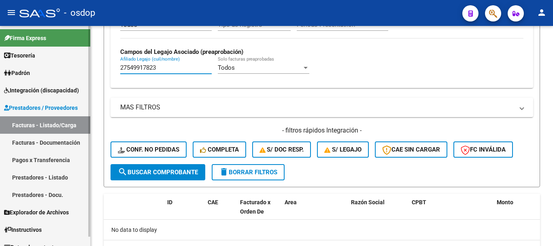
drag, startPoint x: 173, startPoint y: 65, endPoint x: 82, endPoint y: 67, distance: 91.1
click at [92, 67] on div "Video tutorial PRESTADORES -> Listado de CPBTs Emitidos por Prestadores / Prove…" at bounding box center [322, 34] width 462 height 504
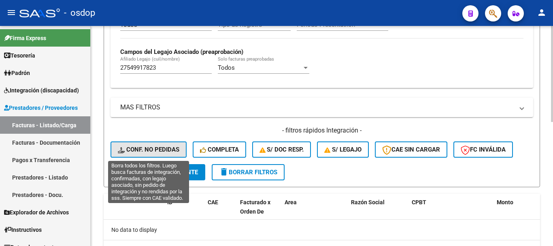
click at [158, 155] on button "Conf. no pedidas" at bounding box center [149, 149] width 76 height 16
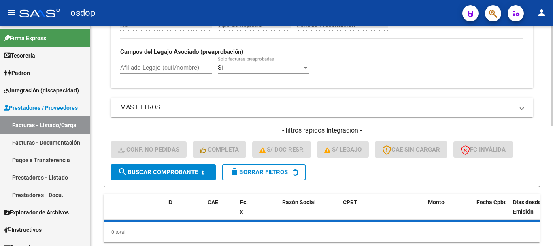
click at [156, 66] on input "Afiliado Legajo (cuil/nombre)" at bounding box center [166, 67] width 92 height 7
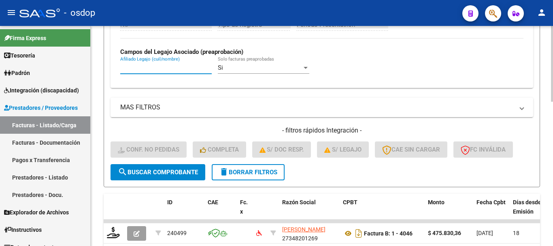
paste input "27549917823"
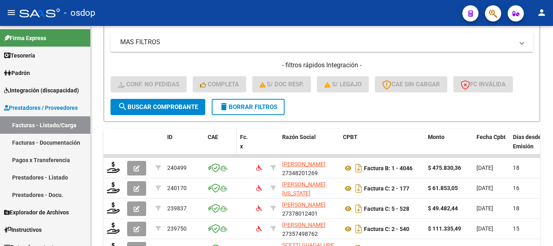
scroll to position [366, 0]
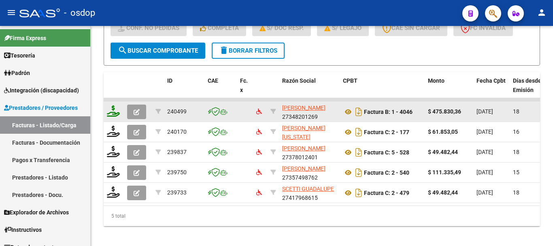
type input "27549917823"
click at [117, 112] on icon at bounding box center [113, 110] width 13 height 11
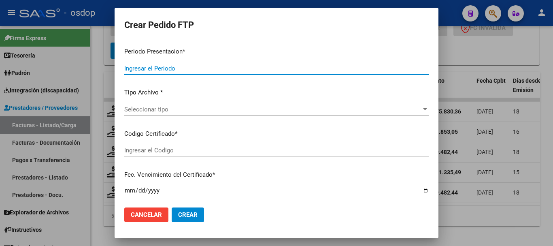
type input "202507"
type input "$ 475.830,36"
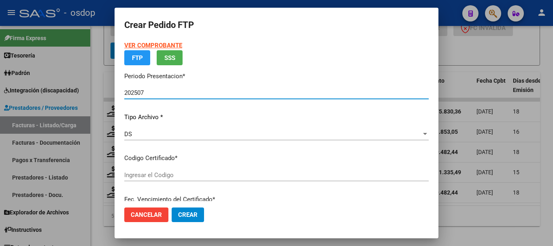
type input "1716746941"
type input "2028-07-27"
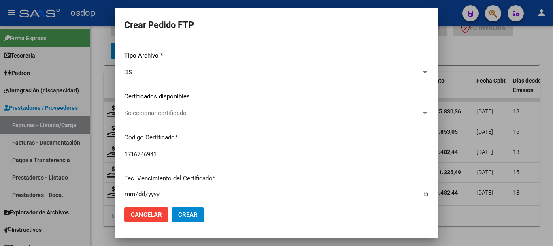
scroll to position [121, 0]
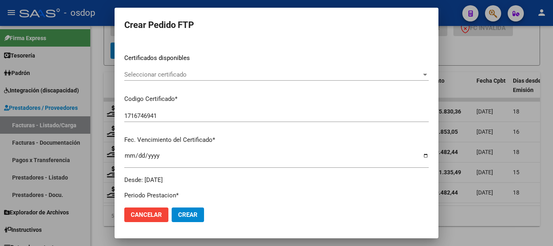
click at [217, 68] on div "VER COMPROBANTE ARCA Padrón Afiliado: AMARILLO OLIVIA ZOE CUIL: 27549917823 FTP…" at bounding box center [276, 51] width 304 height 265
click at [216, 71] on span "Seleccionar certificado" at bounding box center [272, 74] width 297 height 7
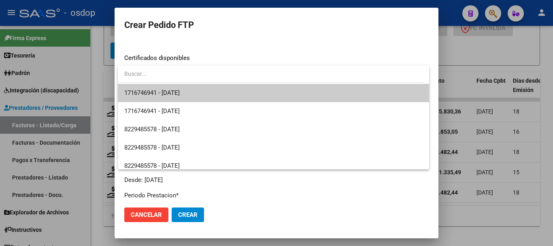
click at [208, 92] on span "1716746941 - 2028-07-27" at bounding box center [273, 93] width 298 height 18
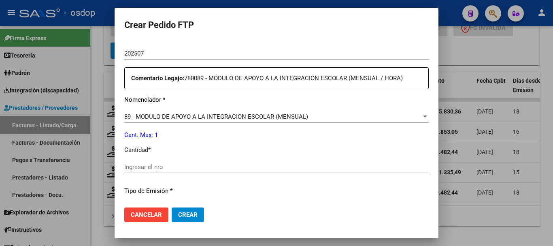
scroll to position [283, 0]
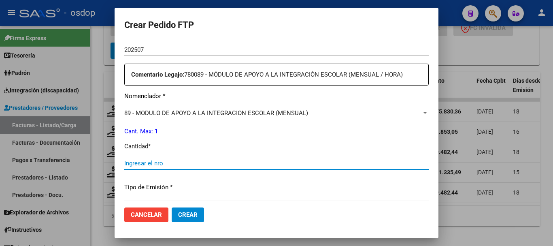
click at [192, 163] on input "Ingresar el nro" at bounding box center [276, 163] width 304 height 7
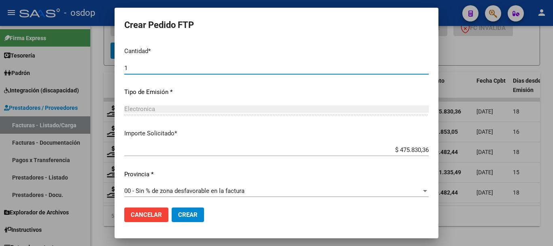
scroll to position [382, 0]
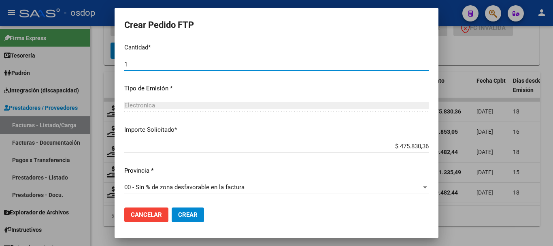
type input "1"
click at [192, 214] on span "Crear" at bounding box center [187, 214] width 19 height 7
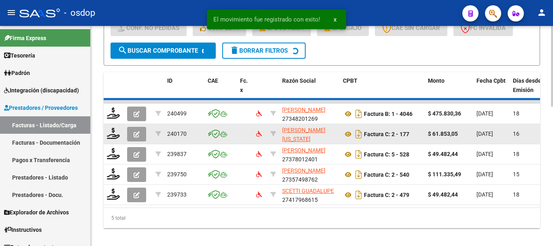
scroll to position [358, 0]
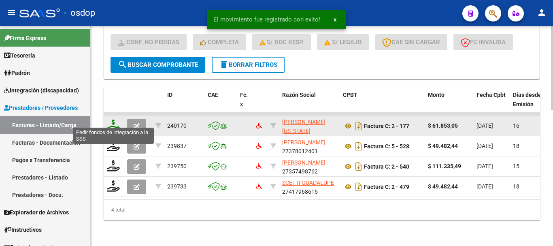
click at [113, 121] on icon at bounding box center [113, 124] width 13 height 11
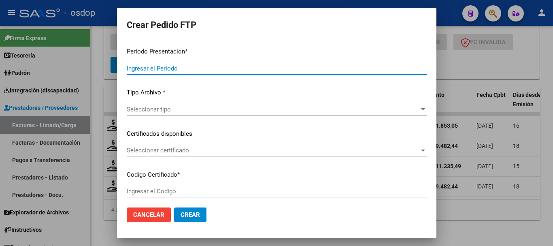
type input "202507"
type input "$ 61.853,05"
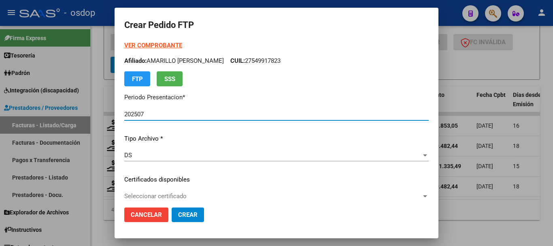
type input "1716746941"
type input "2028-07-27"
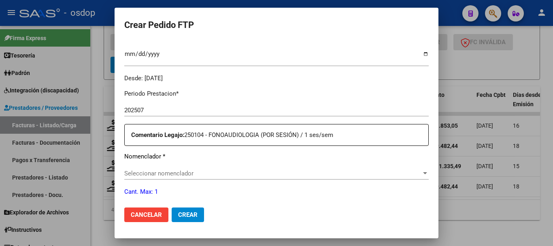
scroll to position [283, 0]
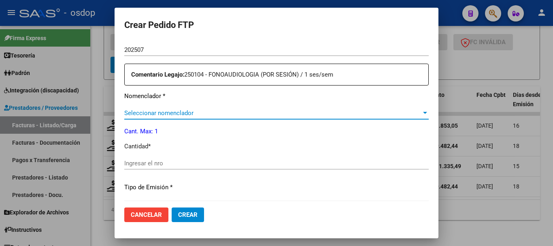
click at [264, 113] on span "Seleccionar nomenclador" at bounding box center [272, 112] width 297 height 7
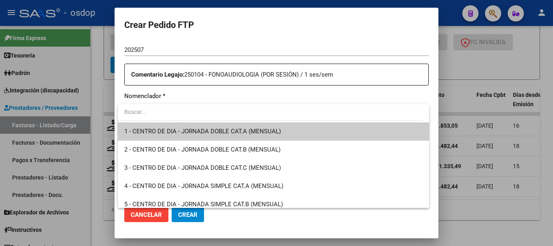
click at [119, 92] on div at bounding box center [276, 123] width 553 height 246
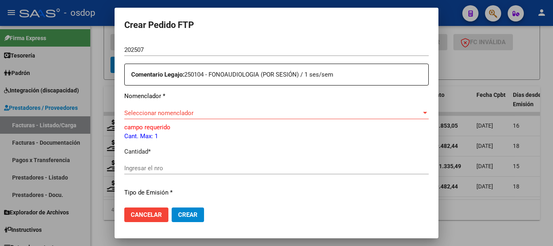
click at [231, 221] on mat-dialog-actions "Cancelar Crear" at bounding box center [276, 215] width 304 height 28
click at [251, 107] on div "Seleccionar nomenclador Seleccionar nomenclador" at bounding box center [276, 113] width 304 height 12
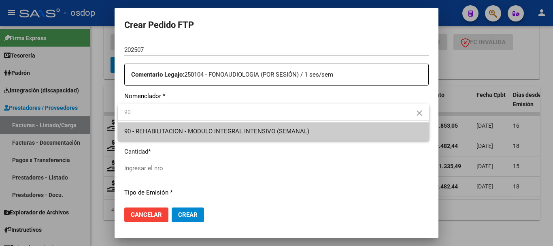
type input "90"
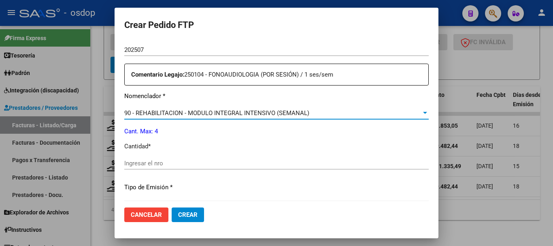
click at [255, 163] on input "Ingresar el nro" at bounding box center [276, 163] width 304 height 7
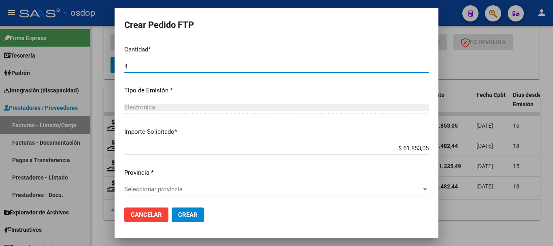
scroll to position [382, 0]
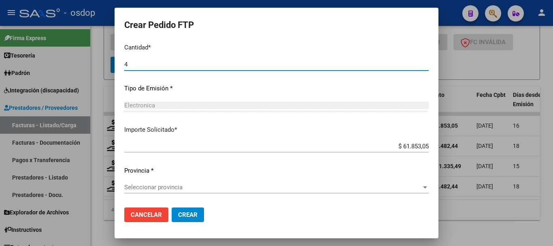
type input "4"
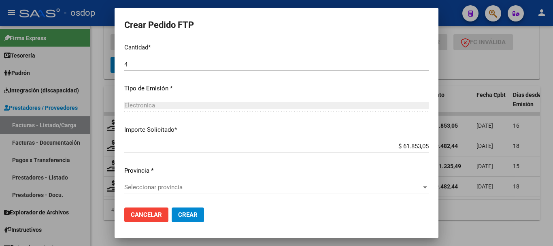
drag, startPoint x: 168, startPoint y: 180, endPoint x: 168, endPoint y: 187, distance: 7.7
click at [168, 182] on div "Periodo Prestacion * 202507 Ingresar el Periodo Prestacion Comentario Legajo: 2…" at bounding box center [276, 62] width 304 height 277
click at [168, 188] on span "Seleccionar provincia" at bounding box center [272, 186] width 297 height 7
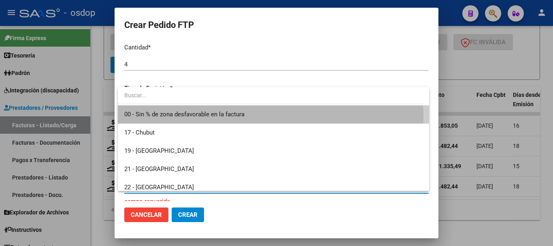
click at [199, 119] on span "00 - Sin % de zona desfavorable en la factura" at bounding box center [273, 114] width 298 height 18
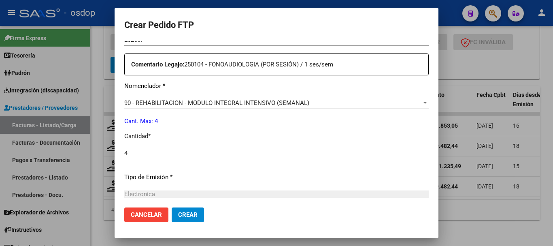
scroll to position [261, 0]
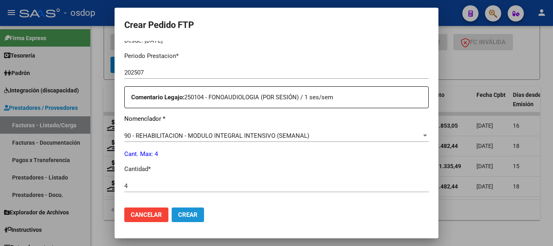
click at [184, 211] on span "Crear" at bounding box center [187, 214] width 19 height 7
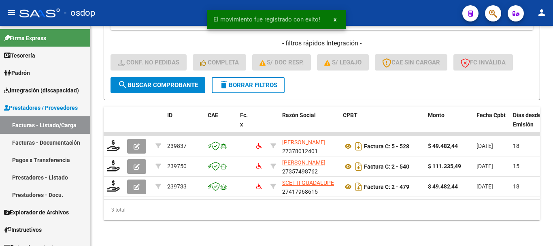
scroll to position [338, 0]
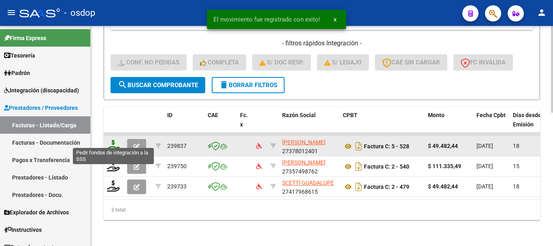
click at [116, 140] on icon at bounding box center [113, 145] width 13 height 11
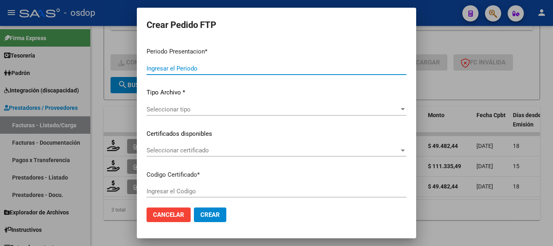
type input "202507"
type input "$ 49.482,44"
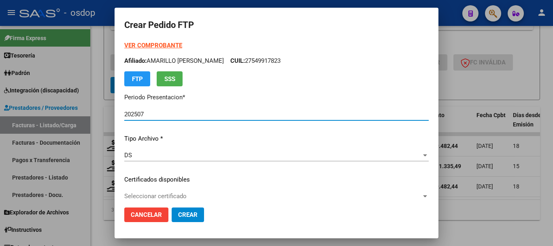
type input "1716746941"
type input "2028-07-27"
click at [183, 198] on span "Seleccionar certificado" at bounding box center [272, 195] width 297 height 7
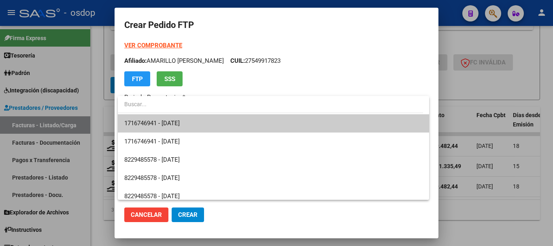
click at [197, 122] on span "1716746941 - 2028-07-27" at bounding box center [273, 123] width 298 height 18
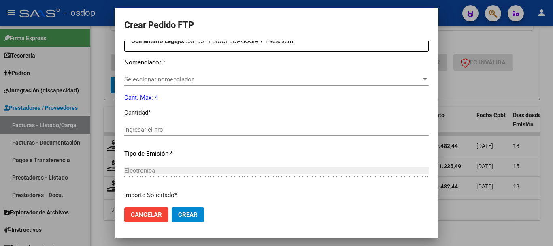
scroll to position [324, 0]
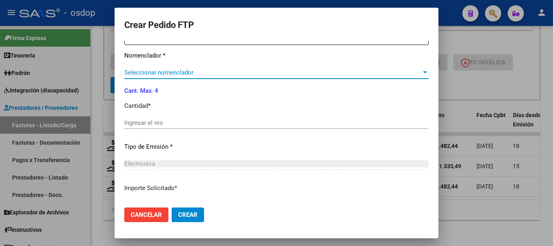
click at [177, 73] on span "Seleccionar nomenclador" at bounding box center [272, 72] width 297 height 7
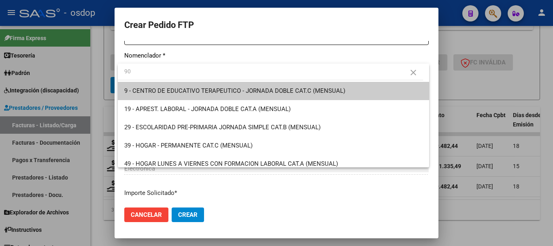
type input "90"
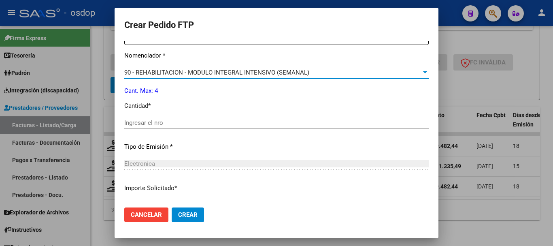
click at [178, 124] on input "Ingresar el nro" at bounding box center [276, 122] width 304 height 7
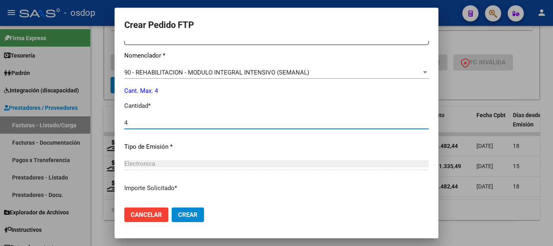
type input "4"
click at [172, 207] on button "Crear" at bounding box center [188, 214] width 32 height 15
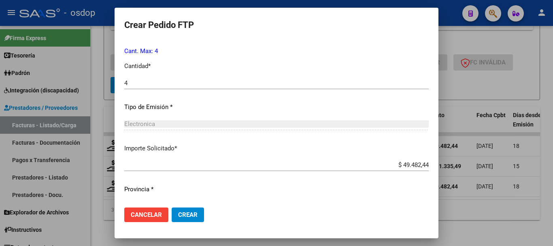
scroll to position [382, 0]
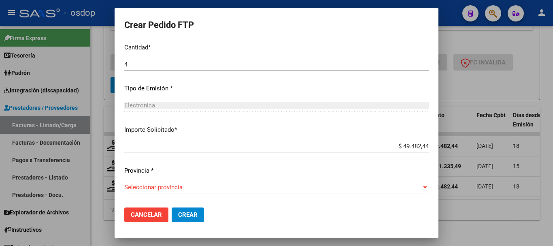
click at [196, 187] on span "Seleccionar provincia" at bounding box center [272, 186] width 297 height 7
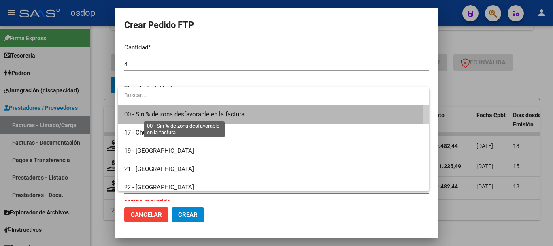
click at [199, 115] on span "00 - Sin % de zona desfavorable en la factura" at bounding box center [184, 114] width 120 height 7
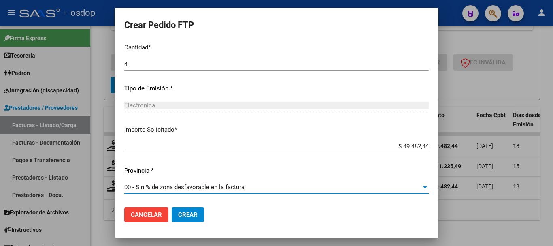
click at [197, 221] on button "Crear" at bounding box center [188, 214] width 32 height 15
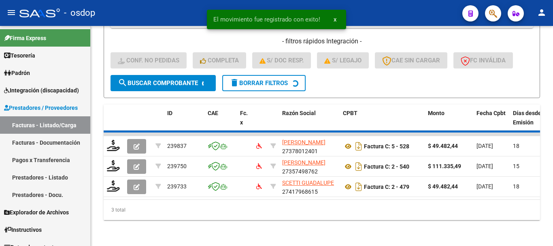
scroll to position [317, 0]
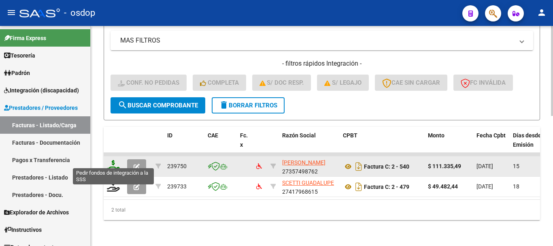
click at [113, 160] on icon at bounding box center [113, 165] width 13 height 11
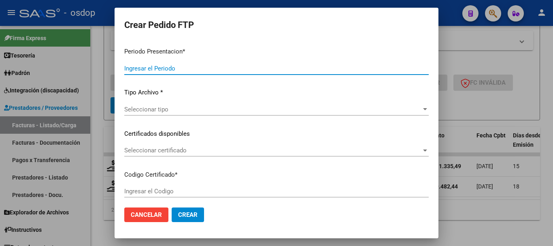
type input "202507"
type input "$ 111.335,49"
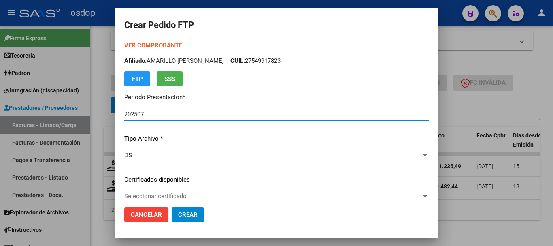
type input "1716746941"
type input "2028-07-27"
click at [219, 191] on div "Seleccionar certificado Seleccionar certificado" at bounding box center [276, 196] width 304 height 12
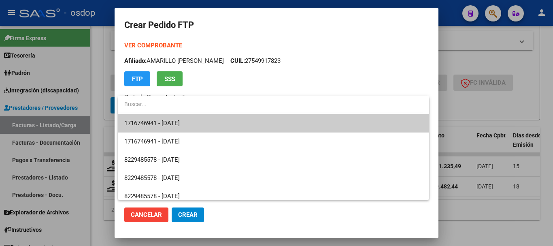
click at [203, 122] on span "1716746941 - 2028-07-27" at bounding box center [273, 123] width 298 height 18
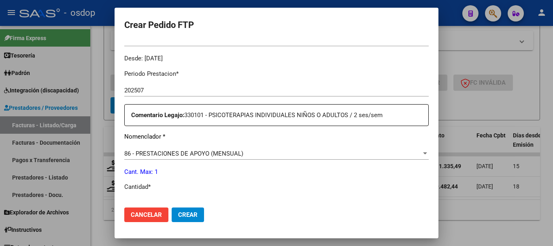
scroll to position [283, 0]
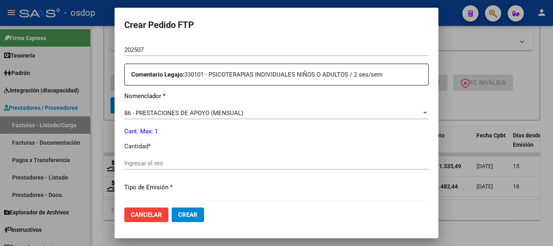
click at [186, 111] on span "86 - PRESTACIONES DE APOYO (MENSUAL)" at bounding box center [183, 112] width 119 height 7
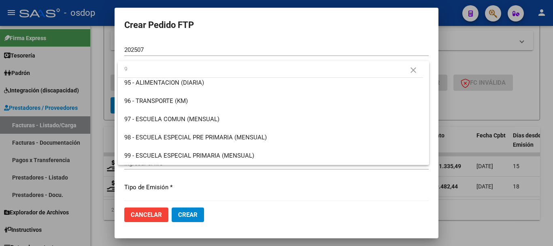
scroll to position [0, 0]
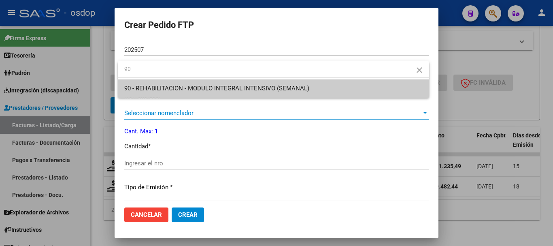
type input "90"
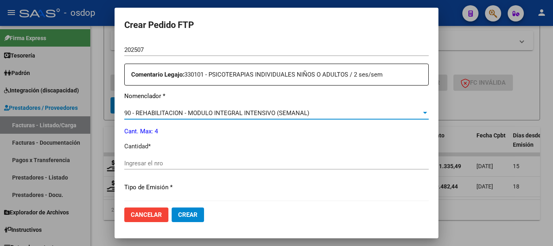
click at [172, 161] on input "Ingresar el nro" at bounding box center [276, 163] width 304 height 7
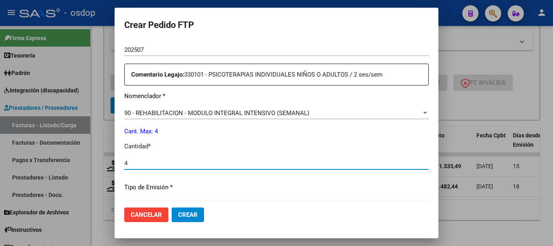
type input "4"
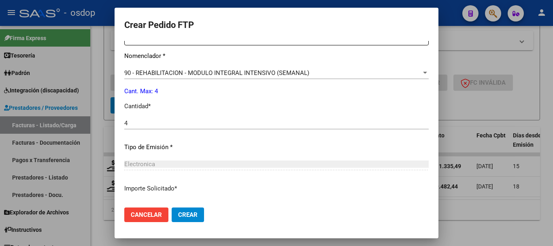
scroll to position [382, 0]
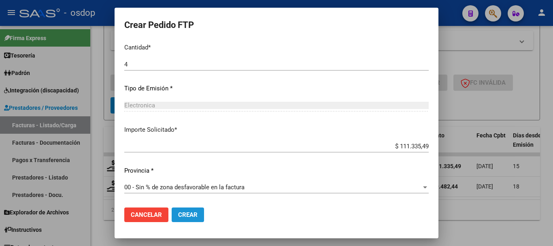
click at [190, 216] on span "Crear" at bounding box center [187, 214] width 19 height 7
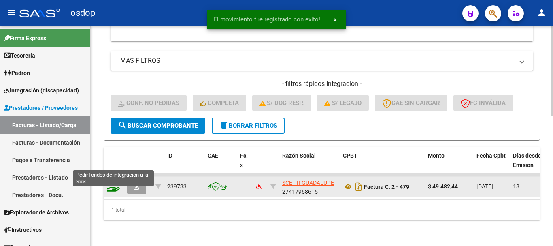
scroll to position [297, 0]
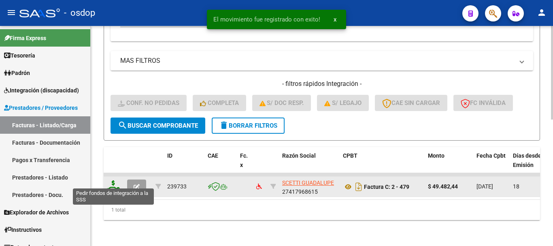
click at [117, 183] on icon at bounding box center [113, 185] width 13 height 11
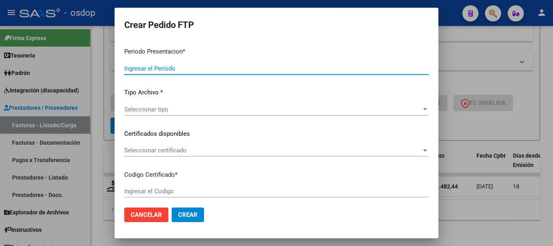
type input "202507"
type input "$ 49.482,44"
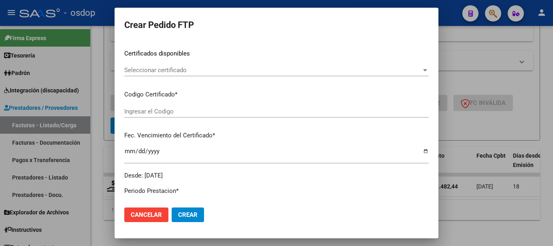
scroll to position [127, 0]
type input "1716746941"
type input "2028-07-27"
click at [181, 65] on div "Seleccionar certificado Seleccionar certificado" at bounding box center [276, 69] width 304 height 12
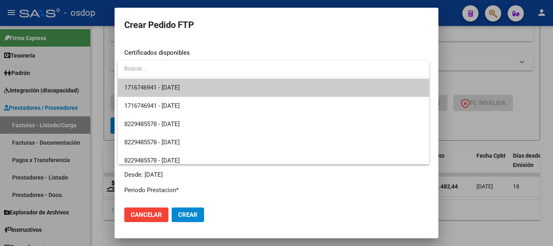
click at [200, 83] on span "1716746941 - 2028-07-27" at bounding box center [273, 88] width 298 height 18
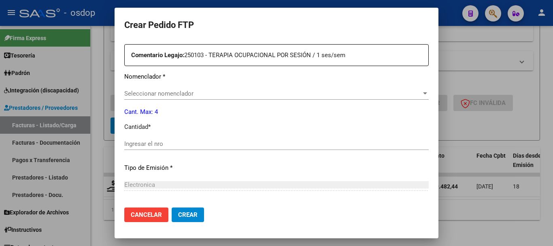
scroll to position [324, 0]
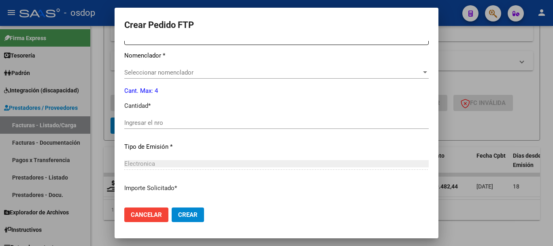
click at [172, 70] on span "Seleccionar nomenclador" at bounding box center [272, 72] width 297 height 7
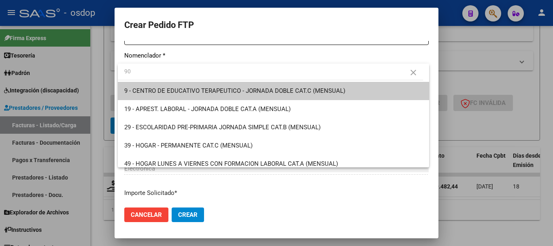
type input "90"
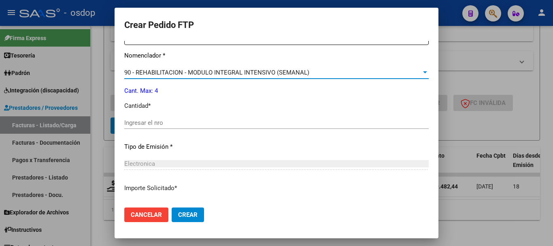
click at [179, 123] on input "Ingresar el nro" at bounding box center [276, 122] width 304 height 7
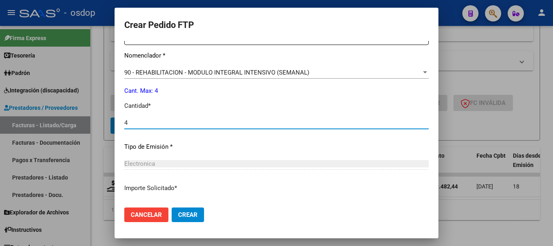
type input "4"
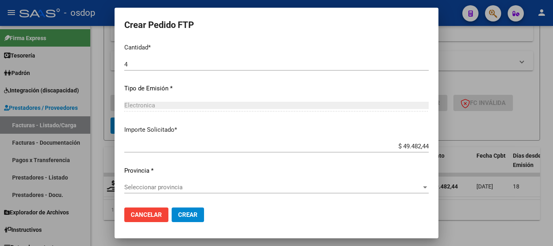
click at [168, 185] on span "Seleccionar provincia" at bounding box center [272, 186] width 297 height 7
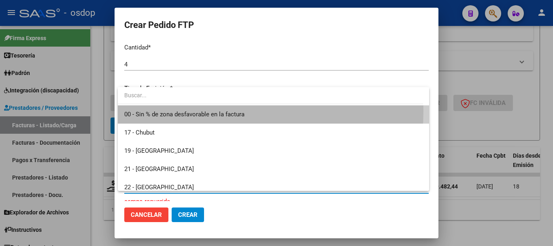
click at [183, 110] on span "00 - Sin % de zona desfavorable en la factura" at bounding box center [273, 114] width 298 height 18
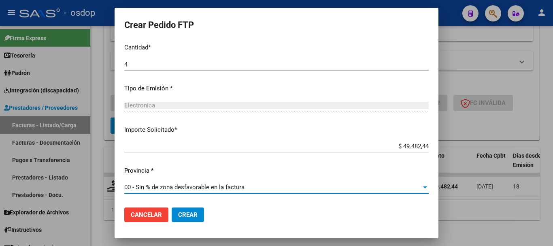
click at [183, 207] on button "Crear" at bounding box center [188, 214] width 32 height 15
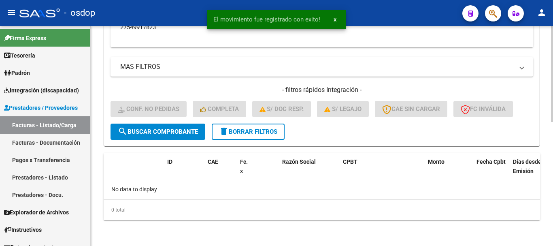
scroll to position [285, 0]
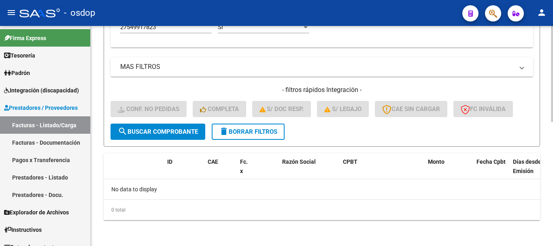
click at [278, 206] on div "0 total" at bounding box center [322, 210] width 436 height 20
click at [258, 129] on span "delete Borrar Filtros" at bounding box center [248, 131] width 58 height 7
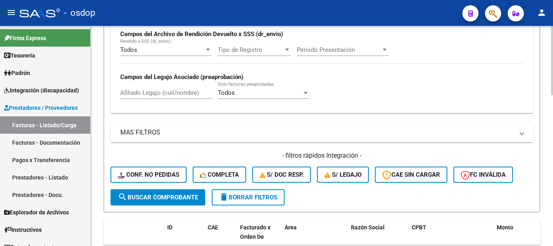
scroll to position [204, 0]
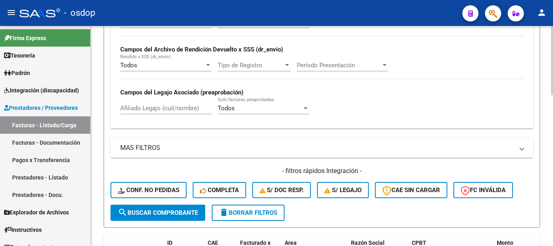
click at [103, 85] on div "Video tutorial PRESTADORES -> Listado de CPBTs Emitidos por Prestadores / Prove…" at bounding box center [322, 168] width 462 height 693
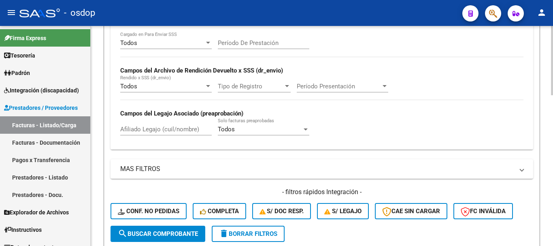
scroll to position [163, 0]
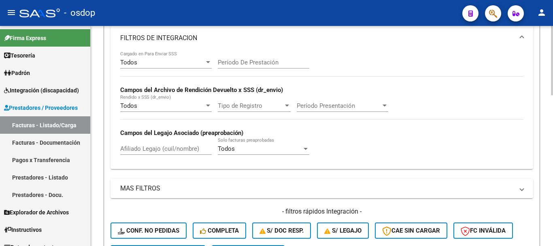
click at [147, 148] on input "Afiliado Legajo (cuil/nombre)" at bounding box center [166, 148] width 92 height 7
paste input "20515056484"
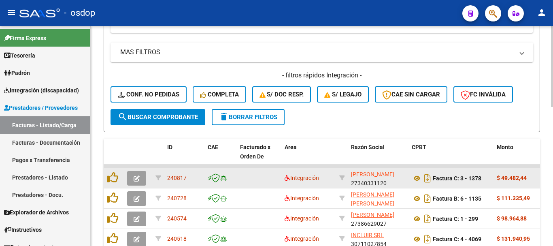
scroll to position [366, 0]
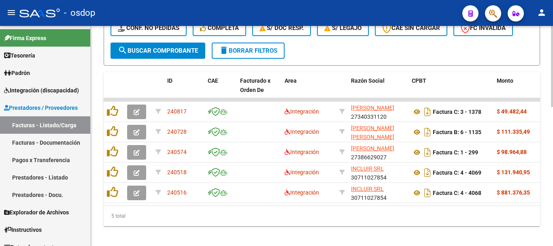
type input "20515056484"
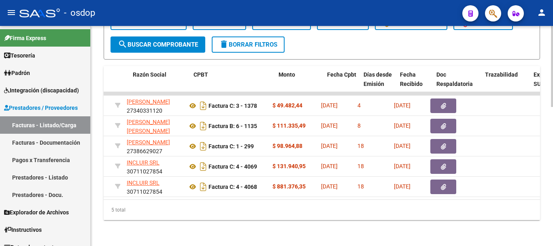
scroll to position [0, 218]
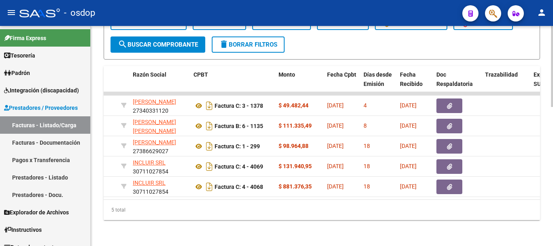
click at [551, 194] on div at bounding box center [552, 205] width 2 height 81
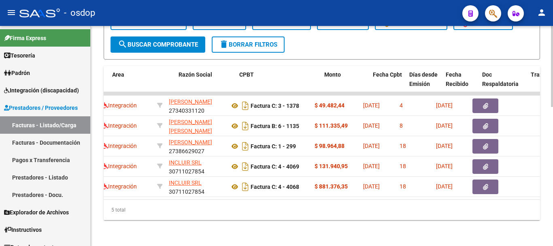
scroll to position [0, 170]
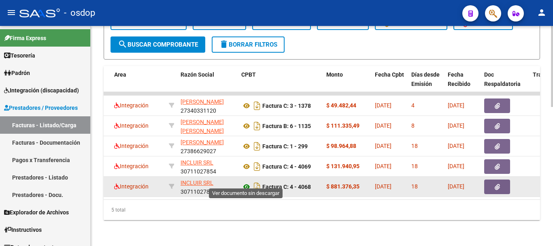
click at [244, 182] on icon at bounding box center [246, 187] width 11 height 10
click at [491, 179] on button "button" at bounding box center [497, 186] width 26 height 15
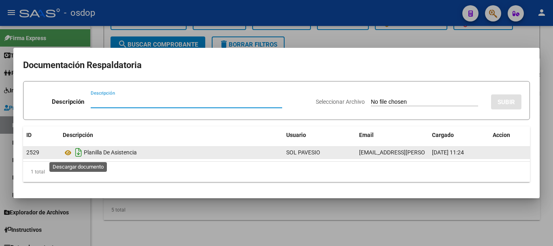
click at [74, 151] on icon "Descargar documento" at bounding box center [78, 152] width 11 height 13
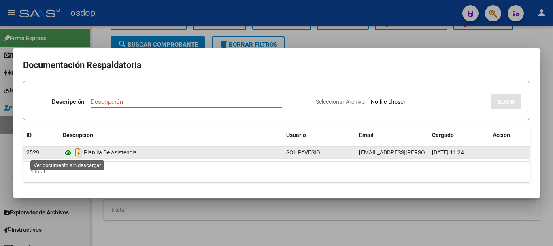
click at [71, 151] on icon at bounding box center [68, 153] width 11 height 10
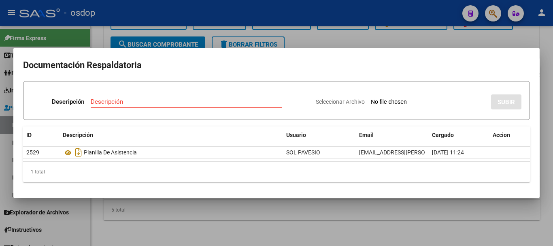
click at [188, 30] on div at bounding box center [276, 123] width 553 height 246
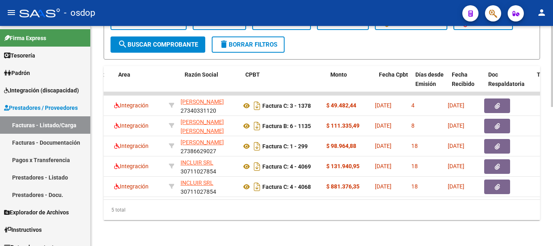
scroll to position [0, 0]
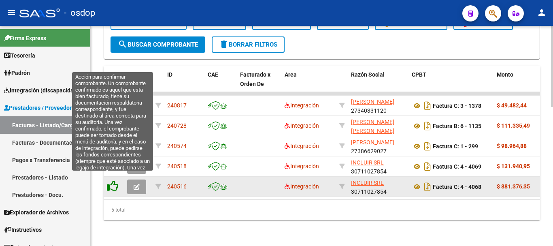
click at [112, 181] on icon at bounding box center [112, 185] width 11 height 11
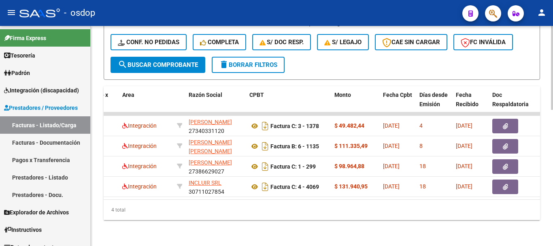
scroll to position [0, 152]
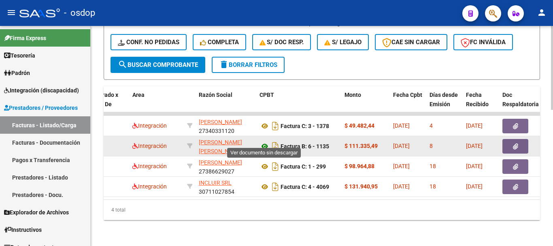
click at [265, 143] on icon at bounding box center [265, 146] width 11 height 10
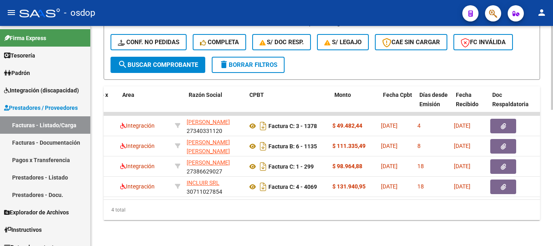
scroll to position [0, 162]
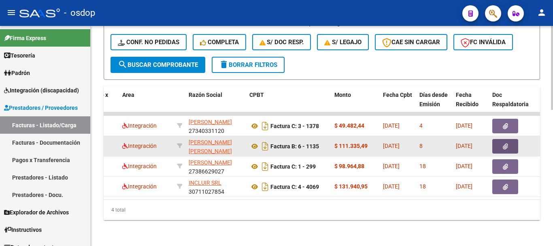
click at [496, 139] on button "button" at bounding box center [505, 146] width 26 height 15
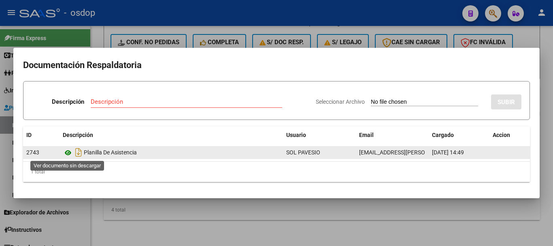
click at [72, 152] on icon at bounding box center [68, 153] width 11 height 10
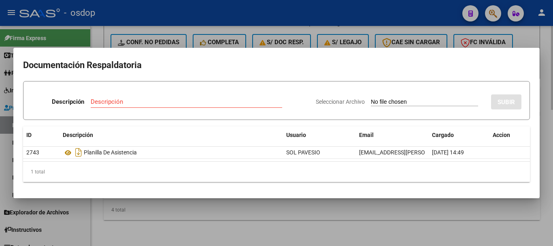
click at [238, 205] on div at bounding box center [276, 123] width 553 height 246
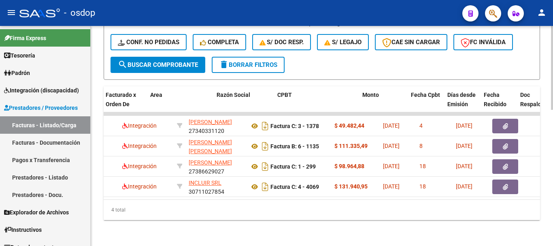
scroll to position [0, 0]
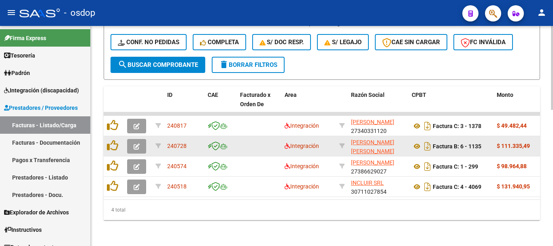
click at [132, 139] on button "button" at bounding box center [136, 146] width 19 height 15
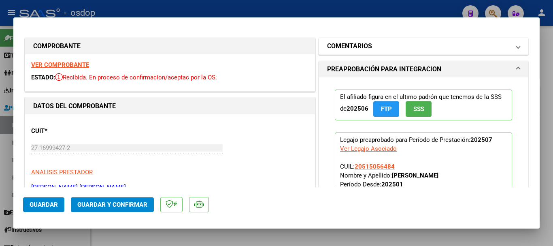
click at [364, 48] on h1 "COMENTARIOS" at bounding box center [349, 46] width 45 height 10
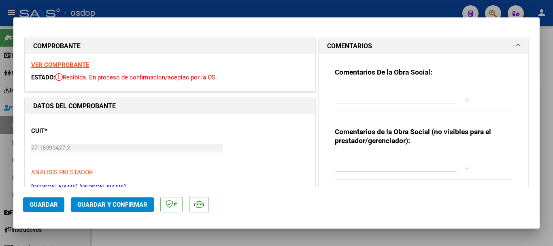
click at [381, 168] on textarea at bounding box center [402, 161] width 134 height 16
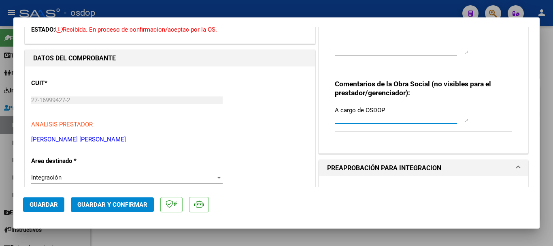
scroll to position [121, 0]
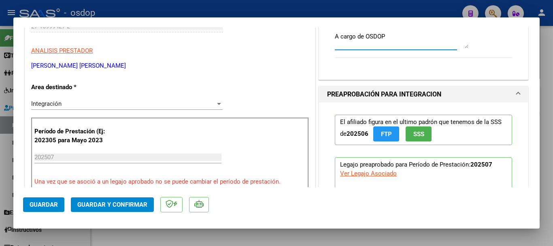
type textarea "A cargo de OSDOP"
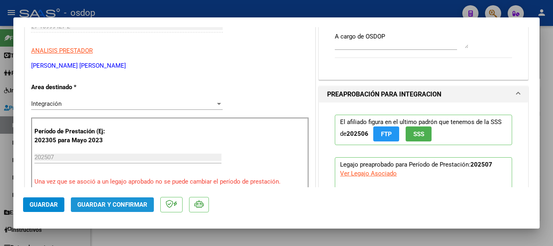
click at [133, 199] on button "Guardar y Confirmar" at bounding box center [112, 204] width 83 height 15
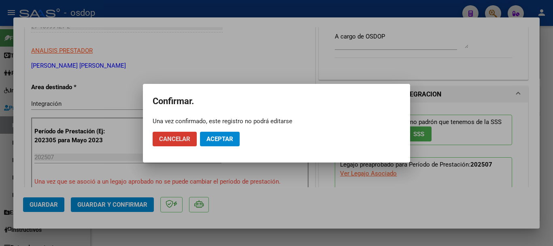
click at [226, 138] on span "Aceptar" at bounding box center [219, 138] width 27 height 7
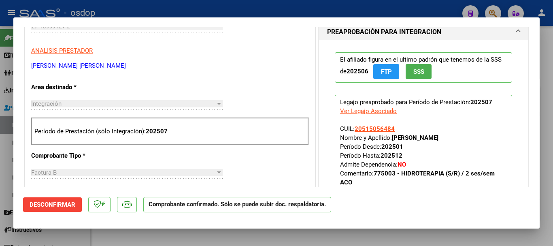
click at [185, 231] on div at bounding box center [276, 123] width 553 height 246
type input "$ 0,00"
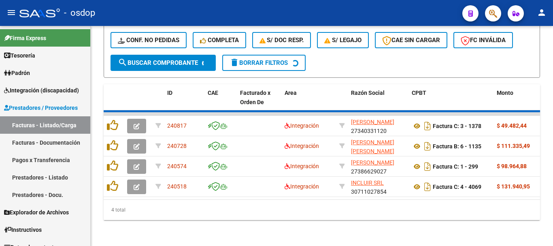
scroll to position [338, 0]
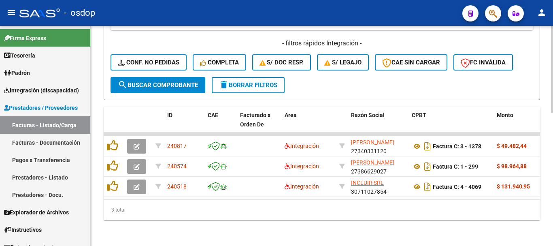
click at [200, 209] on div "3 total" at bounding box center [322, 210] width 436 height 20
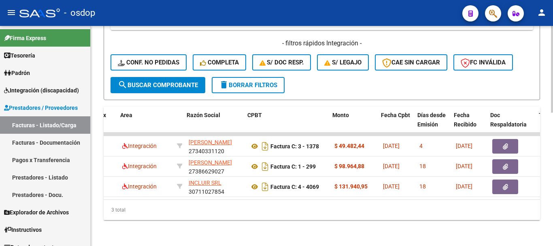
scroll to position [0, 168]
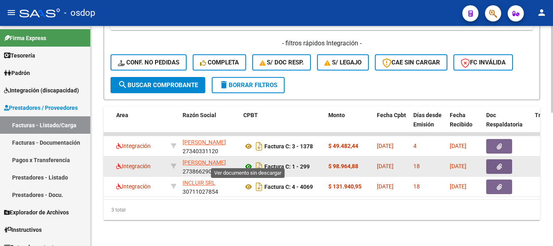
click at [250, 162] on icon at bounding box center [248, 167] width 11 height 10
click at [500, 165] on button "button" at bounding box center [499, 166] width 26 height 15
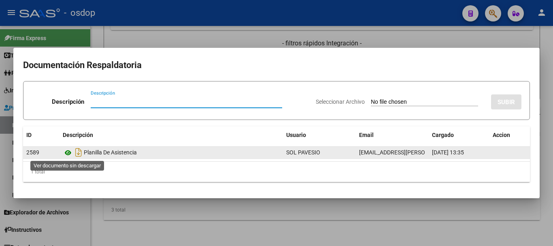
click at [65, 154] on icon at bounding box center [68, 153] width 11 height 10
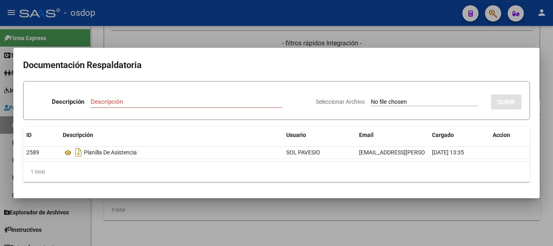
click at [161, 197] on mat-dialog-container "Documentación Respaldatoria Descripción Descripción Seleccionar Archivo SUBIR I…" at bounding box center [276, 123] width 526 height 150
drag, startPoint x: 170, startPoint y: 231, endPoint x: 164, endPoint y: 177, distance: 53.8
click at [171, 231] on div at bounding box center [276, 123] width 553 height 246
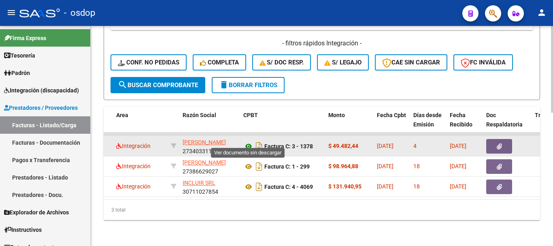
click at [245, 141] on icon at bounding box center [248, 146] width 11 height 10
click at [488, 139] on button "button" at bounding box center [499, 146] width 26 height 15
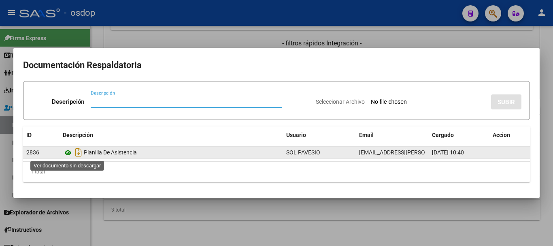
click at [69, 154] on icon at bounding box center [68, 153] width 11 height 10
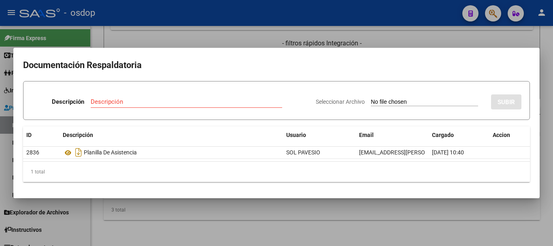
click at [188, 32] on div at bounding box center [276, 123] width 553 height 246
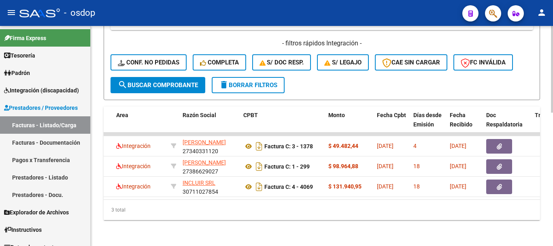
scroll to position [0, 0]
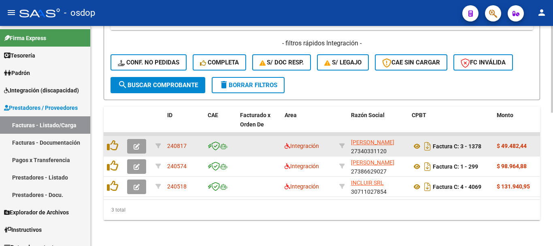
click at [136, 143] on icon "button" at bounding box center [137, 146] width 6 height 6
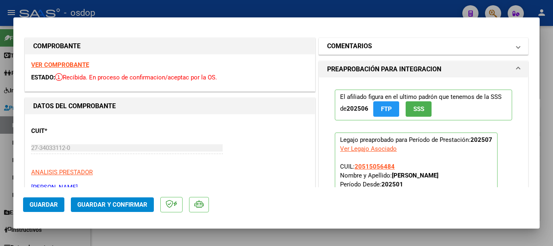
click at [407, 51] on mat-panel-title "COMENTARIOS" at bounding box center [418, 46] width 183 height 10
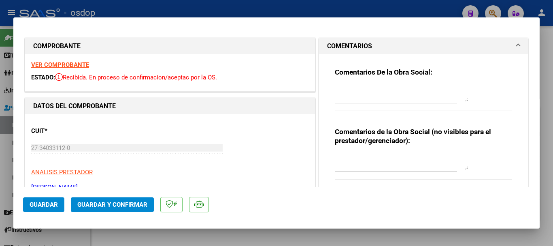
click at [375, 152] on div "Comentarios de la Obra Social (no visibles para el prestador/gerenciador):" at bounding box center [423, 157] width 177 height 61
click at [378, 160] on textarea at bounding box center [402, 161] width 134 height 16
type textarea "A cargo de OSDOP"
click at [113, 202] on span "Guardar y Confirmar" at bounding box center [112, 204] width 70 height 7
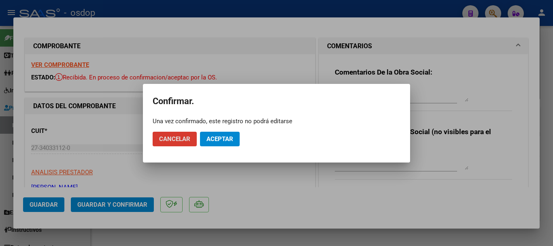
click at [211, 141] on span "Aceptar" at bounding box center [219, 138] width 27 height 7
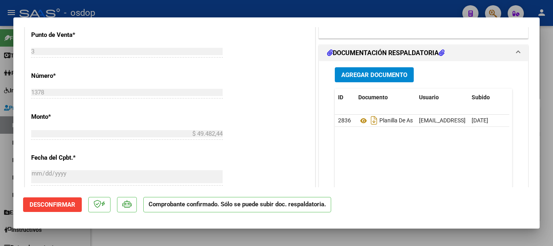
click at [308, 234] on div at bounding box center [276, 123] width 553 height 246
type input "$ 0,00"
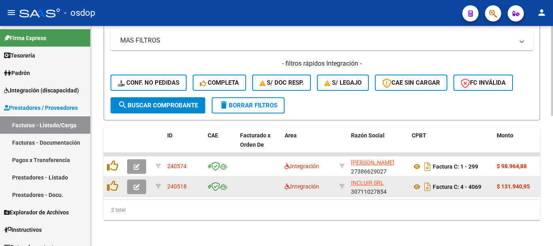
scroll to position [317, 0]
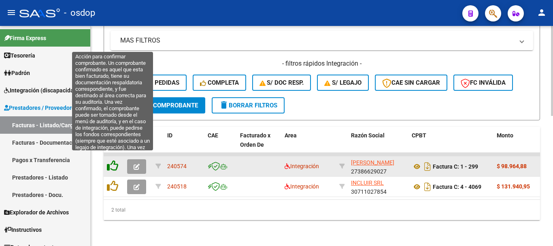
click at [117, 160] on icon at bounding box center [112, 165] width 11 height 11
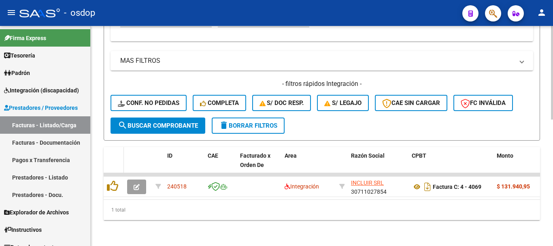
scroll to position [297, 0]
drag, startPoint x: 239, startPoint y: 223, endPoint x: 205, endPoint y: 200, distance: 40.9
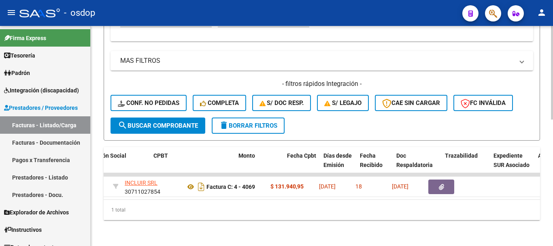
scroll to position [0, 262]
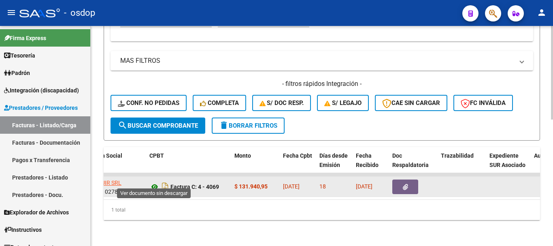
click at [153, 182] on icon at bounding box center [154, 187] width 11 height 10
click at [405, 184] on icon "button" at bounding box center [405, 187] width 5 height 6
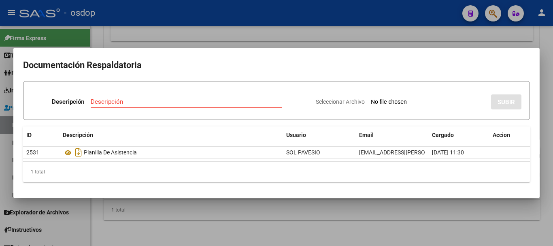
click at [125, 205] on div at bounding box center [276, 123] width 553 height 246
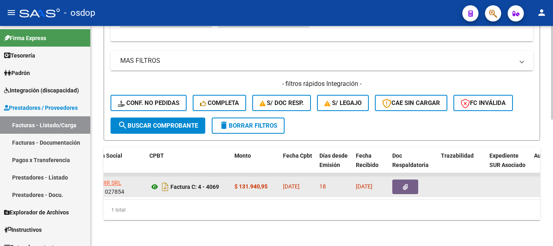
click at [154, 183] on icon at bounding box center [154, 187] width 11 height 10
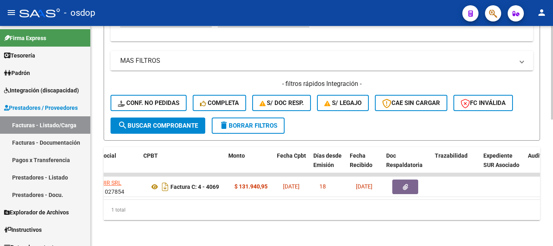
scroll to position [0, 517]
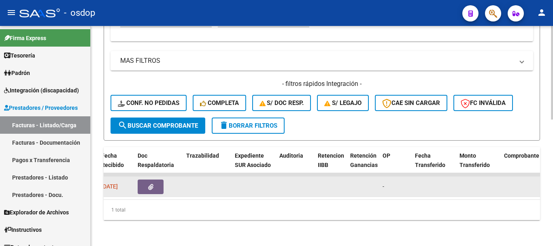
click at [160, 179] on button "button" at bounding box center [151, 186] width 26 height 15
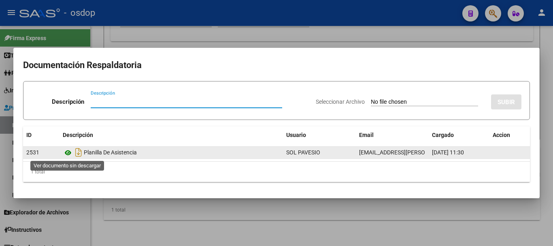
click at [68, 155] on icon at bounding box center [68, 153] width 11 height 10
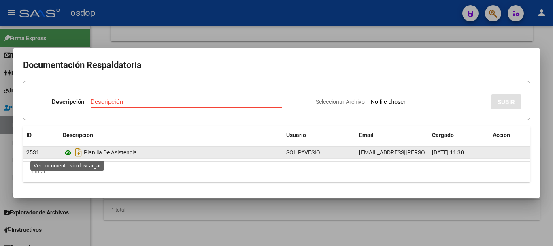
click at [69, 153] on icon at bounding box center [68, 153] width 11 height 10
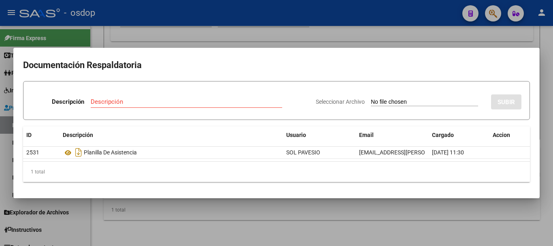
click at [105, 18] on div at bounding box center [276, 123] width 553 height 246
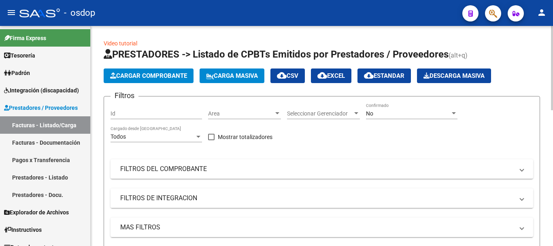
click at [160, 190] on mat-expansion-panel-header "FILTROS DE INTEGRACION" at bounding box center [322, 197] width 423 height 19
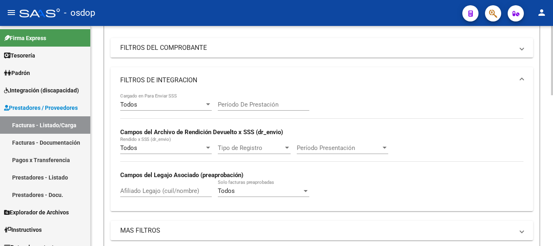
scroll to position [121, 0]
click at [158, 192] on input "Afiliado Legajo (cuil/nombre)" at bounding box center [166, 190] width 92 height 7
paste input "20494498511"
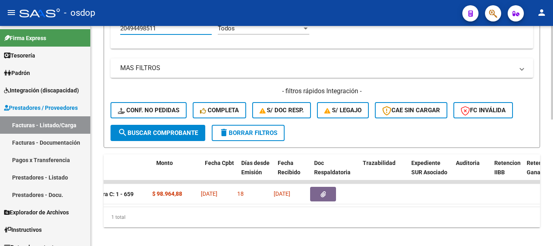
scroll to position [0, 341]
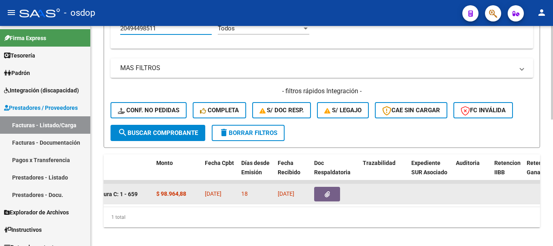
type input "20494498511"
click at [328, 196] on icon "button" at bounding box center [327, 194] width 5 height 6
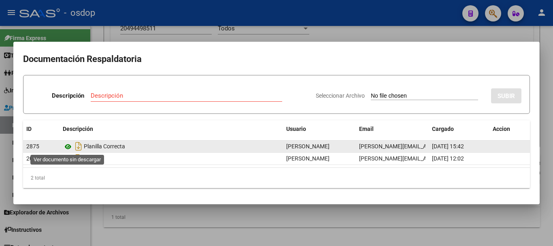
click at [72, 151] on icon at bounding box center [68, 147] width 11 height 10
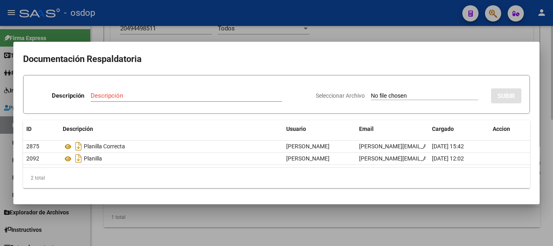
click at [273, 213] on div at bounding box center [276, 123] width 553 height 246
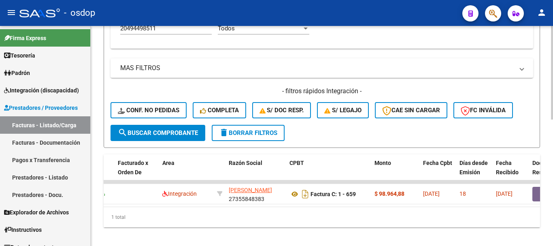
scroll to position [0, 118]
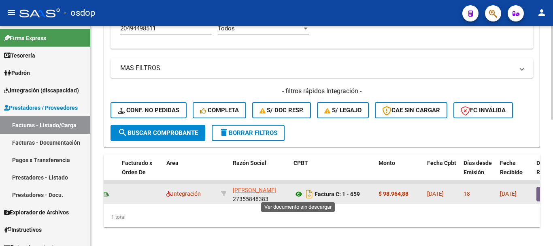
click at [298, 194] on icon at bounding box center [299, 194] width 11 height 10
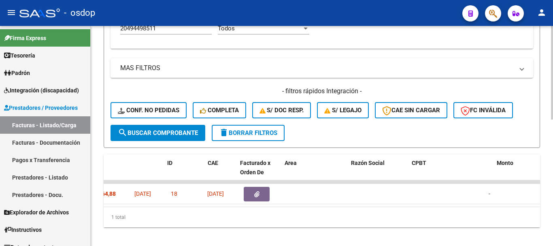
scroll to position [0, 0]
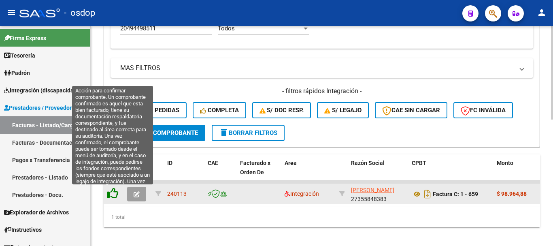
click at [111, 194] on icon at bounding box center [112, 192] width 11 height 11
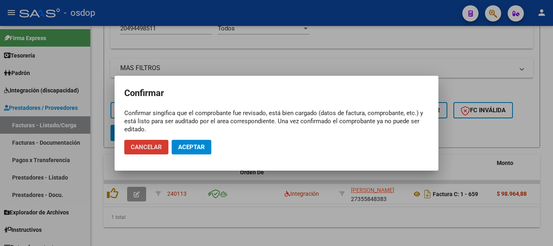
click at [191, 144] on span "Aceptar" at bounding box center [191, 146] width 27 height 7
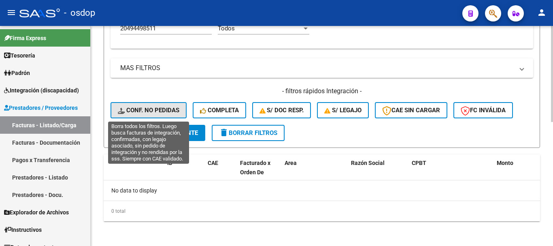
click at [162, 110] on span "Conf. no pedidas" at bounding box center [149, 109] width 62 height 7
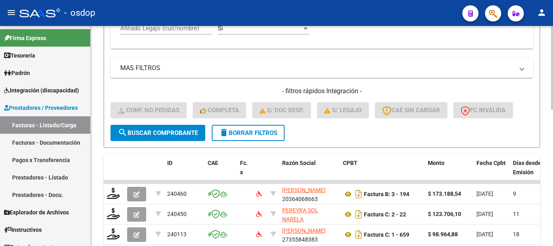
click at [158, 34] on div "Afiliado Legajo (cuil/nombre)" at bounding box center [166, 25] width 92 height 17
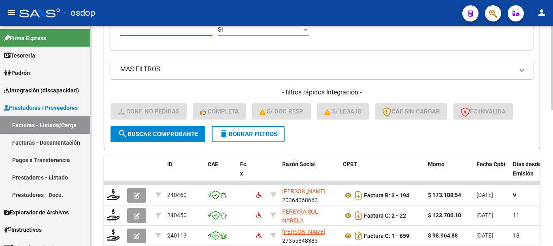
click at [188, 26] on input "Afiliado Legajo (cuil/nombre)" at bounding box center [166, 29] width 92 height 7
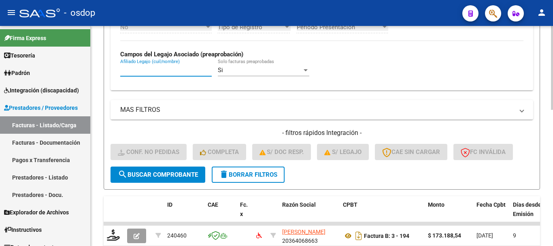
paste input "20494498511"
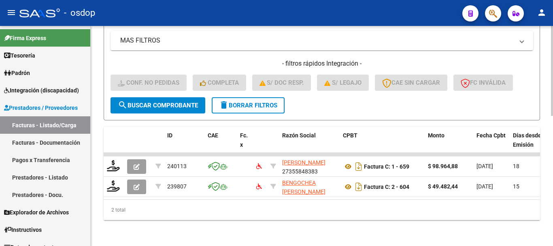
scroll to position [317, 0]
type input "20494498511"
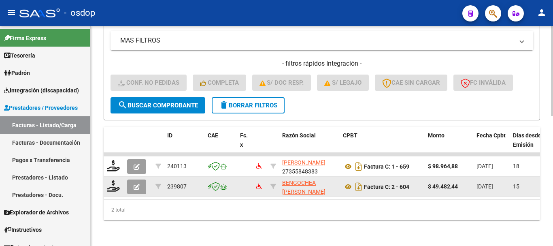
click at [137, 183] on span "button" at bounding box center [137, 186] width 6 height 7
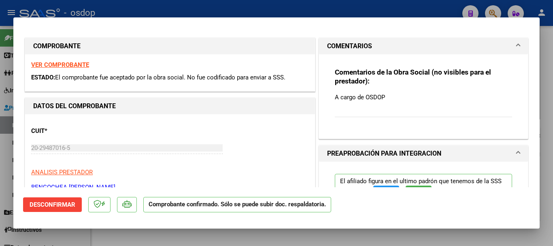
click at [183, 6] on div at bounding box center [276, 123] width 553 height 246
type input "$ 0,00"
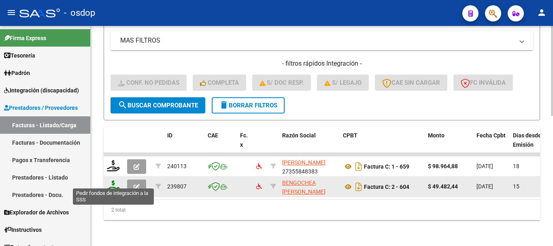
click at [113, 180] on icon at bounding box center [113, 185] width 13 height 11
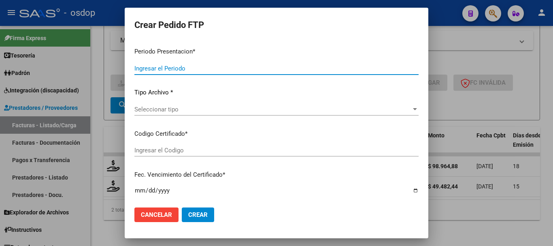
type input "202507"
type input "$ 49.482,44"
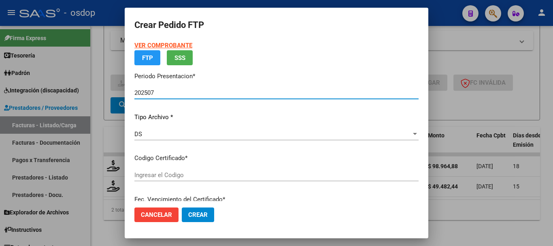
type input "2146823230"
type input "2025-05-13"
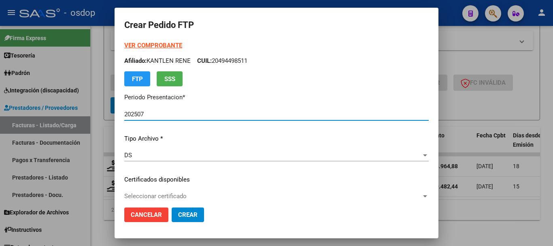
click at [214, 168] on div "DS Seleccionar tipo" at bounding box center [276, 159] width 304 height 20
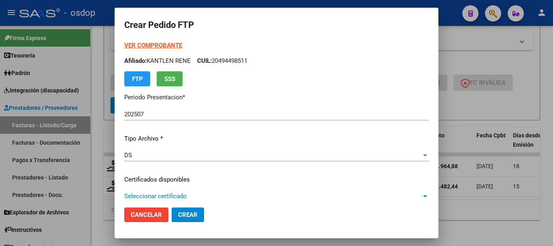
click at [220, 199] on span "Seleccionar certificado" at bounding box center [272, 195] width 297 height 7
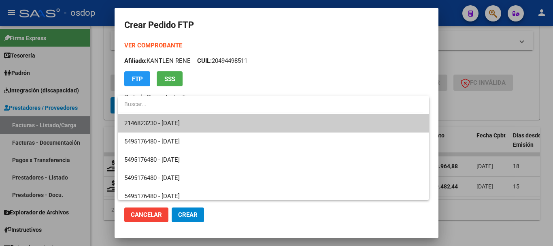
click at [228, 119] on span "2146823230 - 2025-05-13" at bounding box center [273, 123] width 298 height 18
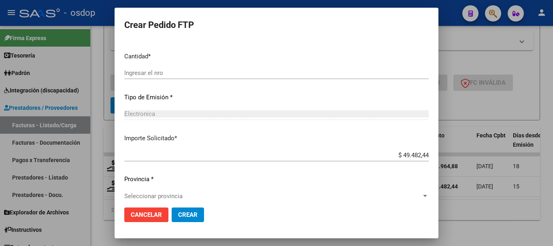
scroll to position [324, 0]
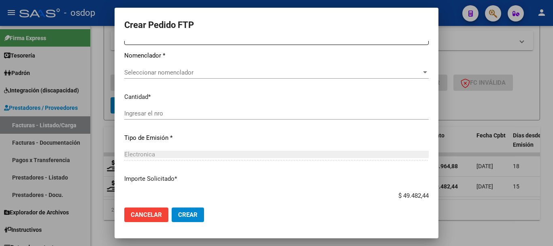
click at [196, 74] on span "Seleccionar nomenclador" at bounding box center [272, 72] width 297 height 7
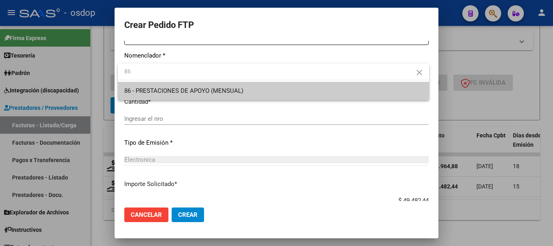
type input "86"
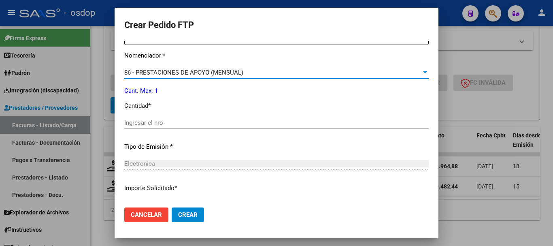
drag, startPoint x: 190, startPoint y: 132, endPoint x: 185, endPoint y: 130, distance: 5.5
click at [185, 130] on div "Ingresar el nro" at bounding box center [276, 127] width 304 height 20
click at [183, 122] on input "Ingresar el nro" at bounding box center [276, 122] width 304 height 7
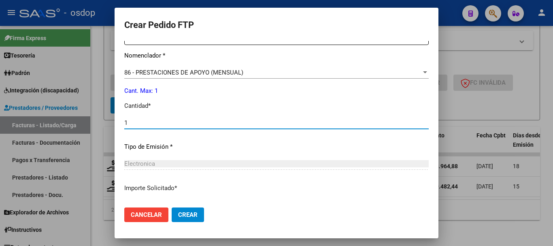
type input "1"
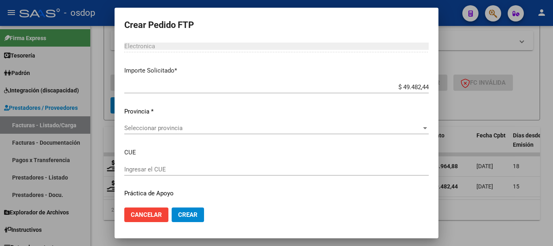
scroll to position [464, 0]
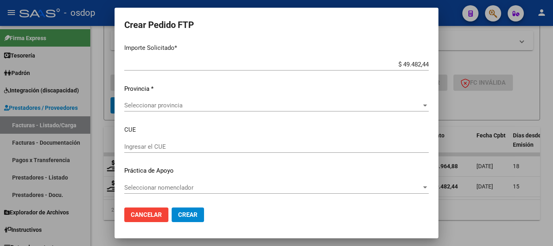
click at [191, 186] on span "Seleccionar nomenclador" at bounding box center [272, 187] width 297 height 7
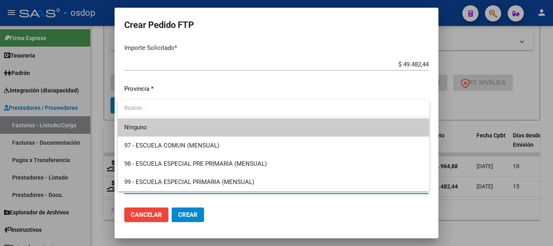
click at [219, 98] on div at bounding box center [276, 123] width 553 height 246
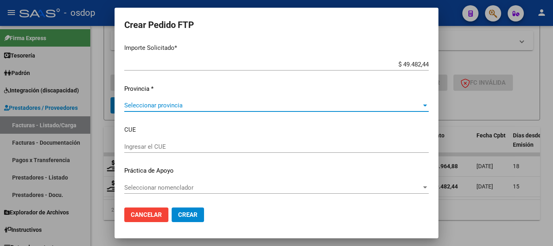
click at [224, 107] on span "Seleccionar provincia" at bounding box center [272, 105] width 297 height 7
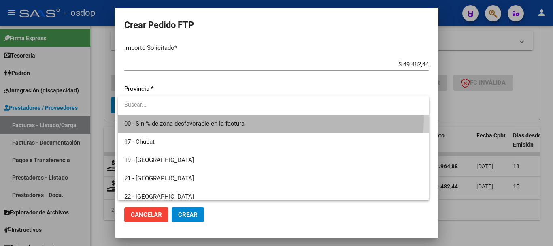
click at [221, 117] on span "00 - Sin % de zona desfavorable en la factura" at bounding box center [273, 124] width 298 height 18
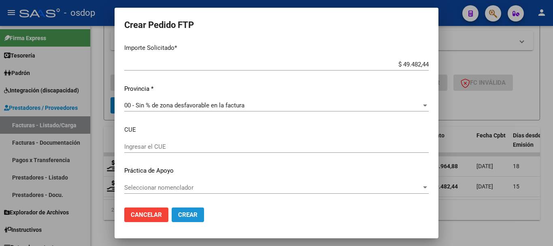
click at [190, 211] on span "Crear" at bounding box center [187, 214] width 19 height 7
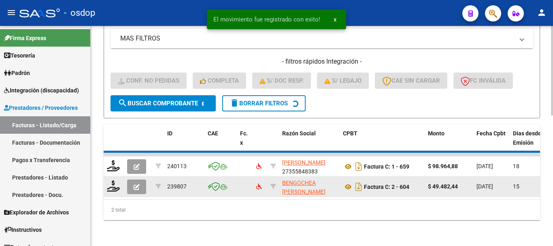
scroll to position [297, 0]
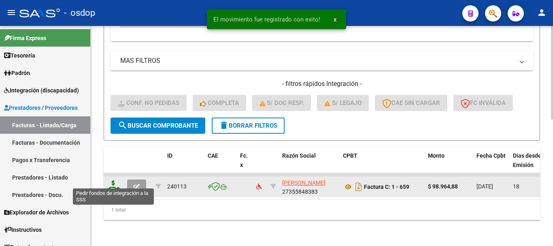
click at [113, 180] on icon at bounding box center [113, 185] width 13 height 11
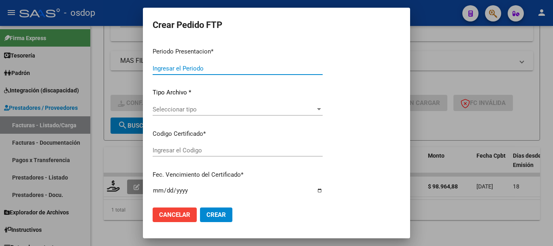
type input "202507"
type input "$ 98.964,88"
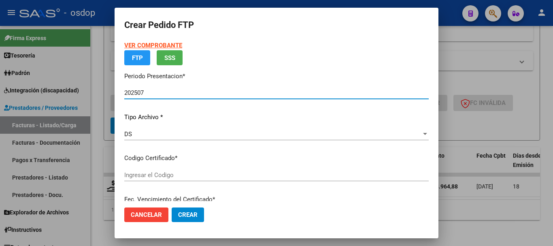
type input "2146823230"
type input "2025-05-13"
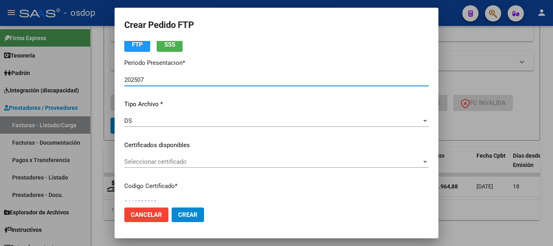
scroll to position [81, 0]
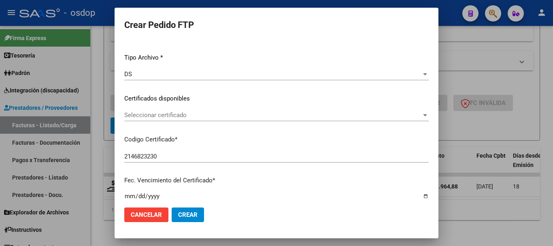
click at [208, 111] on span "Seleccionar certificado" at bounding box center [272, 114] width 297 height 7
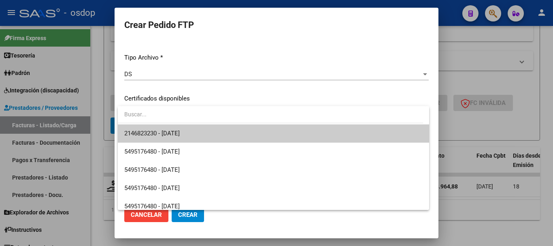
click at [225, 131] on span "2146823230 - 2025-05-13" at bounding box center [273, 133] width 298 height 18
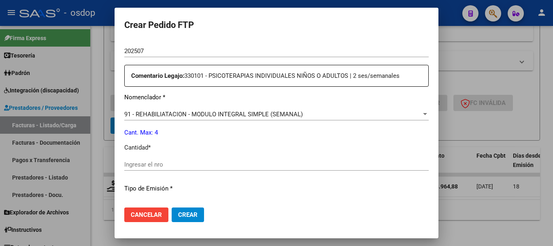
scroll to position [283, 0]
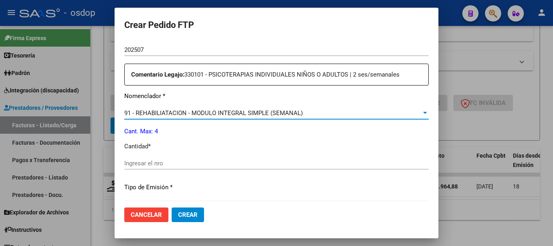
click at [188, 110] on span "91 - REHABILIATACION - MODULO INTEGRAL SIMPLE (SEMANAL)" at bounding box center [213, 112] width 179 height 7
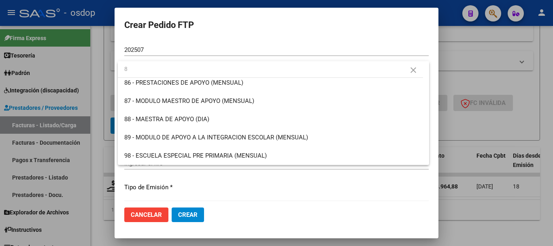
scroll to position [0, 0]
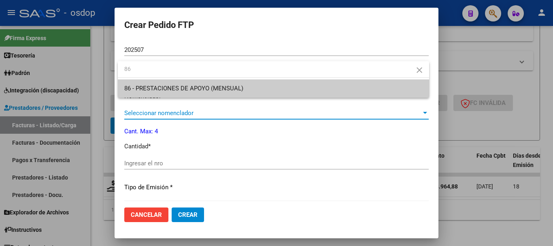
type input "86"
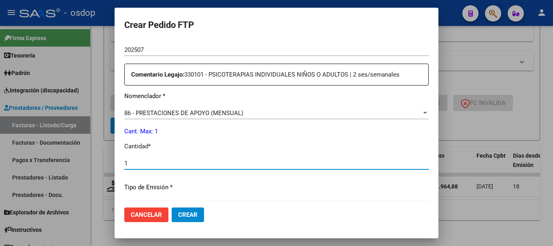
type input "1"
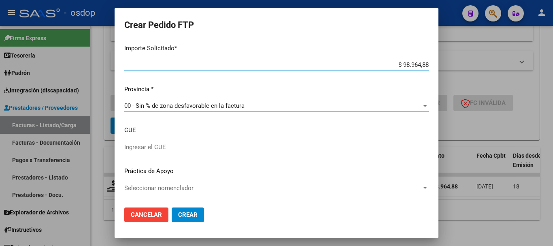
scroll to position [464, 0]
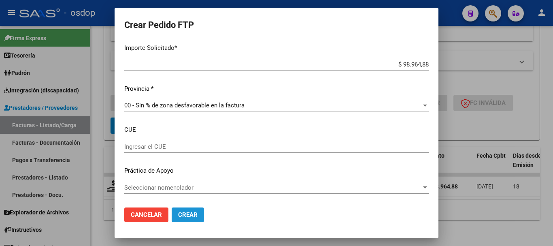
click at [198, 211] on button "Crear" at bounding box center [188, 214] width 32 height 15
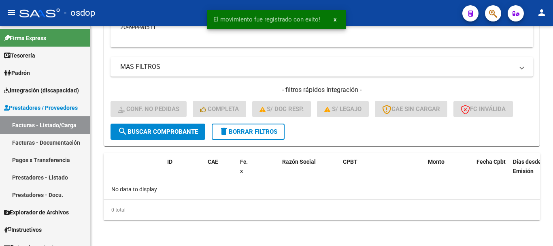
scroll to position [285, 0]
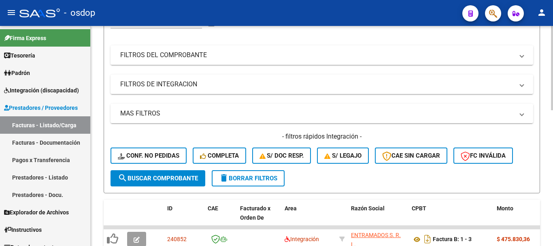
scroll to position [121, 0]
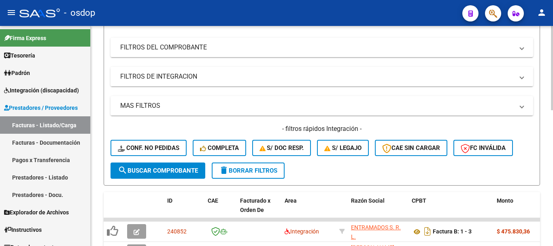
click at [175, 77] on mat-panel-title "FILTROS DE INTEGRACION" at bounding box center [317, 76] width 394 height 9
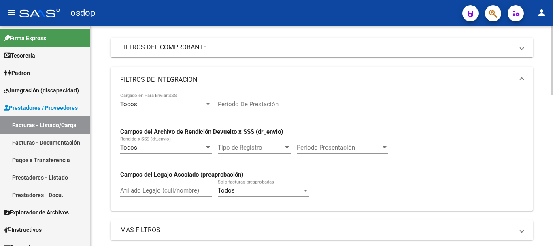
click at [137, 174] on strong "Campos del Legajo Asociado (preaprobación)" at bounding box center [181, 174] width 123 height 7
click at [141, 187] on input "Afiliado Legajo (cuil/nombre)" at bounding box center [166, 190] width 92 height 7
click at [142, 186] on div "Afiliado Legajo (cuil/nombre)" at bounding box center [166, 187] width 92 height 17
paste input "20515056484"
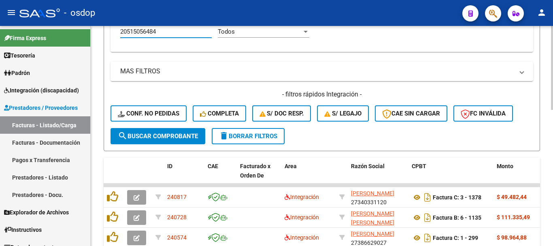
scroll to position [283, 0]
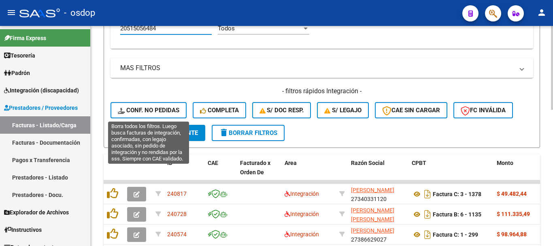
type input "20515056484"
click at [156, 114] on button "Conf. no pedidas" at bounding box center [149, 110] width 76 height 16
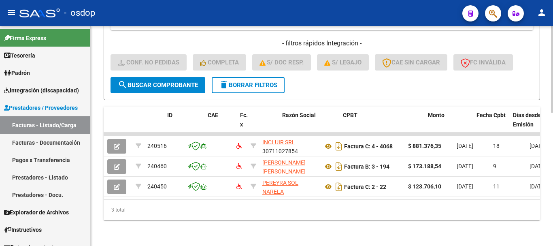
scroll to position [0, 0]
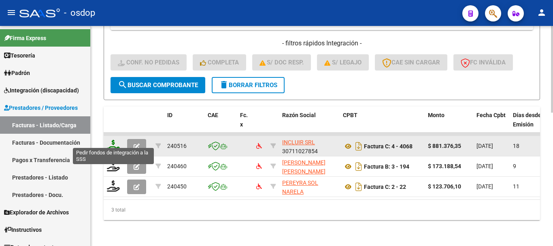
click at [110, 140] on icon at bounding box center [113, 145] width 13 height 11
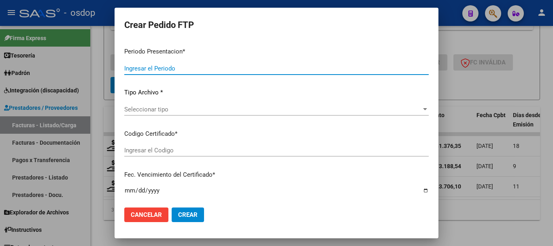
type input "202507"
type input "$ 881.376,35"
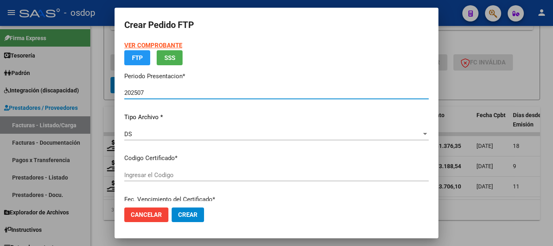
type input "677818825"
type input "2032-12-14"
click at [228, 173] on div "VER COMPROBANTE ARCA Padrón FTP SSS Periodo Presentacion * 202507 Ingresar el P…" at bounding box center [276, 163] width 304 height 244
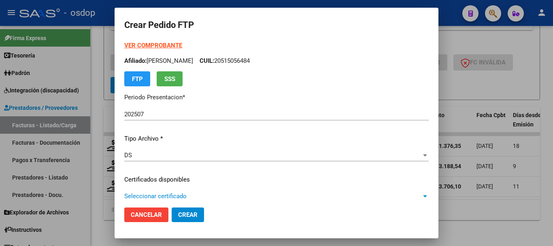
scroll to position [40, 0]
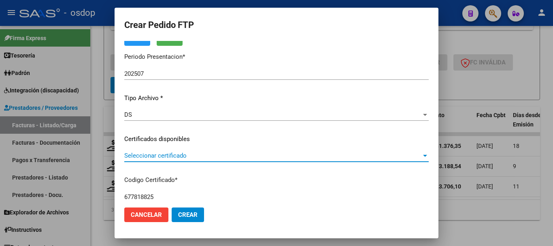
click at [231, 157] on span "Seleccionar certificado" at bounding box center [272, 155] width 297 height 7
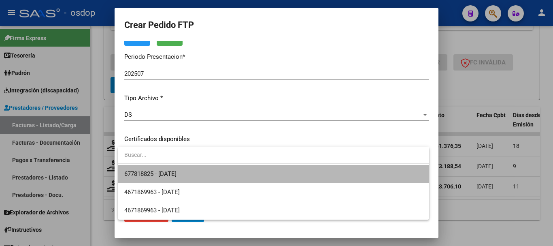
click at [241, 168] on span "677818825 - 2032-12-14" at bounding box center [273, 174] width 298 height 18
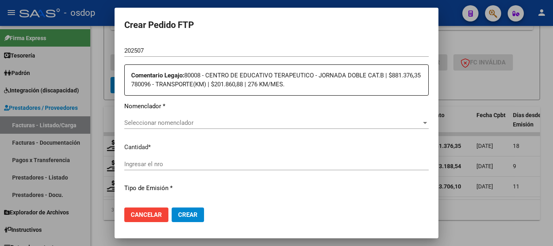
scroll to position [283, 0]
click at [194, 122] on span "Seleccionar nomenclador" at bounding box center [272, 121] width 297 height 7
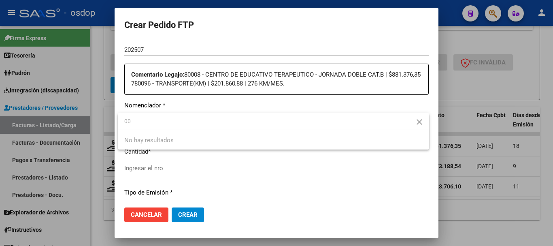
type input "0"
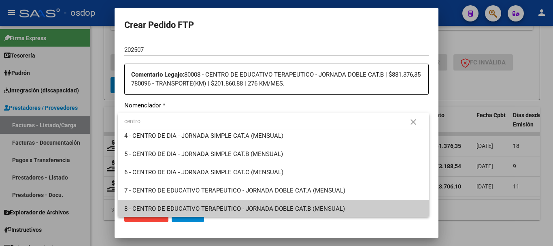
scroll to position [77, 0]
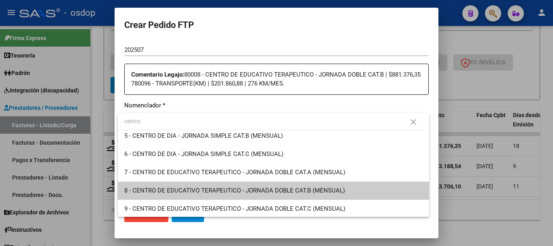
type input "centro"
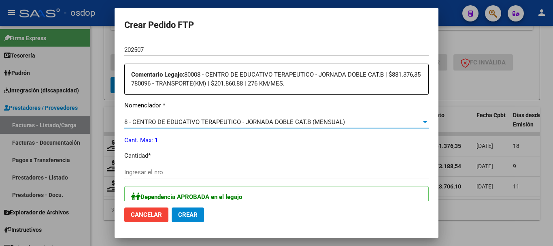
click at [179, 170] on input "Ingresar el nro" at bounding box center [276, 171] width 304 height 7
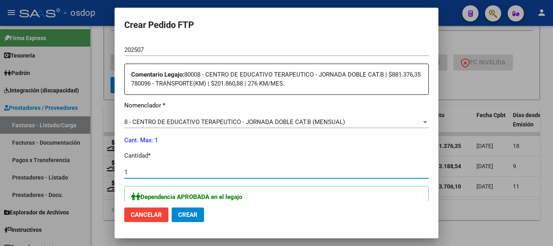
type input "1"
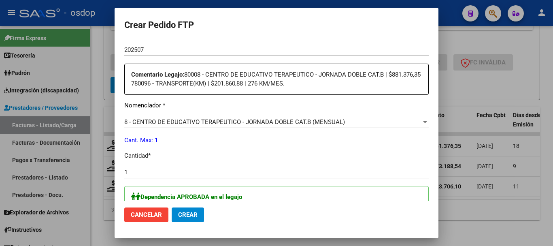
scroll to position [324, 0]
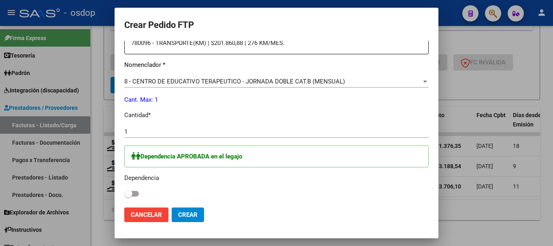
click at [133, 195] on span at bounding box center [131, 194] width 15 height 6
click at [128, 196] on input "checkbox" at bounding box center [128, 196] width 0 height 0
checkbox input "true"
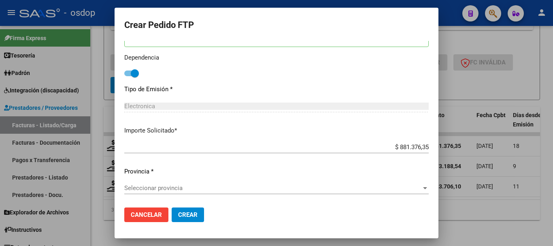
scroll to position [445, 0]
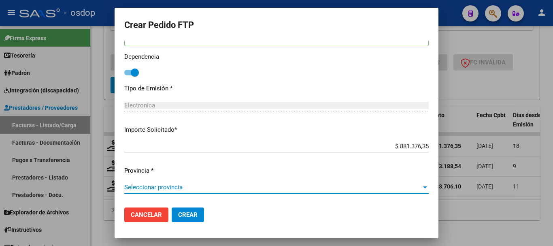
click at [151, 184] on span "Seleccionar provincia" at bounding box center [272, 186] width 297 height 7
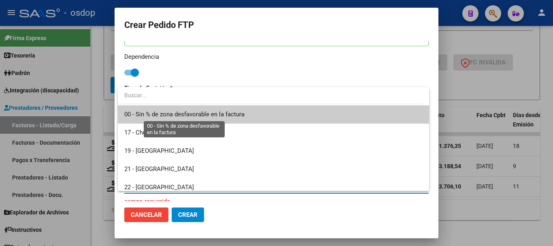
click at [196, 112] on span "00 - Sin % de zona desfavorable en la factura" at bounding box center [184, 114] width 120 height 7
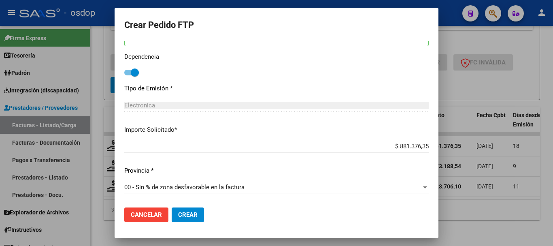
click at [188, 204] on mat-dialog-actions "Cancelar Crear" at bounding box center [276, 215] width 304 height 28
click at [192, 212] on span "Crear" at bounding box center [187, 214] width 19 height 7
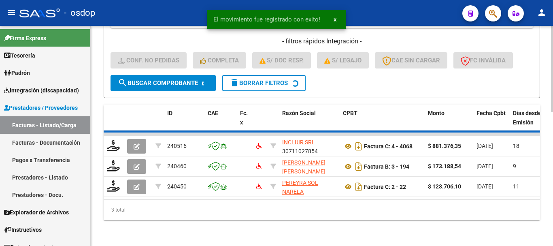
scroll to position [317, 0]
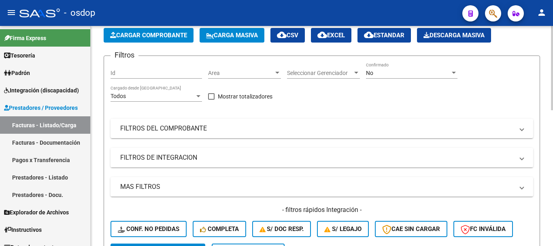
click at [177, 153] on mat-panel-title "FILTROS DE INTEGRACION" at bounding box center [317, 157] width 394 height 9
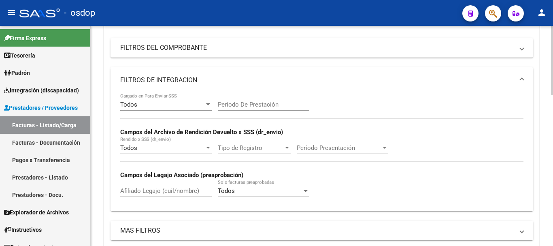
scroll to position [121, 0]
click at [169, 188] on input "Afiliado Legajo (cuil/nombre)" at bounding box center [166, 190] width 92 height 7
paste input "20515056484"
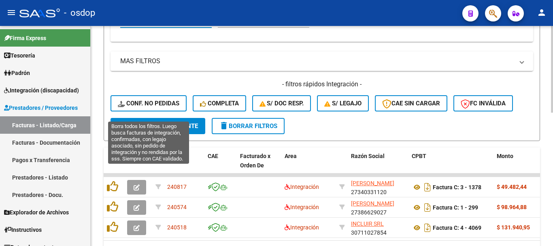
scroll to position [283, 0]
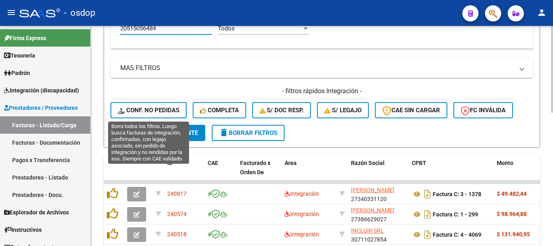
type input "20515056484"
click at [163, 102] on button "Conf. no pedidas" at bounding box center [149, 110] width 76 height 16
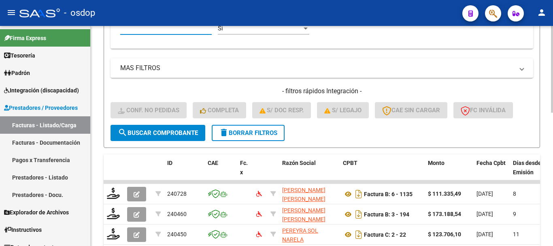
click at [166, 30] on input "Afiliado Legajo (cuil/nombre)" at bounding box center [166, 28] width 92 height 7
paste input "20515056484"
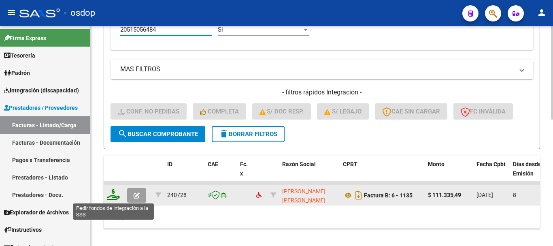
type input "20515056484"
click at [118, 197] on icon at bounding box center [113, 194] width 13 height 11
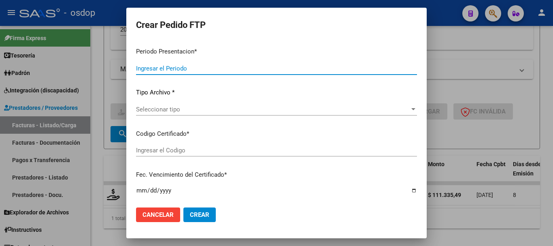
type input "202507"
type input "$ 111.335,49"
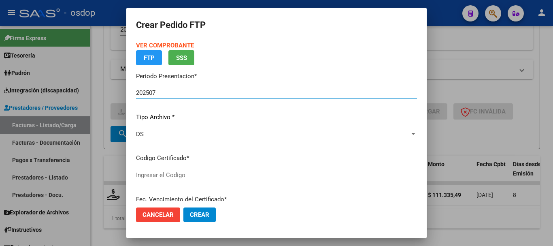
type input "677818825"
type input "2032-12-14"
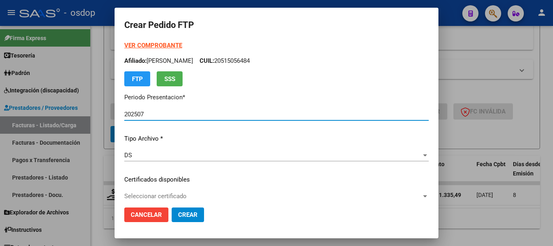
click at [196, 176] on p "Certificados disponibles" at bounding box center [276, 179] width 304 height 9
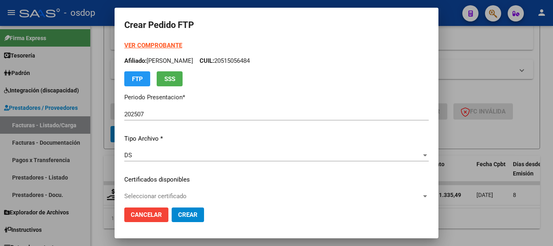
click at [192, 187] on div "VER COMPROBANTE ARCA Padrón Afiliado: AMICHETTI TIZIANO LEON CUIL: 20515056484 …" at bounding box center [276, 173] width 304 height 265
click at [192, 193] on span "Seleccionar certificado" at bounding box center [272, 195] width 297 height 7
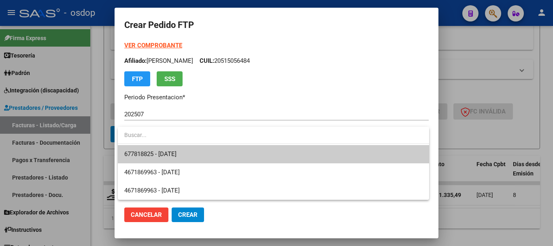
click at [197, 151] on span "677818825 - 2032-12-14" at bounding box center [273, 154] width 298 height 18
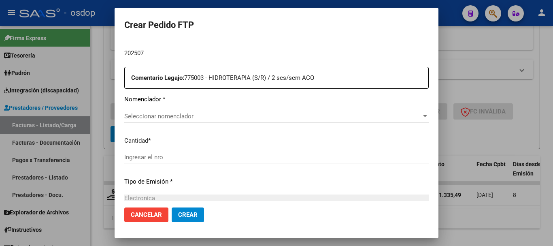
scroll to position [283, 0]
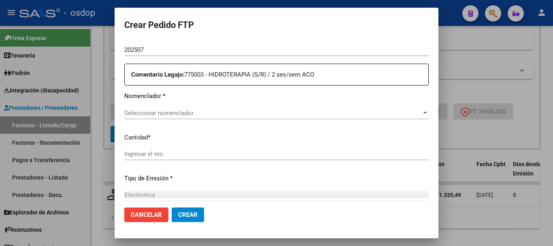
click at [174, 109] on div "Seleccionar nomenclador Seleccionar nomenclador" at bounding box center [276, 113] width 304 height 12
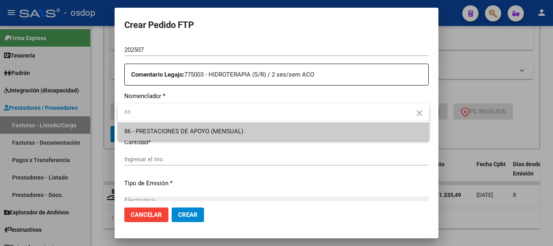
type input "86"
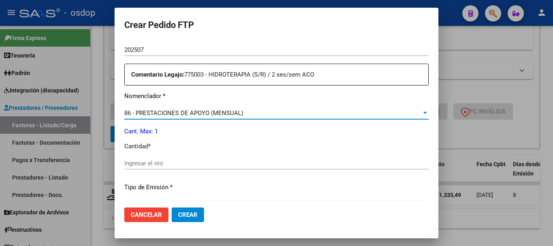
click at [169, 160] on input "Ingresar el nro" at bounding box center [276, 163] width 304 height 7
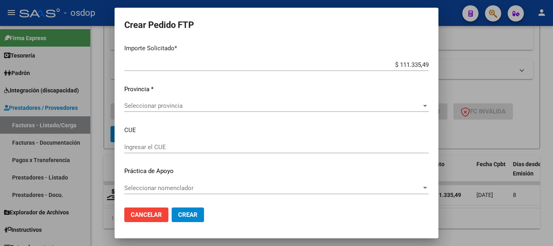
scroll to position [464, 0]
type input "1"
click at [228, 100] on div "Seleccionar provincia Seleccionar provincia" at bounding box center [276, 105] width 304 height 12
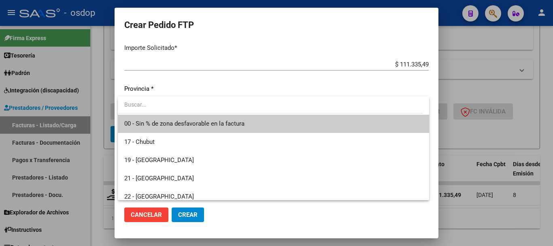
click at [221, 116] on span "00 - Sin % de zona desfavorable en la factura" at bounding box center [273, 124] width 298 height 18
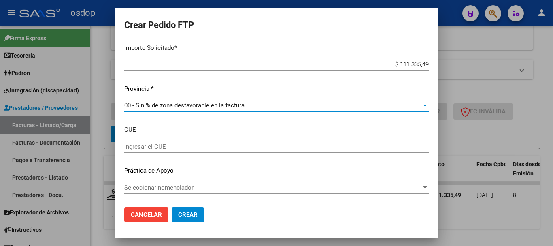
click at [199, 214] on button "Crear" at bounding box center [188, 214] width 32 height 15
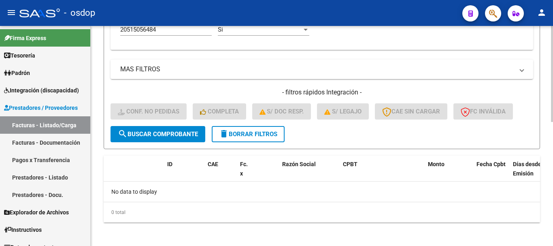
click at [164, 134] on span "search Buscar Comprobante" at bounding box center [158, 133] width 80 height 7
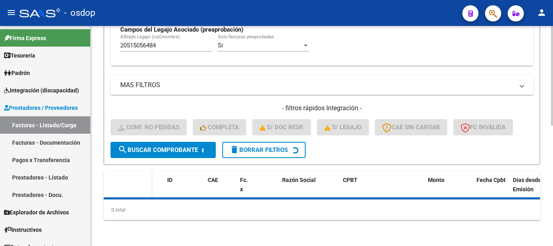
scroll to position [282, 0]
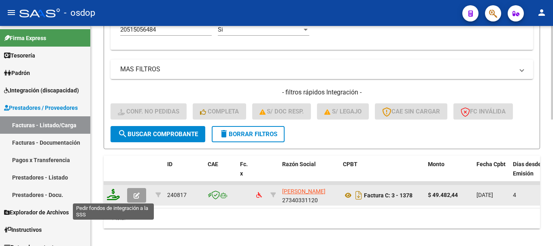
click at [114, 195] on icon at bounding box center [113, 194] width 13 height 11
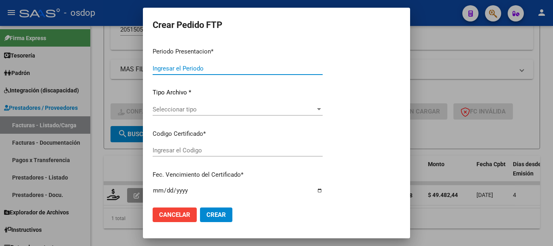
type input "202507"
type input "$ 49.482,44"
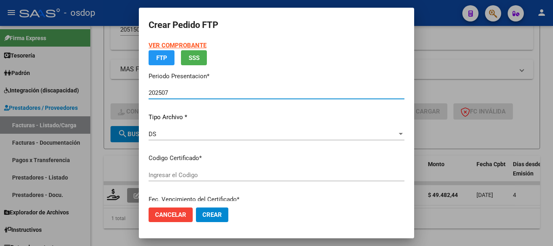
type input "677818825"
type input "2032-12-14"
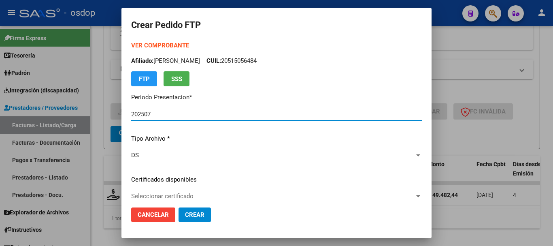
click at [195, 191] on div "Seleccionar certificado Seleccionar certificado" at bounding box center [276, 196] width 291 height 12
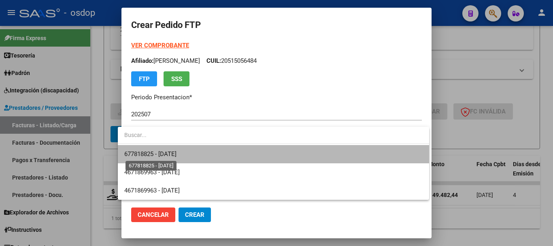
click at [177, 152] on span "677818825 - 2032-12-14" at bounding box center [150, 153] width 52 height 7
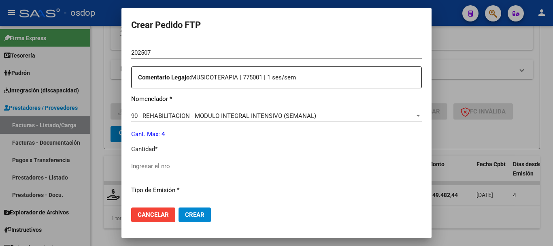
scroll to position [283, 0]
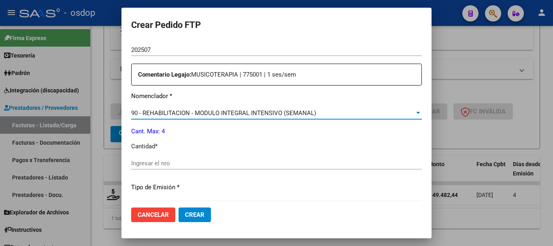
click at [230, 112] on span "90 - REHABILITACION - MODULO INTEGRAL INTENSIVO (SEMANAL)" at bounding box center [223, 112] width 185 height 7
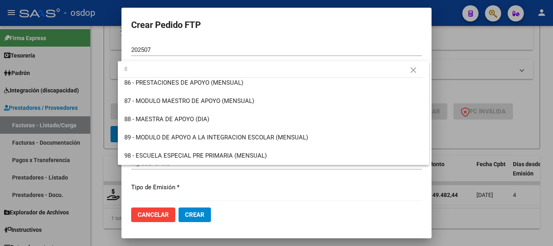
scroll to position [0, 0]
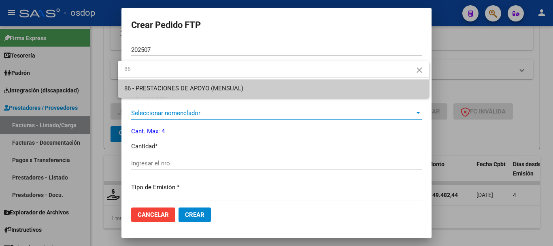
type input "86"
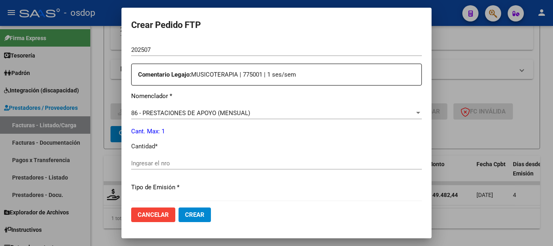
click at [209, 170] on div "Ingresar el nro" at bounding box center [276, 167] width 291 height 20
click at [209, 165] on input "Ingresar el nro" at bounding box center [276, 163] width 291 height 7
type input "1"
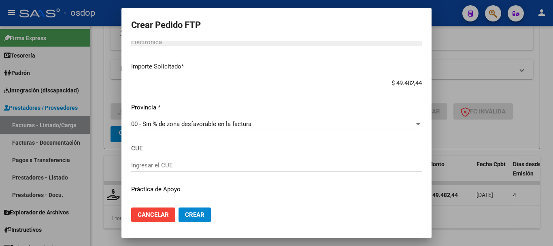
scroll to position [464, 0]
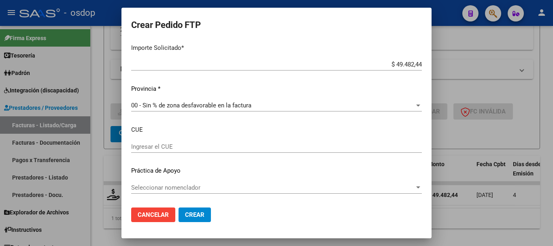
click at [185, 211] on span "Crear" at bounding box center [194, 214] width 19 height 7
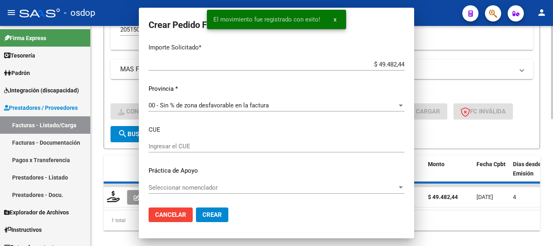
scroll to position [418, 0]
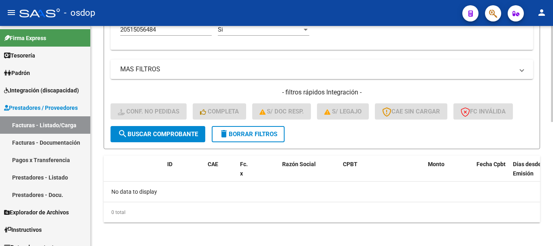
click at [153, 137] on span "search Buscar Comprobante" at bounding box center [158, 133] width 80 height 7
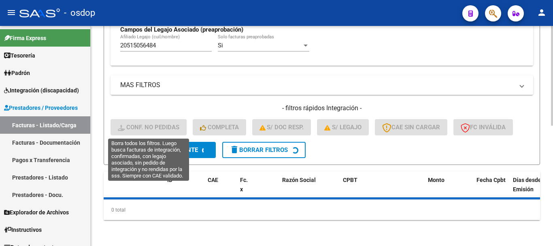
scroll to position [282, 0]
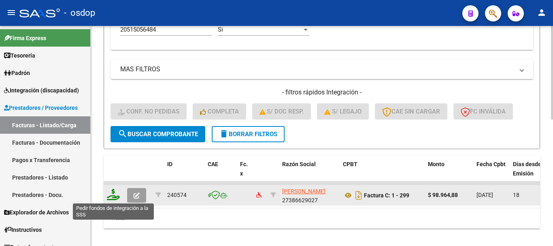
click at [119, 195] on icon at bounding box center [113, 194] width 13 height 11
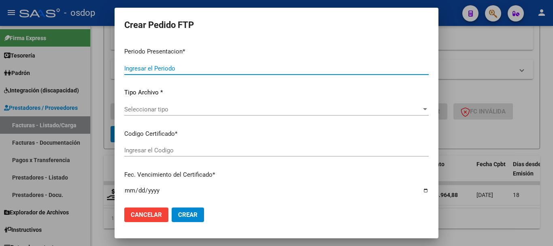
type input "202507"
type input "$ 98.964,88"
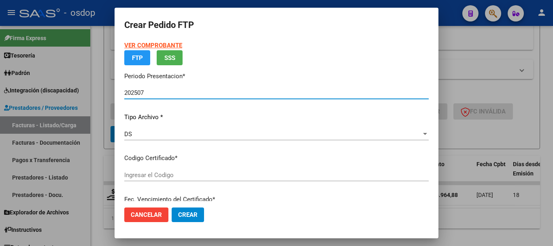
type input "677818825"
type input "2032-12-14"
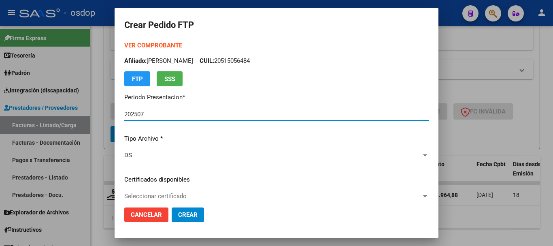
scroll to position [40, 0]
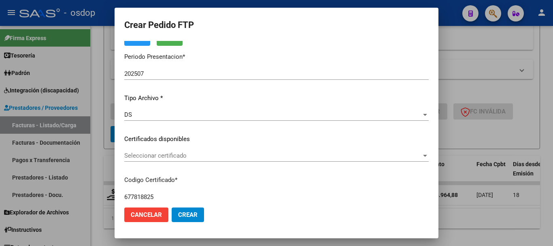
click at [197, 148] on div "VER COMPROBANTE ARCA Padrón Afiliado: AMICHETTI TIZIANO LEON CUIL: 20515056484 …" at bounding box center [276, 132] width 304 height 265
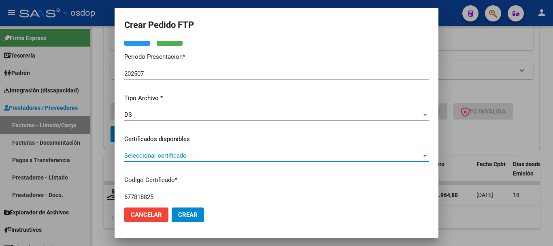
click at [204, 159] on span "Seleccionar certificado" at bounding box center [272, 155] width 297 height 7
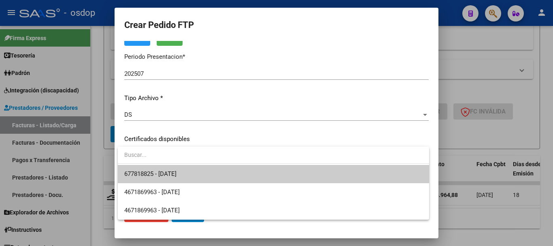
click at [209, 171] on span "677818825 - 2032-12-14" at bounding box center [273, 174] width 298 height 18
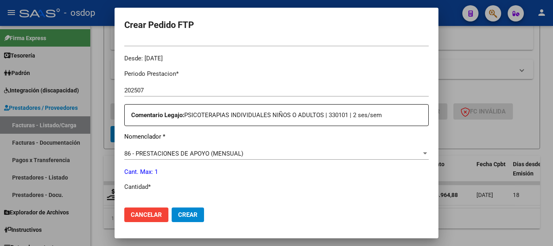
scroll to position [283, 0]
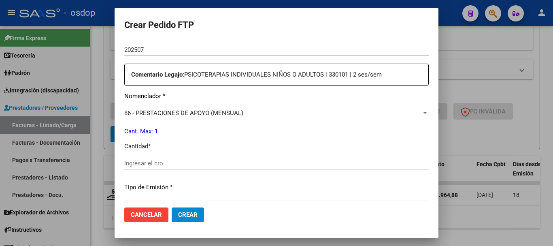
click at [175, 112] on span "86 - PRESTACIONES DE APOYO (MENSUAL)" at bounding box center [183, 112] width 119 height 7
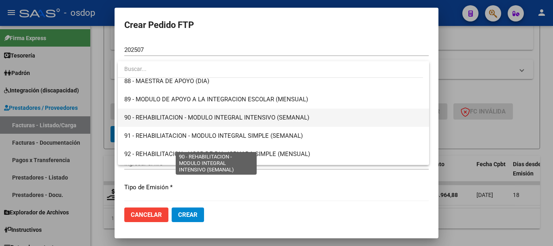
scroll to position [1605, 0]
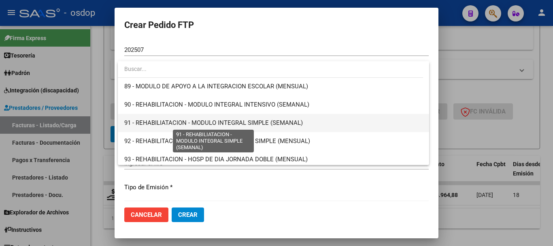
click at [162, 119] on span "91 - REHABILIATACION - MODULO INTEGRAL SIMPLE (SEMANAL)" at bounding box center [213, 122] width 179 height 7
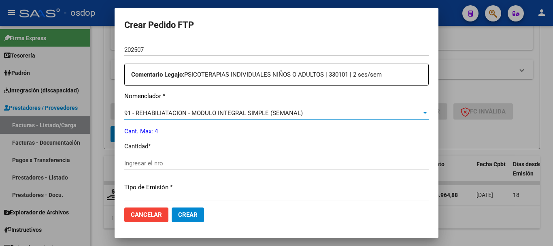
click at [187, 162] on input "Ingresar el nro" at bounding box center [276, 163] width 304 height 7
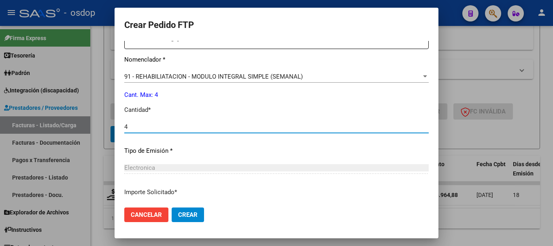
scroll to position [382, 0]
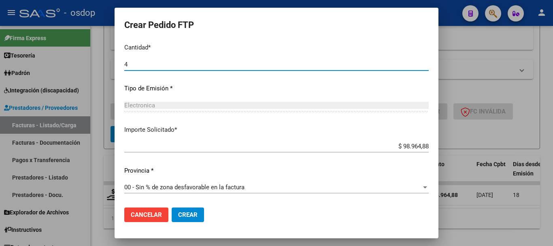
type input "4"
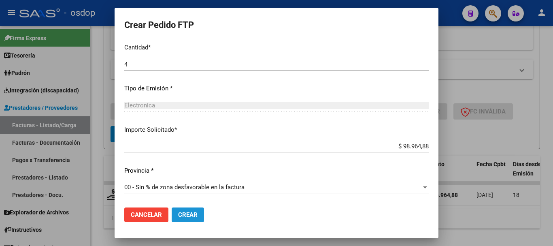
click at [198, 210] on button "Crear" at bounding box center [188, 214] width 32 height 15
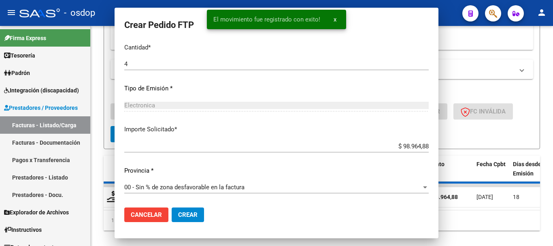
scroll to position [0, 0]
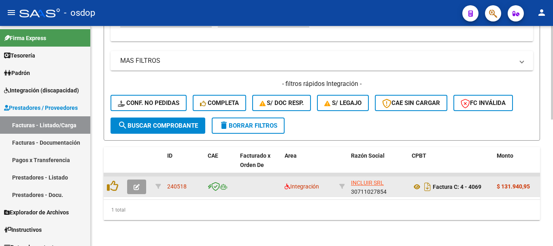
click at [145, 180] on button "button" at bounding box center [136, 186] width 19 height 15
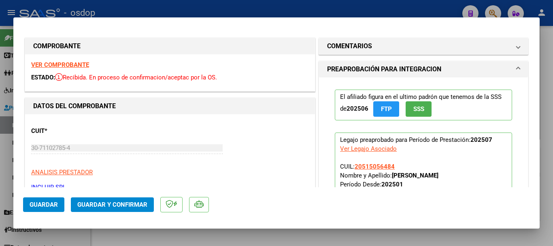
drag, startPoint x: 402, startPoint y: 67, endPoint x: 403, endPoint y: 75, distance: 7.3
click at [402, 68] on h1 "PREAPROBACIÓN PARA INTEGRACION" at bounding box center [384, 69] width 114 height 10
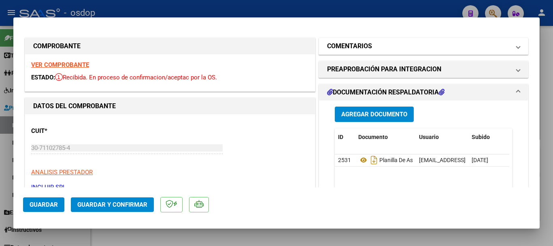
click at [379, 49] on mat-panel-title "COMENTARIOS" at bounding box center [418, 46] width 183 height 10
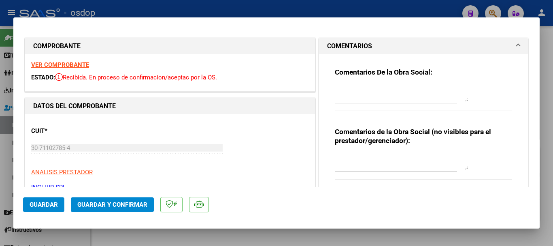
click at [362, 171] on div at bounding box center [402, 161] width 134 height 19
type textarea "t"
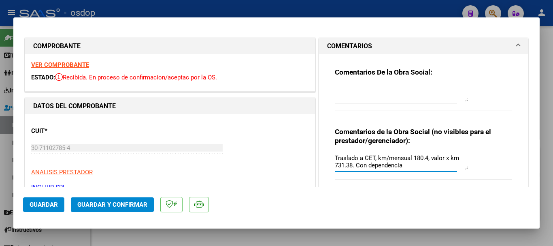
type textarea "Traslado a CET, km/mensual 180.4, valor x km 731.38. Con dependencia"
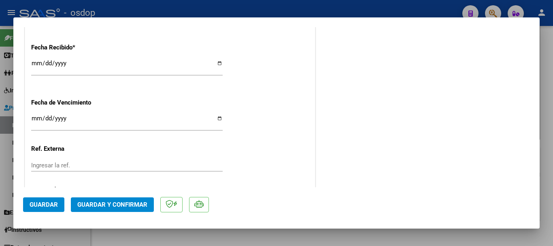
scroll to position [581, 0]
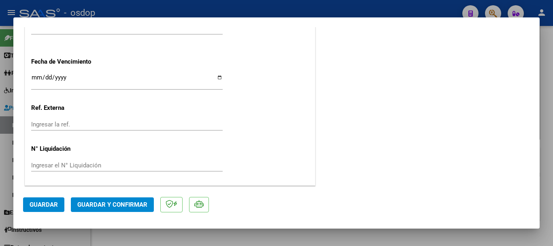
click at [132, 198] on button "Guardar y Confirmar" at bounding box center [112, 204] width 83 height 15
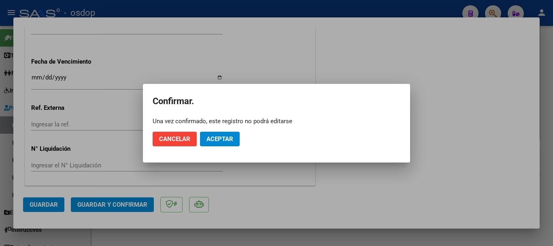
click at [219, 146] on mat-dialog-actions "Cancelar Aceptar" at bounding box center [277, 139] width 248 height 28
click at [224, 139] on span "Aceptar" at bounding box center [219, 138] width 27 height 7
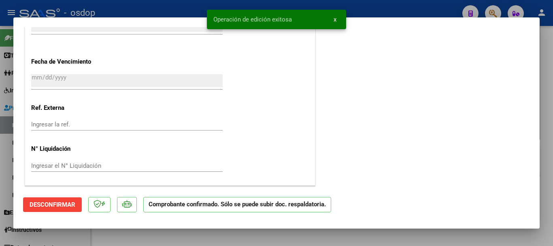
click at [228, 237] on div at bounding box center [276, 123] width 553 height 246
type input "$ 0,00"
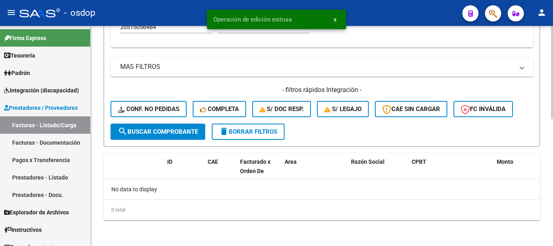
scroll to position [285, 0]
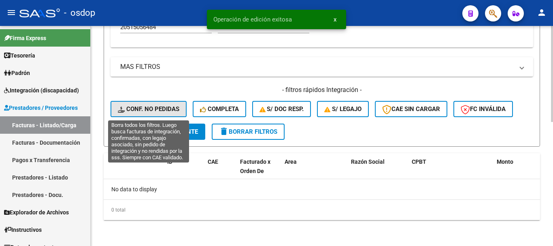
click at [151, 105] on span "Conf. no pedidas" at bounding box center [149, 108] width 62 height 7
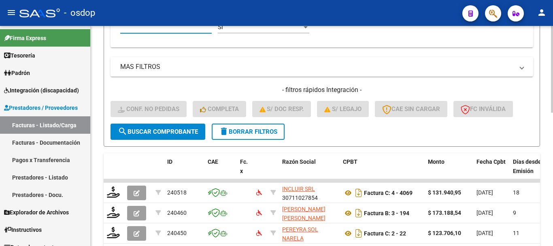
click at [175, 30] on input "Afiliado Legajo (cuil/nombre)" at bounding box center [166, 26] width 92 height 7
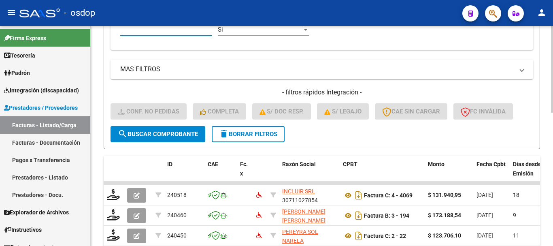
paste input "20515056484"
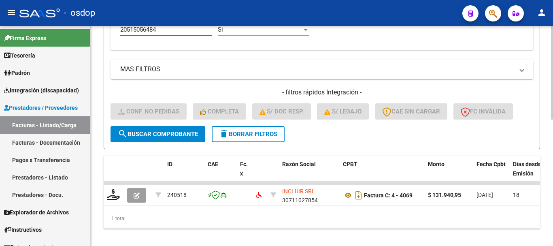
type input "20515056484"
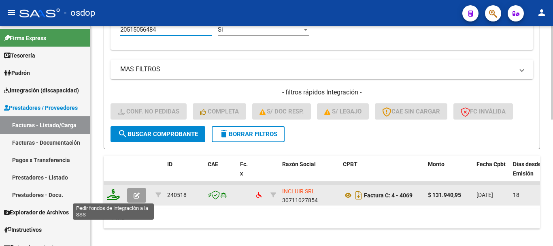
click at [113, 194] on icon at bounding box center [113, 194] width 13 height 11
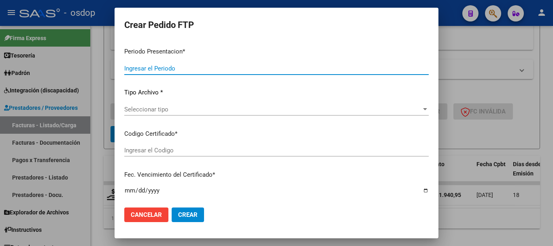
type input "202507"
type input "$ 131.940,95"
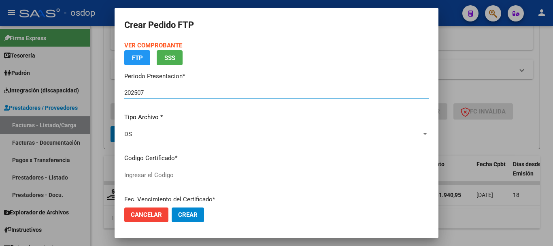
type input "677818825"
type input "[DATE]"
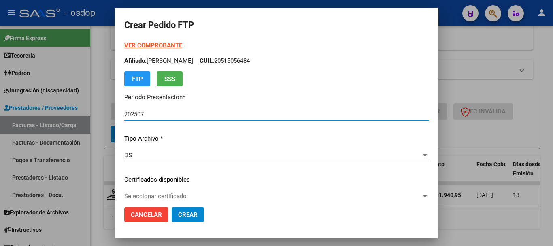
click at [208, 188] on div "VER COMPROBANTE ARCA Padrón Afiliado: [PERSON_NAME]: 20515056484 FTP SSS Period…" at bounding box center [276, 173] width 304 height 265
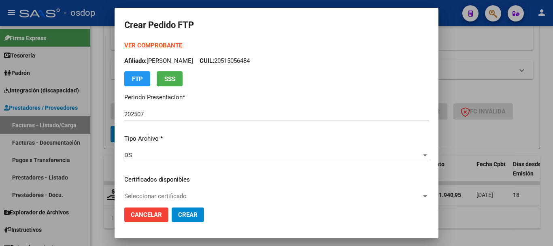
click at [216, 198] on span "Seleccionar certificado" at bounding box center [272, 195] width 297 height 7
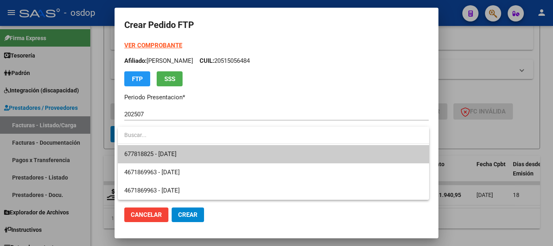
click at [226, 156] on span "677818825 - [DATE]" at bounding box center [273, 154] width 298 height 18
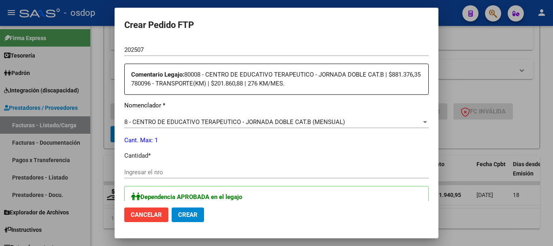
scroll to position [324, 0]
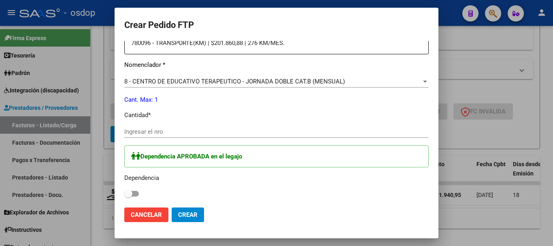
click at [232, 66] on p "Nomenclador *" at bounding box center [276, 64] width 304 height 9
click at [232, 76] on div "8 - CENTRO DE EDUCATIVO TERAPEUTICO - JORNADA DOBLE CAT.B (MENSUAL) Seleccionar…" at bounding box center [276, 81] width 304 height 12
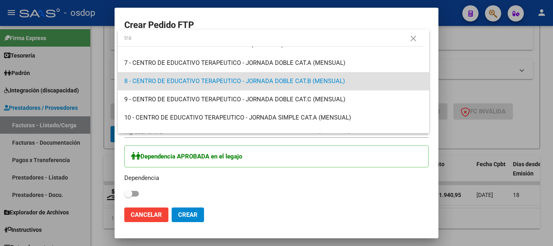
scroll to position [0, 0]
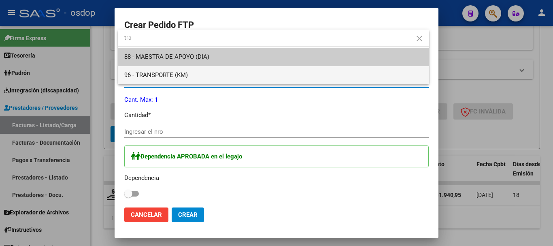
type input "tra"
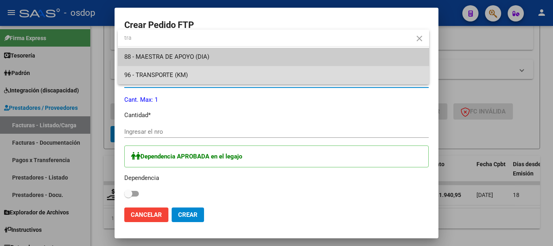
click at [211, 77] on span "96 - TRANSPORTE (KM)" at bounding box center [273, 75] width 298 height 18
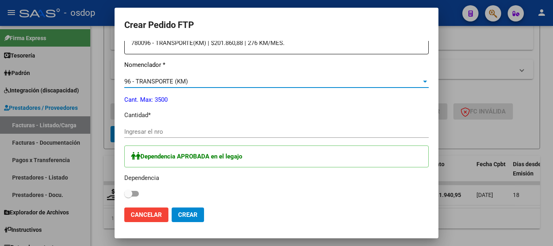
click at [181, 134] on input "Ingresar el nro" at bounding box center [276, 131] width 304 height 7
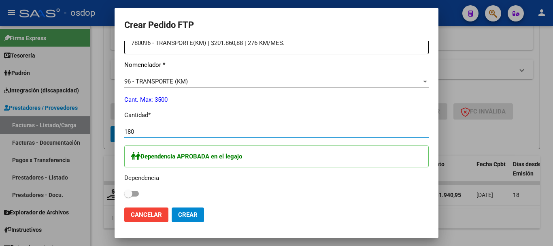
type input "180"
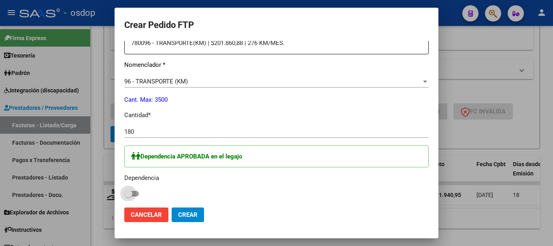
click at [134, 195] on span at bounding box center [131, 194] width 15 height 6
click at [128, 196] on input "checkbox" at bounding box center [128, 196] width 0 height 0
checkbox input "true"
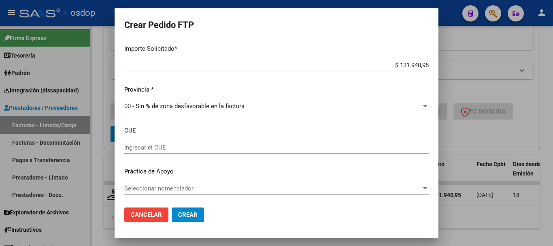
scroll to position [527, 0]
click at [187, 213] on span "Crear" at bounding box center [187, 214] width 19 height 7
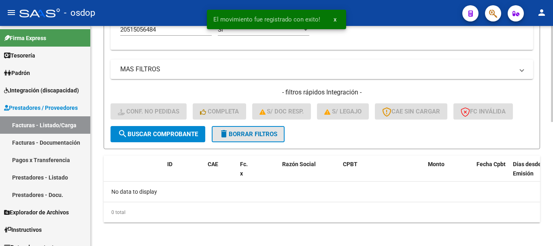
click at [238, 131] on span "delete Borrar Filtros" at bounding box center [248, 133] width 58 height 7
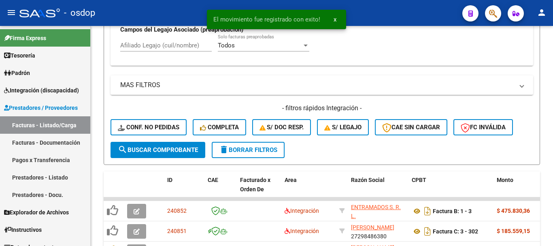
scroll to position [282, 0]
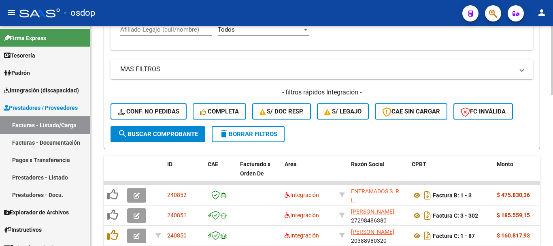
click at [101, 77] on div "Video tutorial PRESTADORES -> Listado de CPBTs Emitidos por Prestadores / Prove…" at bounding box center [322, 90] width 462 height 693
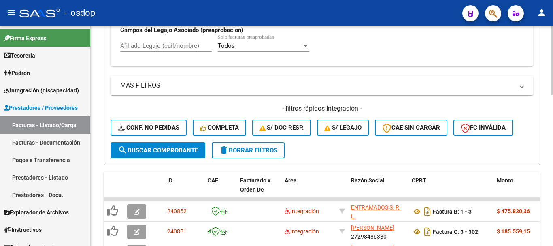
scroll to position [242, 0]
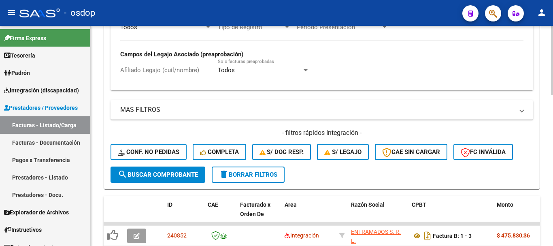
click at [132, 72] on input "Afiliado Legajo (cuil/nombre)" at bounding box center [166, 69] width 92 height 7
paste input "20520733893"
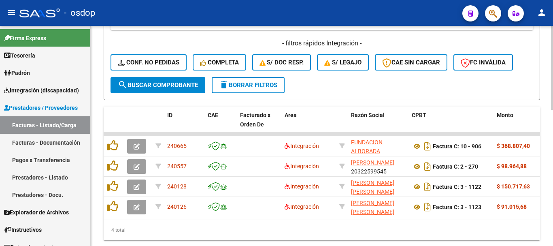
scroll to position [358, 0]
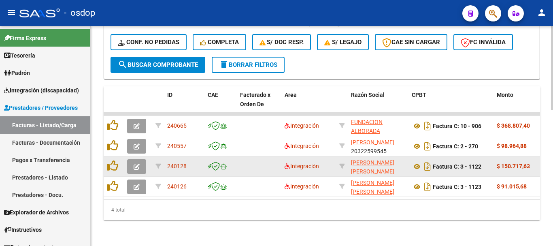
type input "20520733893"
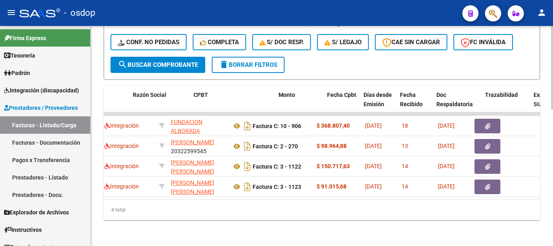
scroll to position [0, 245]
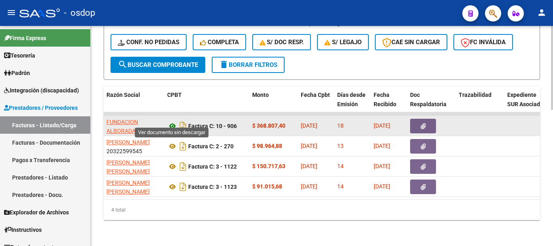
click at [175, 121] on icon at bounding box center [172, 126] width 11 height 10
click at [429, 119] on button "button" at bounding box center [423, 126] width 26 height 15
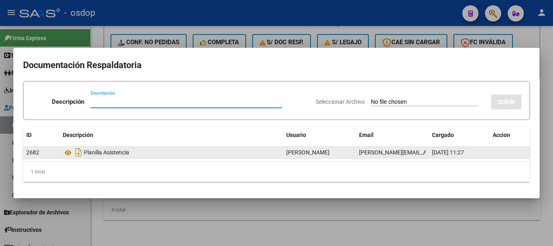
click at [59, 155] on datatable-body-cell "2682" at bounding box center [41, 153] width 36 height 12
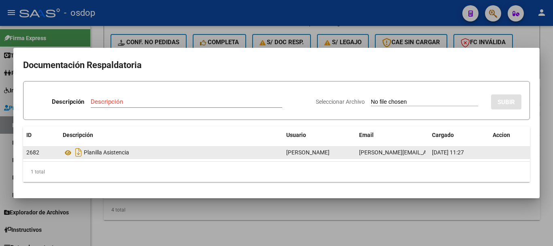
click at [62, 154] on datatable-body-cell "Planilla Asistencia" at bounding box center [172, 153] width 224 height 12
click at [66, 154] on icon at bounding box center [68, 153] width 11 height 10
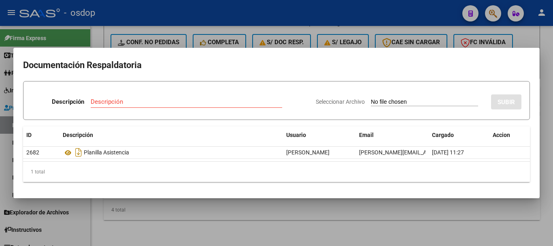
click at [169, 221] on div at bounding box center [276, 123] width 553 height 246
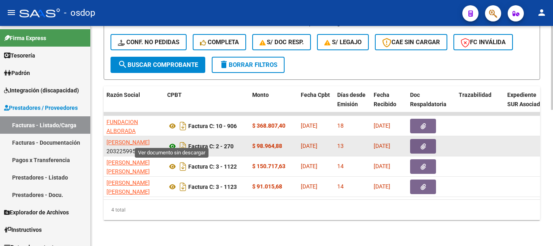
click at [172, 141] on icon at bounding box center [172, 146] width 11 height 10
click at [414, 139] on button "button" at bounding box center [423, 146] width 26 height 15
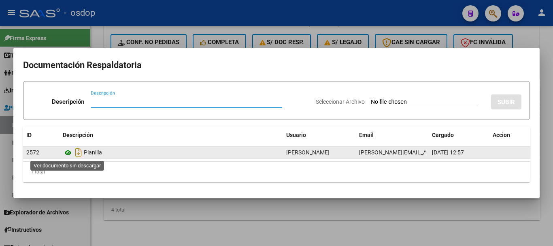
click at [72, 155] on icon at bounding box center [68, 153] width 11 height 10
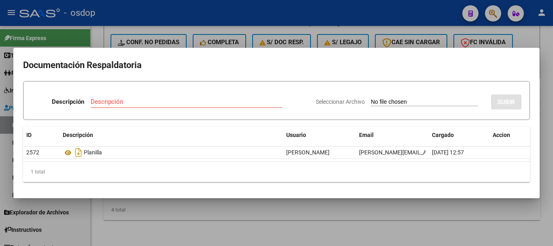
click at [208, 215] on div at bounding box center [276, 123] width 553 height 246
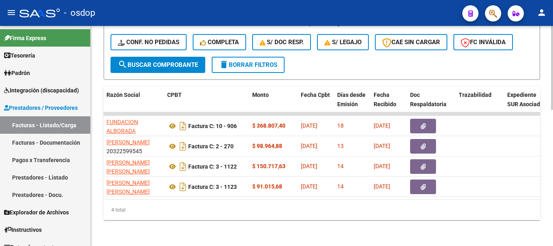
drag, startPoint x: 190, startPoint y: 193, endPoint x: 182, endPoint y: 194, distance: 8.6
click at [182, 194] on datatable-body "240665 Integración FUNDACION ALBORADA 30617480804 Factura C: 10 - 906 $ 368.807…" at bounding box center [322, 155] width 436 height 87
drag, startPoint x: 185, startPoint y: 202, endPoint x: 179, endPoint y: 200, distance: 5.4
click at [180, 200] on div "4 total" at bounding box center [322, 210] width 436 height 20
drag, startPoint x: 177, startPoint y: 199, endPoint x: 125, endPoint y: 199, distance: 52.6
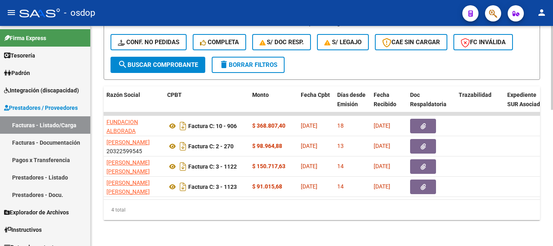
click at [125, 199] on datatable-body "240665 Integración FUNDACION ALBORADA 30617480804 Factura C: 10 - 906 $ 368.807…" at bounding box center [322, 155] width 436 height 87
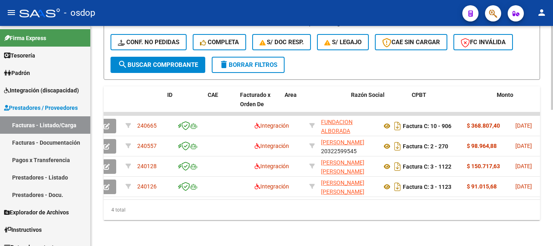
scroll to position [0, 0]
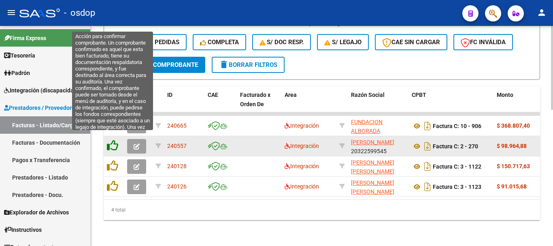
click at [110, 142] on icon at bounding box center [112, 145] width 11 height 11
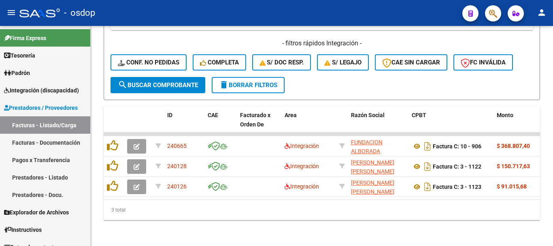
scroll to position [338, 0]
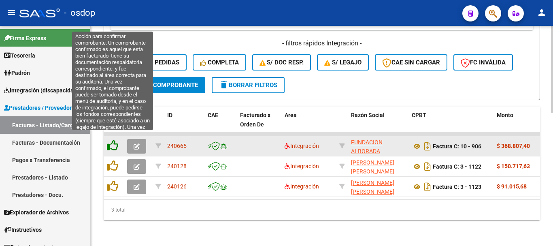
click at [112, 140] on icon at bounding box center [112, 145] width 11 height 11
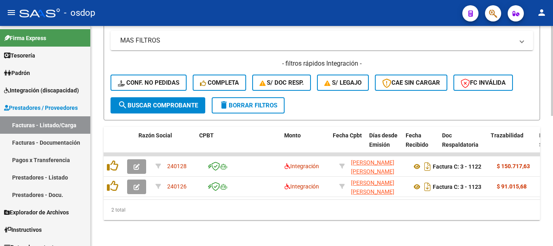
scroll to position [0, 220]
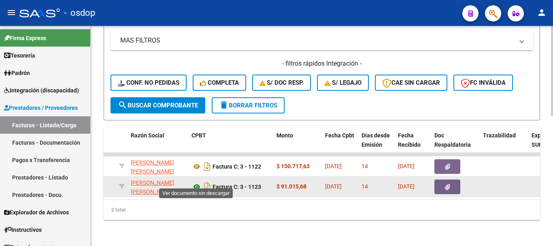
click at [195, 182] on icon at bounding box center [197, 187] width 11 height 10
click at [443, 179] on button "button" at bounding box center [447, 186] width 26 height 15
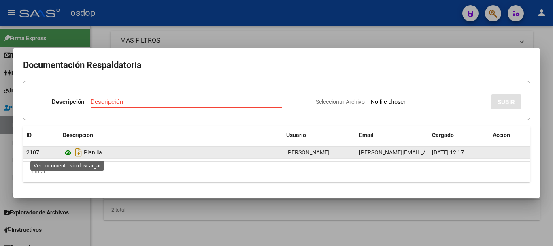
click at [70, 151] on icon at bounding box center [68, 153] width 11 height 10
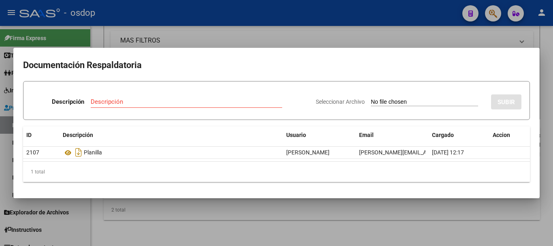
click at [117, 29] on div at bounding box center [276, 123] width 553 height 246
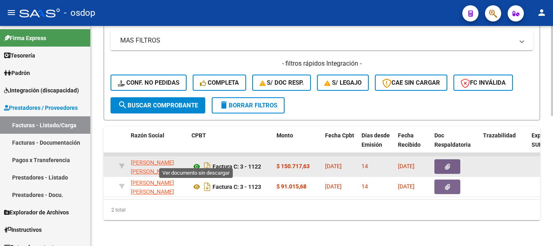
click at [196, 162] on icon at bounding box center [197, 167] width 11 height 10
click at [444, 165] on button "button" at bounding box center [447, 166] width 26 height 15
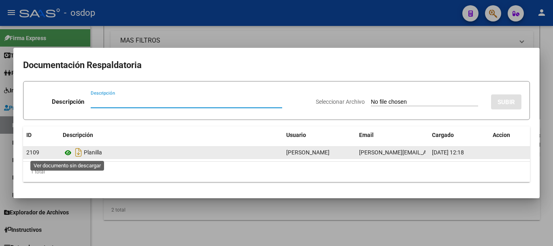
click at [72, 152] on icon at bounding box center [68, 153] width 11 height 10
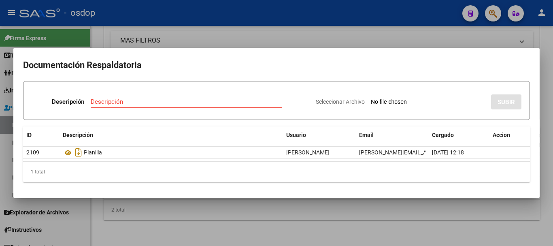
click at [151, 214] on div at bounding box center [276, 123] width 553 height 246
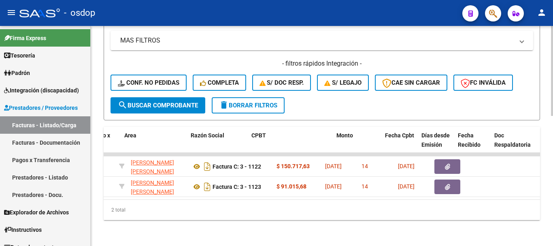
scroll to position [0, 0]
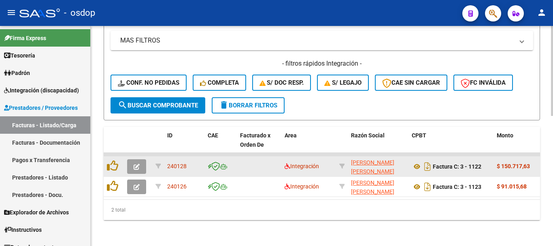
click at [134, 164] on icon "button" at bounding box center [137, 167] width 6 height 6
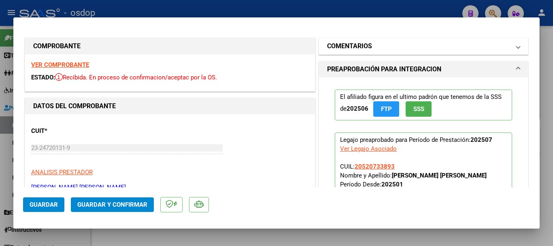
click at [372, 40] on mat-expansion-panel-header "COMENTARIOS" at bounding box center [423, 46] width 209 height 16
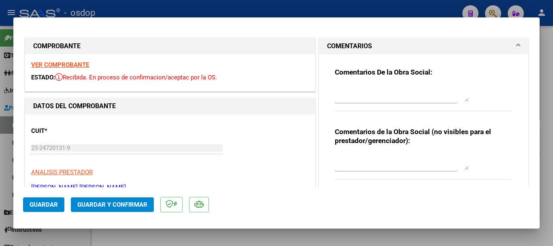
click at [368, 168] on textarea at bounding box center [402, 161] width 134 height 16
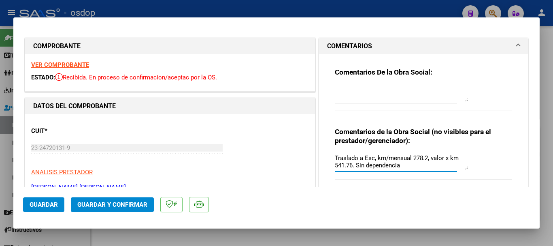
type textarea "Traslado a Esc, km/mensual 278.2, valor x km 541.76. Sin dependencia"
click at [75, 206] on button "Guardar y Confirmar" at bounding box center [112, 204] width 83 height 15
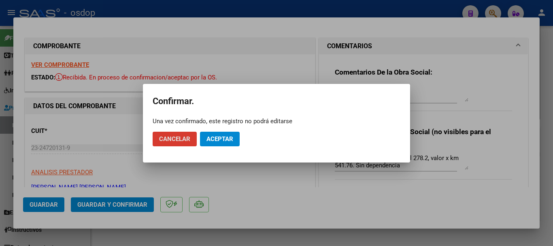
click at [222, 143] on button "Aceptar" at bounding box center [220, 139] width 40 height 15
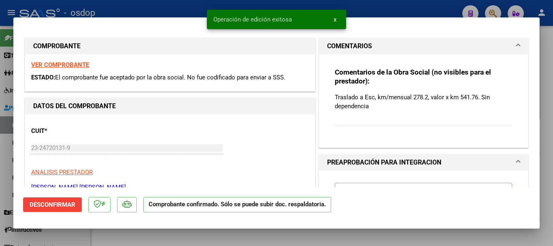
click at [14, 95] on mat-dialog-content "COMPROBANTE VER COMPROBANTE ESTADO: El comprobante fue aceptado por la obra soc…" at bounding box center [276, 107] width 526 height 160
click at [132, 16] on div at bounding box center [276, 123] width 553 height 246
type input "$ 0,00"
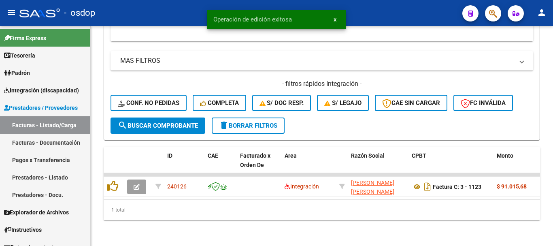
scroll to position [297, 0]
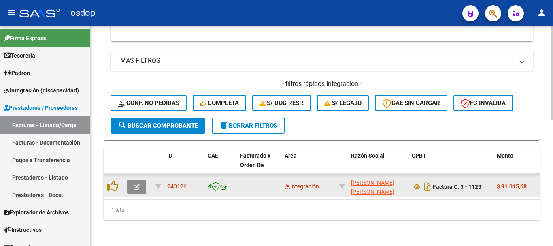
click at [134, 186] on button "button" at bounding box center [136, 186] width 19 height 15
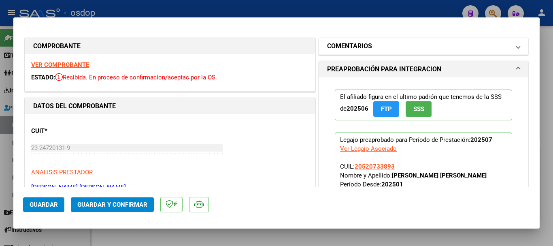
click at [345, 48] on h1 "COMENTARIOS" at bounding box center [349, 46] width 45 height 10
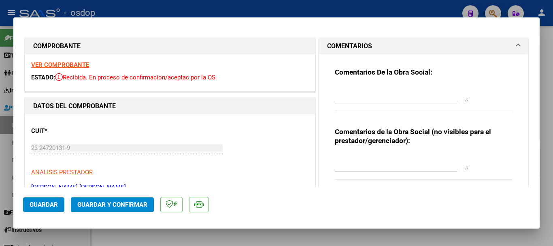
click at [382, 163] on textarea at bounding box center [402, 161] width 134 height 16
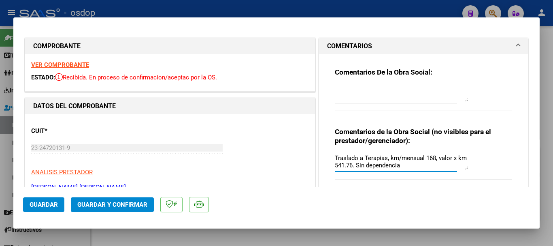
type textarea "Traslado a Terapias, km/mensual 168, valor x km 541.76. Sin dependencia"
click at [145, 208] on span "Guardar y Confirmar" at bounding box center [112, 204] width 70 height 7
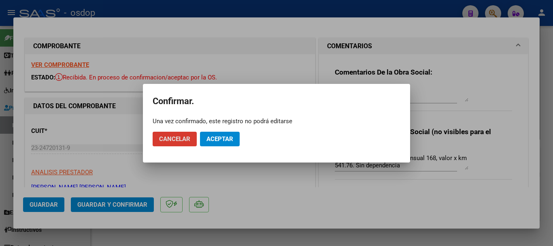
click at [230, 143] on button "Aceptar" at bounding box center [220, 139] width 40 height 15
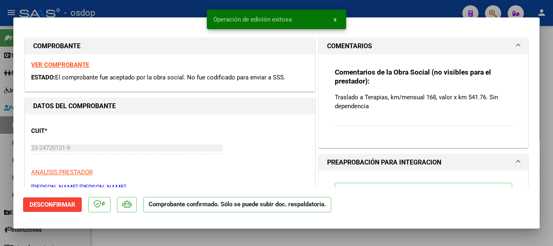
click at [394, 10] on div at bounding box center [276, 123] width 553 height 246
type input "$ 0,00"
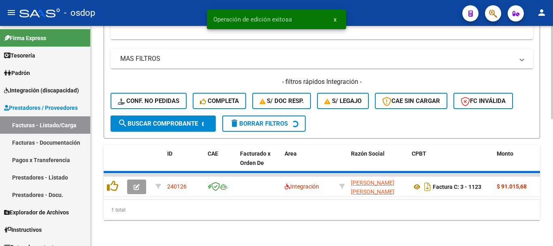
scroll to position [285, 0]
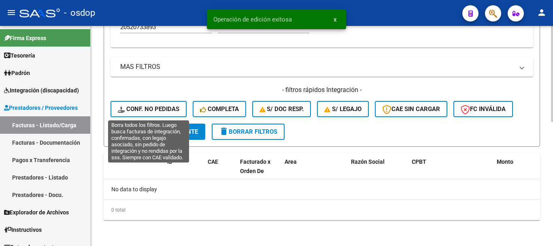
click at [175, 110] on span "Conf. no pedidas" at bounding box center [149, 108] width 62 height 7
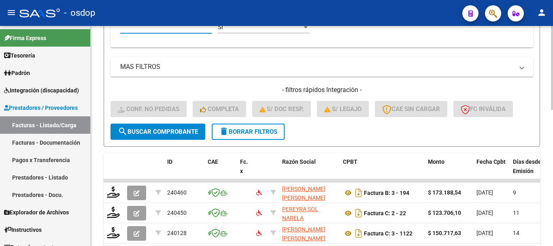
click at [141, 30] on input "Afiliado Legajo (cuil/nombre)" at bounding box center [166, 26] width 92 height 7
paste input "20520733893"
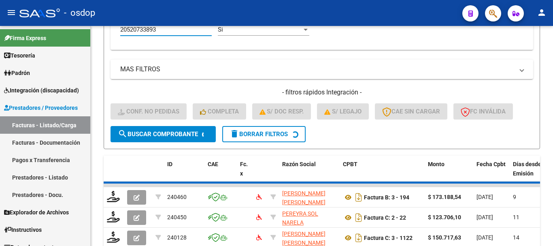
type input "20520733893"
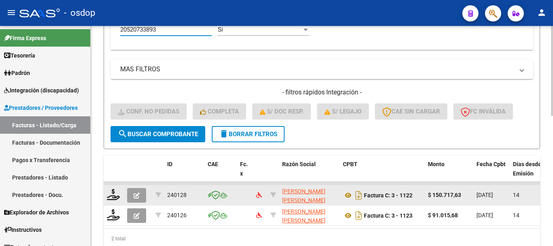
click at [136, 199] on button "button" at bounding box center [136, 195] width 19 height 15
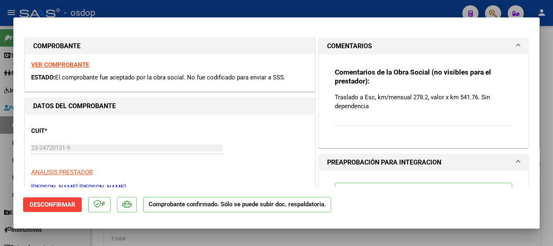
click at [245, 232] on div at bounding box center [276, 123] width 553 height 246
type input "$ 0,00"
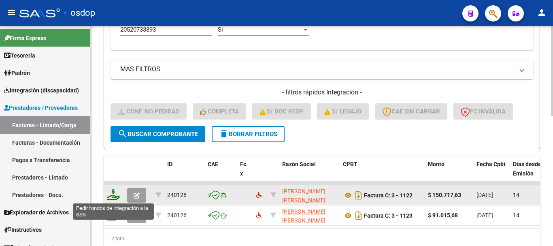
click at [117, 195] on icon at bounding box center [113, 194] width 13 height 11
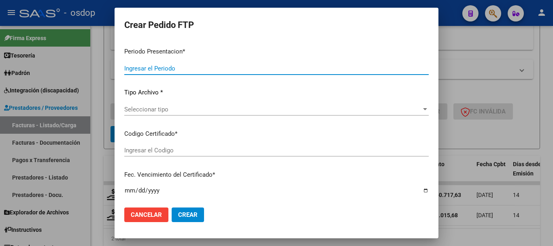
type input "202507"
type input "$ 150.717,63"
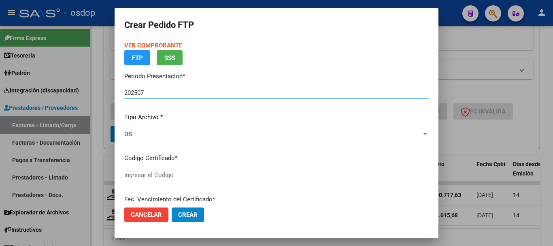
type input "9452135275"
type input "[DATE]"
click at [170, 163] on p "Certificados disponibles" at bounding box center [276, 157] width 304 height 9
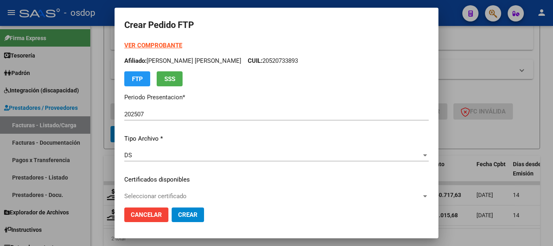
click at [167, 193] on span "Seleccionar certificado" at bounding box center [272, 195] width 297 height 7
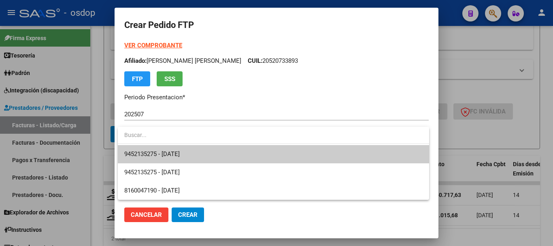
click at [175, 143] on input "dropdown search" at bounding box center [273, 134] width 311 height 17
click at [181, 147] on span "9452135275 - [DATE]" at bounding box center [273, 154] width 298 height 18
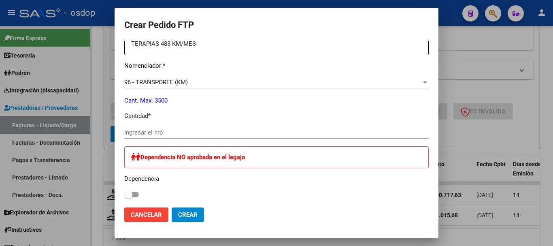
scroll to position [324, 0]
click at [165, 139] on div "Ingresar el nro" at bounding box center [276, 136] width 304 height 20
click at [165, 133] on input "Ingresar el nro" at bounding box center [276, 131] width 304 height 7
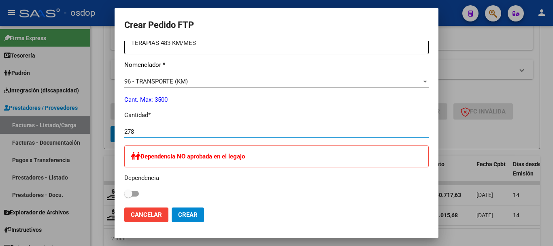
type input "278"
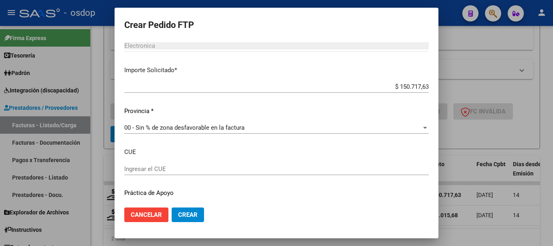
scroll to position [526, 0]
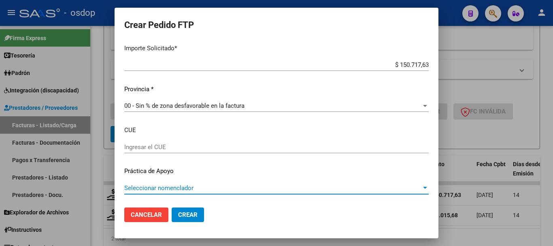
click at [183, 187] on span "Seleccionar nomenclador" at bounding box center [272, 187] width 297 height 7
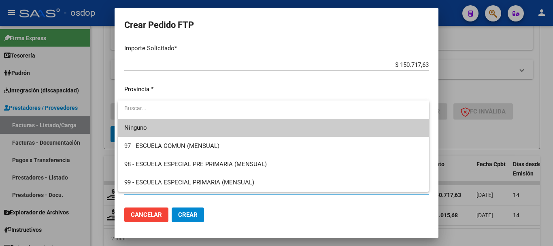
click at [154, 83] on div at bounding box center [276, 123] width 553 height 246
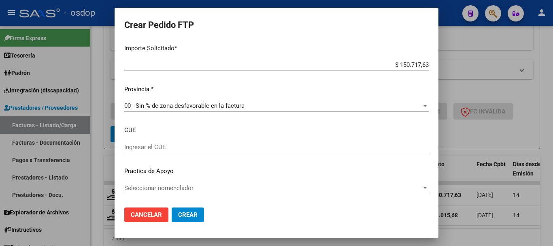
scroll to position [527, 0]
click at [181, 214] on span "Crear" at bounding box center [187, 214] width 19 height 7
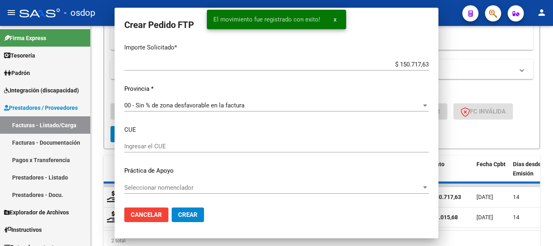
scroll to position [0, 0]
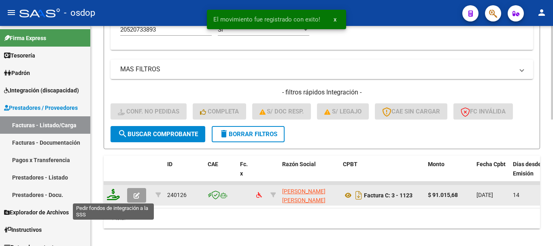
click at [115, 196] on icon at bounding box center [113, 194] width 13 height 11
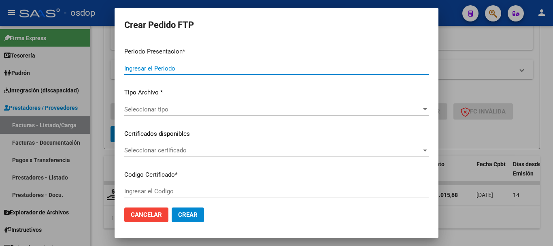
type input "202507"
type input "$ 91.015,68"
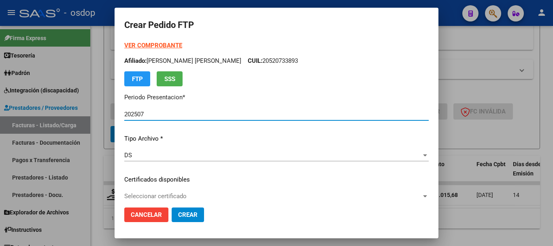
type input "9452135275"
type input "[DATE]"
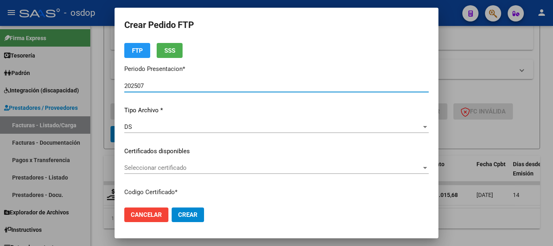
scroll to position [40, 0]
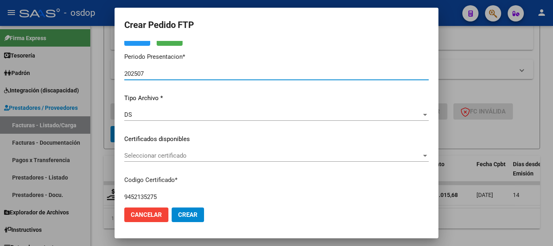
click at [160, 157] on span "Seleccionar certificado" at bounding box center [272, 155] width 297 height 7
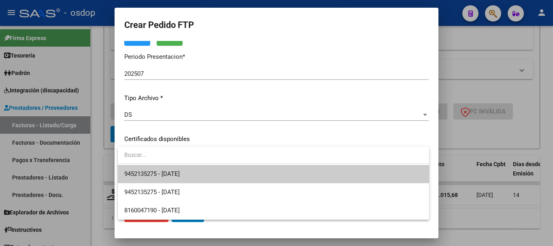
click at [174, 172] on span "9452135275 - [DATE]" at bounding box center [151, 173] width 55 height 7
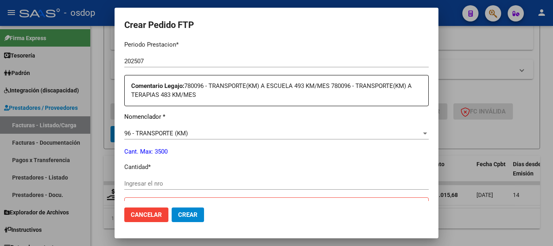
scroll to position [283, 0]
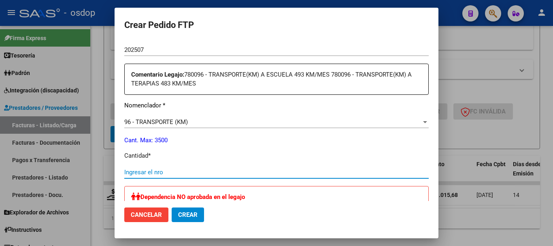
click at [174, 172] on input "Ingresar el nro" at bounding box center [276, 171] width 304 height 7
type input "168"
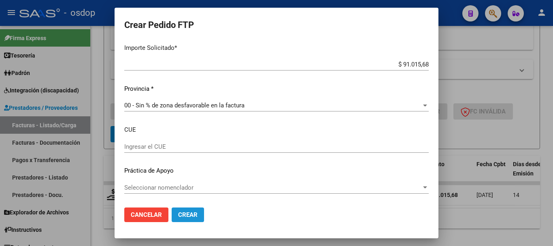
click at [192, 209] on button "Crear" at bounding box center [188, 214] width 32 height 15
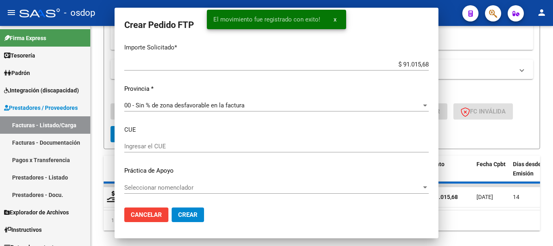
scroll to position [481, 0]
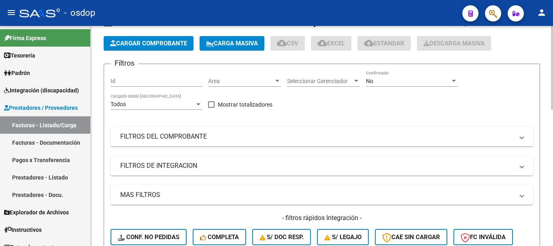
scroll to position [81, 0]
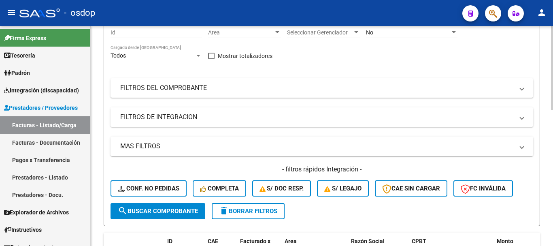
click at [173, 123] on mat-expansion-panel-header "FILTROS DE INTEGRACION" at bounding box center [322, 116] width 423 height 19
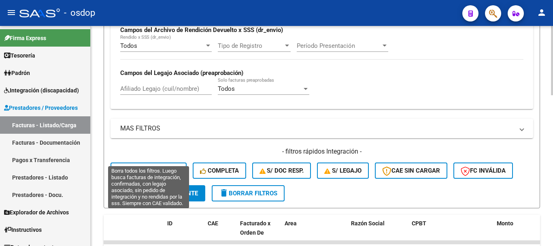
scroll to position [283, 0]
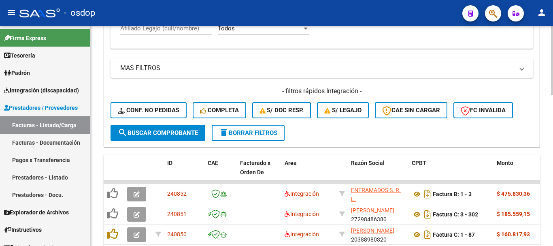
drag, startPoint x: 102, startPoint y: 94, endPoint x: 111, endPoint y: 103, distance: 13.2
click at [102, 94] on div "Video tutorial PRESTADORES -> Listado de CPBTs Emitidos por Prestadores / Prove…" at bounding box center [322, 88] width 462 height 693
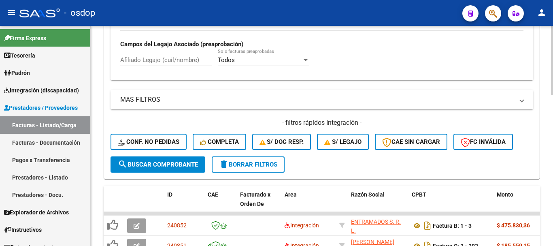
scroll to position [202, 0]
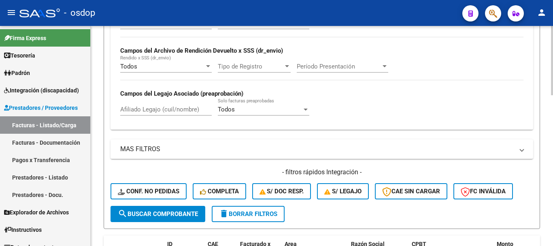
click at [178, 110] on input "Afiliado Legajo (cuil/nombre)" at bounding box center [166, 109] width 92 height 7
paste input "20520733893"
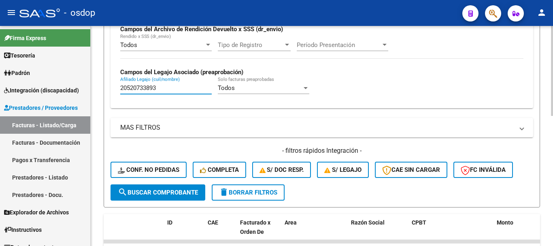
scroll to position [283, 0]
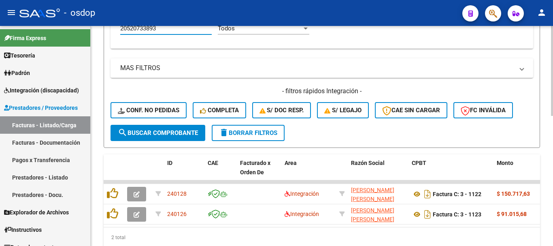
type input "20520733893"
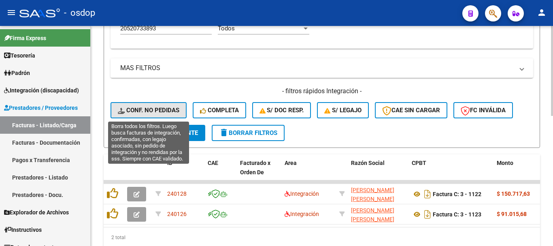
click at [163, 110] on span "Conf. no pedidas" at bounding box center [149, 109] width 62 height 7
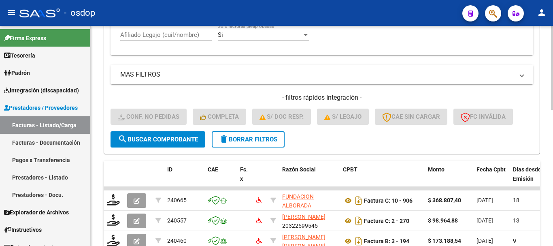
scroll to position [236, 0]
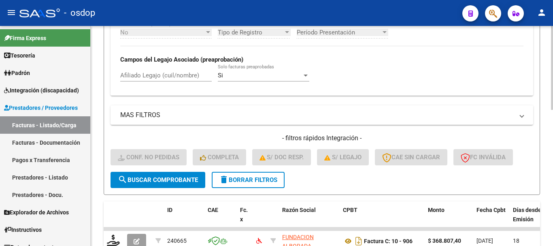
click at [165, 80] on div "Afiliado Legajo (cuil/nombre)" at bounding box center [166, 72] width 92 height 17
paste input "20520733893"
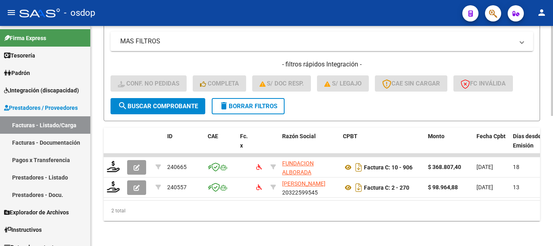
scroll to position [317, 0]
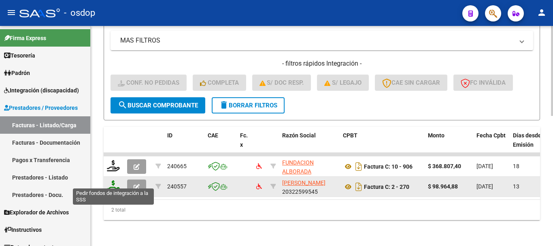
type input "20520733893"
click at [114, 180] on icon at bounding box center [113, 185] width 13 height 11
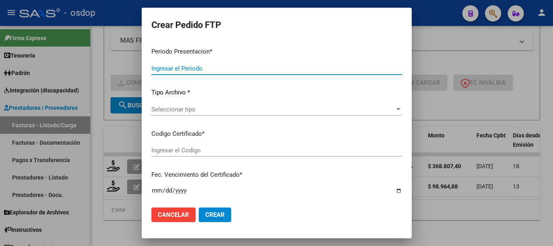
type input "202507"
type input "$ 98.964,88"
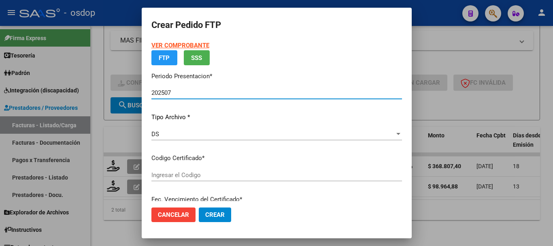
type input "9452135275"
type input "[DATE]"
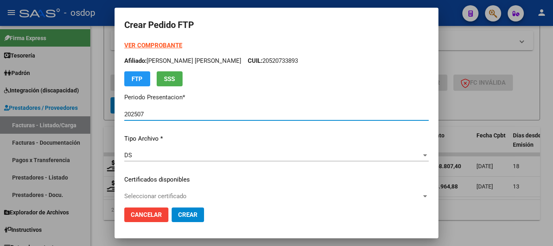
click at [185, 190] on div "Seleccionar certificado Seleccionar certificado" at bounding box center [276, 196] width 304 height 12
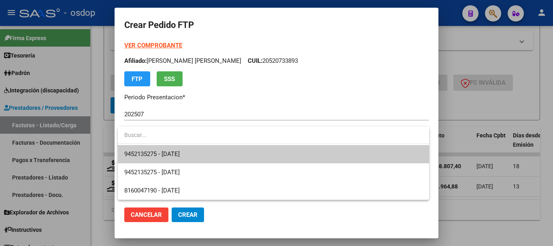
click at [182, 162] on span "9452135275 - [DATE]" at bounding box center [273, 154] width 298 height 18
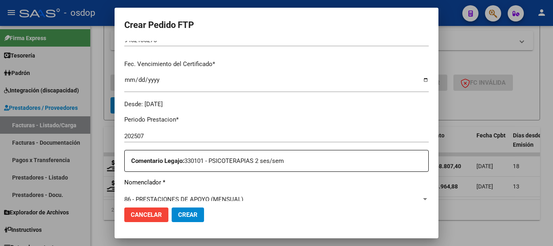
scroll to position [283, 0]
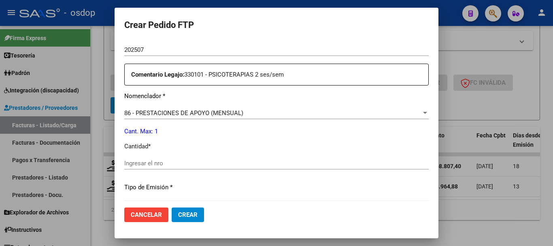
click at [216, 117] on div "86 - PRESTACIONES DE APOYO (MENSUAL) Seleccionar nomenclador" at bounding box center [276, 113] width 304 height 12
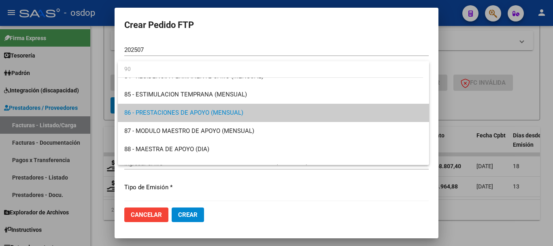
scroll to position [0, 0]
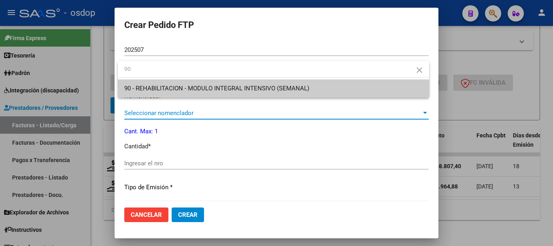
type input "90"
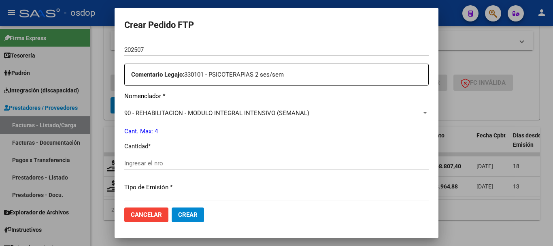
drag, startPoint x: 207, startPoint y: 153, endPoint x: 203, endPoint y: 163, distance: 10.2
click at [205, 158] on div "Periodo Prestacion * 202507 Ingresar el Periodo Prestacion Comentario Legajo: 3…" at bounding box center [276, 161] width 304 height 277
click at [203, 163] on input "Ingresar el nro" at bounding box center [276, 163] width 304 height 7
type input "4"
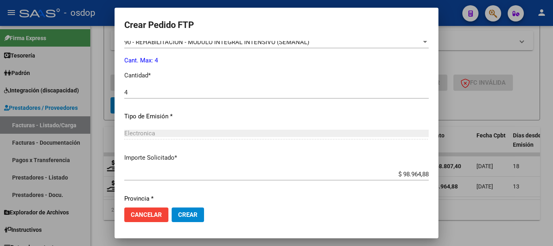
scroll to position [382, 0]
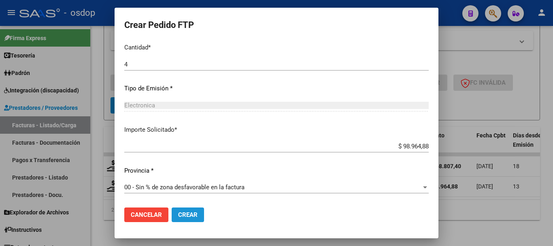
click at [195, 213] on span "Crear" at bounding box center [187, 214] width 19 height 7
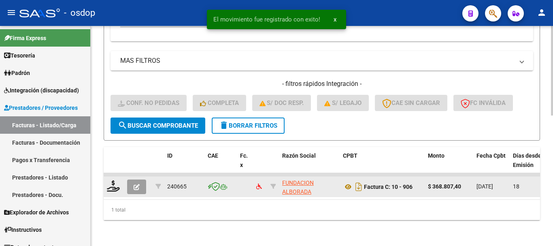
scroll to position [297, 0]
click at [117, 182] on icon at bounding box center [113, 185] width 13 height 11
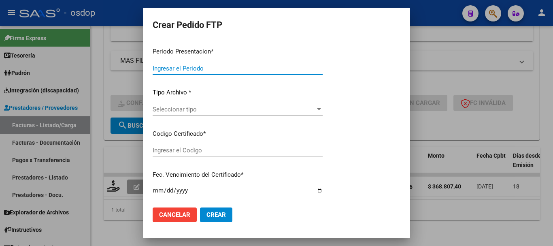
type input "202507"
type input "$ 368.807,40"
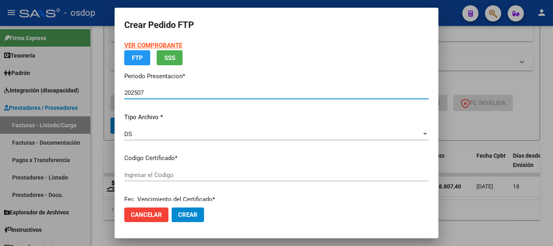
type input "9452135275"
type input "[DATE]"
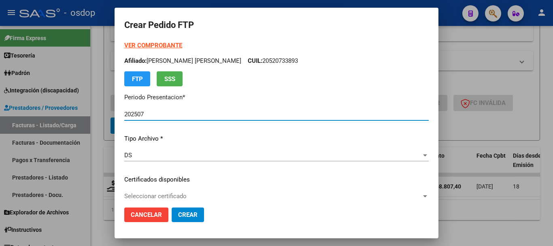
click at [176, 178] on p "Certificados disponibles" at bounding box center [276, 179] width 304 height 9
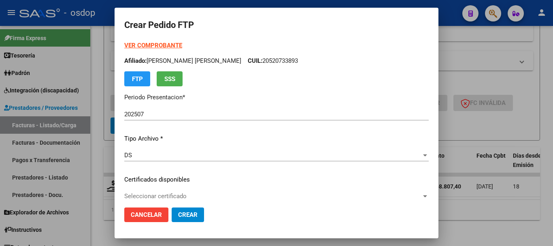
click at [176, 190] on div "Seleccionar certificado Seleccionar certificado" at bounding box center [276, 196] width 304 height 12
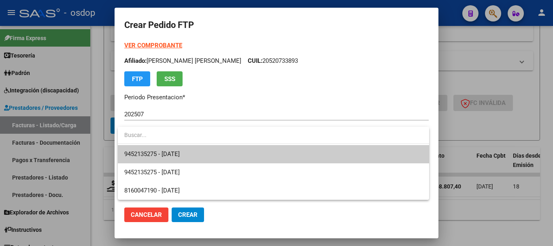
click at [187, 159] on span "9452135275 - [DATE]" at bounding box center [273, 154] width 298 height 18
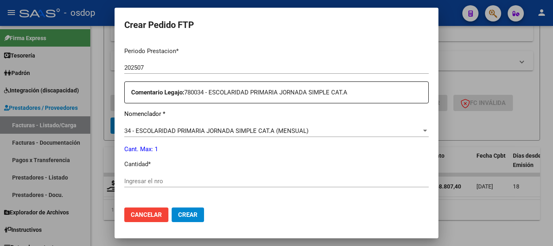
scroll to position [283, 0]
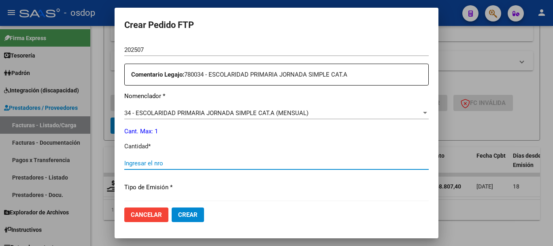
click at [182, 163] on input "Ingresar el nro" at bounding box center [276, 163] width 304 height 7
type input "1"
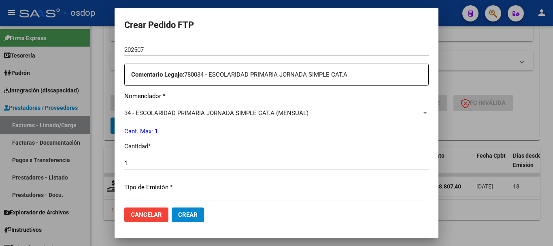
scroll to position [382, 0]
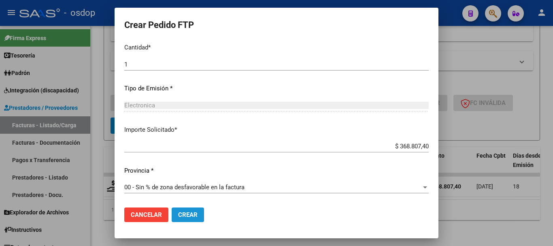
click at [188, 207] on button "Crear" at bounding box center [188, 214] width 32 height 15
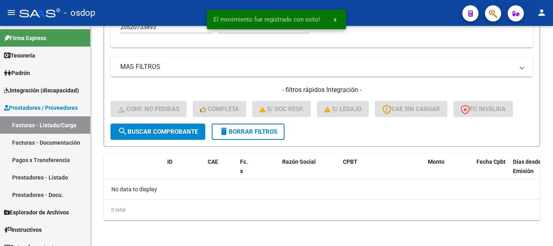
scroll to position [285, 0]
